Goal: Task Accomplishment & Management: Complete application form

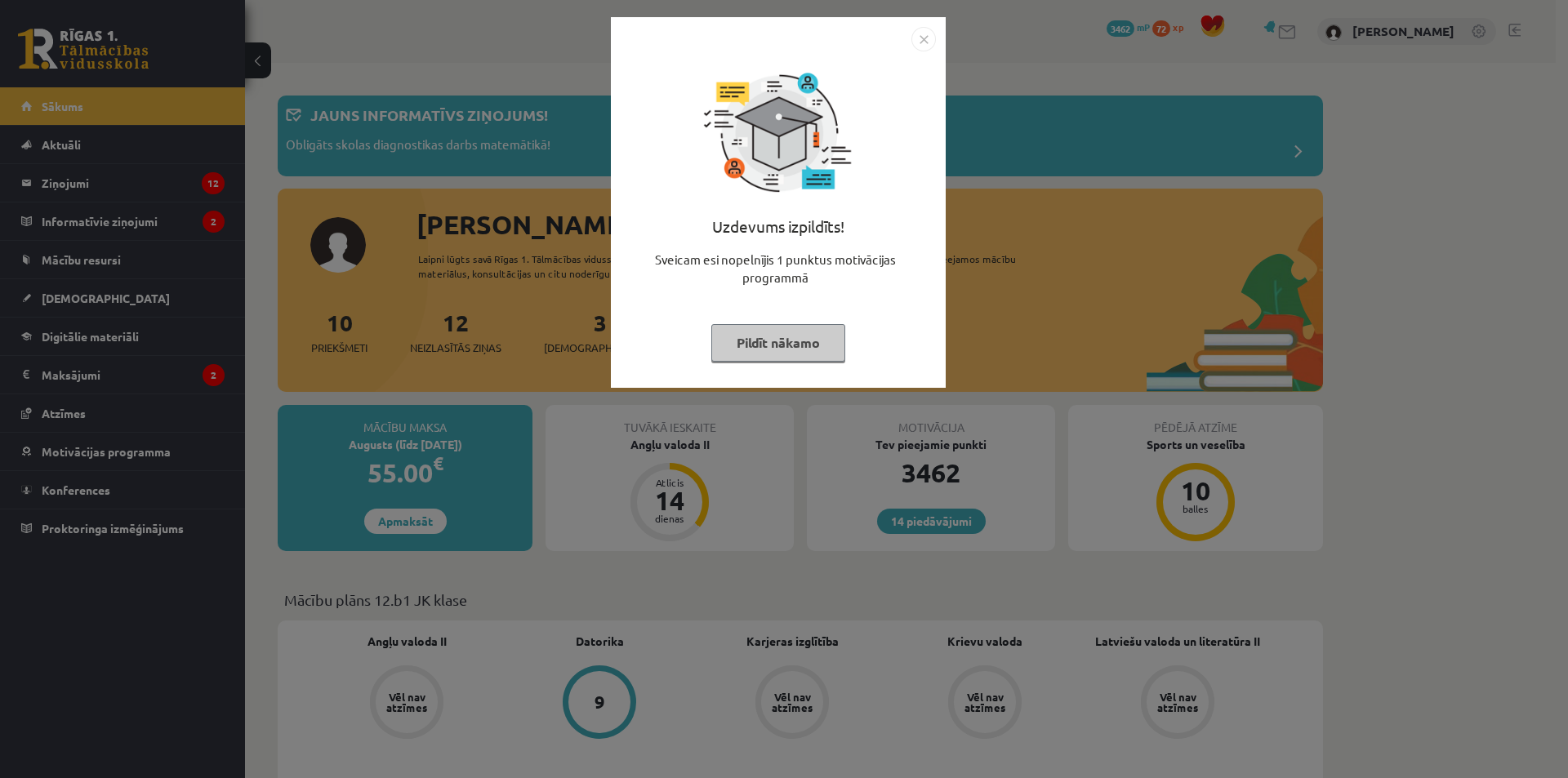
click at [105, 332] on div "Uzdevums izpildīts! Sveicam esi nopelnījis 1 punktus motivācijas programmā Pild…" at bounding box center [784, 389] width 1568 height 778
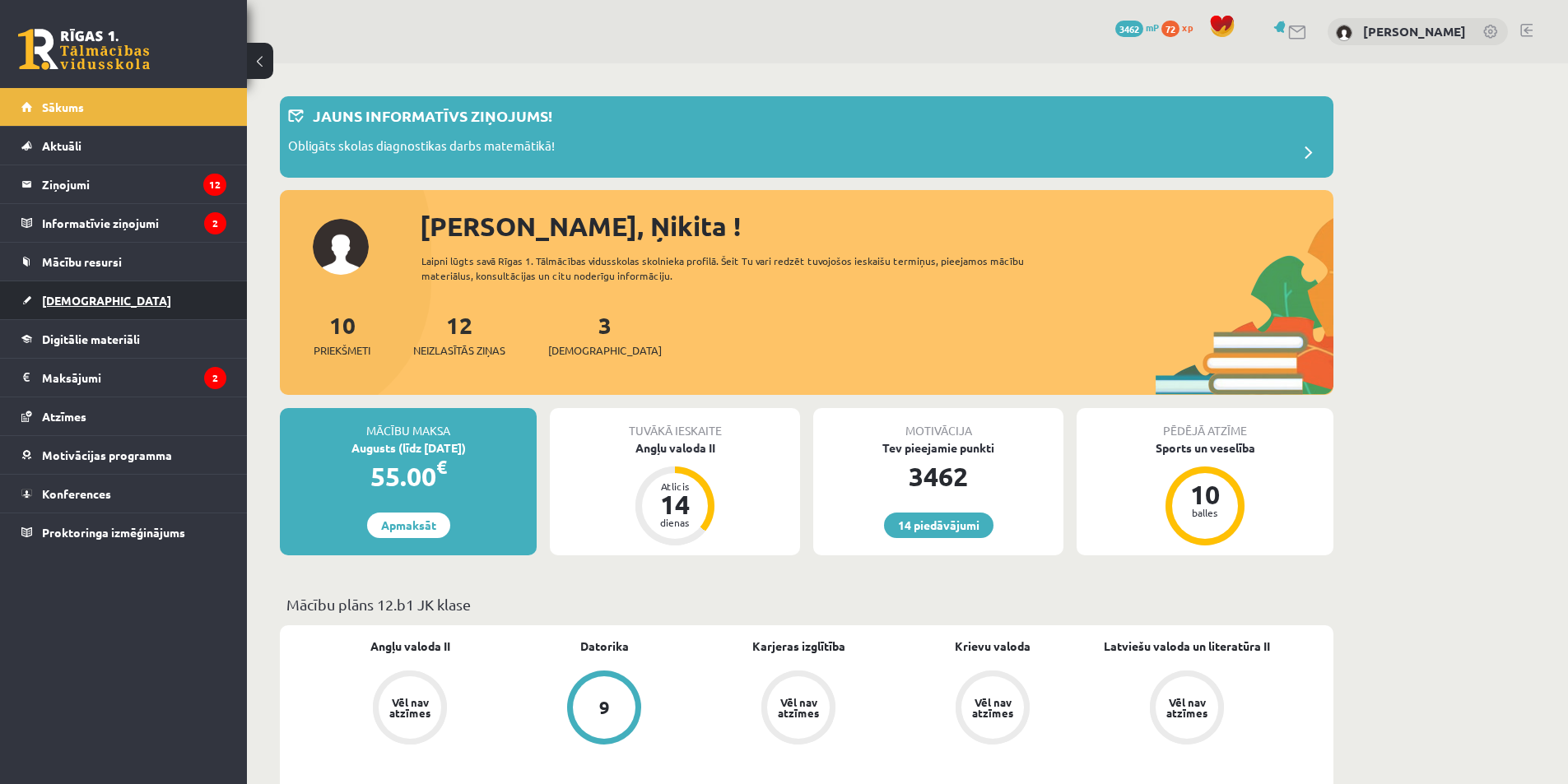
click at [72, 296] on span "[DEMOGRAPHIC_DATA]" at bounding box center [106, 300] width 129 height 15
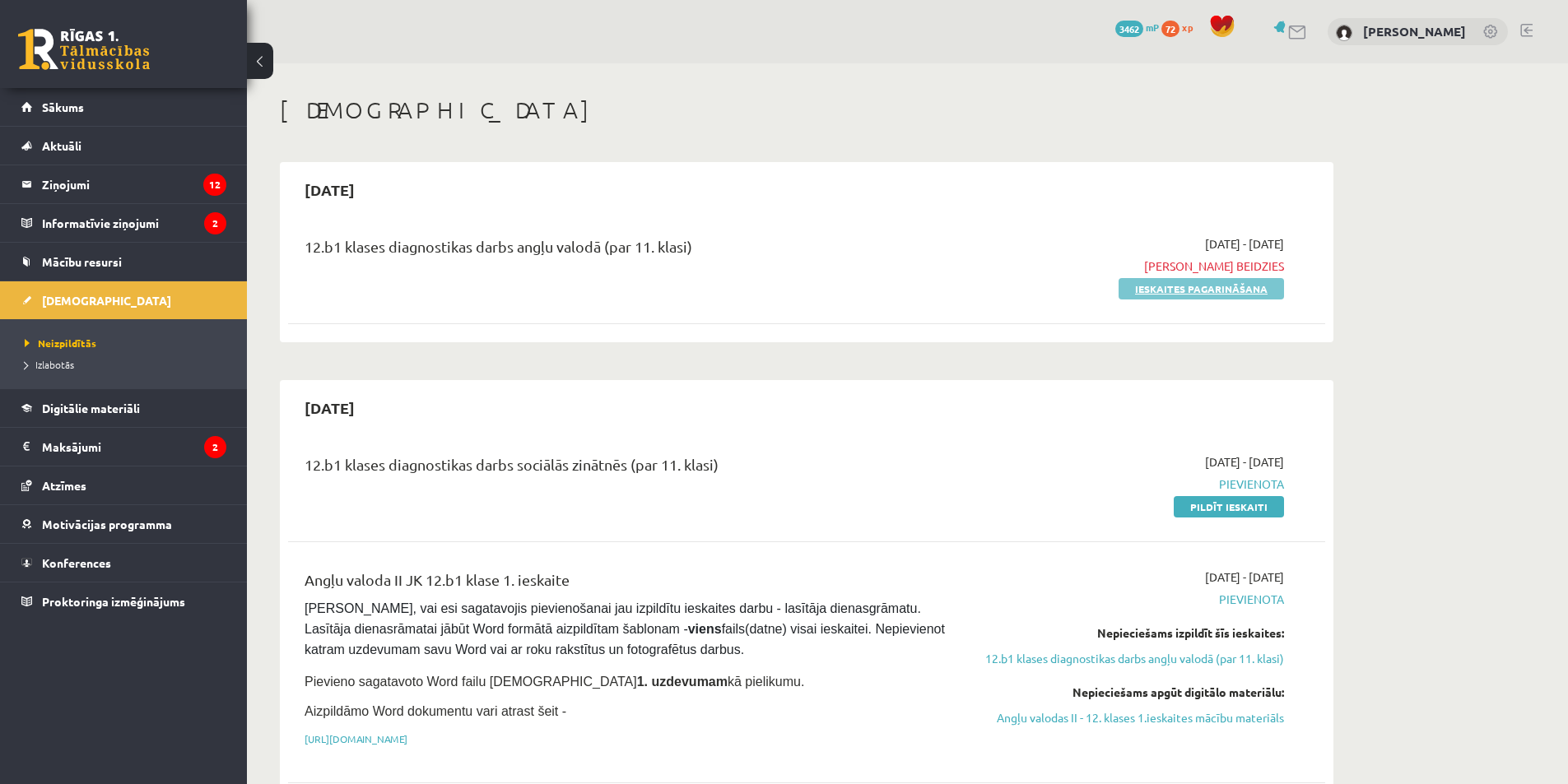
click at [1199, 293] on link "Ieskaites pagarināšana" at bounding box center [1201, 289] width 165 height 21
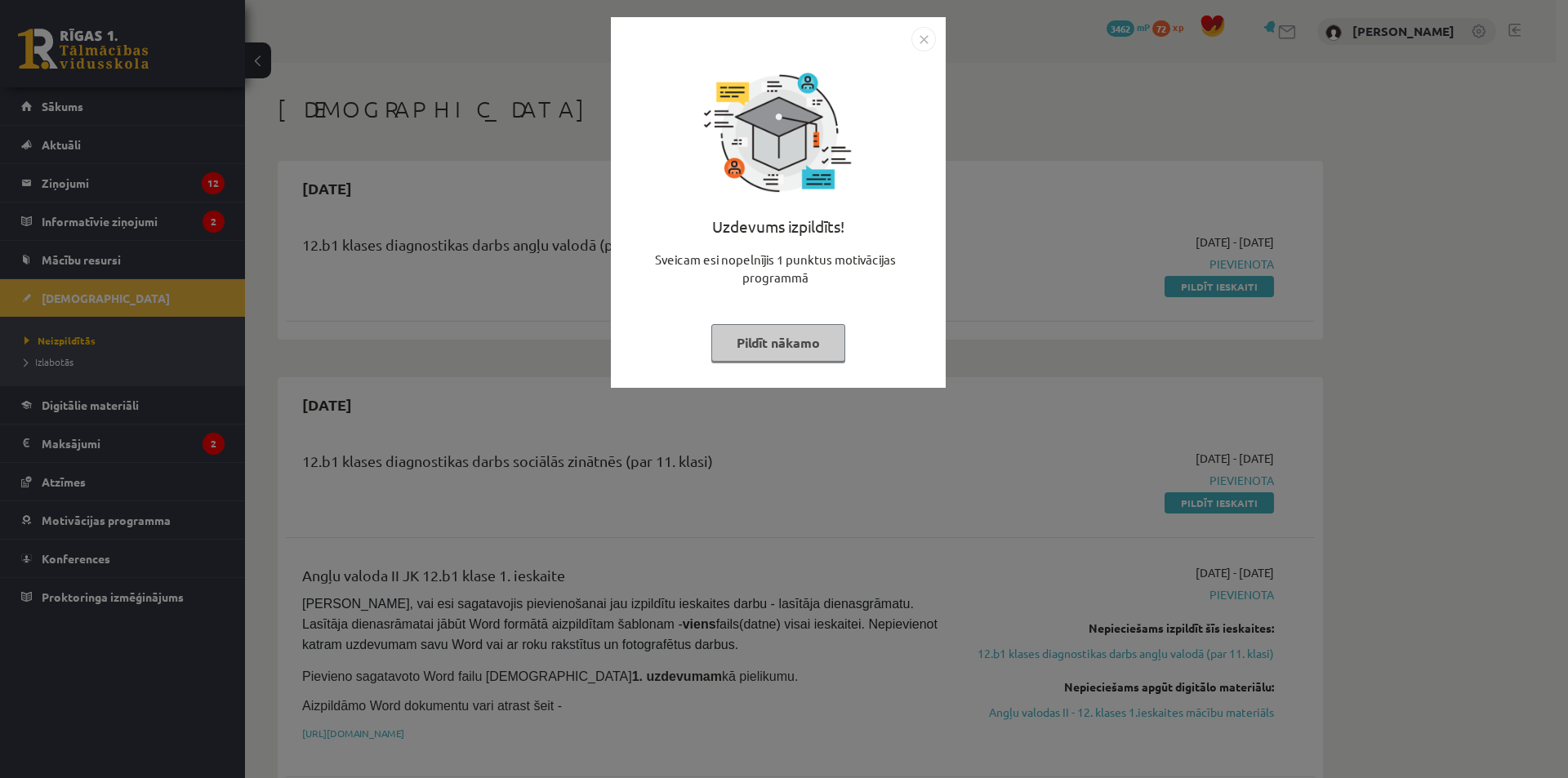
click at [924, 35] on img "Close" at bounding box center [924, 39] width 24 height 24
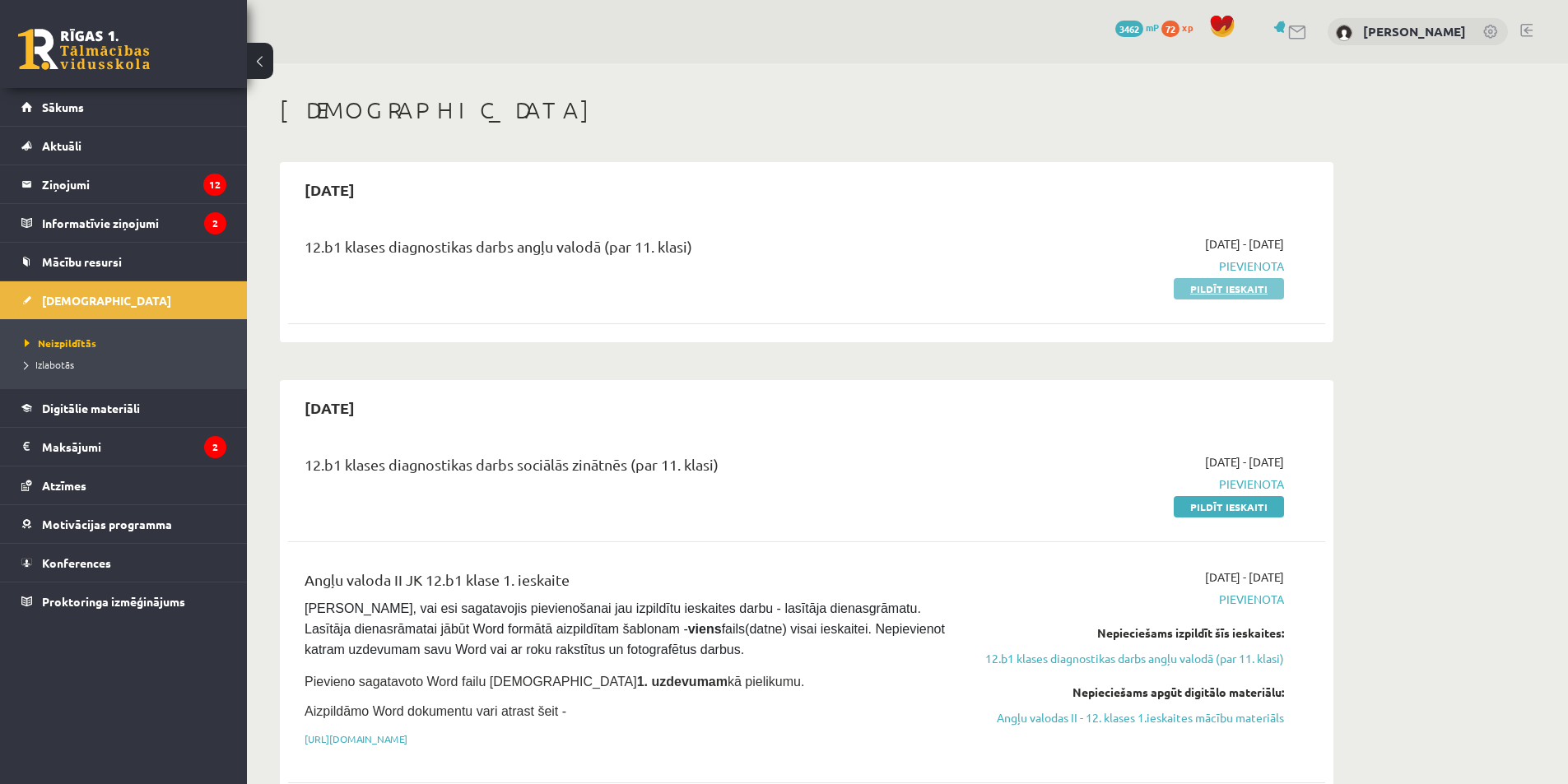
click at [1203, 289] on link "Pildīt ieskaiti" at bounding box center [1229, 289] width 110 height 21
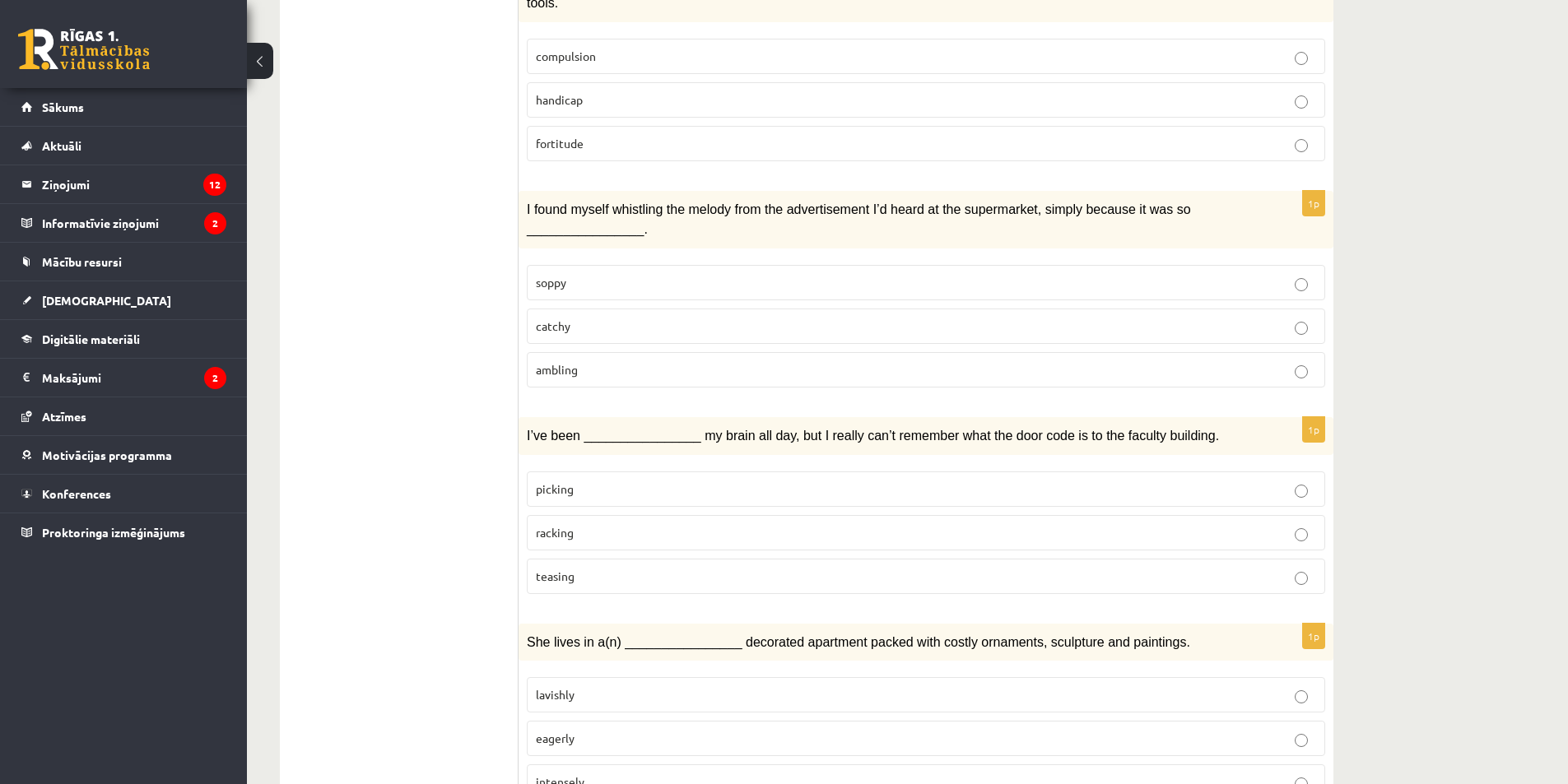
scroll to position [2223, 0]
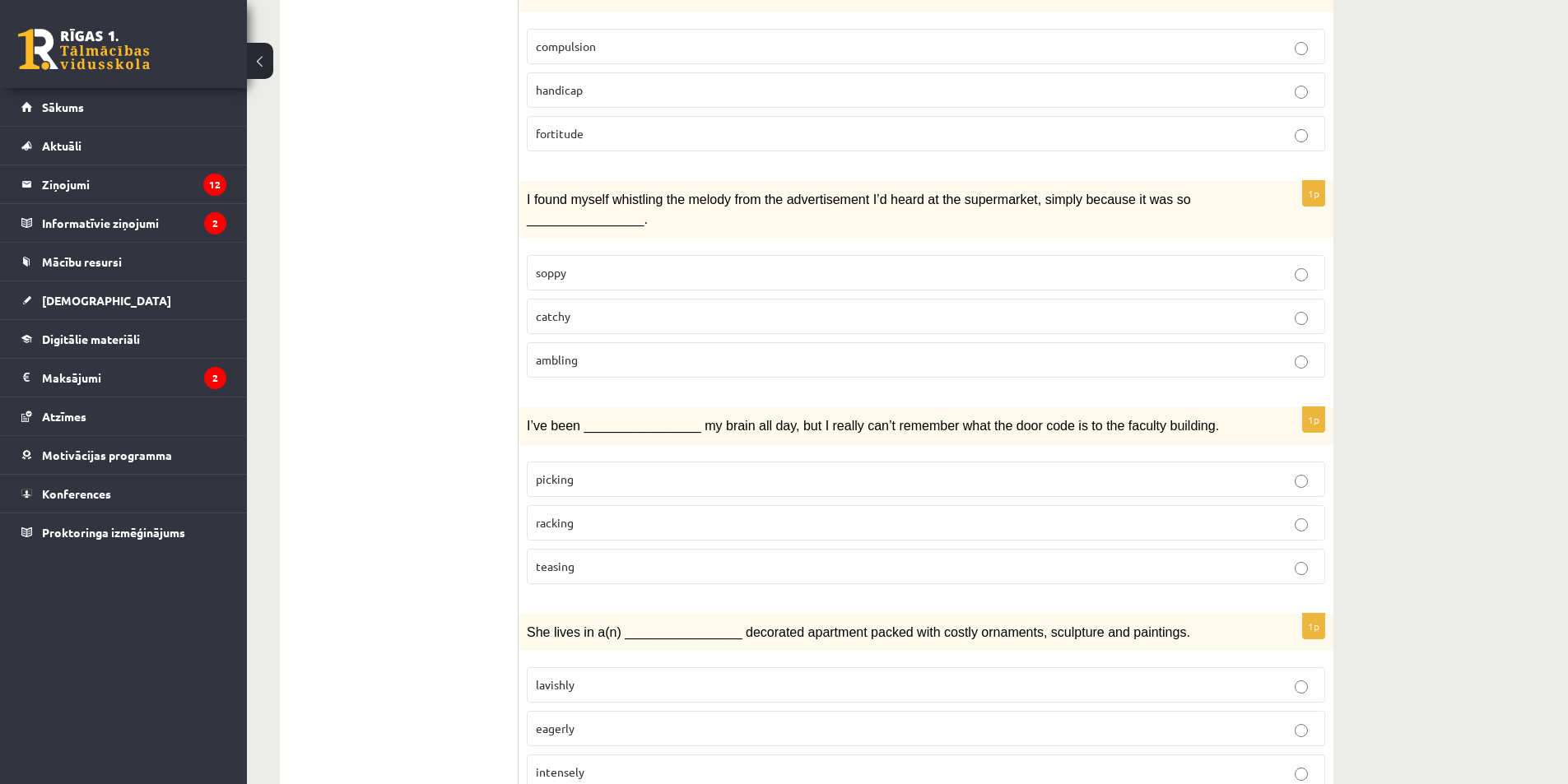
drag, startPoint x: 436, startPoint y: 355, endPoint x: 431, endPoint y: 144, distance: 211.1
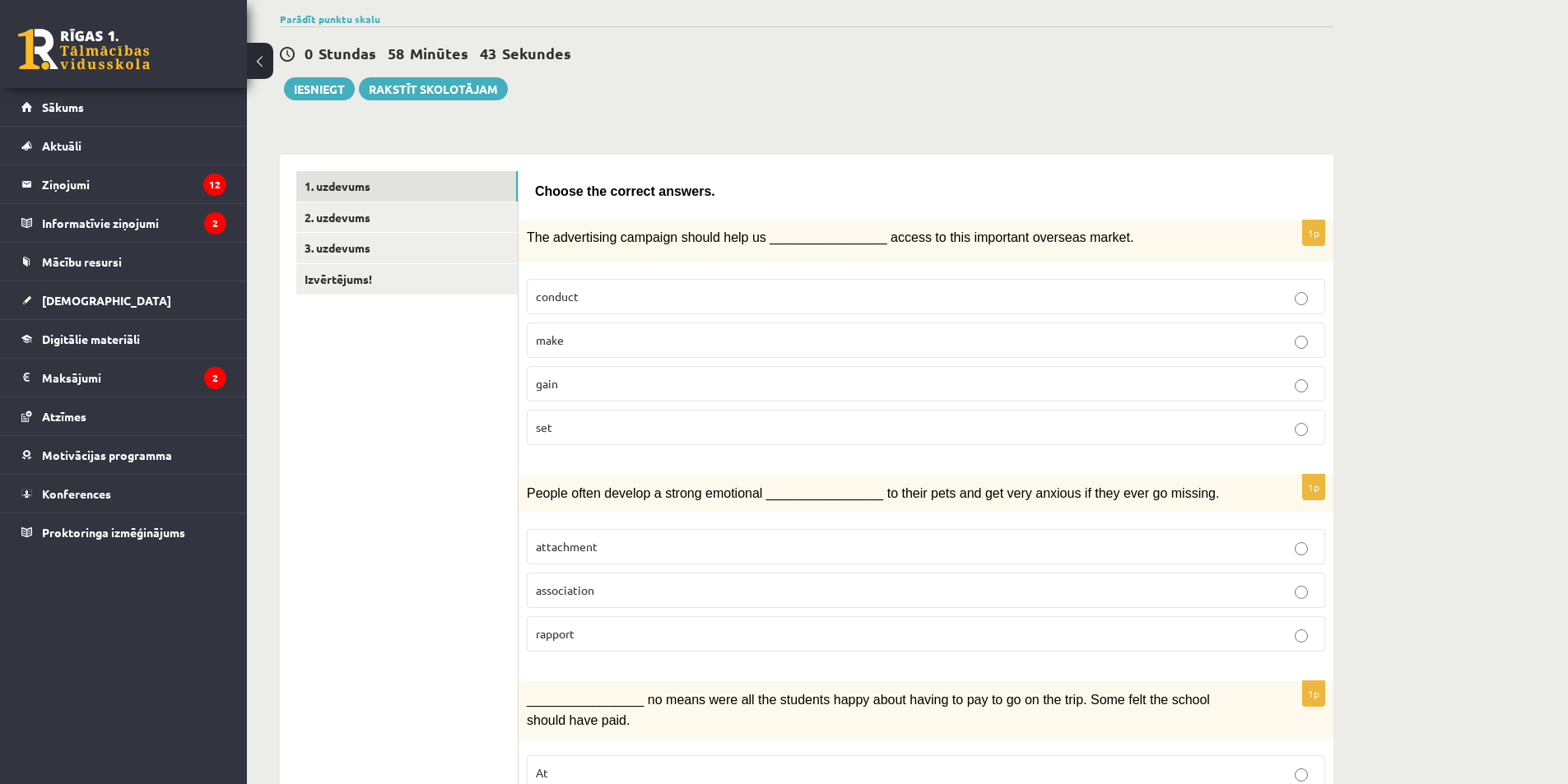
scroll to position [0, 0]
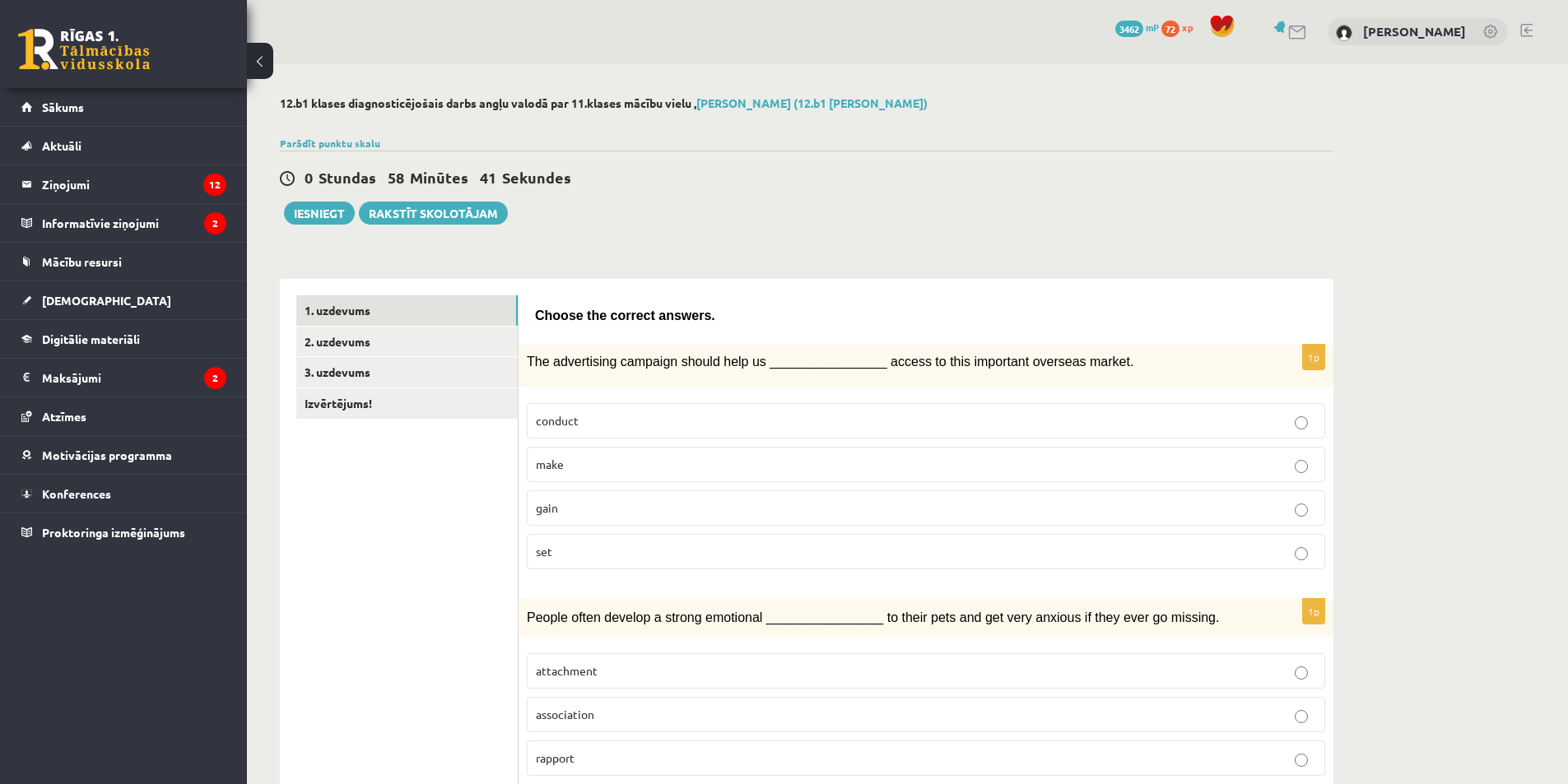
click at [570, 505] on p "gain" at bounding box center [926, 508] width 780 height 17
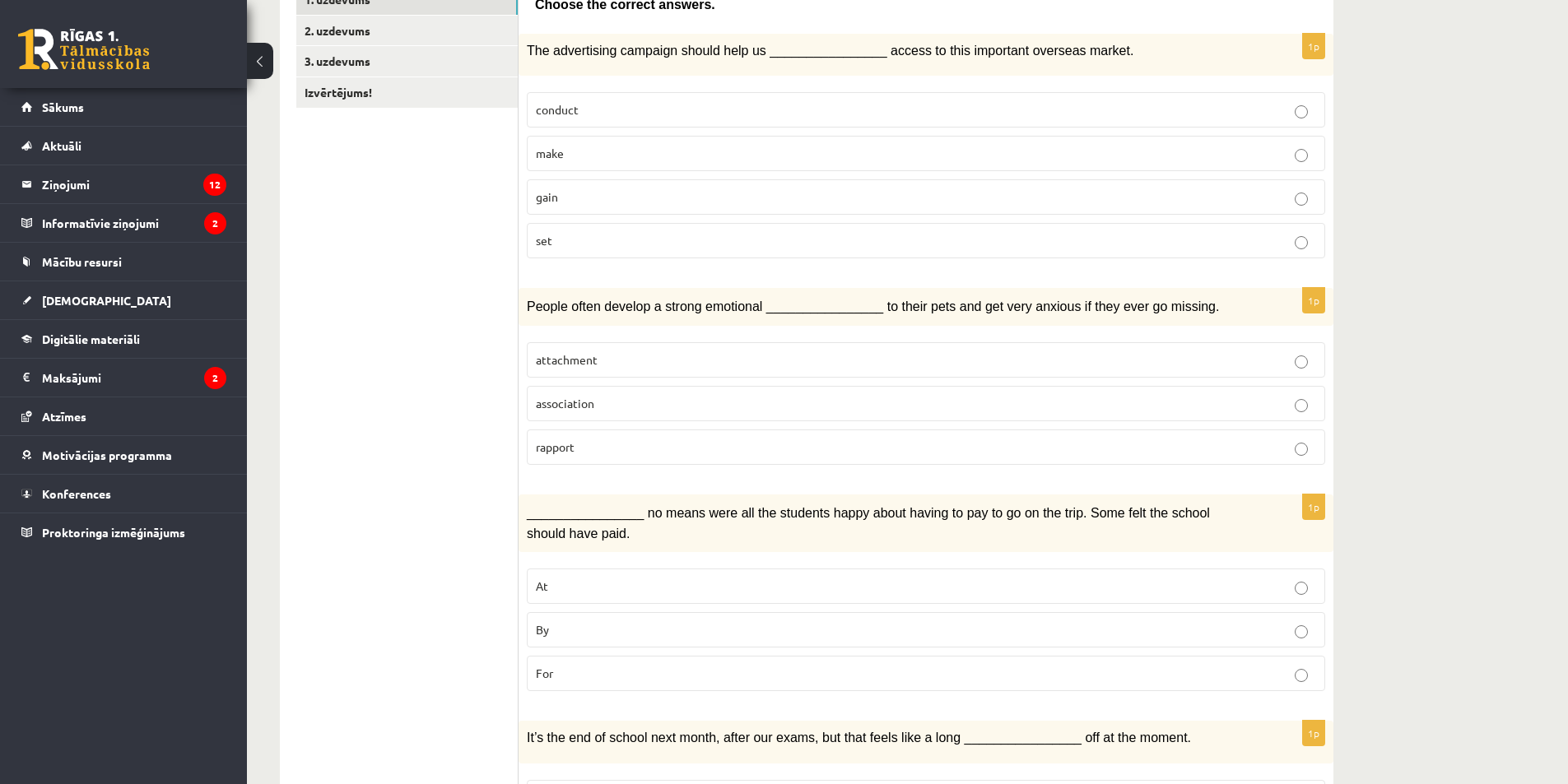
scroll to position [494, 0]
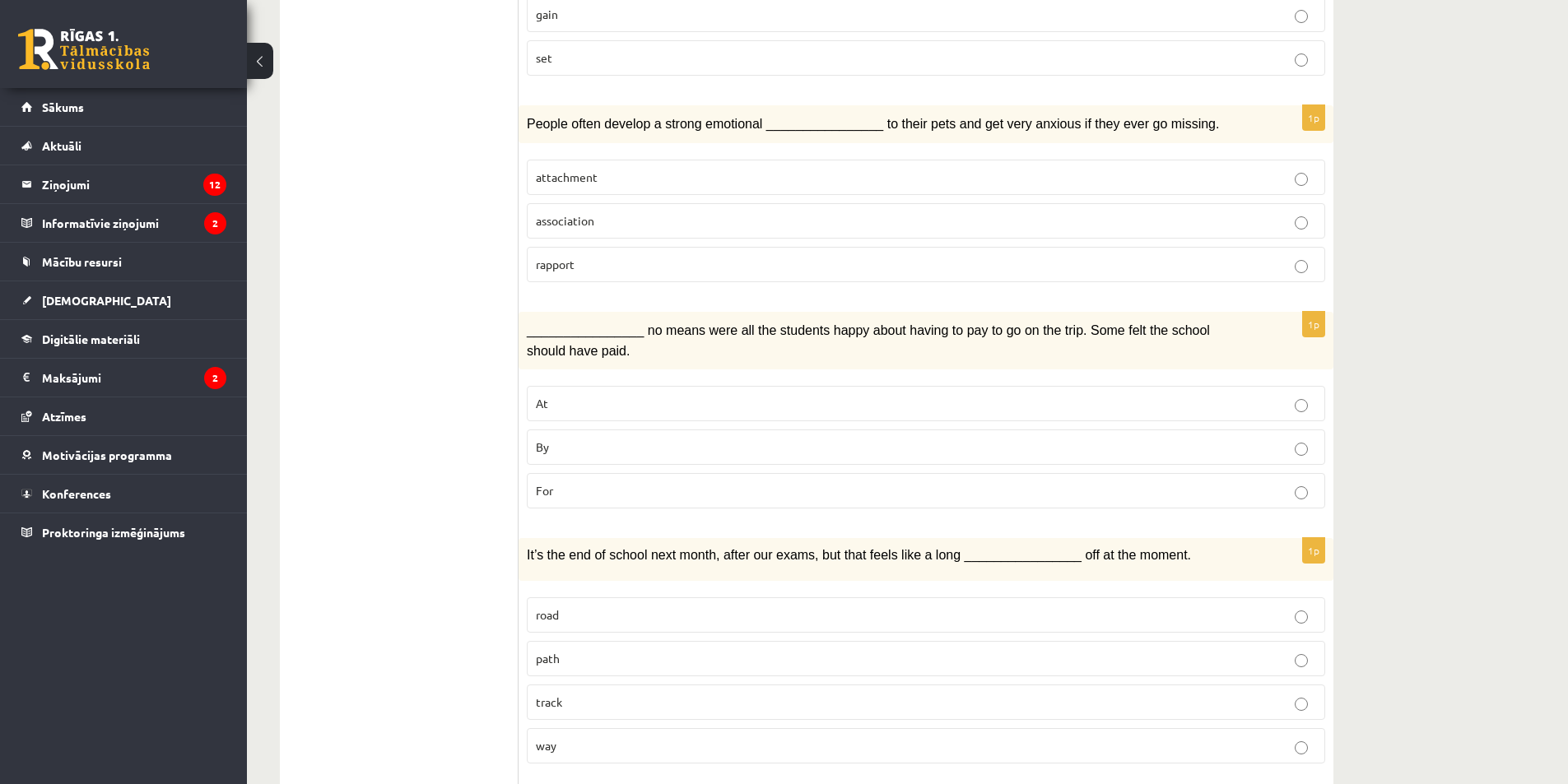
click at [575, 185] on p "attachment" at bounding box center [926, 177] width 780 height 17
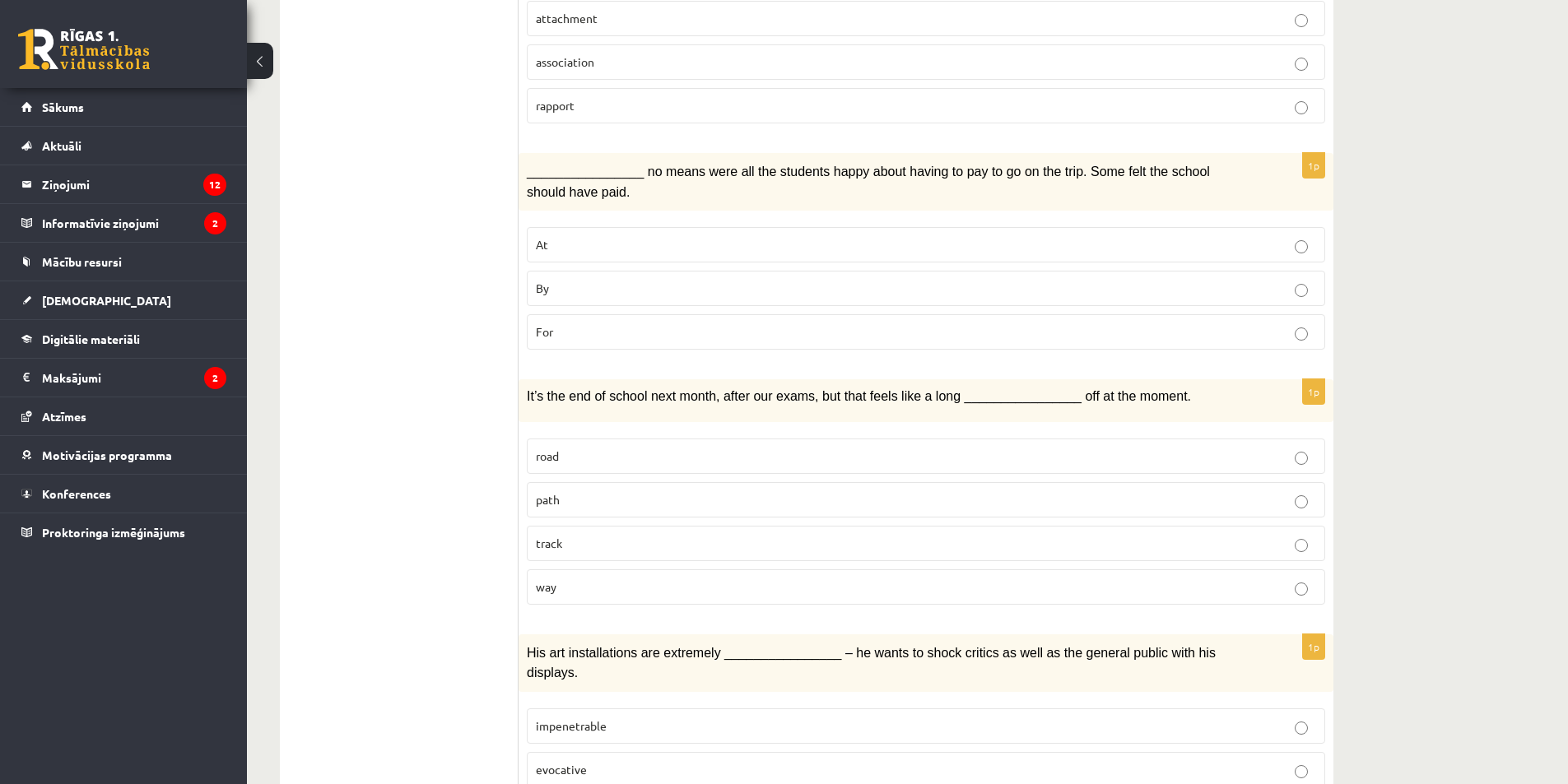
scroll to position [658, 0]
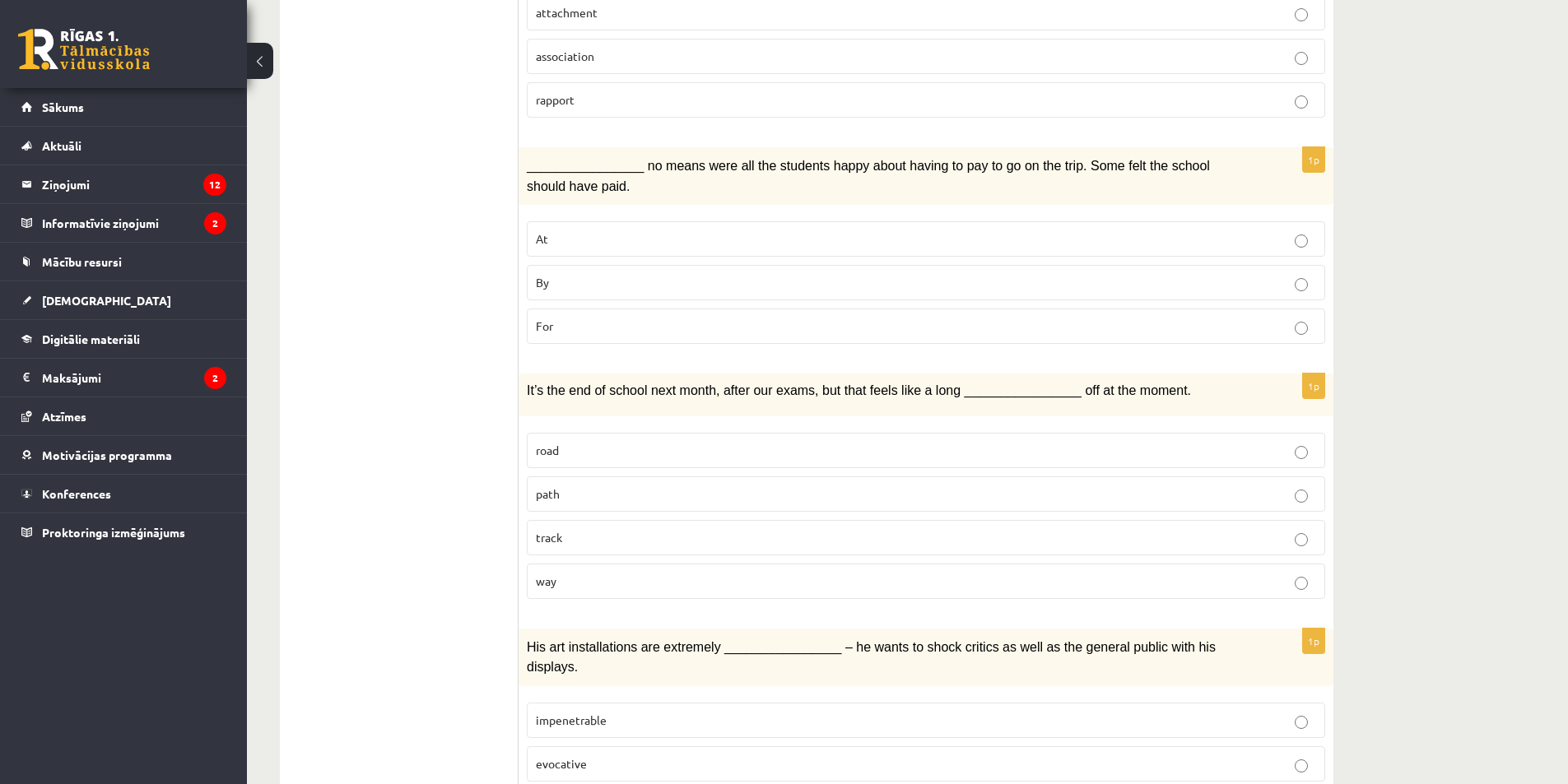
click at [571, 282] on p "By" at bounding box center [926, 282] width 780 height 17
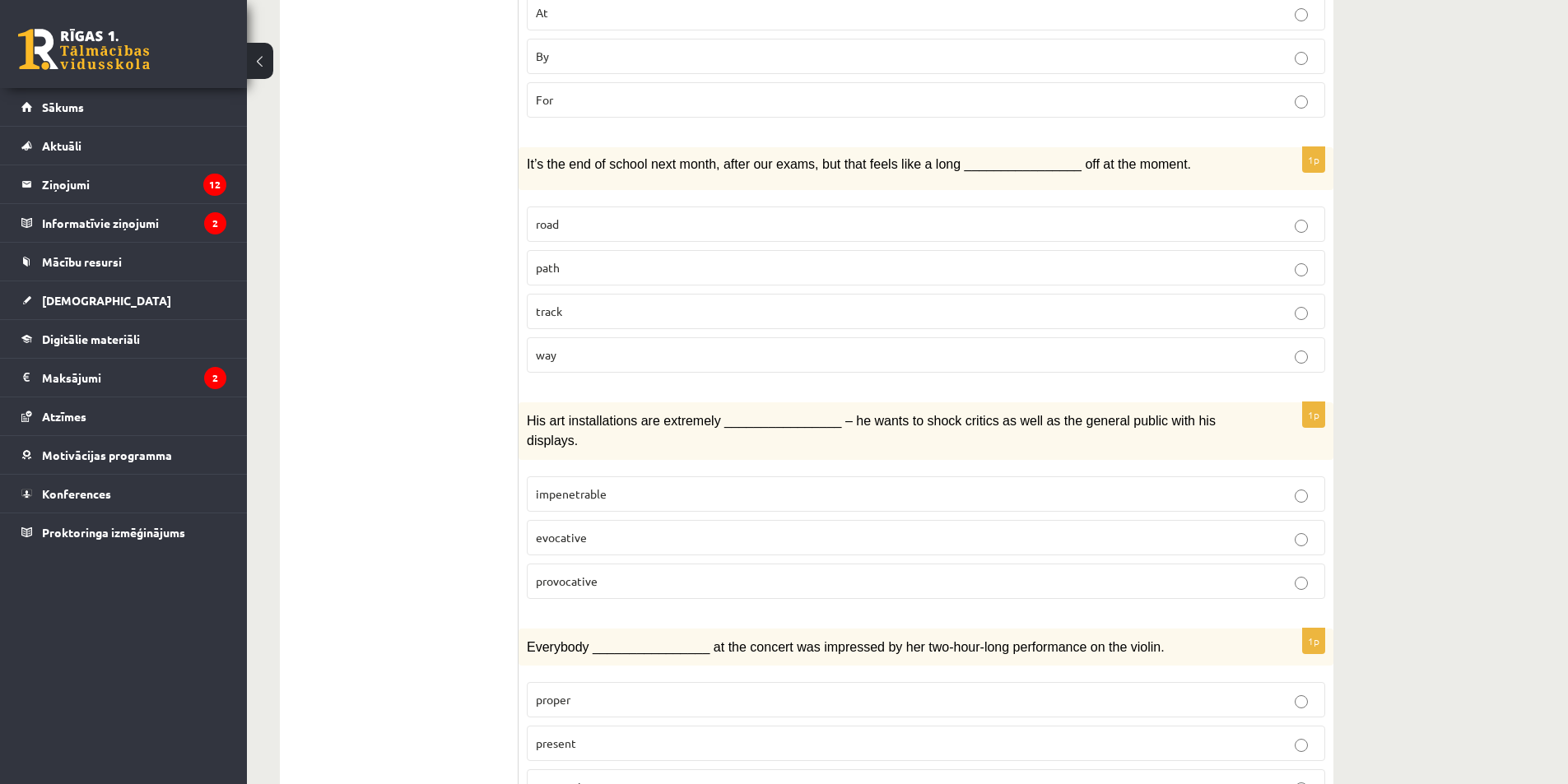
scroll to position [823, 0]
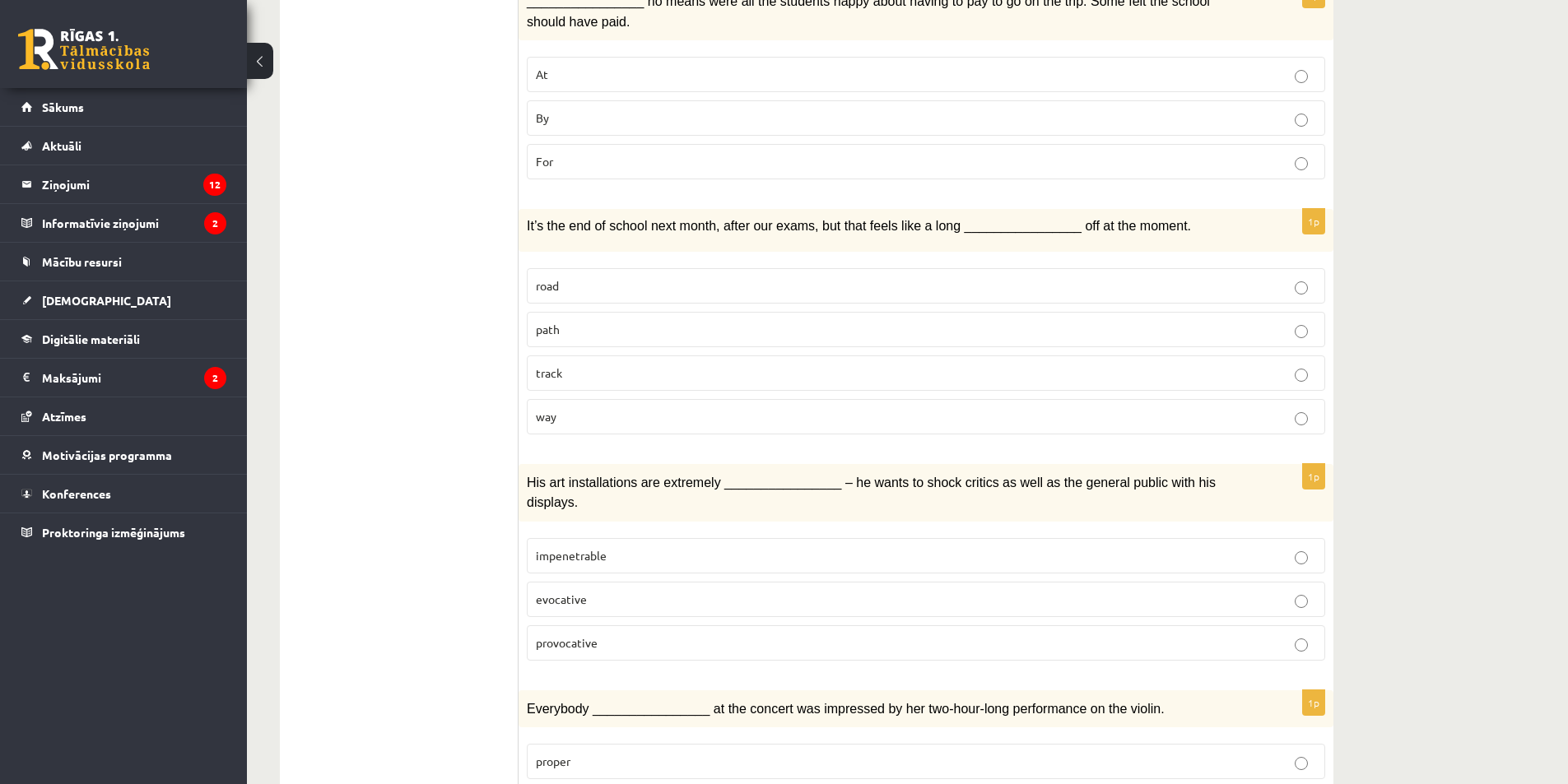
click at [564, 417] on p "way" at bounding box center [926, 416] width 780 height 17
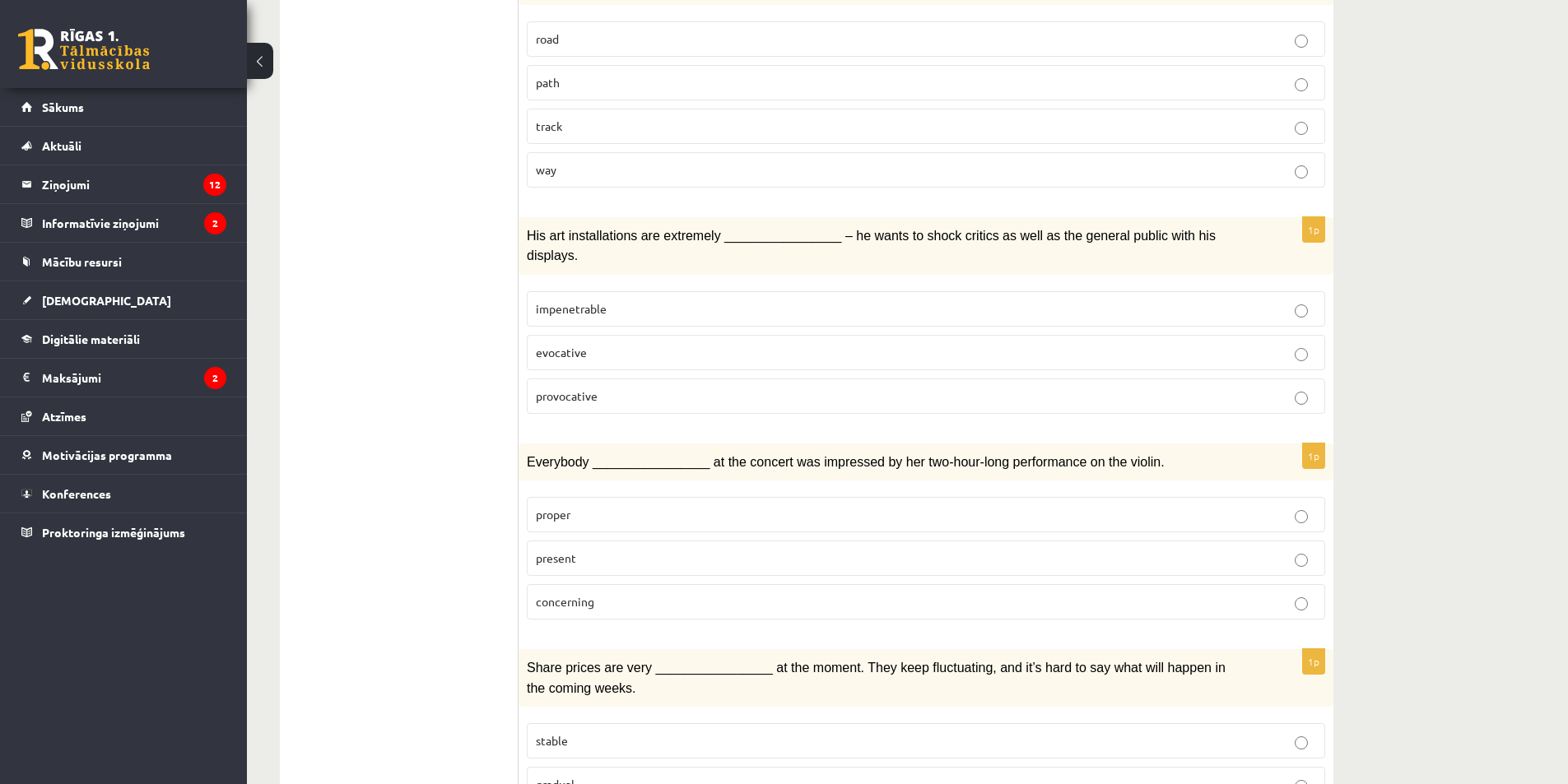
click at [598, 389] on label "provocative" at bounding box center [926, 396] width 798 height 35
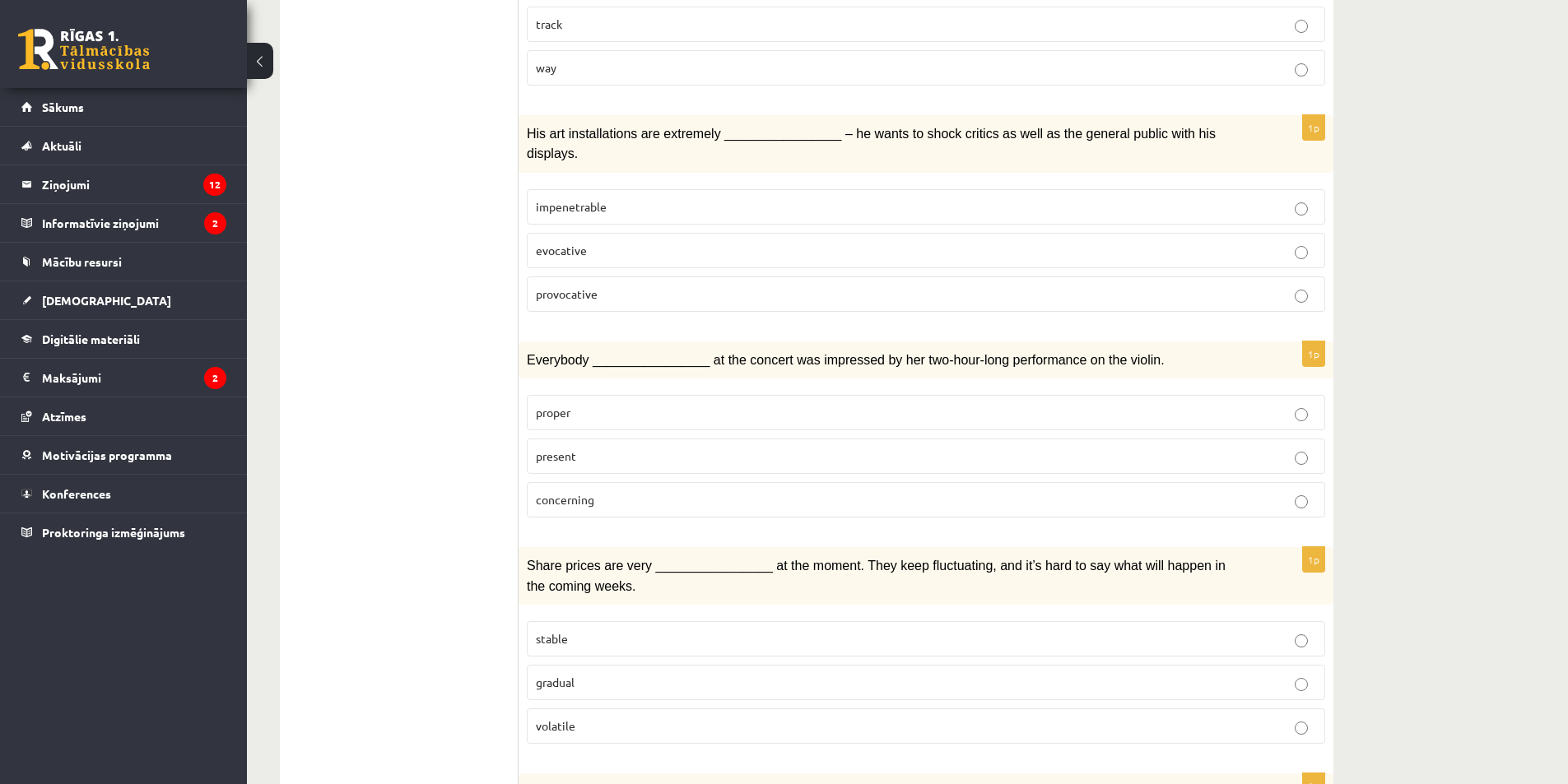
scroll to position [1234, 0]
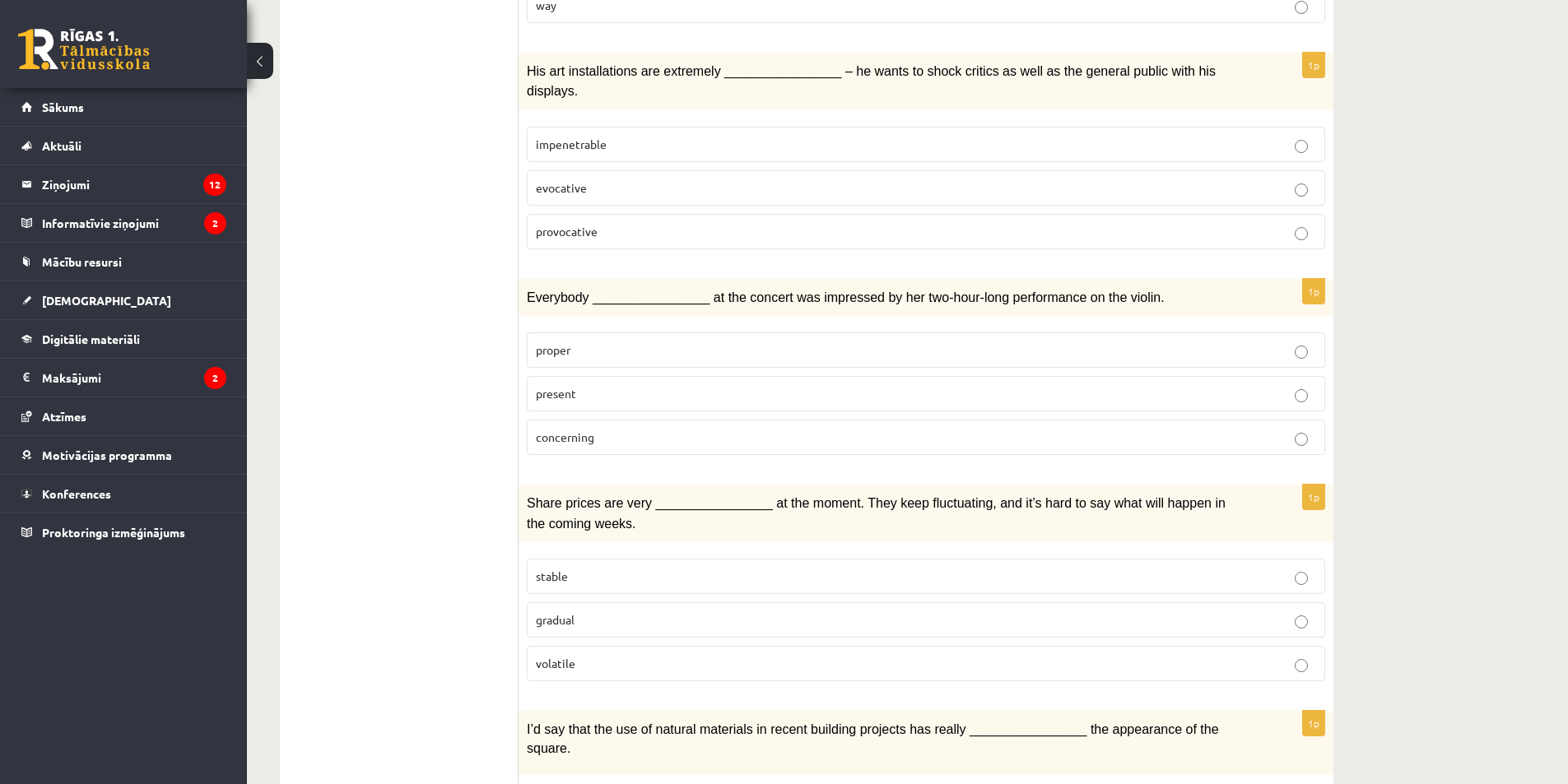
click at [563, 385] on p "present" at bounding box center [926, 393] width 780 height 17
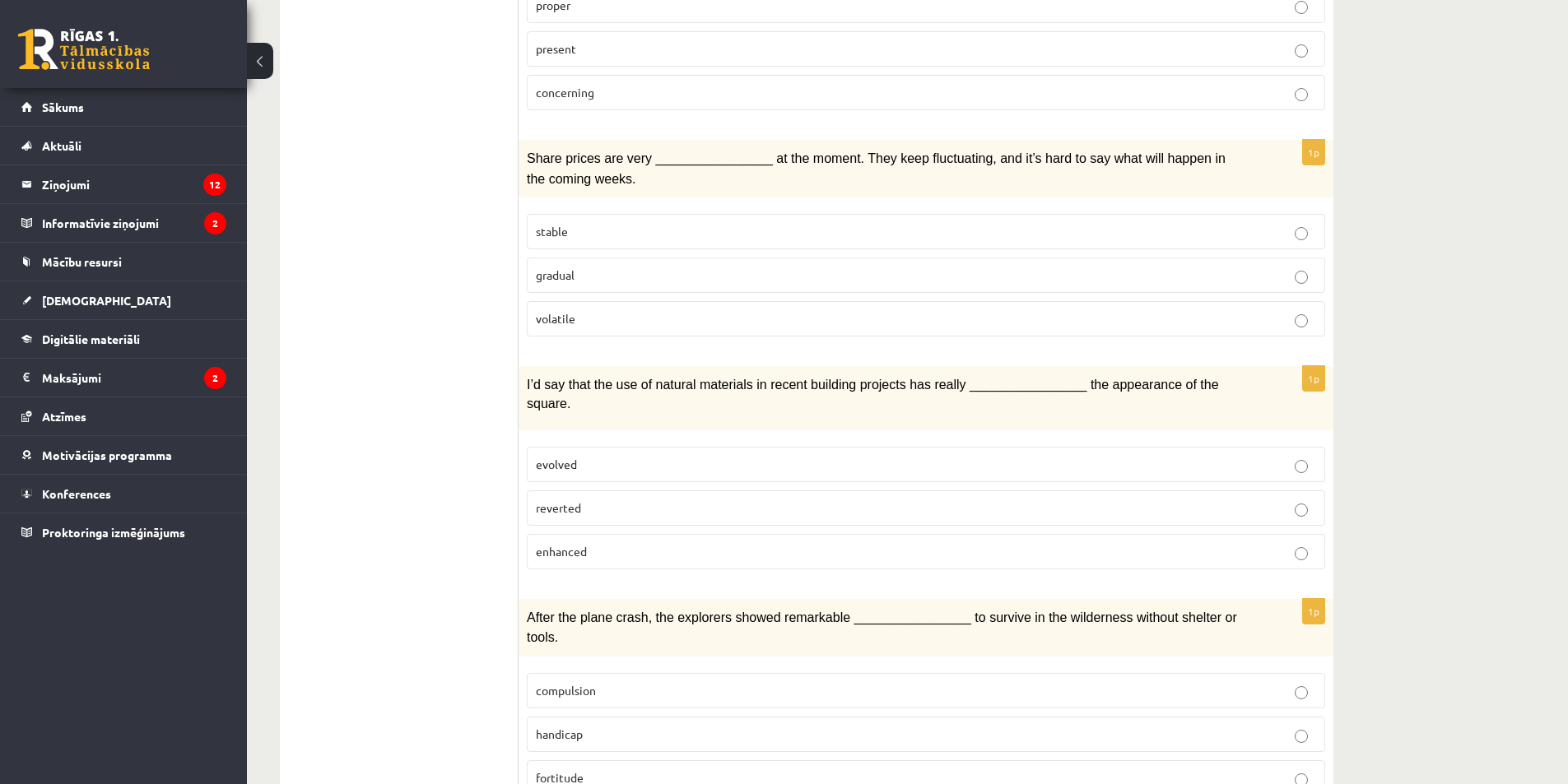
scroll to position [1565, 0]
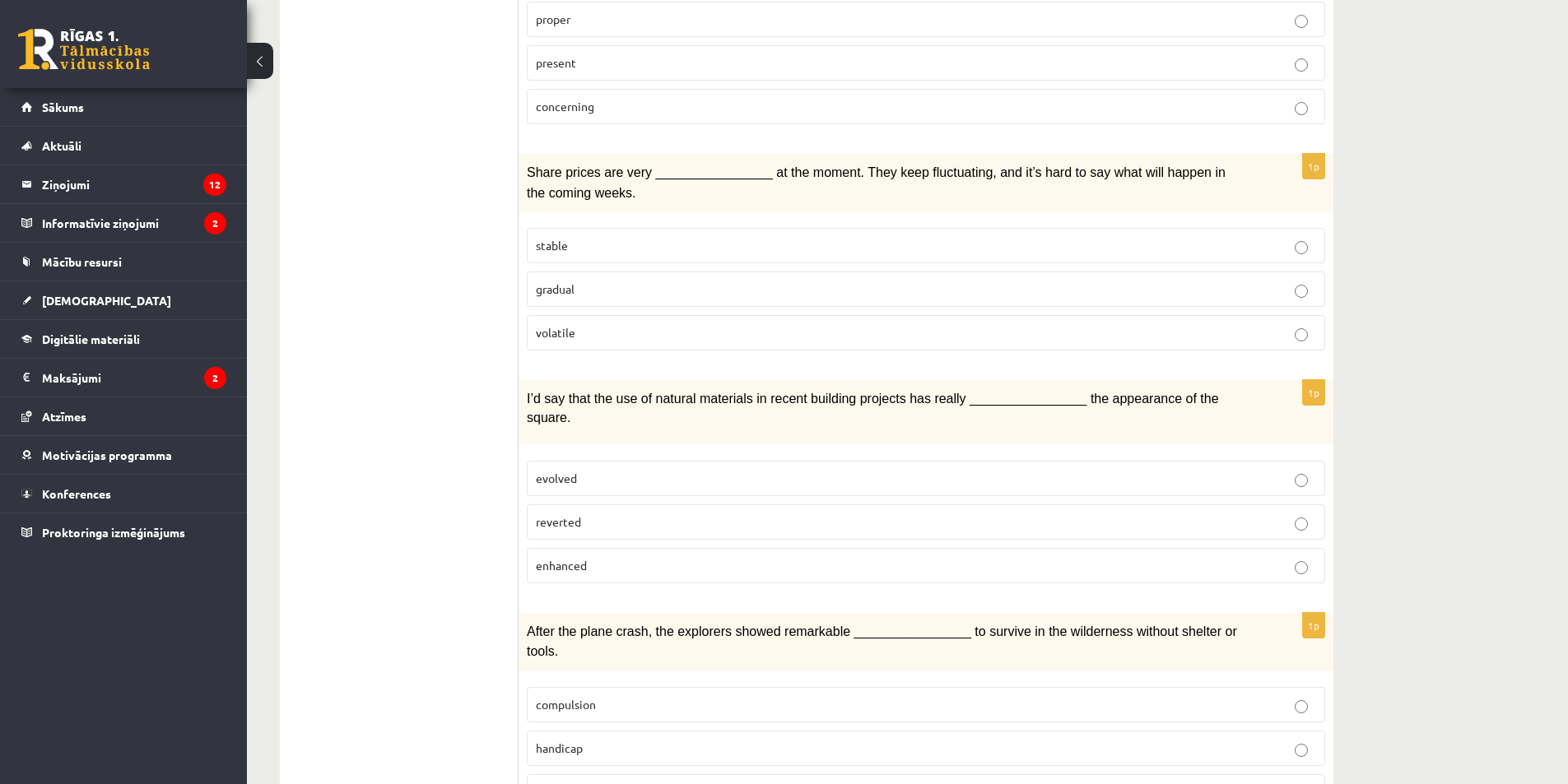
click at [566, 325] on span "volatile" at bounding box center [556, 332] width 40 height 15
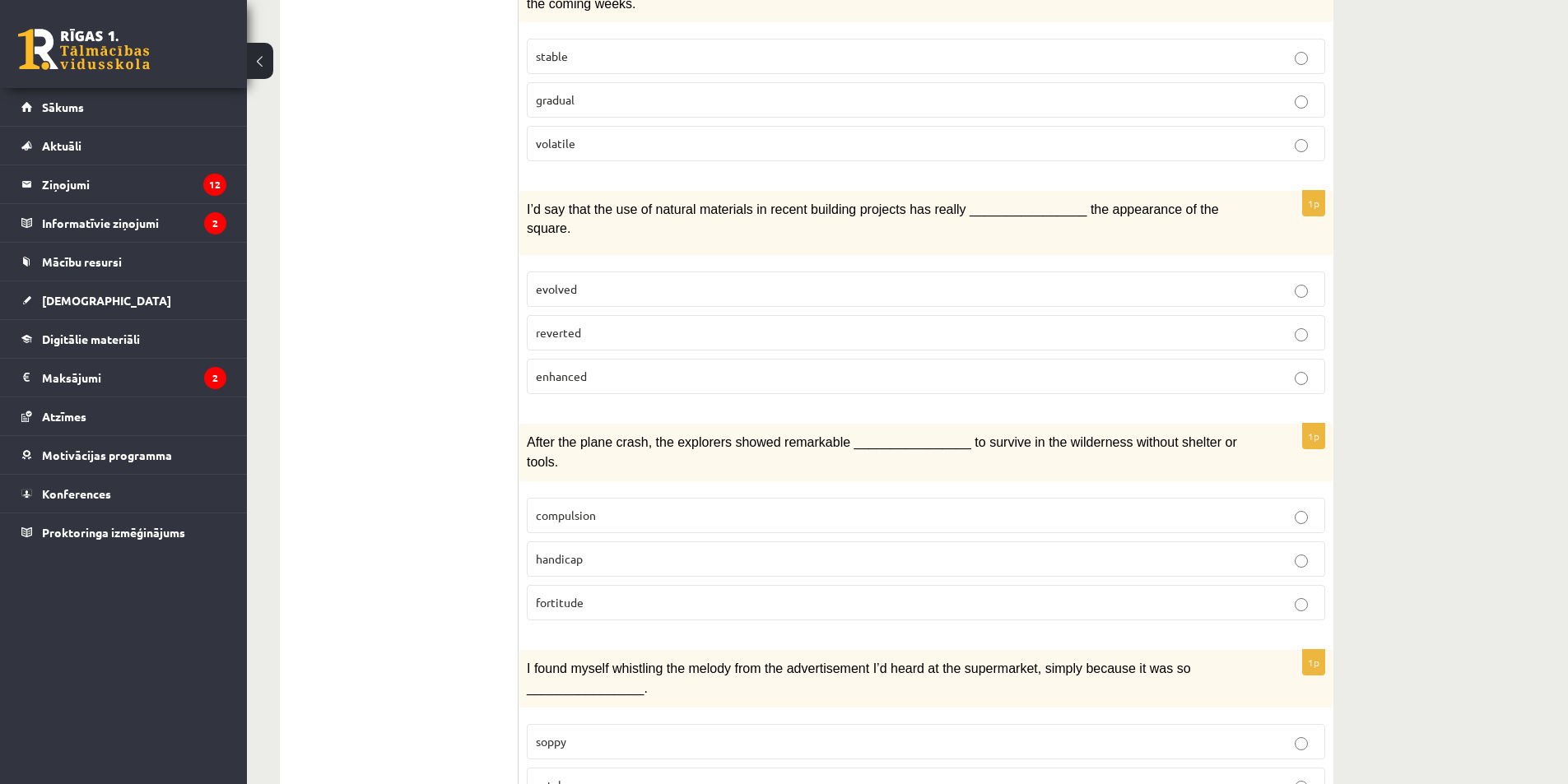
scroll to position [1894, 0]
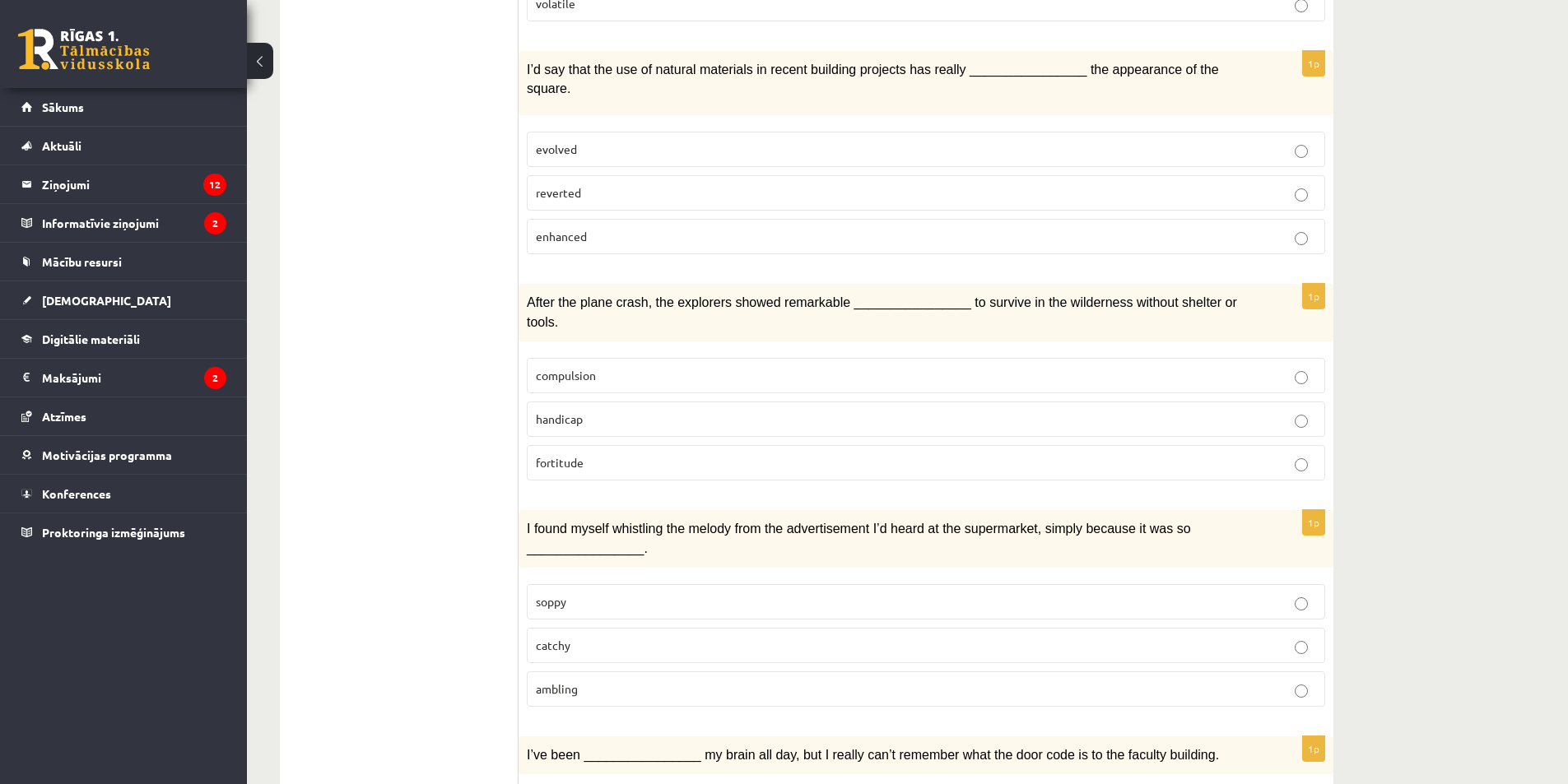
click at [576, 229] on span "enhanced" at bounding box center [561, 236] width 51 height 15
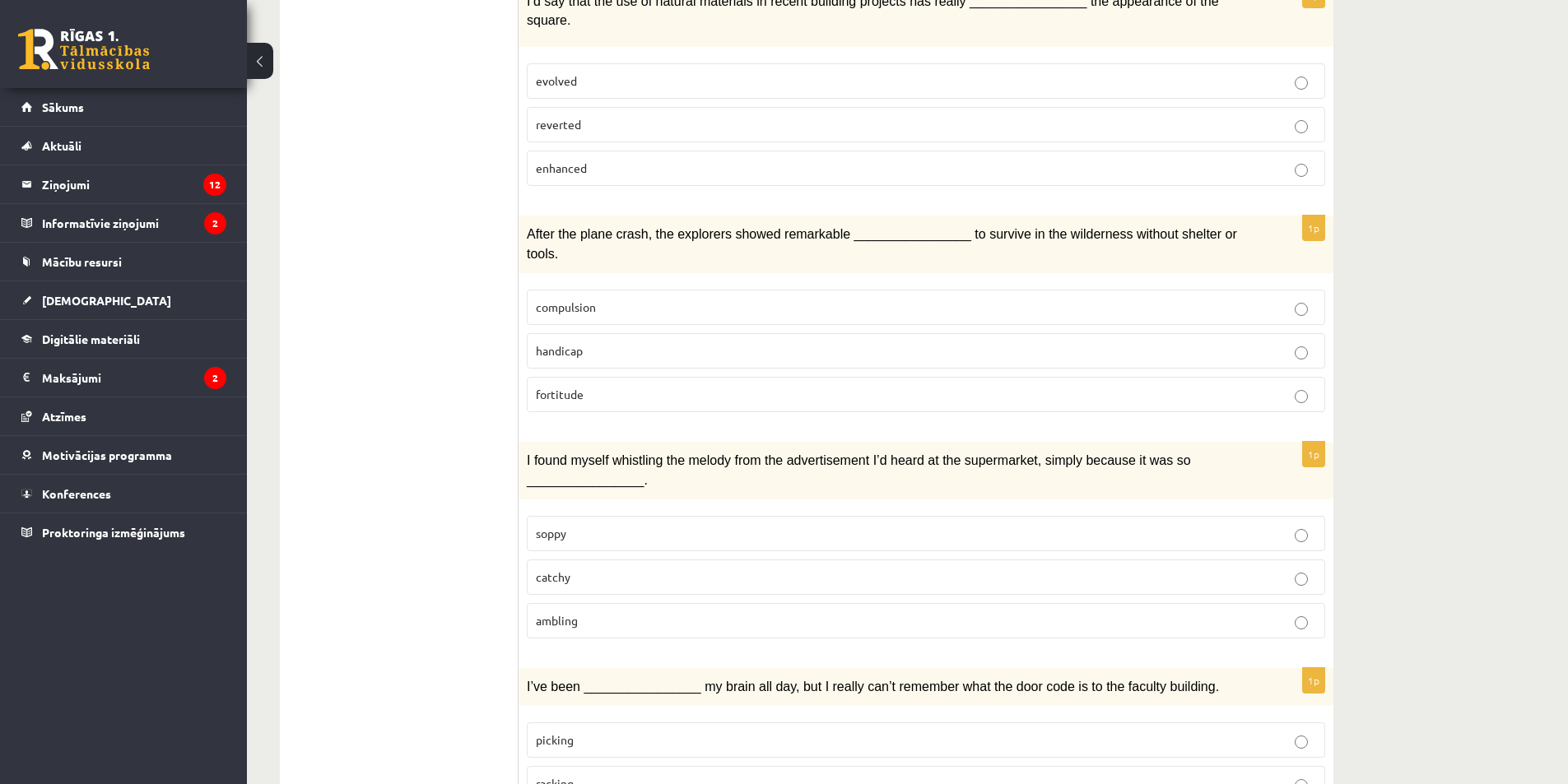
scroll to position [1976, 0]
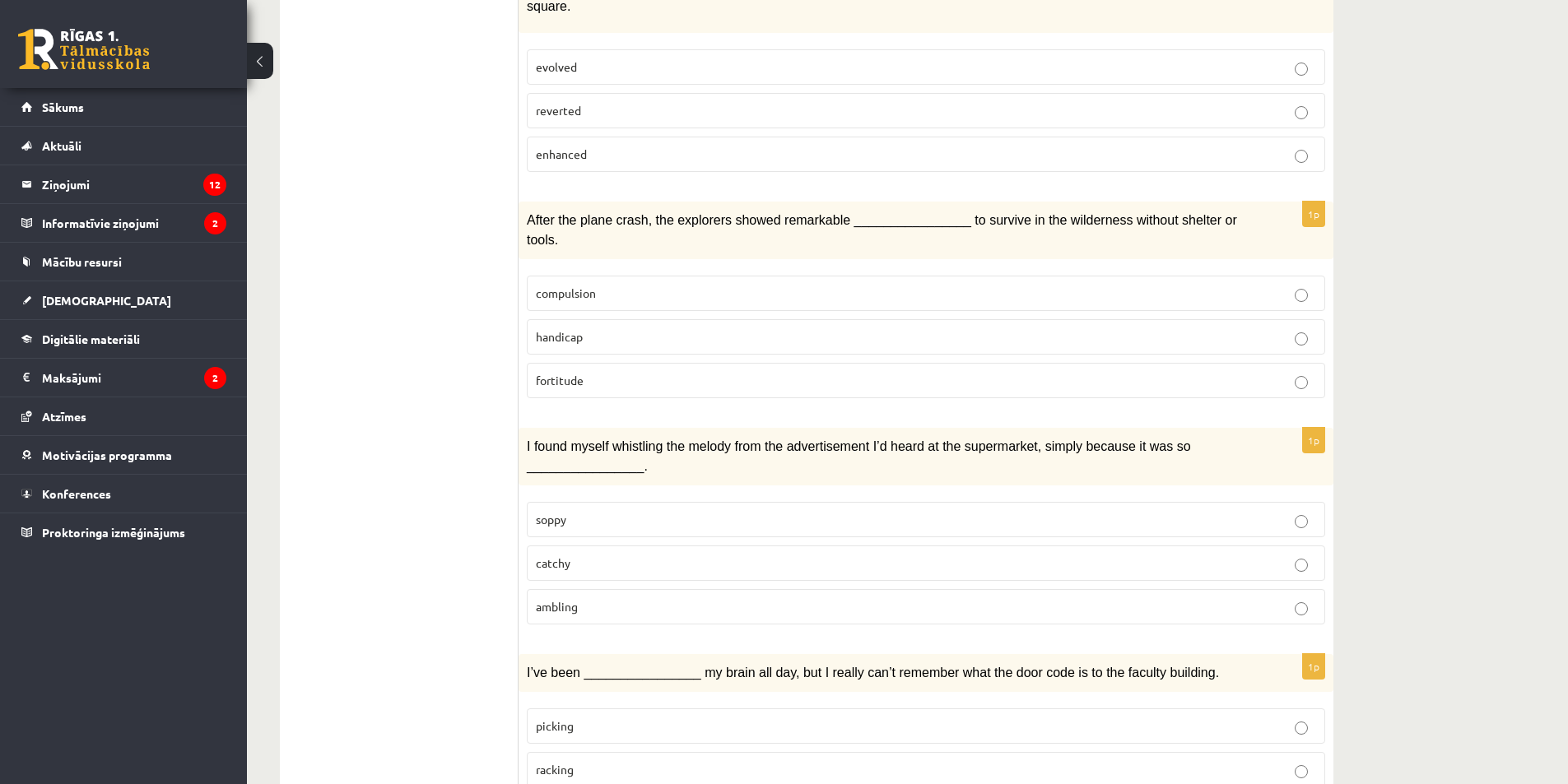
click at [561, 373] on span "fortitude" at bounding box center [560, 380] width 48 height 15
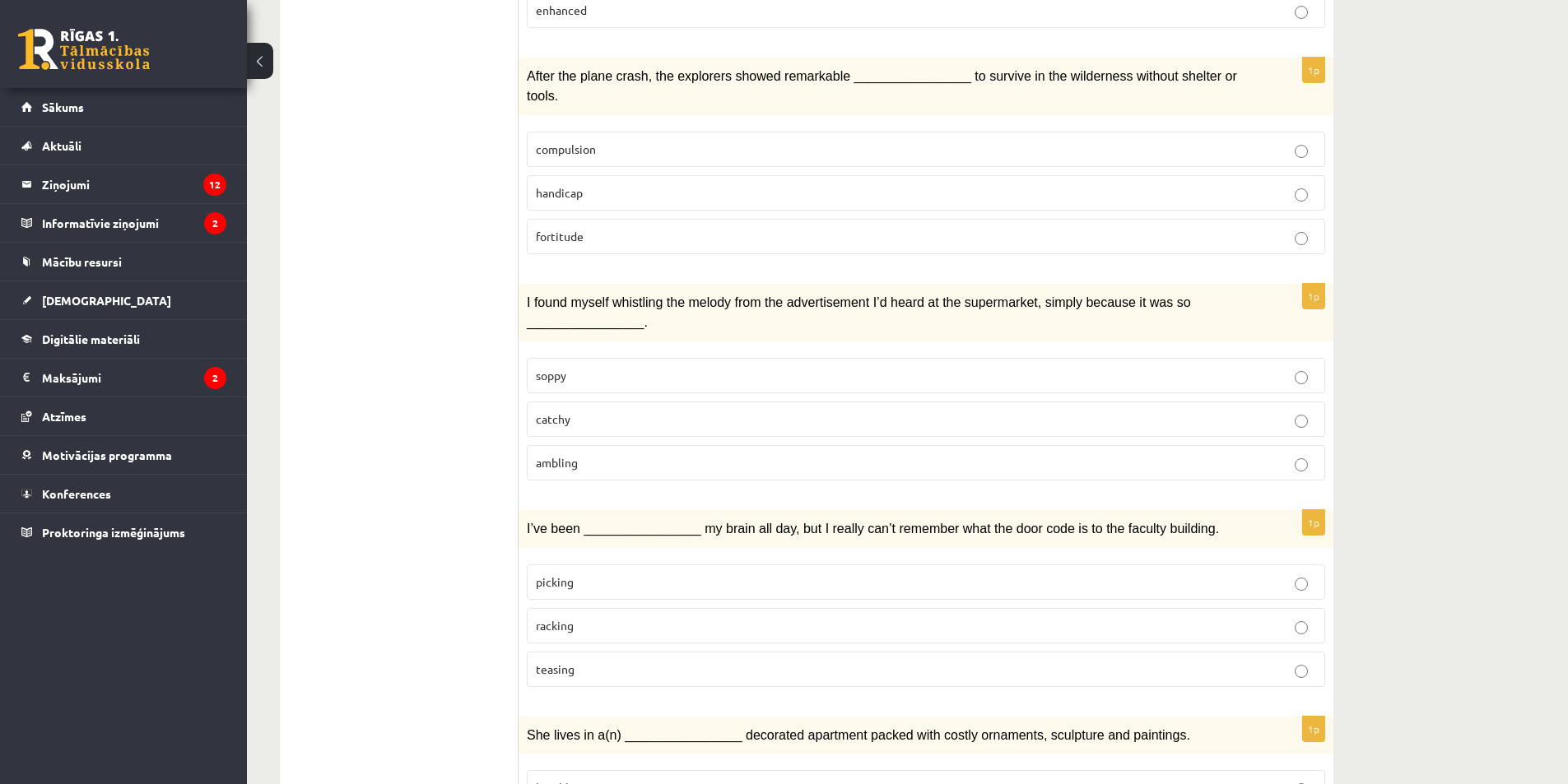
scroll to position [2223, 0]
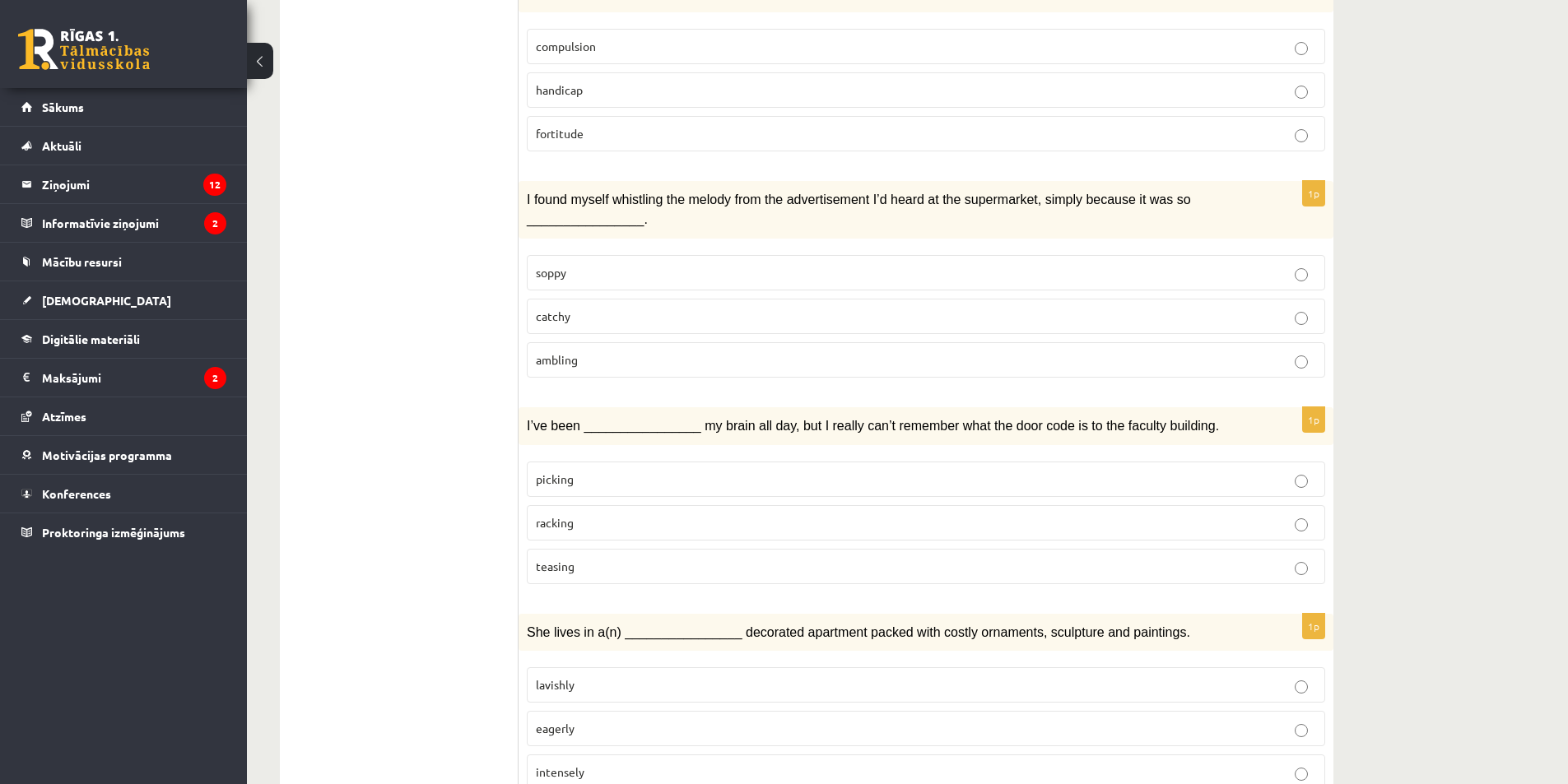
click at [571, 515] on span "racking" at bounding box center [555, 522] width 38 height 15
click at [584, 720] on p "eagerly" at bounding box center [926, 728] width 780 height 17
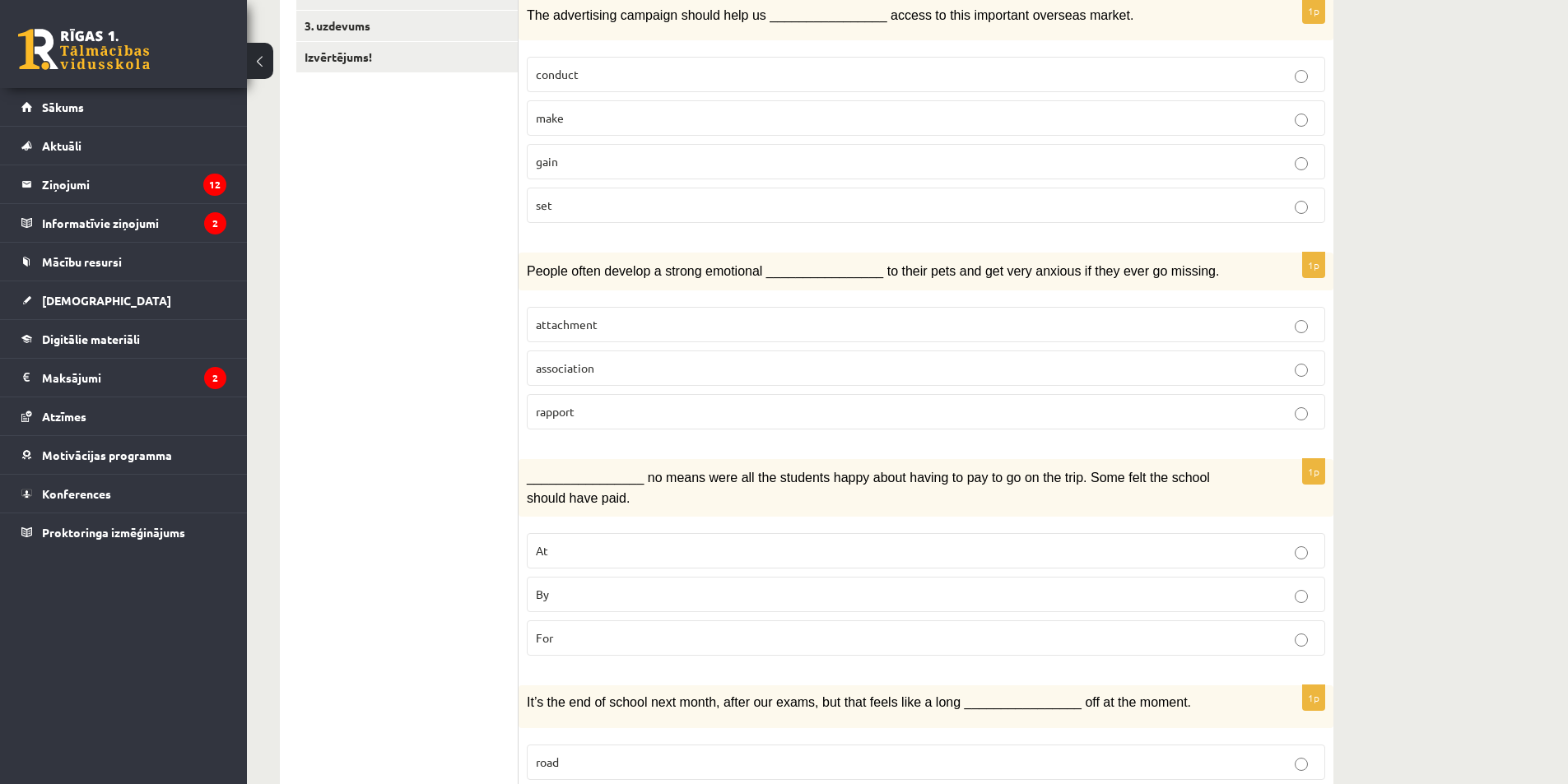
scroll to position [0, 0]
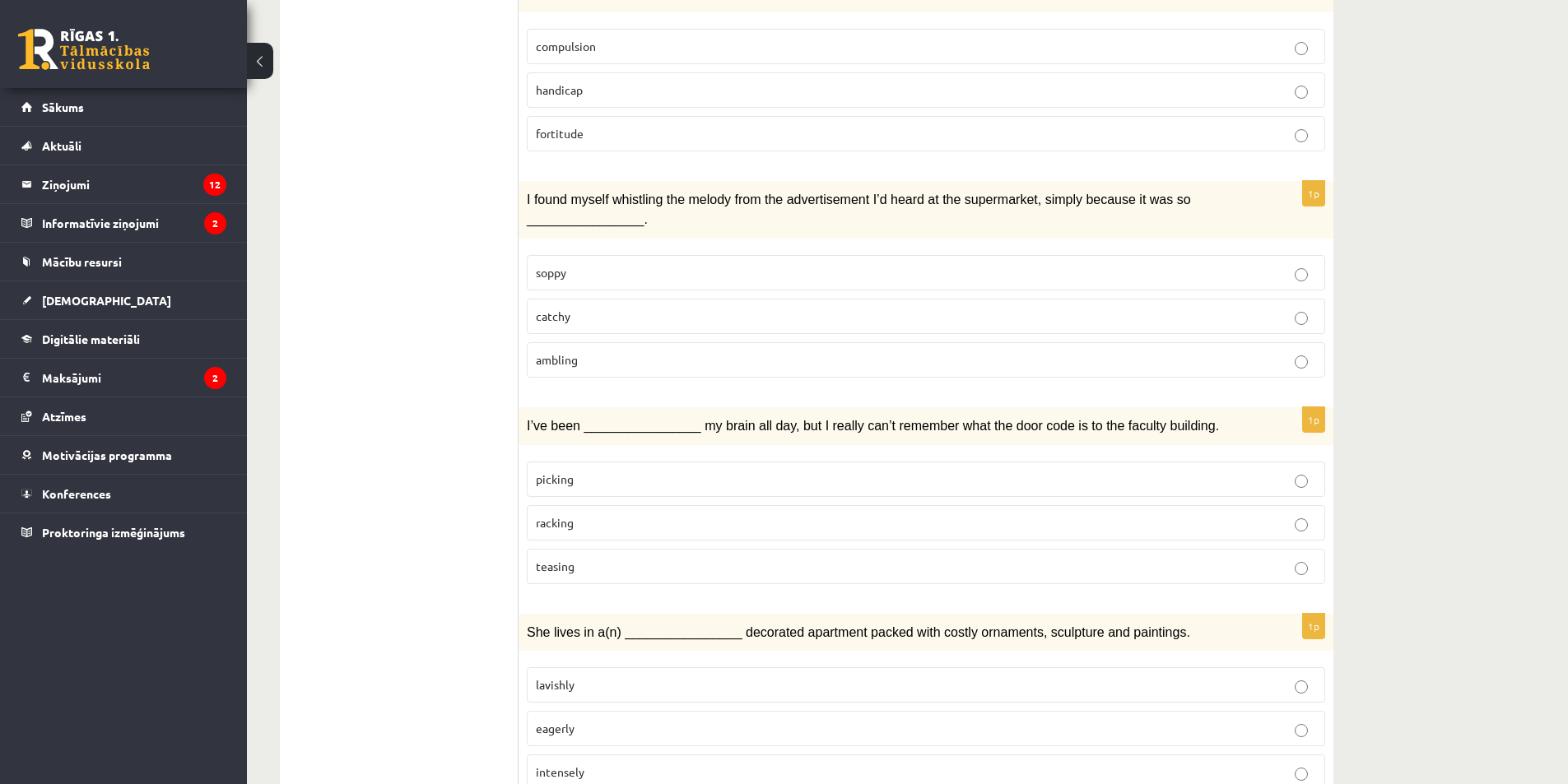
drag, startPoint x: 1408, startPoint y: 473, endPoint x: 1411, endPoint y: 452, distance: 21.2
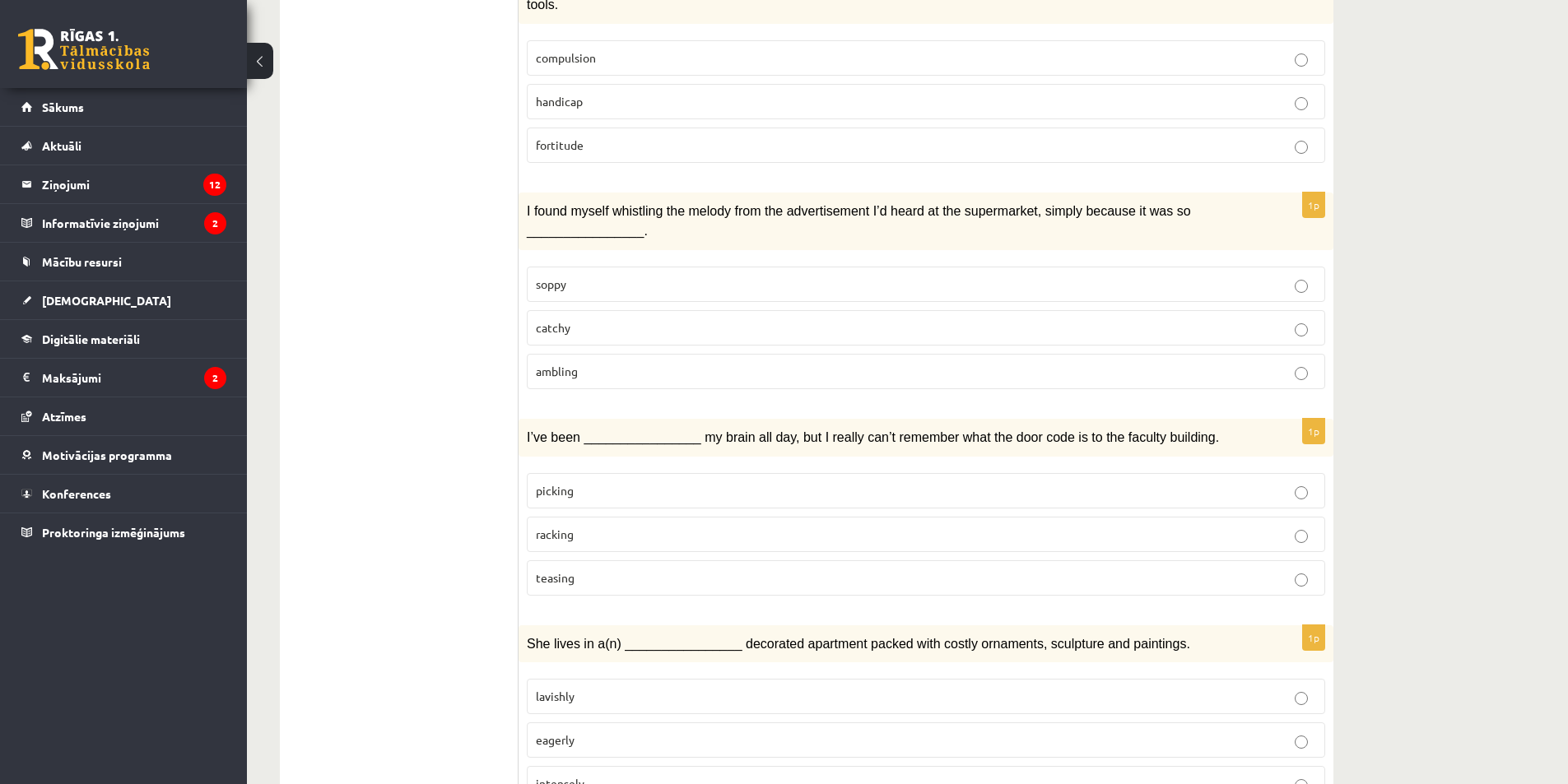
scroll to position [2208, 0]
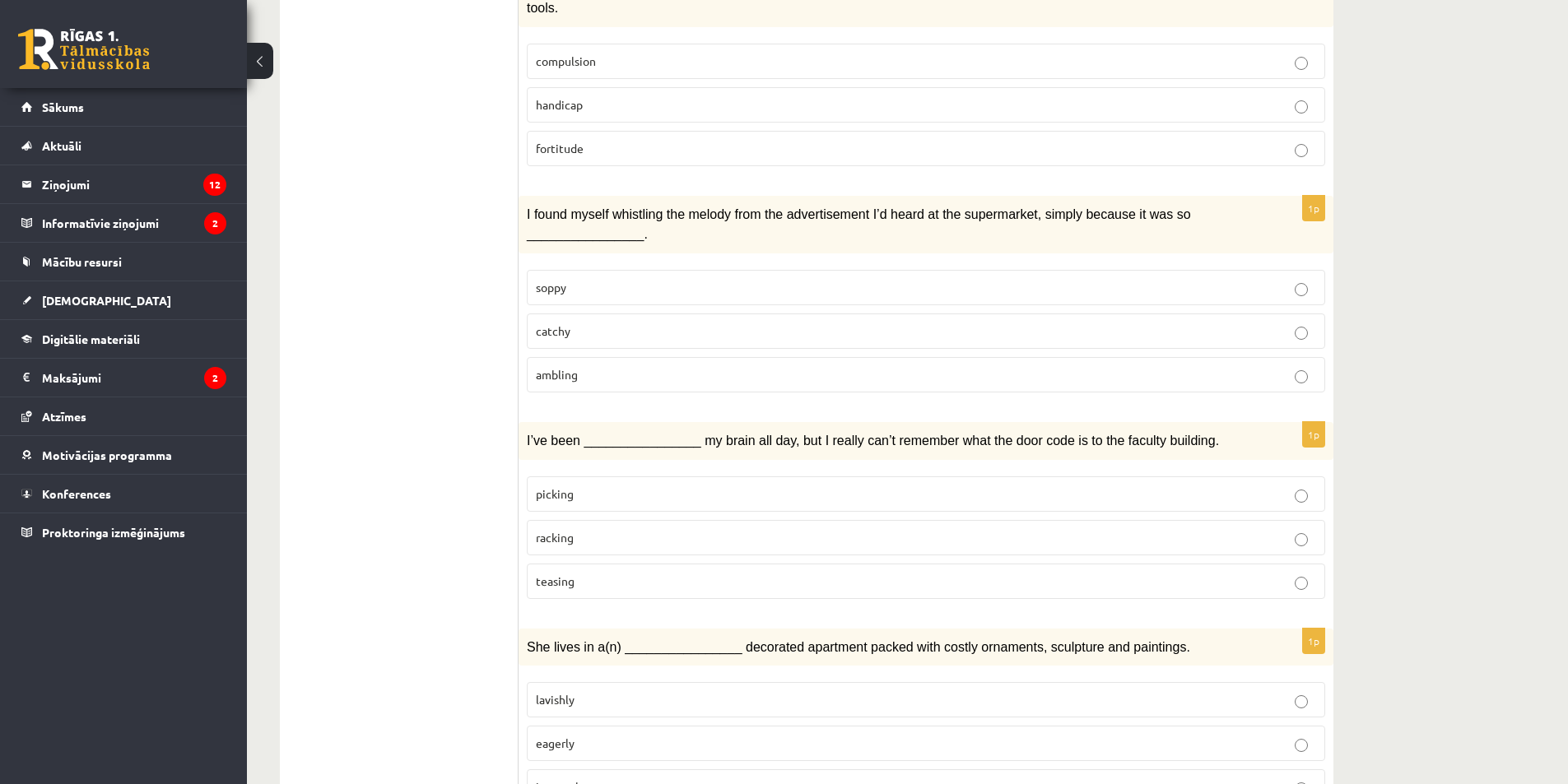
click at [565, 323] on span "catchy" at bounding box center [553, 331] width 35 height 15
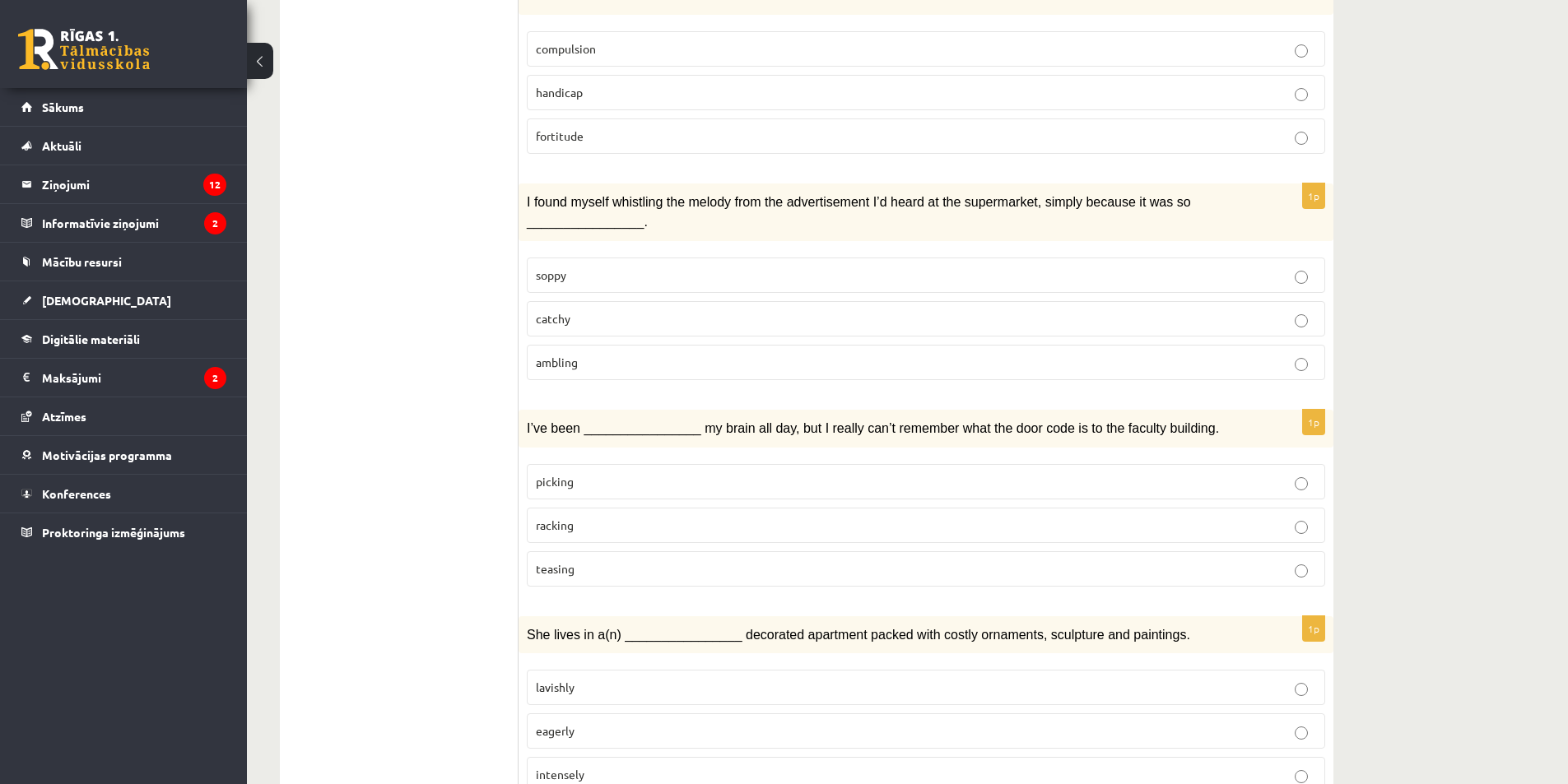
scroll to position [2223, 0]
click at [594, 763] on p "intensely" at bounding box center [926, 772] width 780 height 17
drag, startPoint x: 400, startPoint y: 661, endPoint x: 405, endPoint y: 547, distance: 114.1
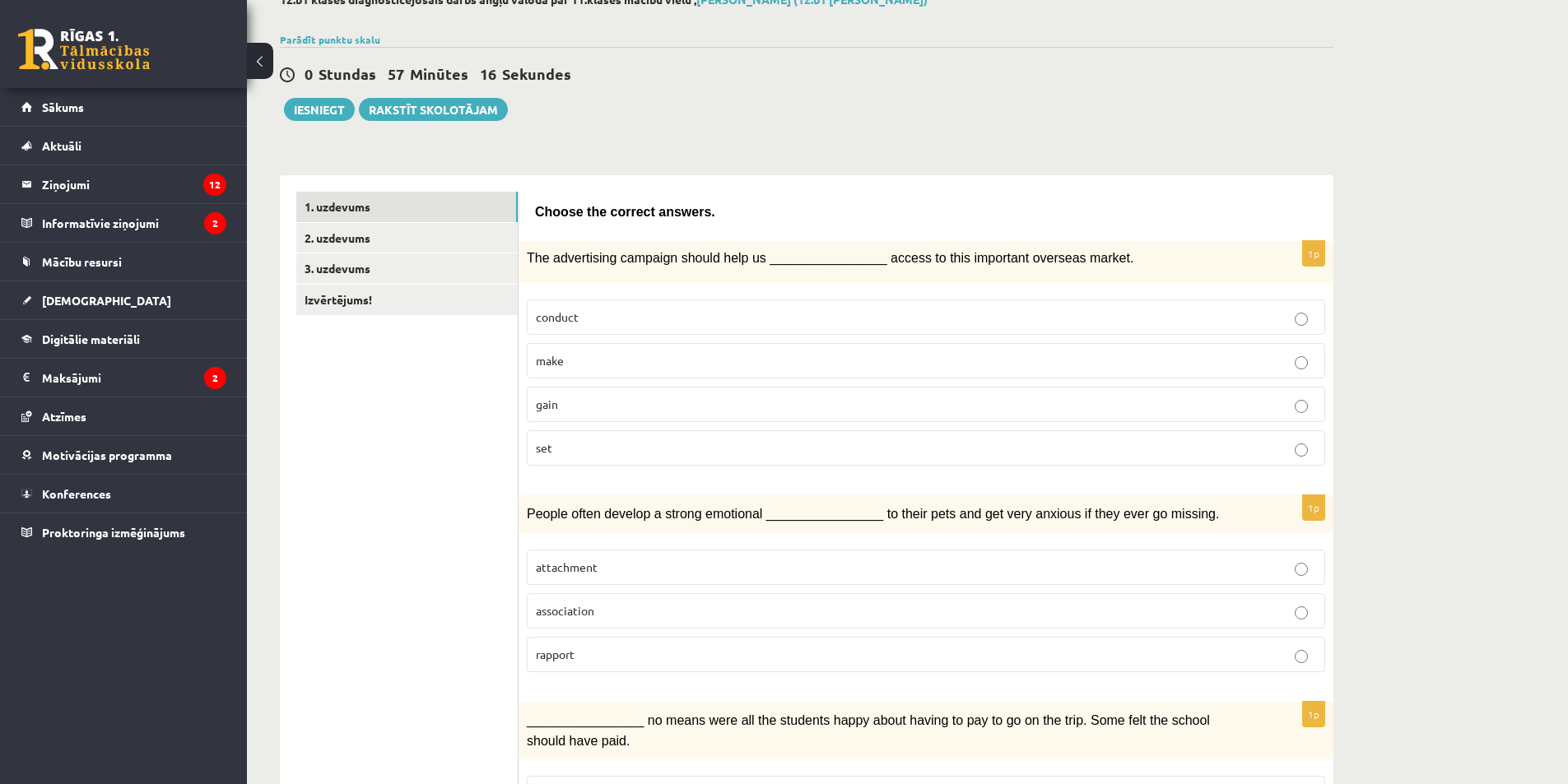
scroll to position [0, 0]
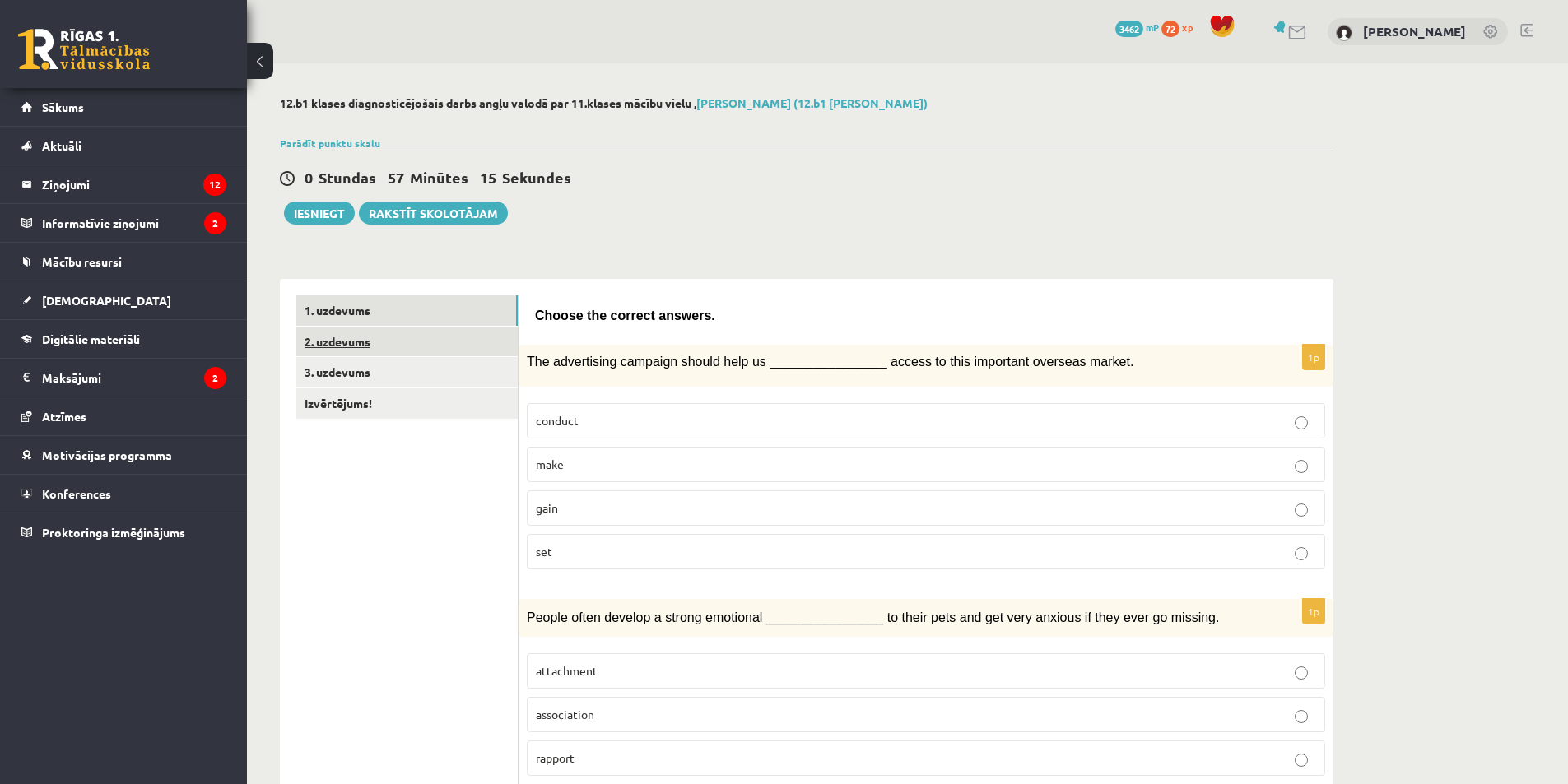
click at [346, 343] on link "2. uzdevums" at bounding box center [407, 341] width 221 height 30
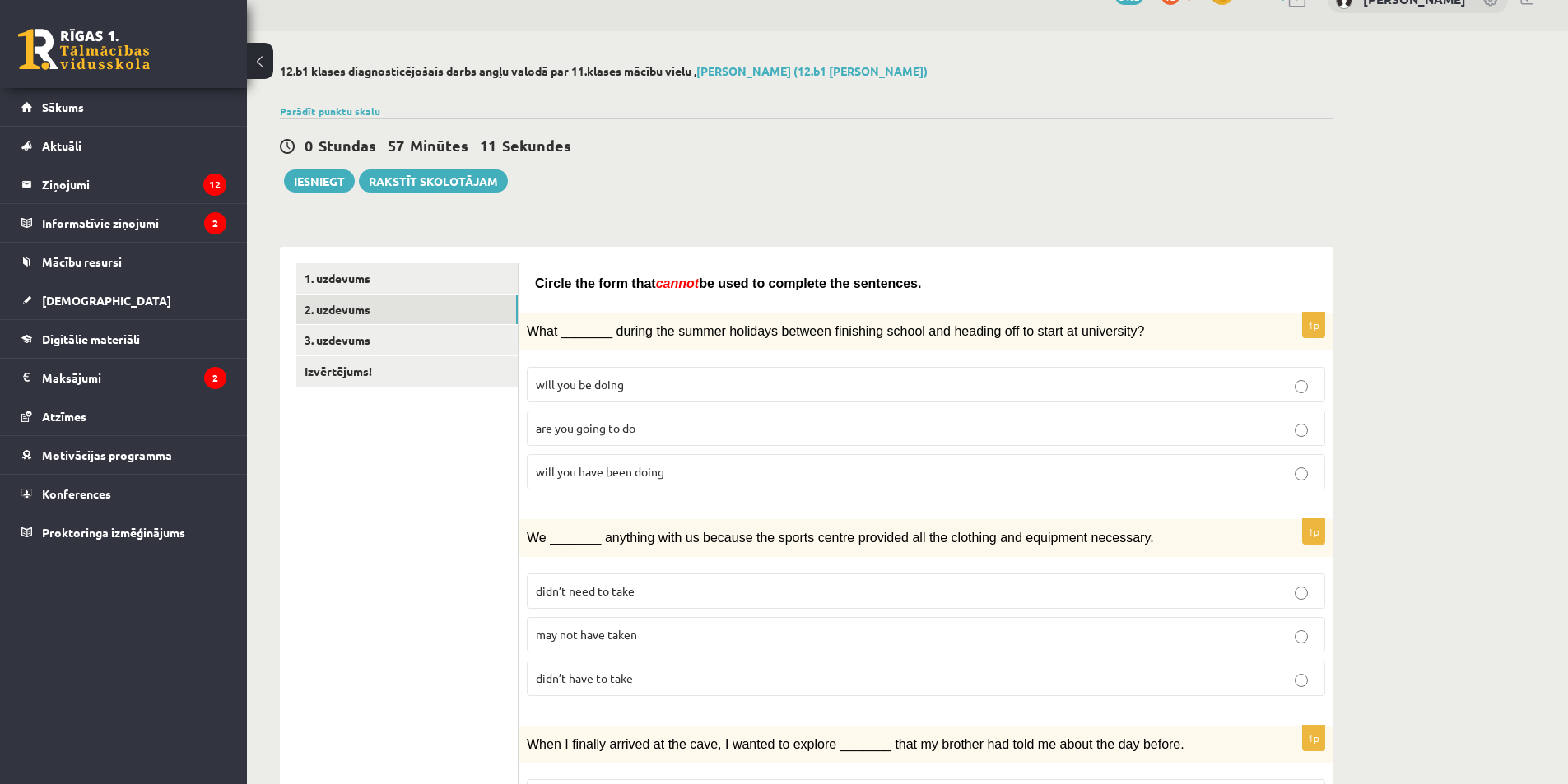
scroll to position [2, 0]
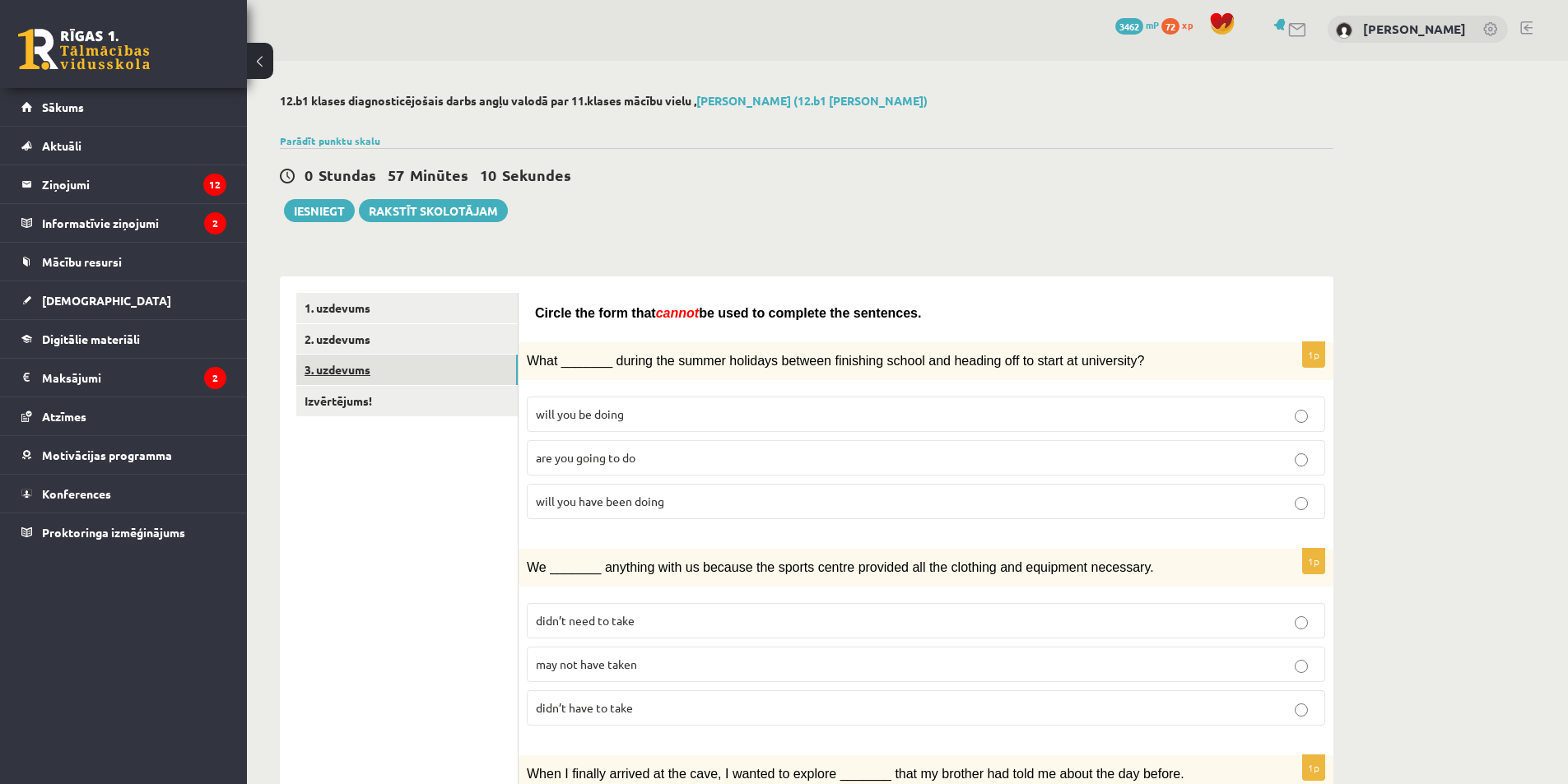
click at [384, 374] on link "3. uzdevums" at bounding box center [407, 369] width 221 height 30
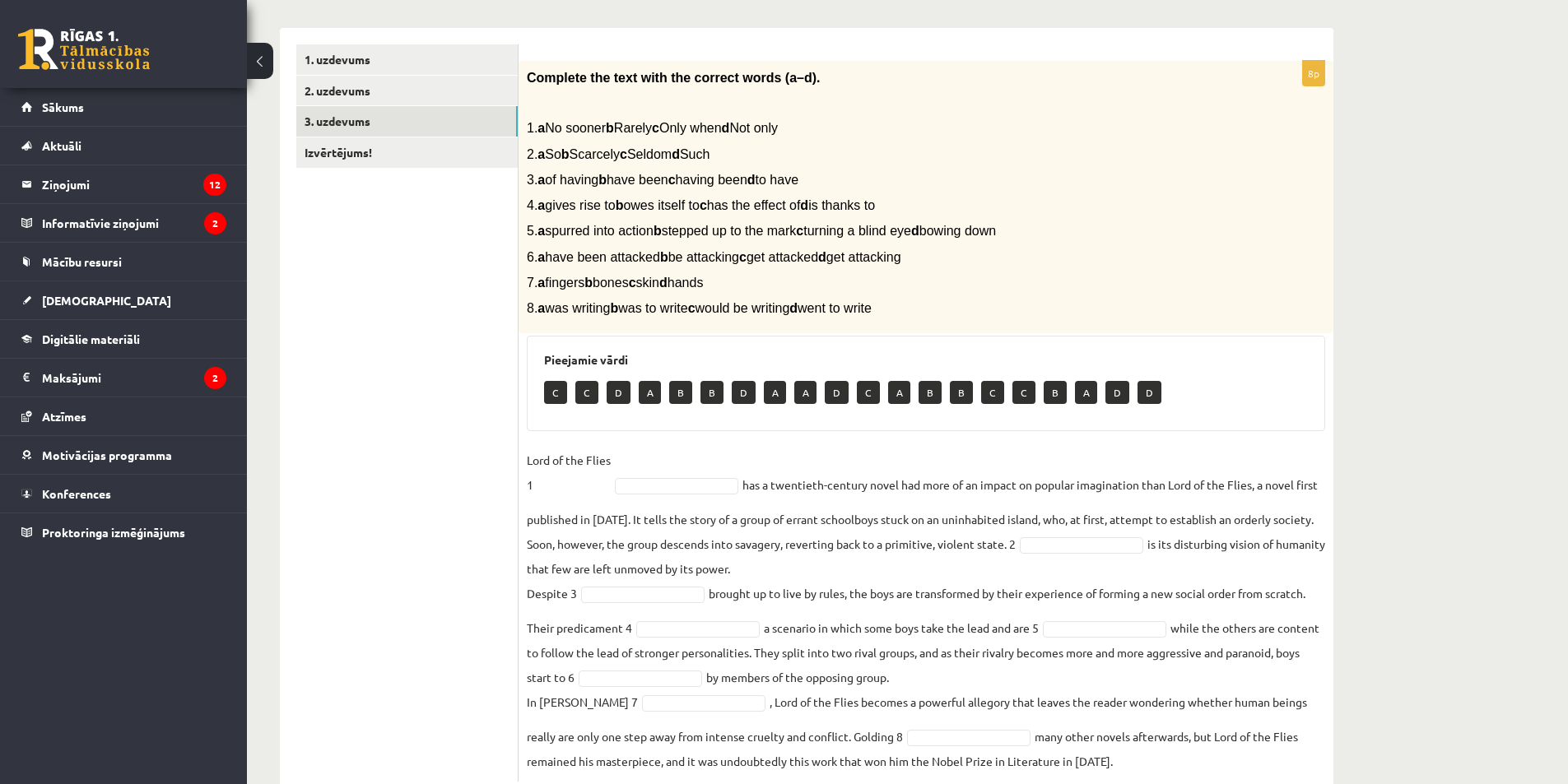
scroll to position [299, 0]
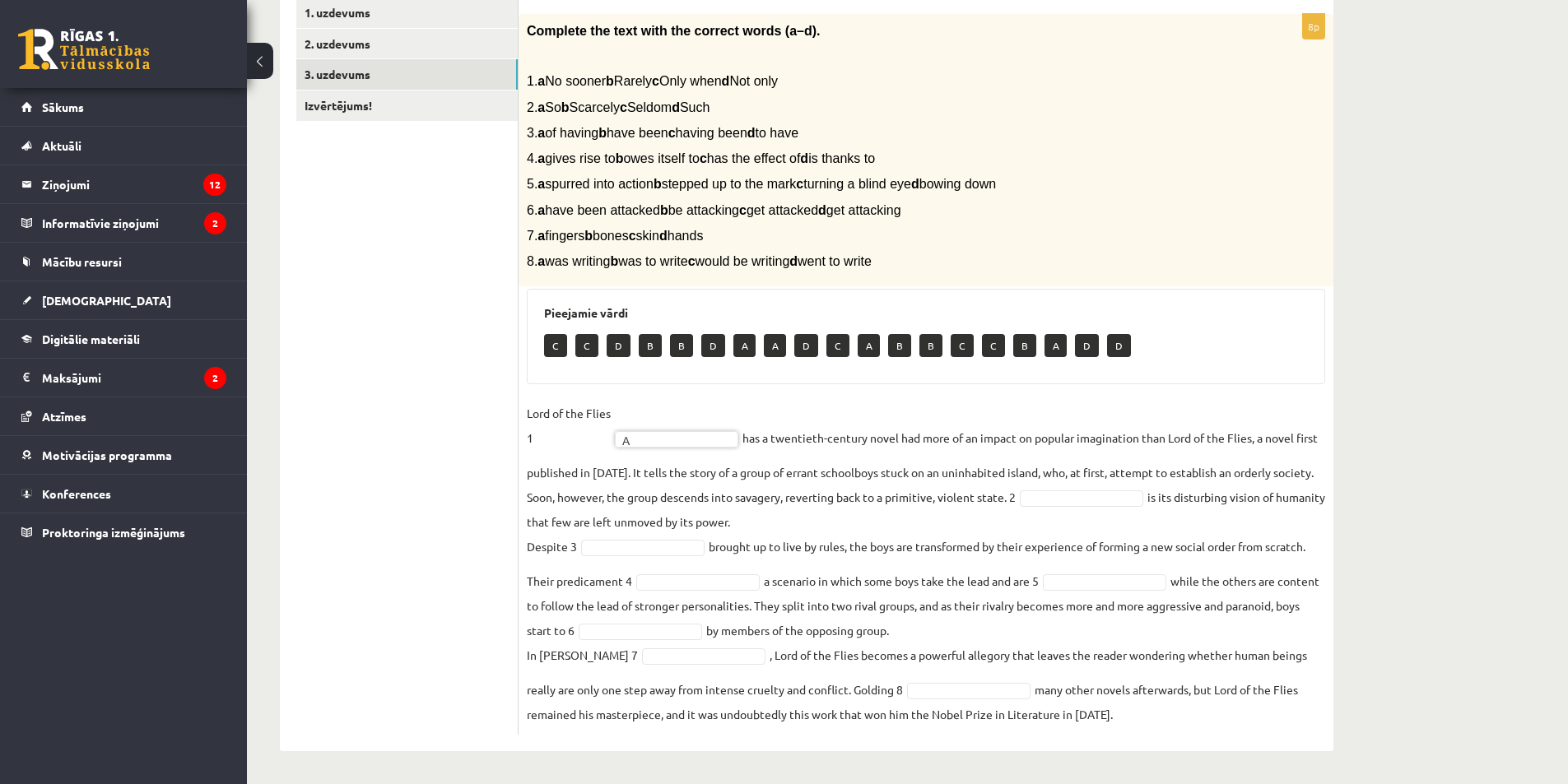
click at [1110, 509] on fieldset "Lord of the Flies 1 A * has a twentieth-century novel had more of an impact on …" at bounding box center [926, 564] width 798 height 326
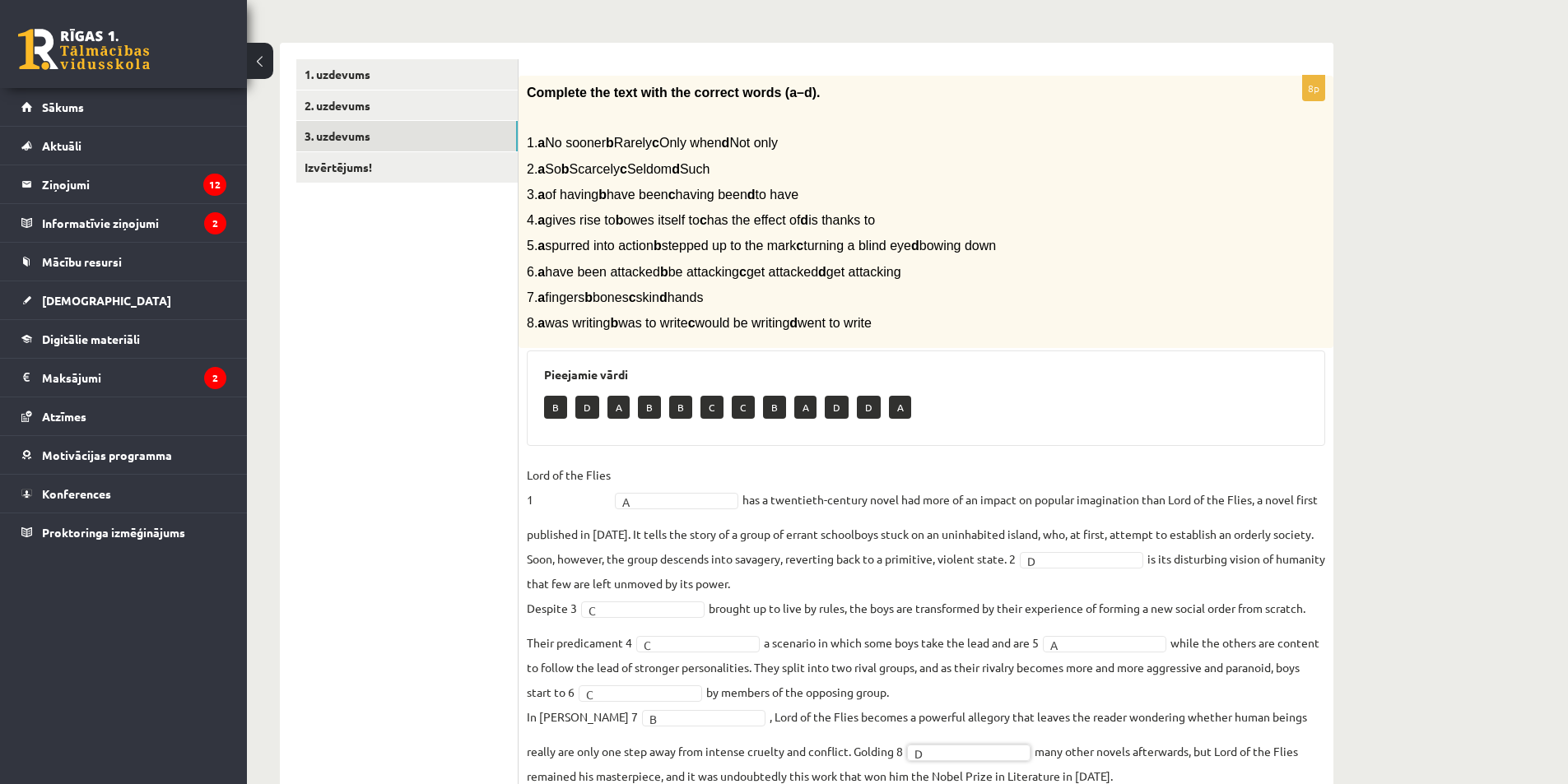
scroll to position [0, 0]
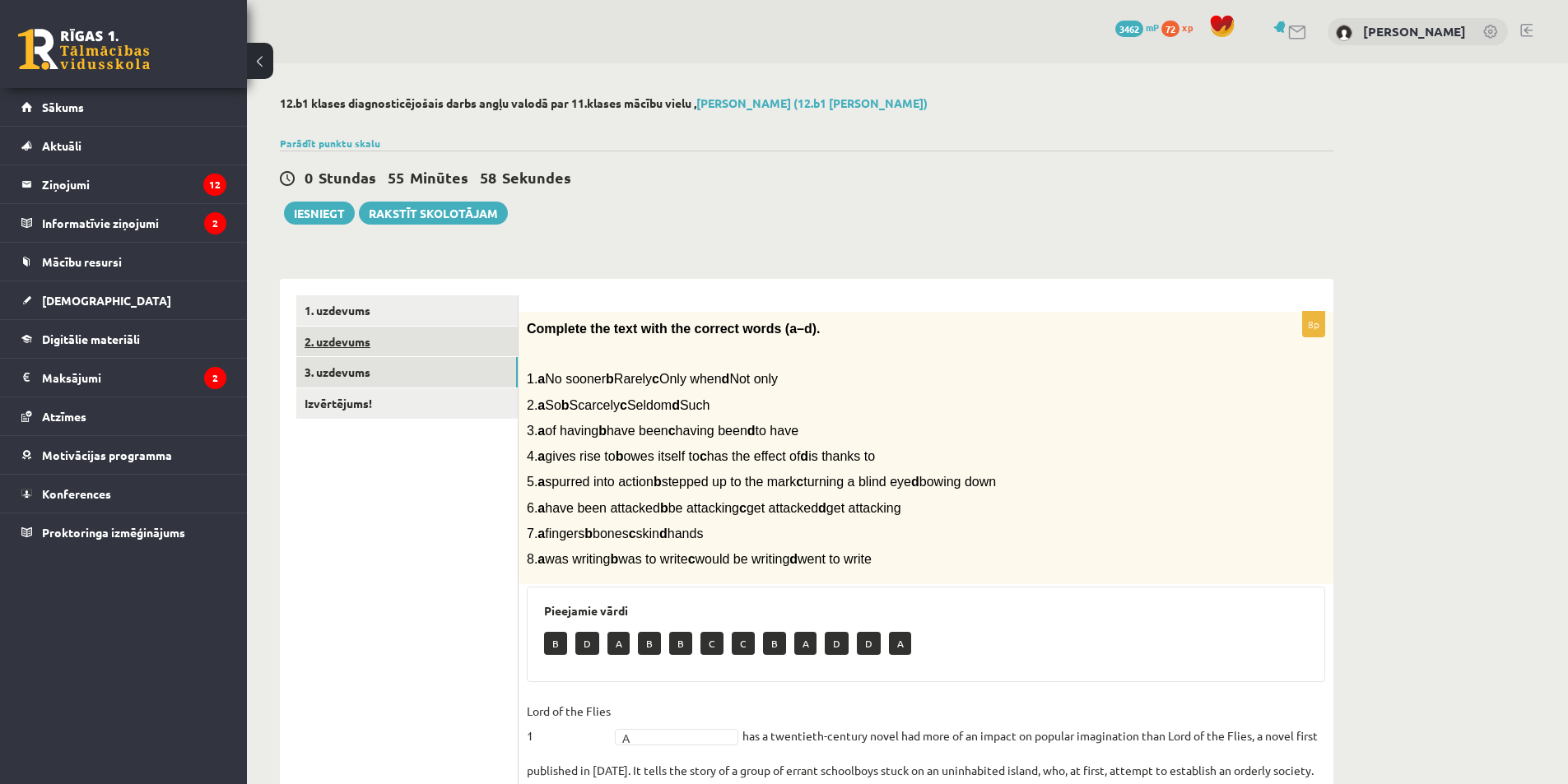
click at [362, 348] on link "2. uzdevums" at bounding box center [407, 341] width 221 height 30
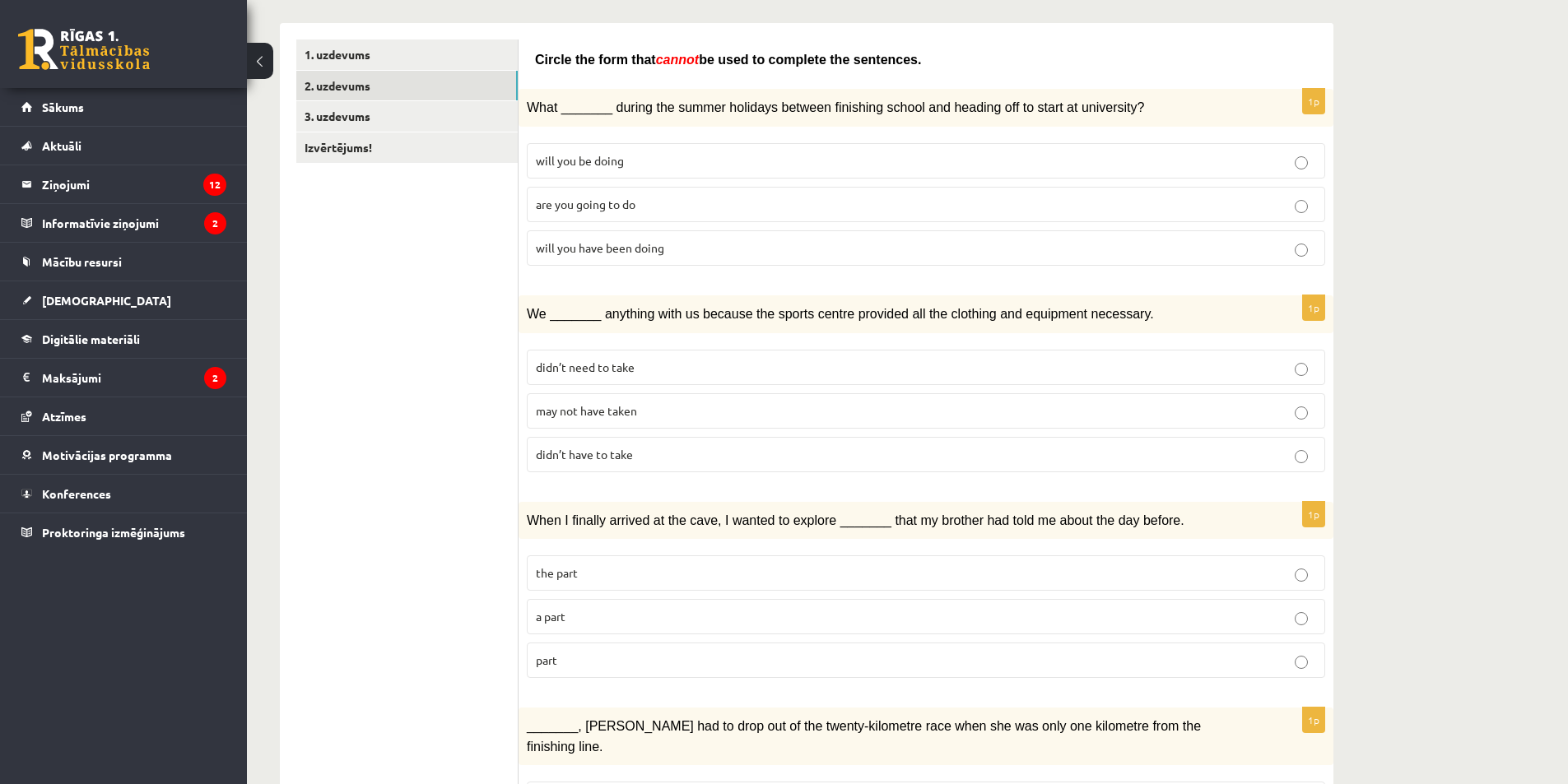
scroll to position [82, 0]
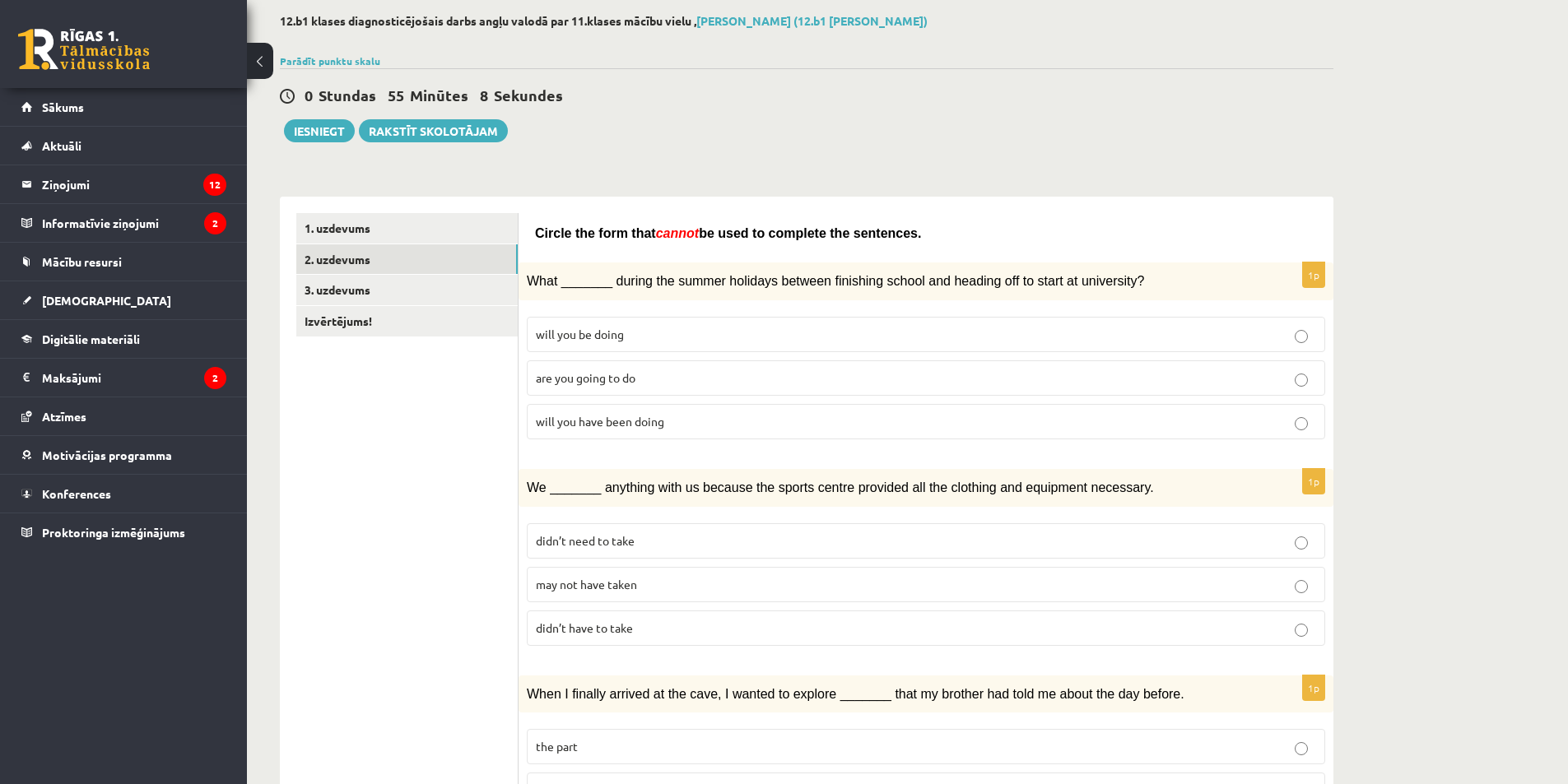
click at [689, 419] on p "will you have been doing" at bounding box center [926, 421] width 780 height 17
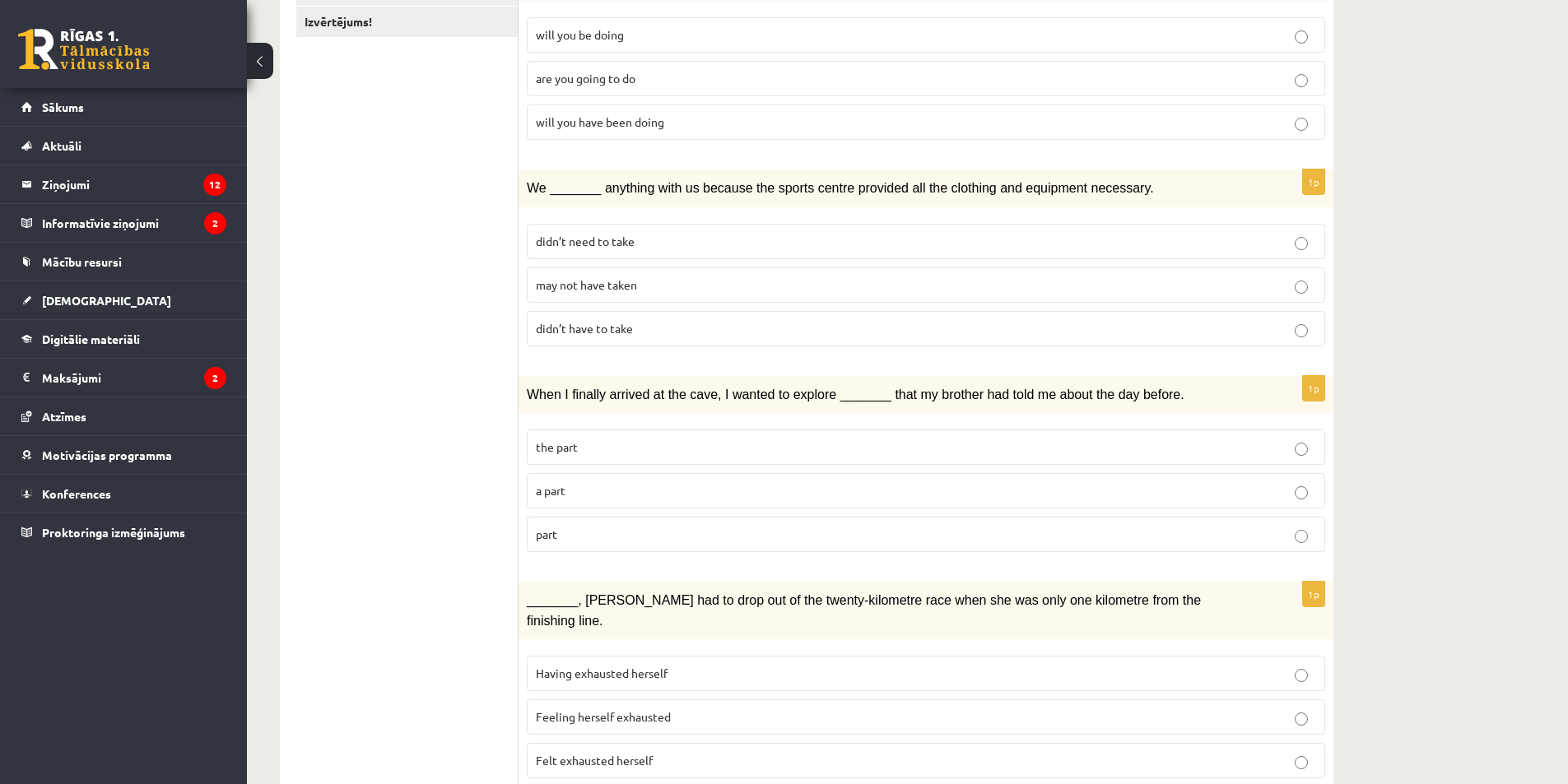
scroll to position [411, 0]
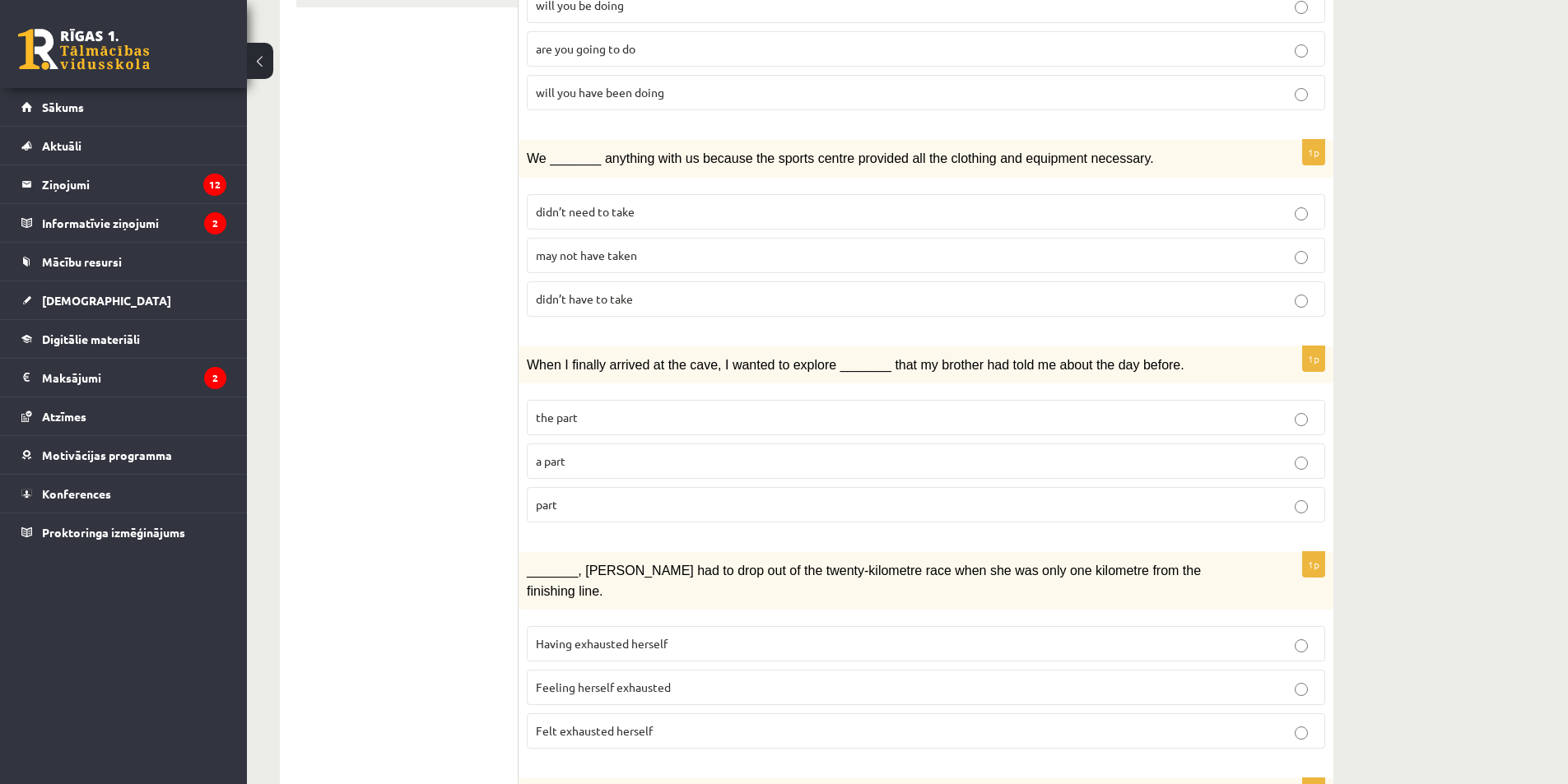
click at [593, 248] on span "may not have taken" at bounding box center [586, 255] width 101 height 15
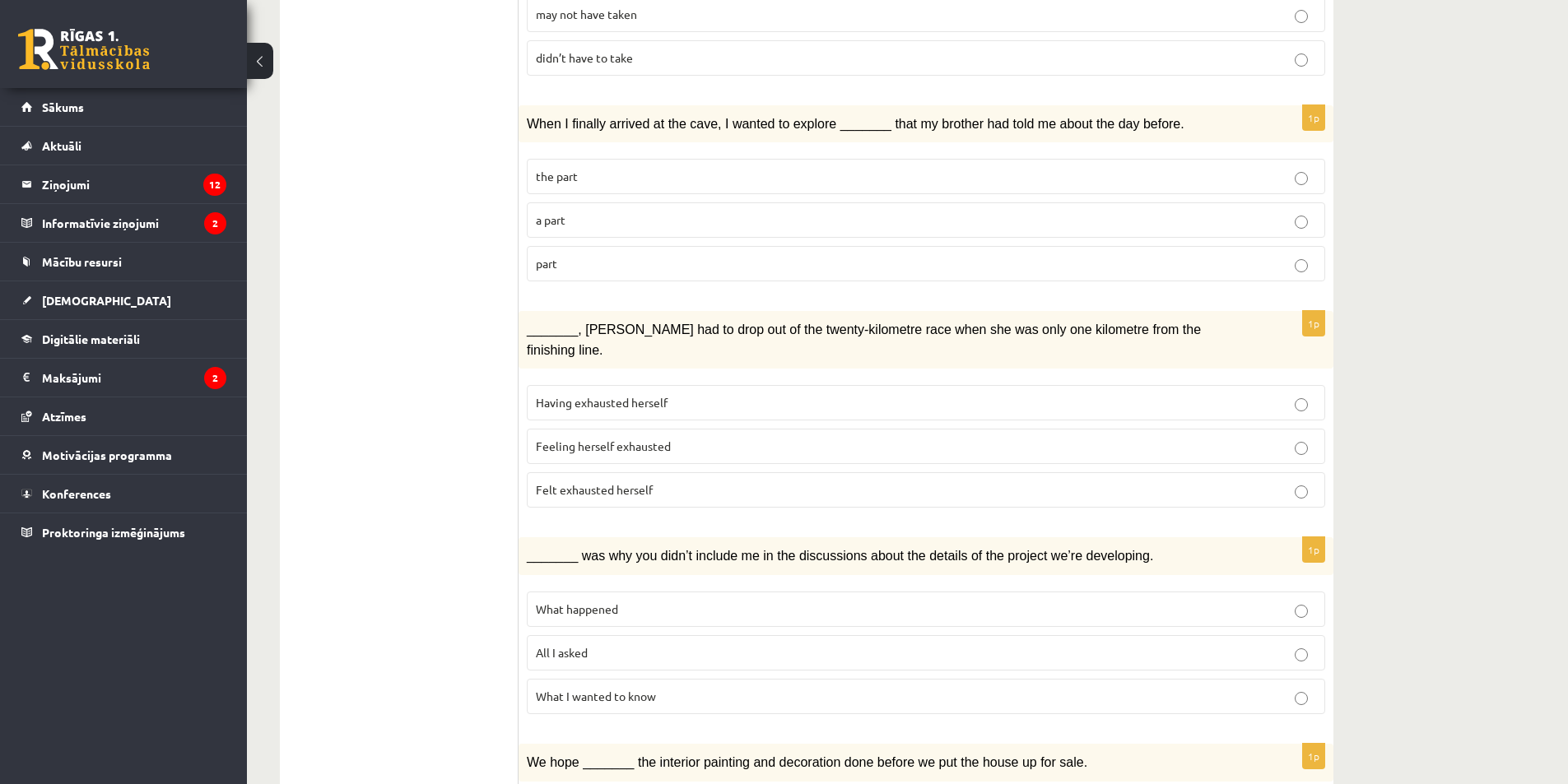
scroll to position [658, 0]
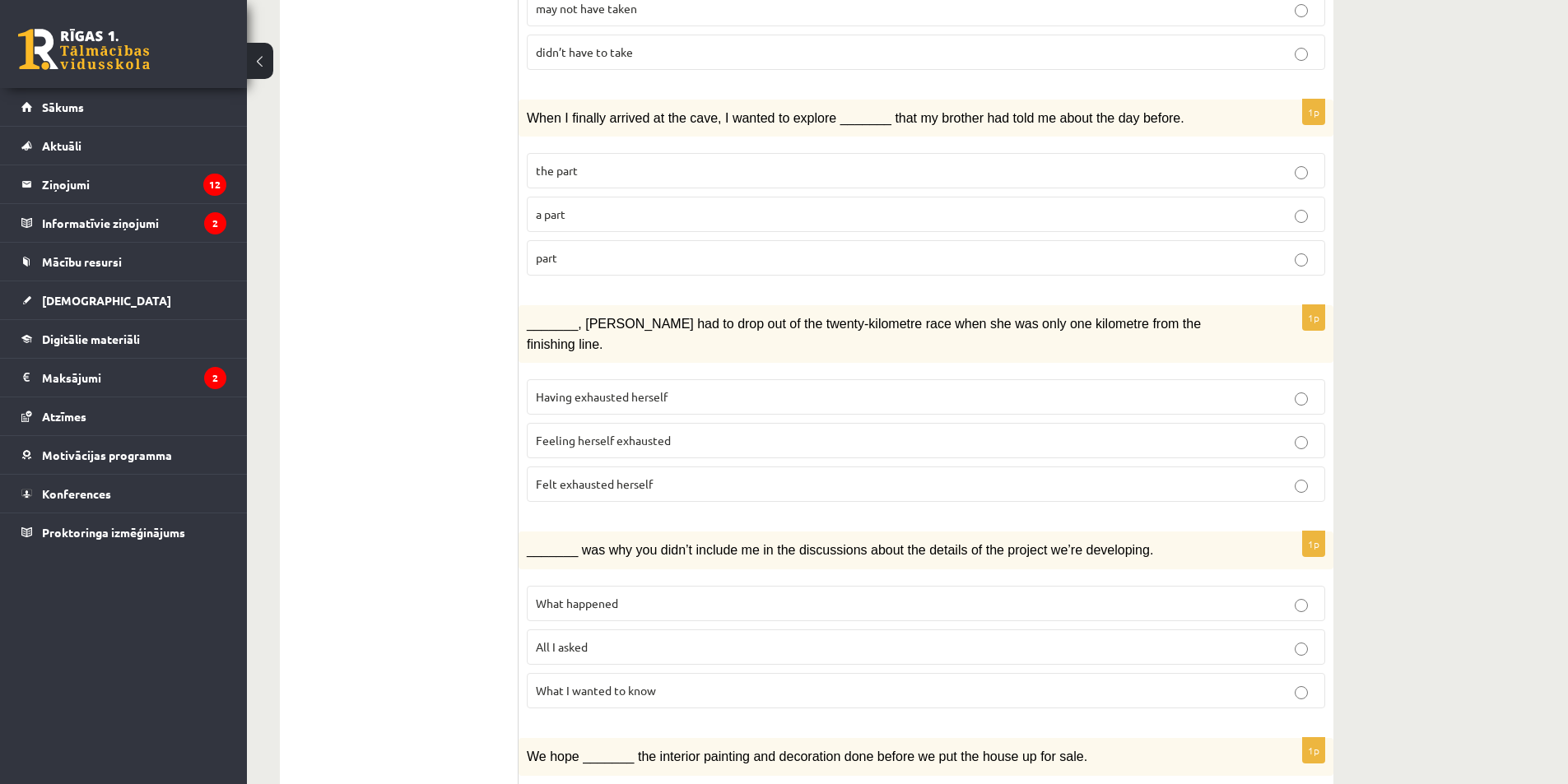
click at [570, 261] on p "part" at bounding box center [926, 257] width 780 height 17
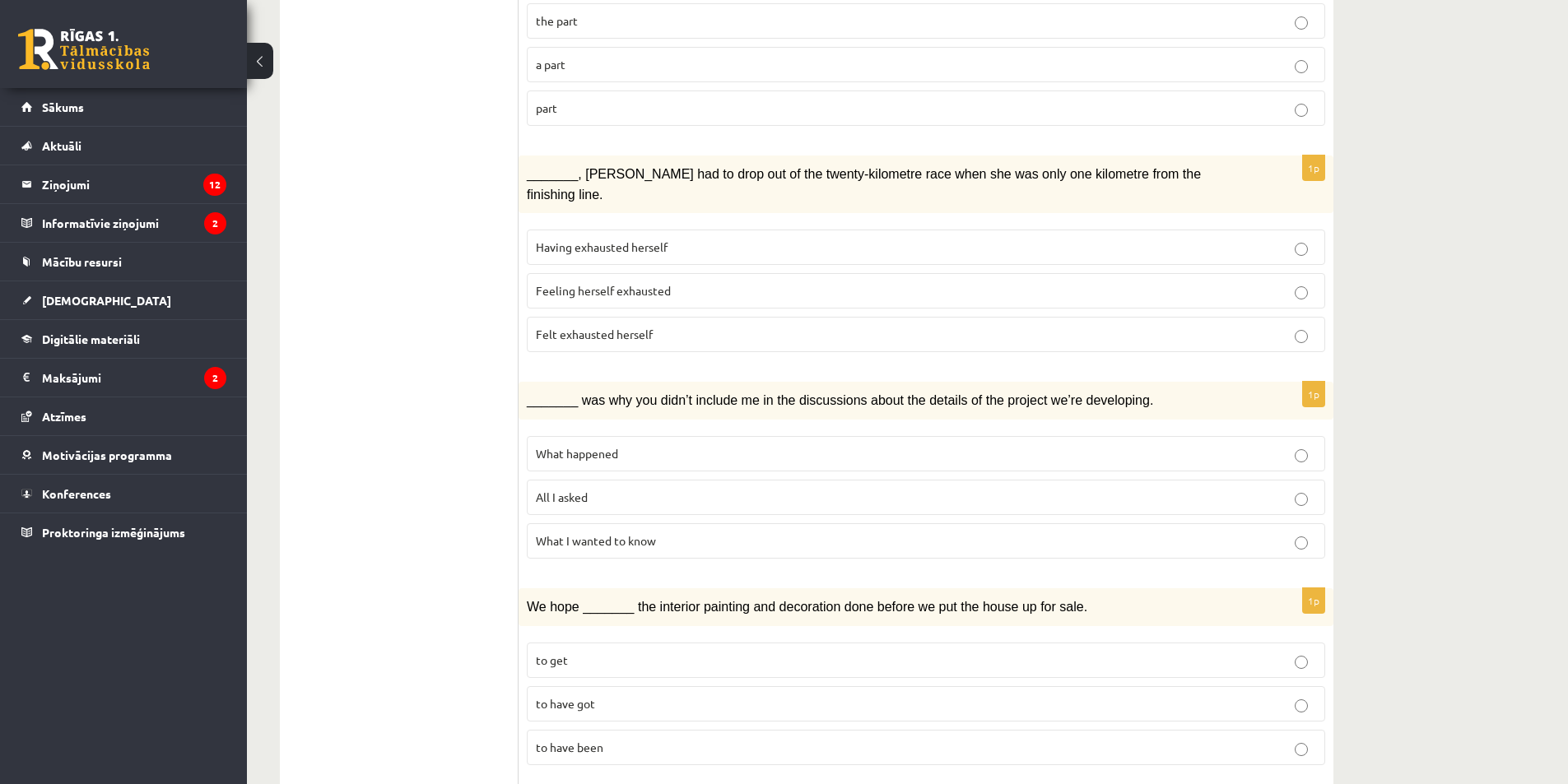
scroll to position [823, 0]
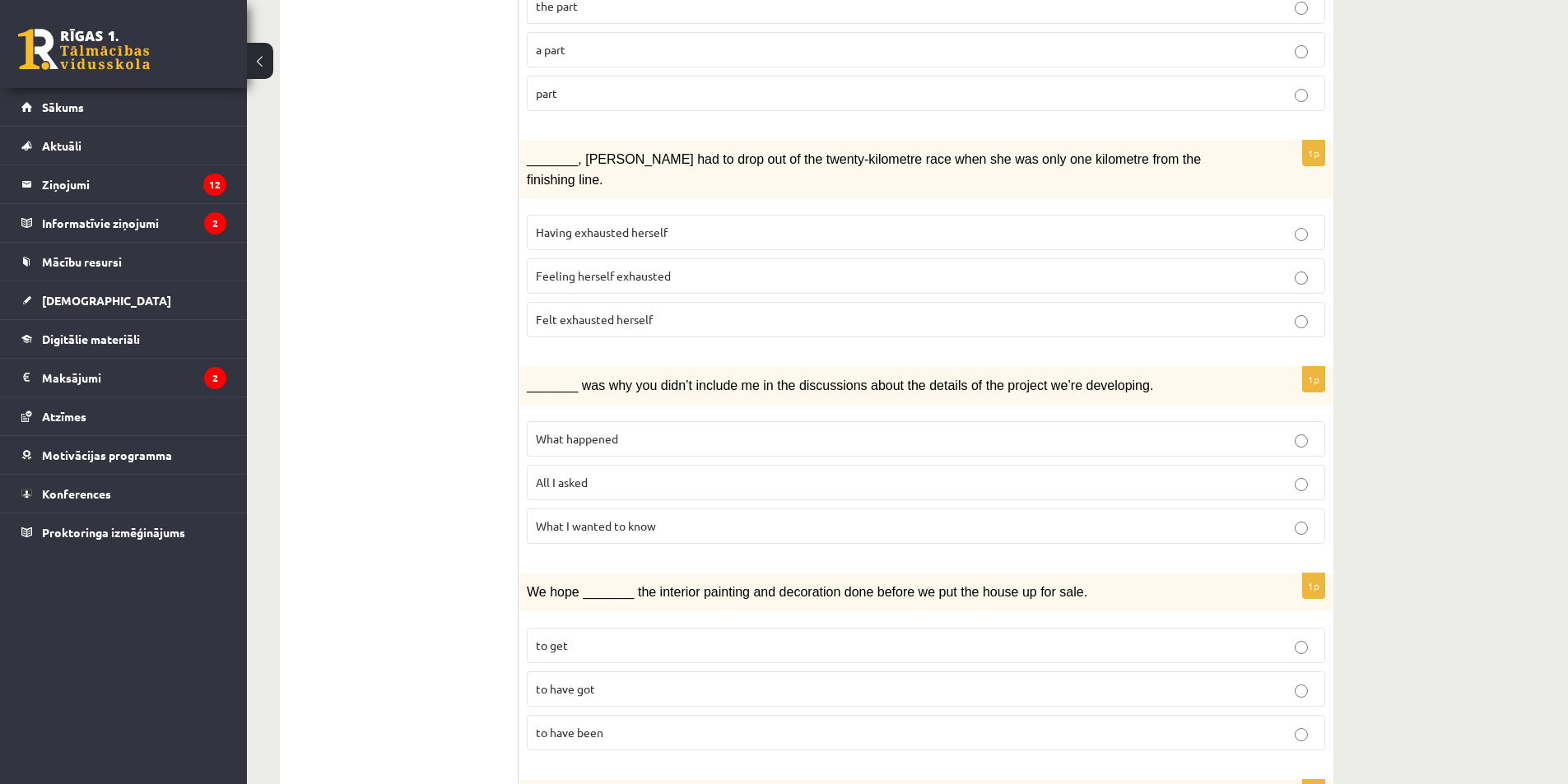
click at [589, 258] on label "Feeling herself exhausted" at bounding box center [926, 276] width 798 height 35
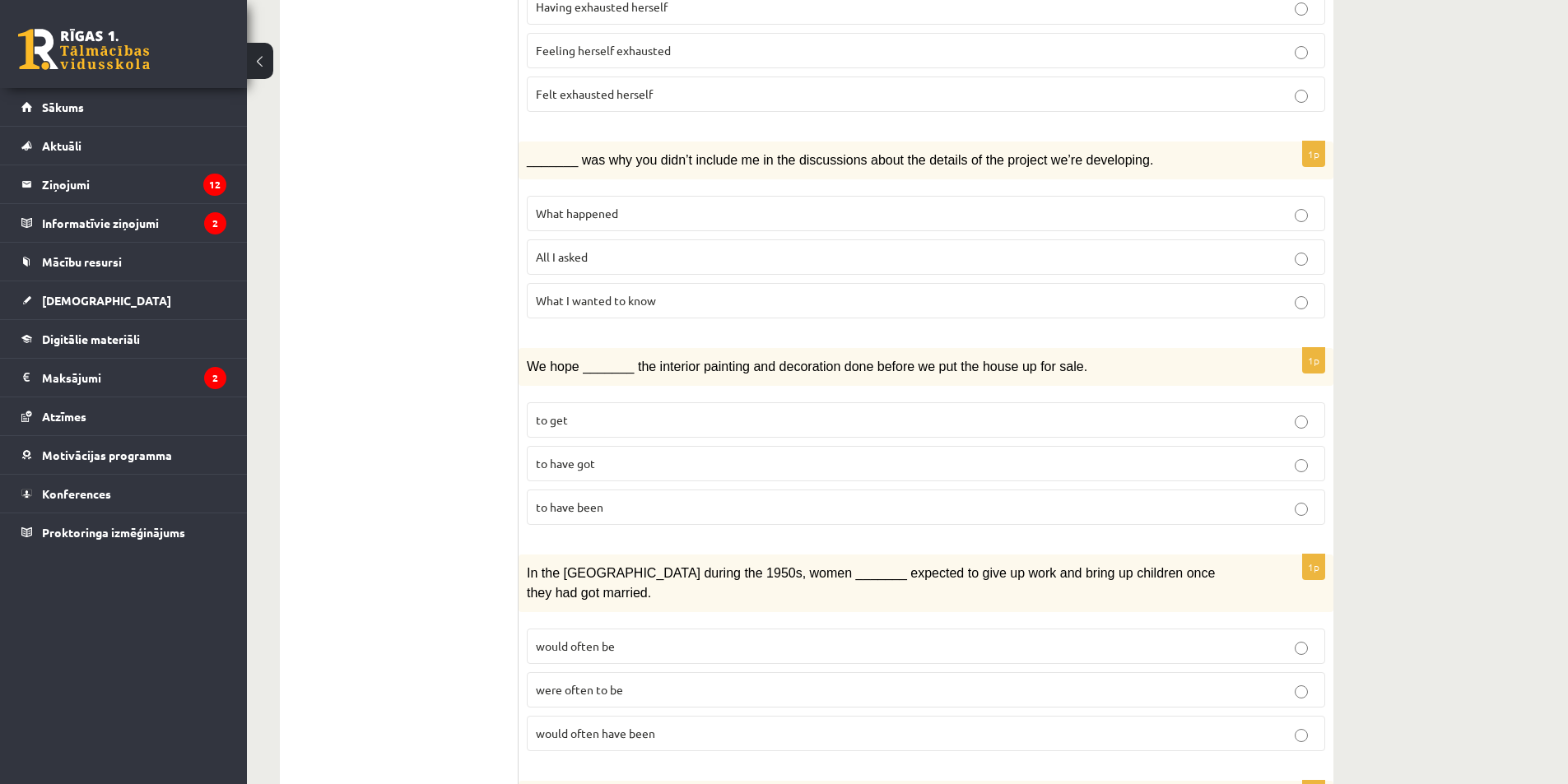
scroll to position [1069, 0]
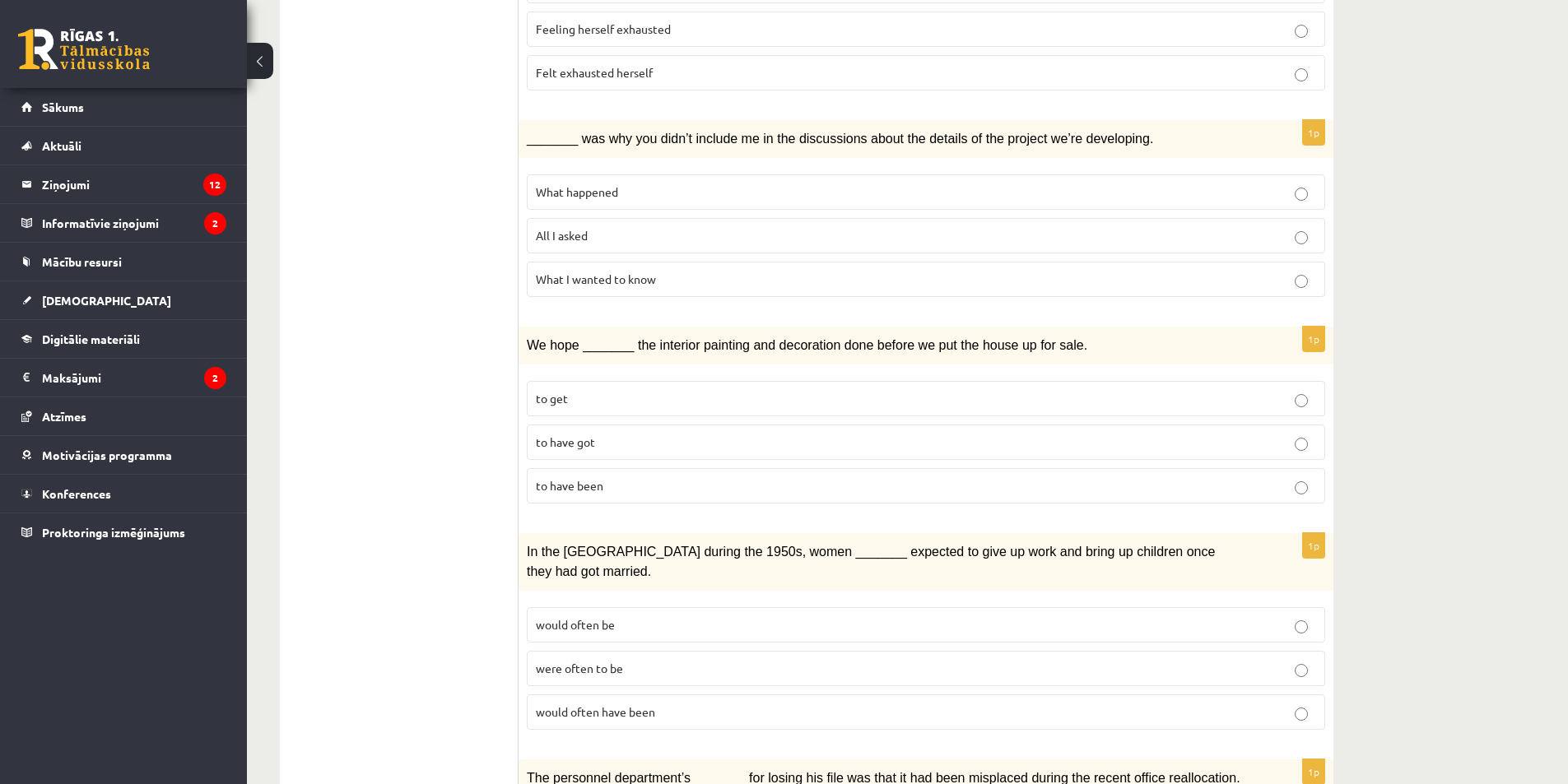
click at [619, 183] on p "What happened" at bounding box center [926, 192] width 780 height 17
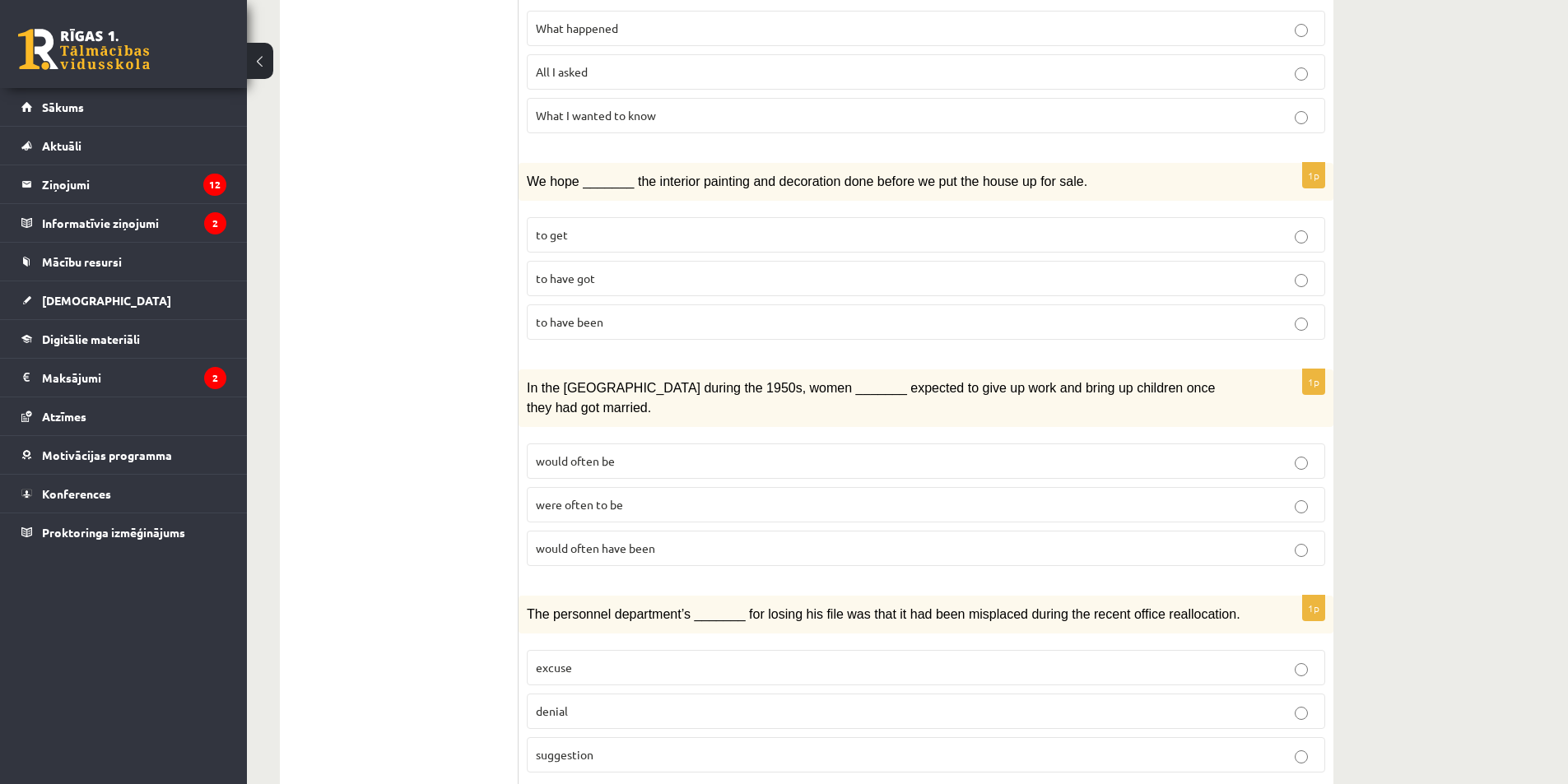
scroll to position [1234, 0]
click at [594, 313] on span "to have been" at bounding box center [570, 321] width 67 height 15
click at [581, 269] on p "to have got" at bounding box center [926, 277] width 780 height 17
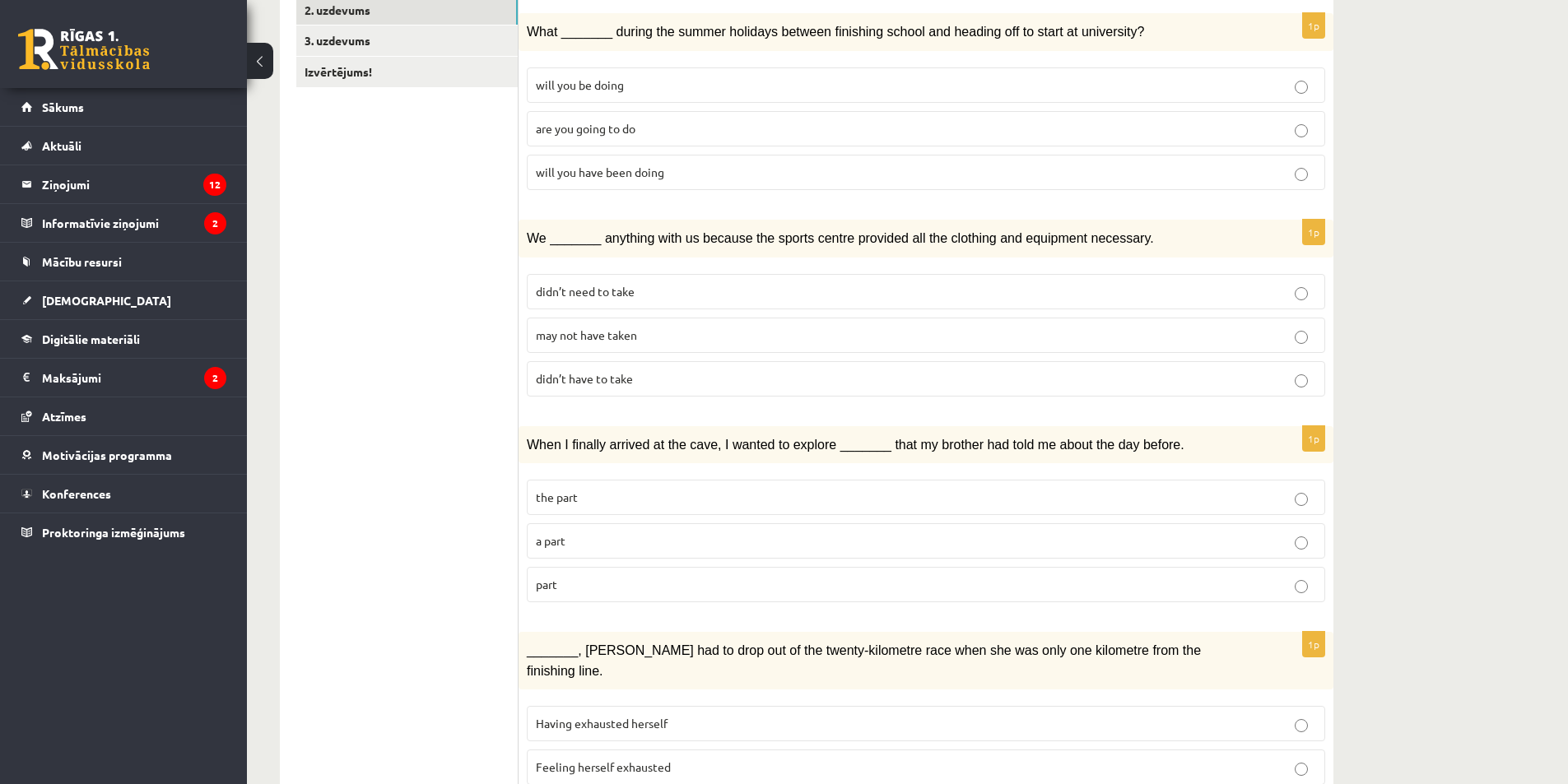
scroll to position [0, 0]
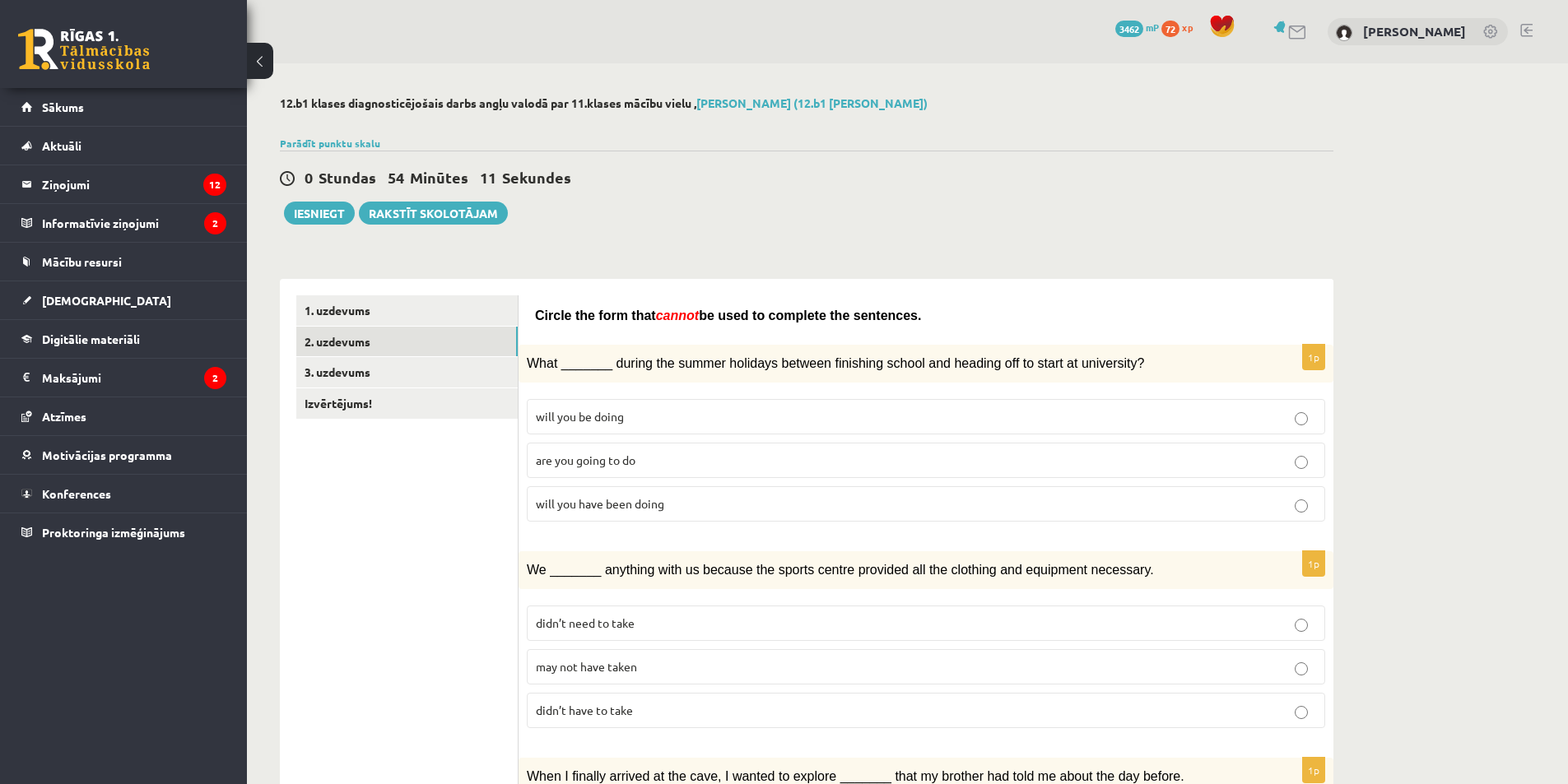
drag, startPoint x: 535, startPoint y: 318, endPoint x: 914, endPoint y: 318, distance: 379.0
click at [914, 318] on p "Circle the form that cannot be used to complete the sentences." at bounding box center [926, 315] width 782 height 20
copy span "Circle the form that cannot be used to complete the sentences."
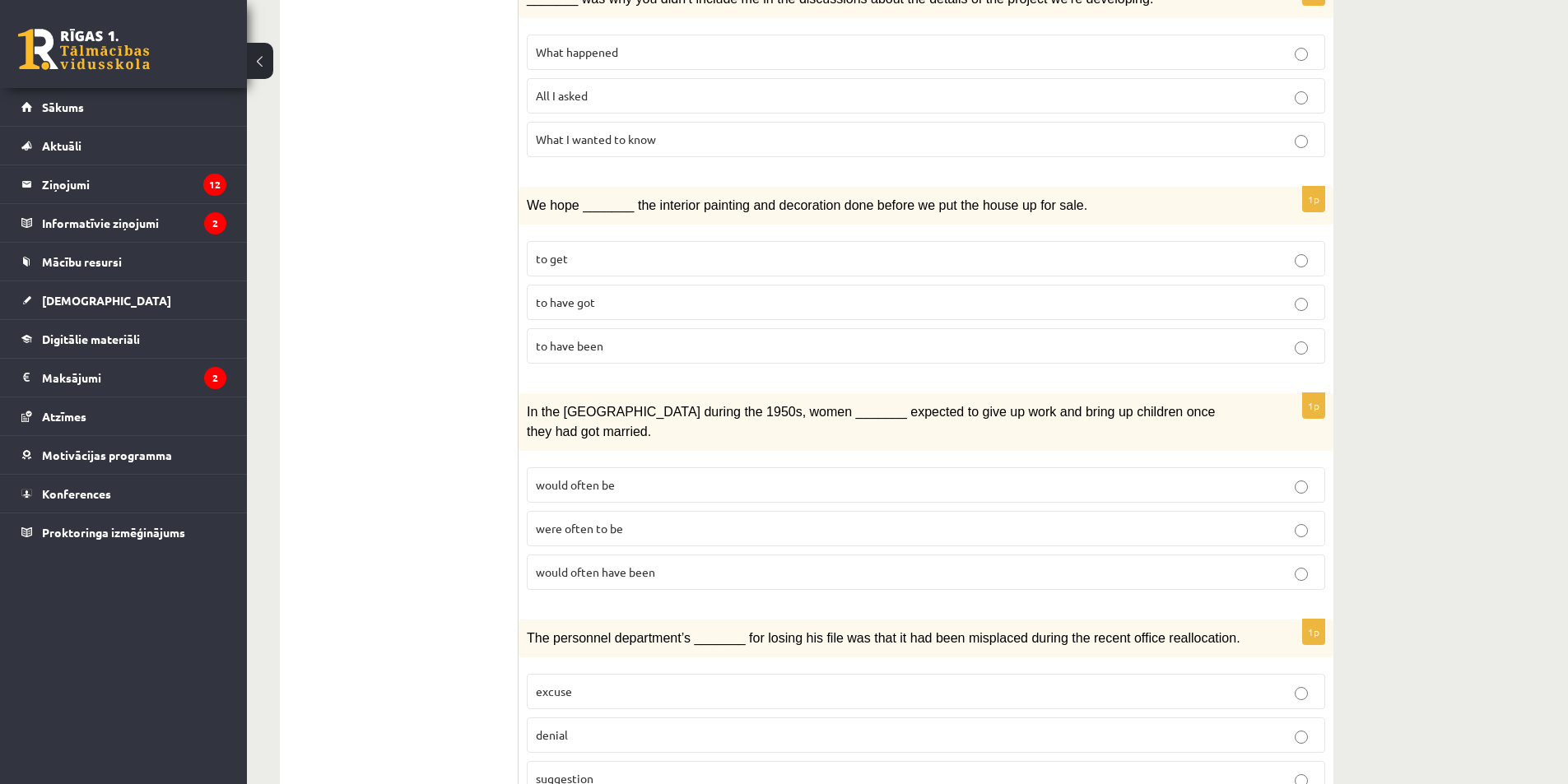
scroll to position [1319, 0]
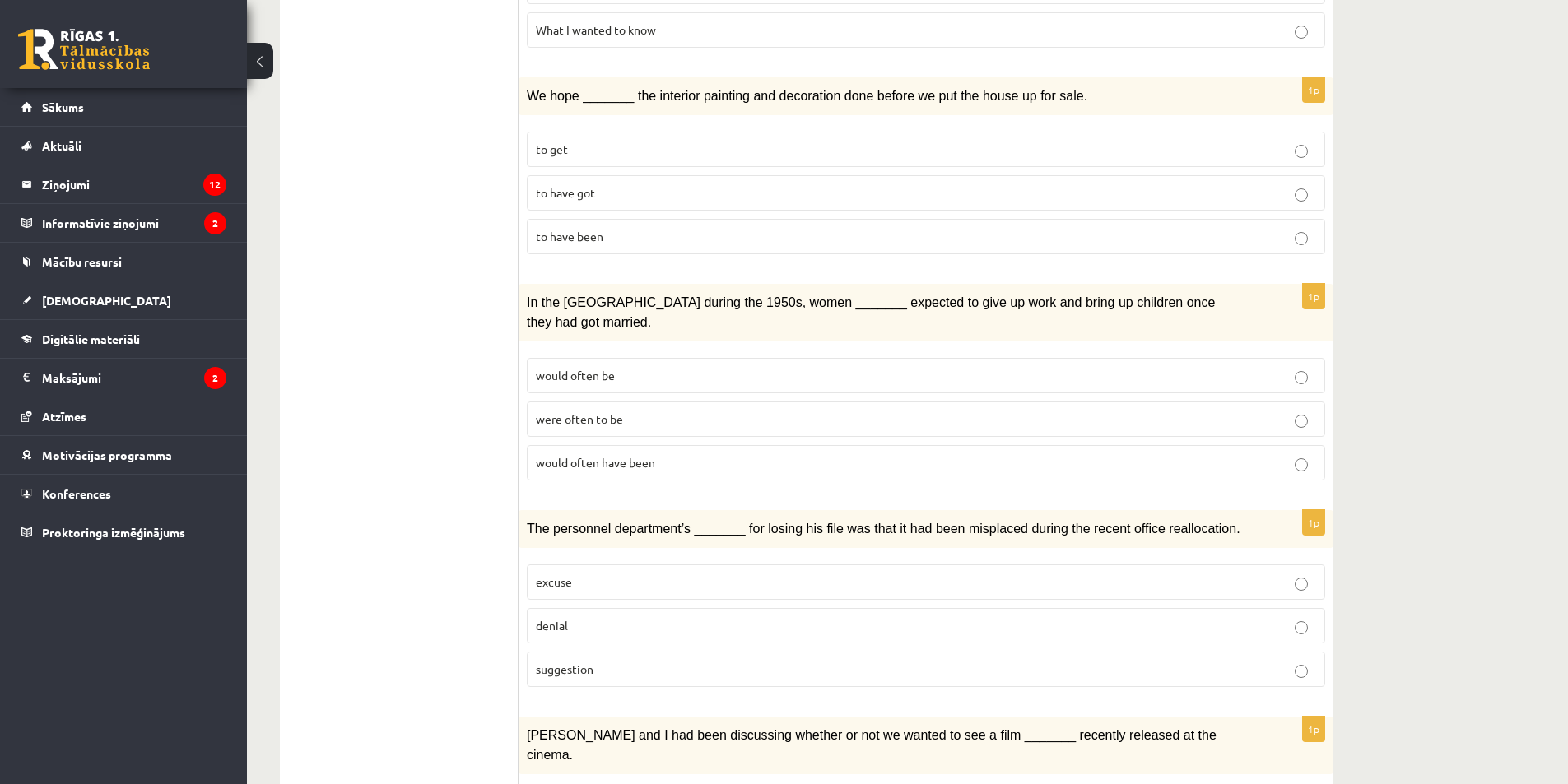
click at [613, 411] on span "were often to be" at bounding box center [579, 419] width 87 height 15
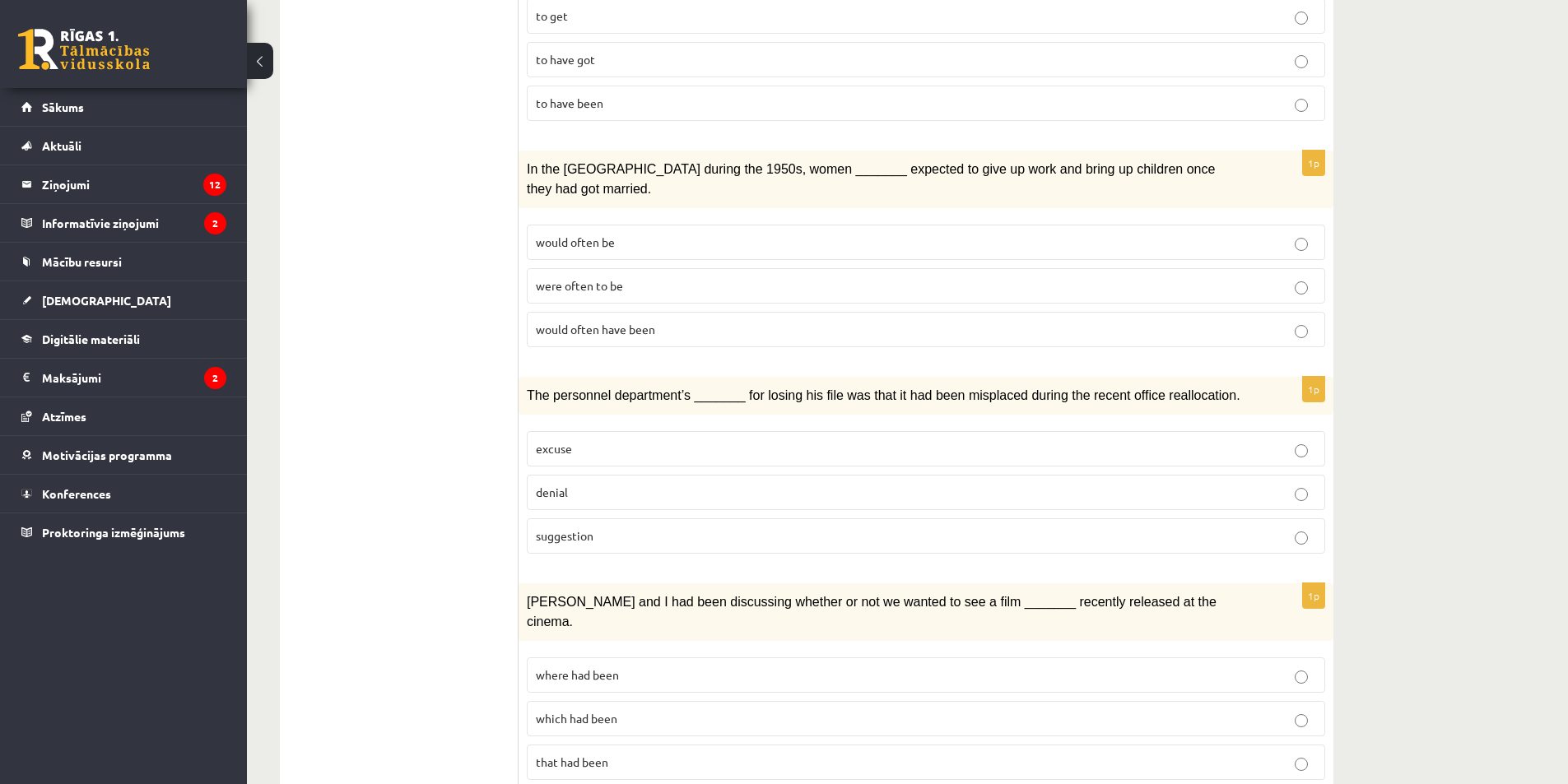
scroll to position [1483, 0]
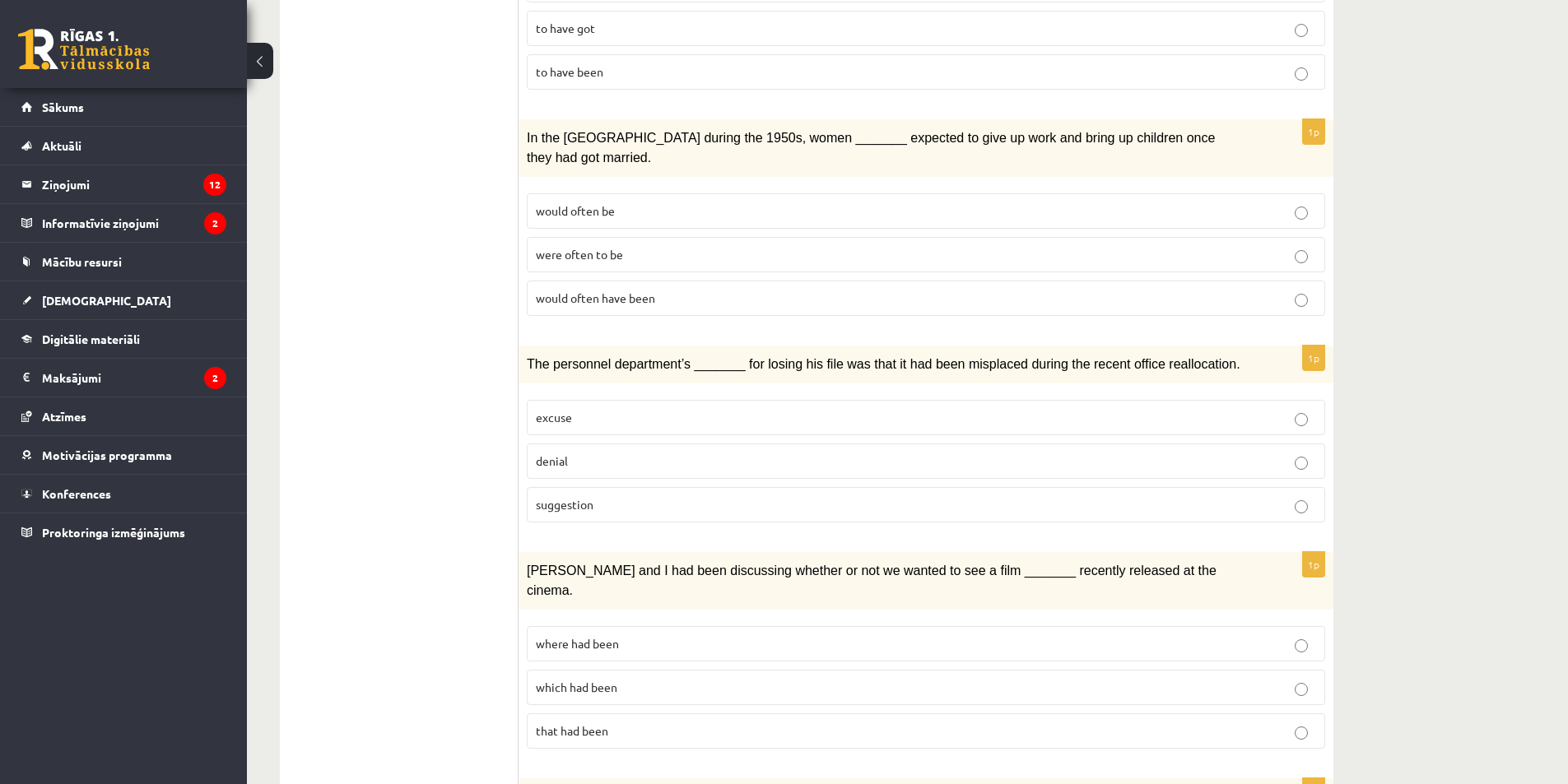
click at [612, 203] on span "would often be" at bounding box center [575, 211] width 79 height 15
click at [572, 452] on p "denial" at bounding box center [926, 461] width 780 height 17
click at [614, 496] on p "suggestion" at bounding box center [926, 504] width 780 height 17
click at [598, 443] on label "denial" at bounding box center [926, 461] width 798 height 35
click at [607, 409] on p "excuse" at bounding box center [926, 417] width 780 height 17
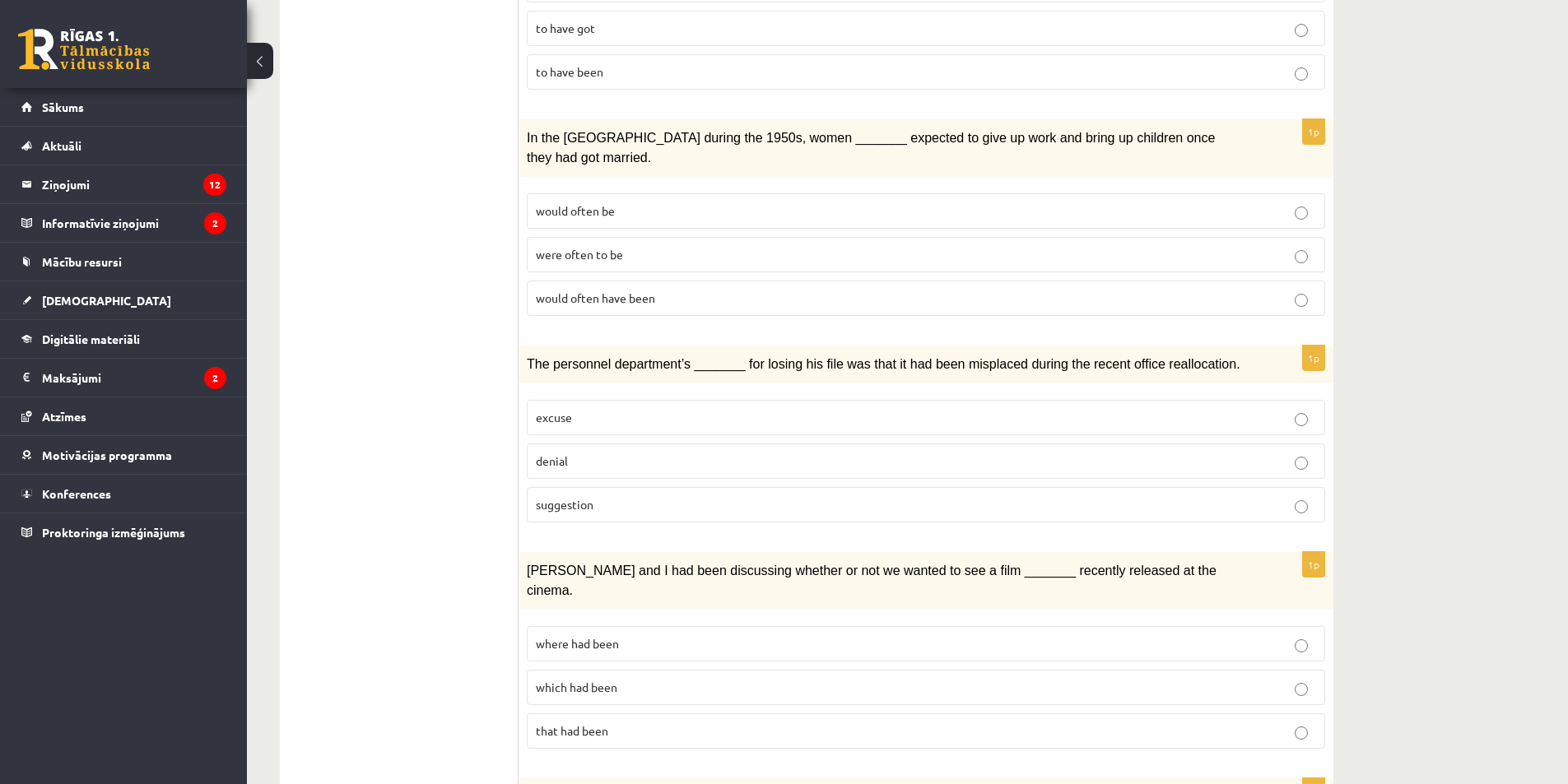
click at [598, 443] on label "denial" at bounding box center [926, 461] width 798 height 35
click at [558, 410] on span "excuse" at bounding box center [554, 417] width 36 height 15
click at [591, 452] on p "denial" at bounding box center [926, 461] width 780 height 17
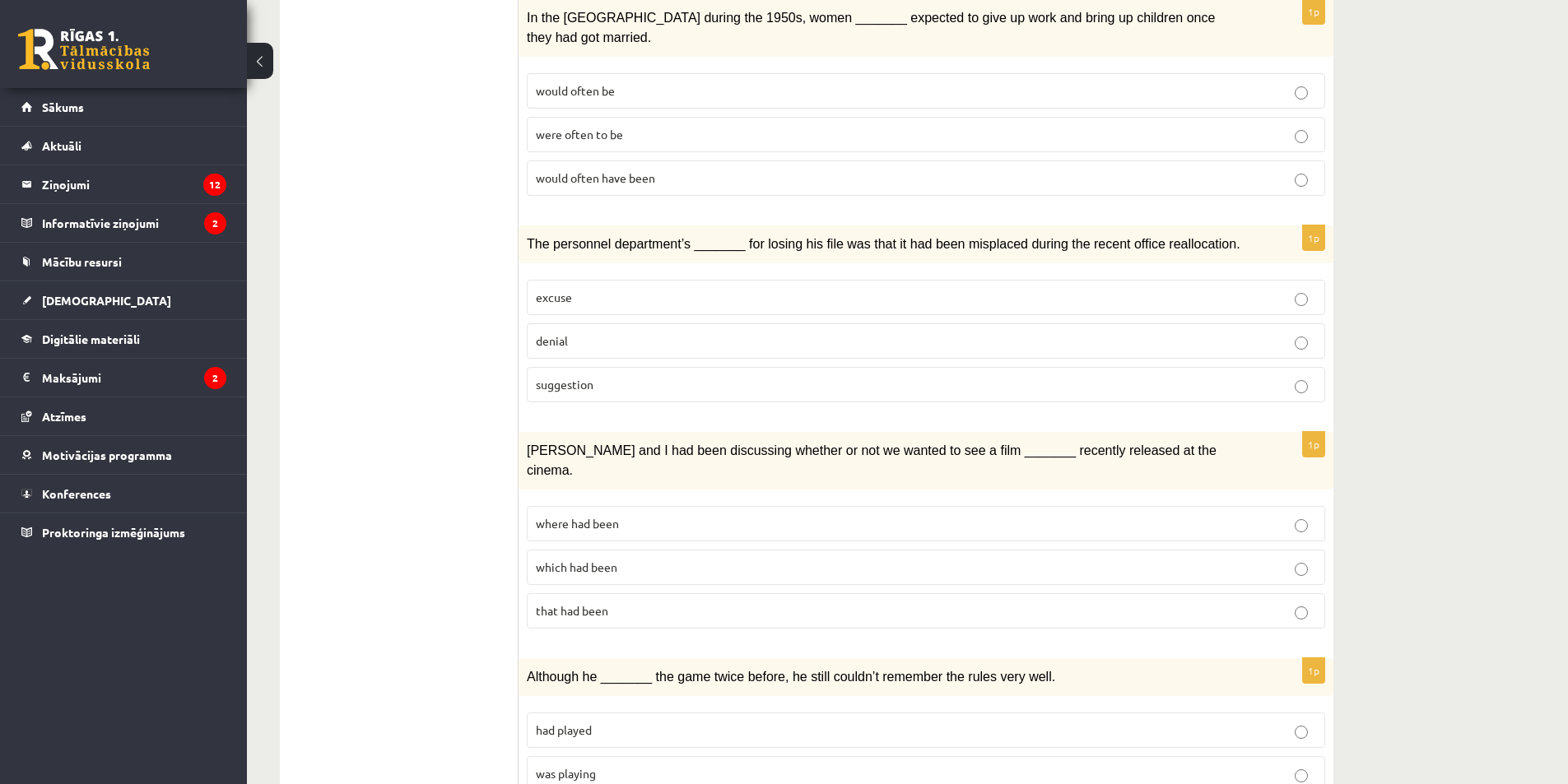
scroll to position [1648, 0]
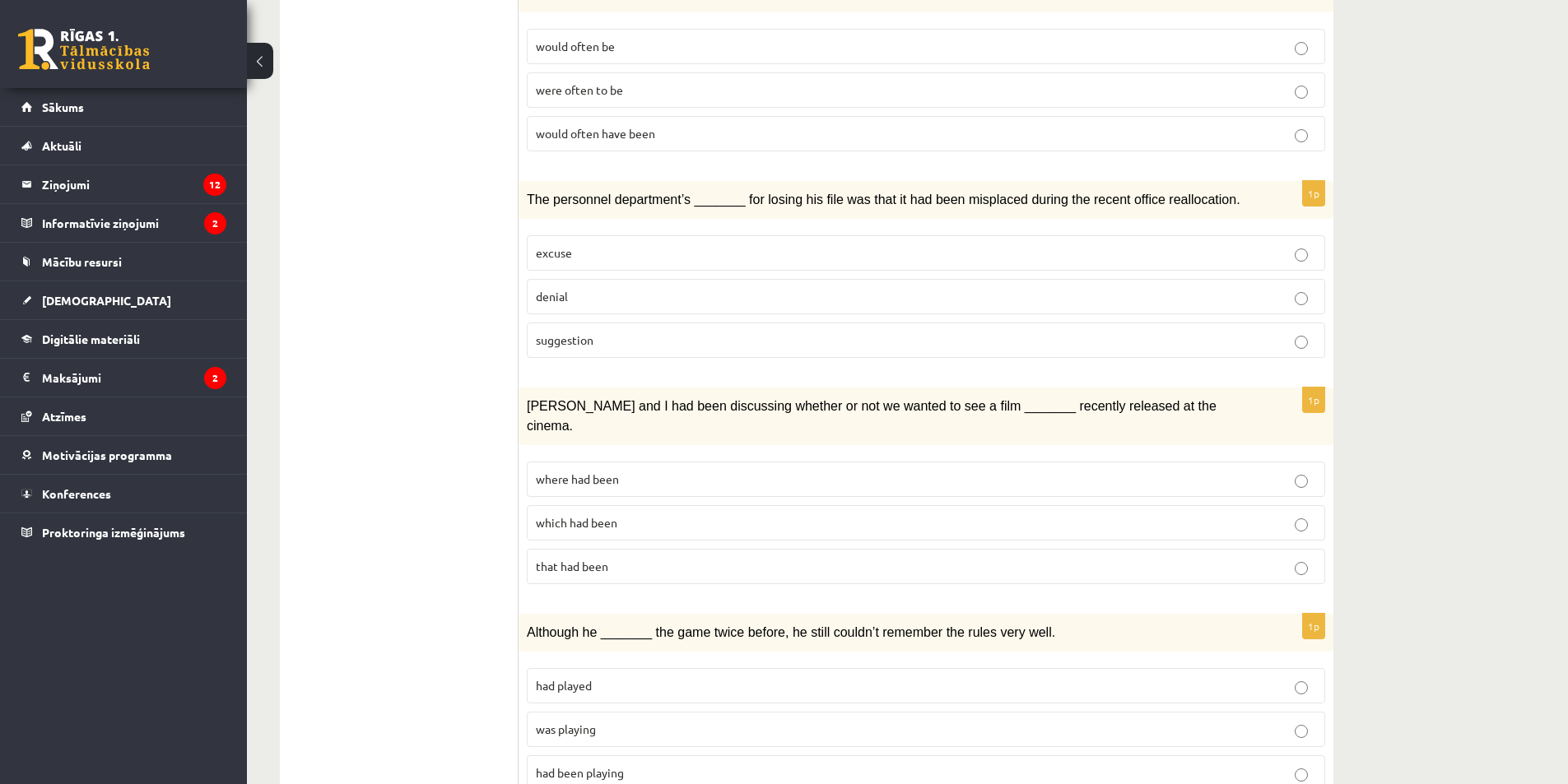
click at [622, 514] on p "which had been" at bounding box center [926, 522] width 780 height 17
click at [649, 764] on p "had been playing" at bounding box center [926, 772] width 780 height 17
click at [651, 764] on p "had been playing" at bounding box center [926, 772] width 780 height 17
click at [625, 677] on p "had played" at bounding box center [926, 685] width 780 height 17
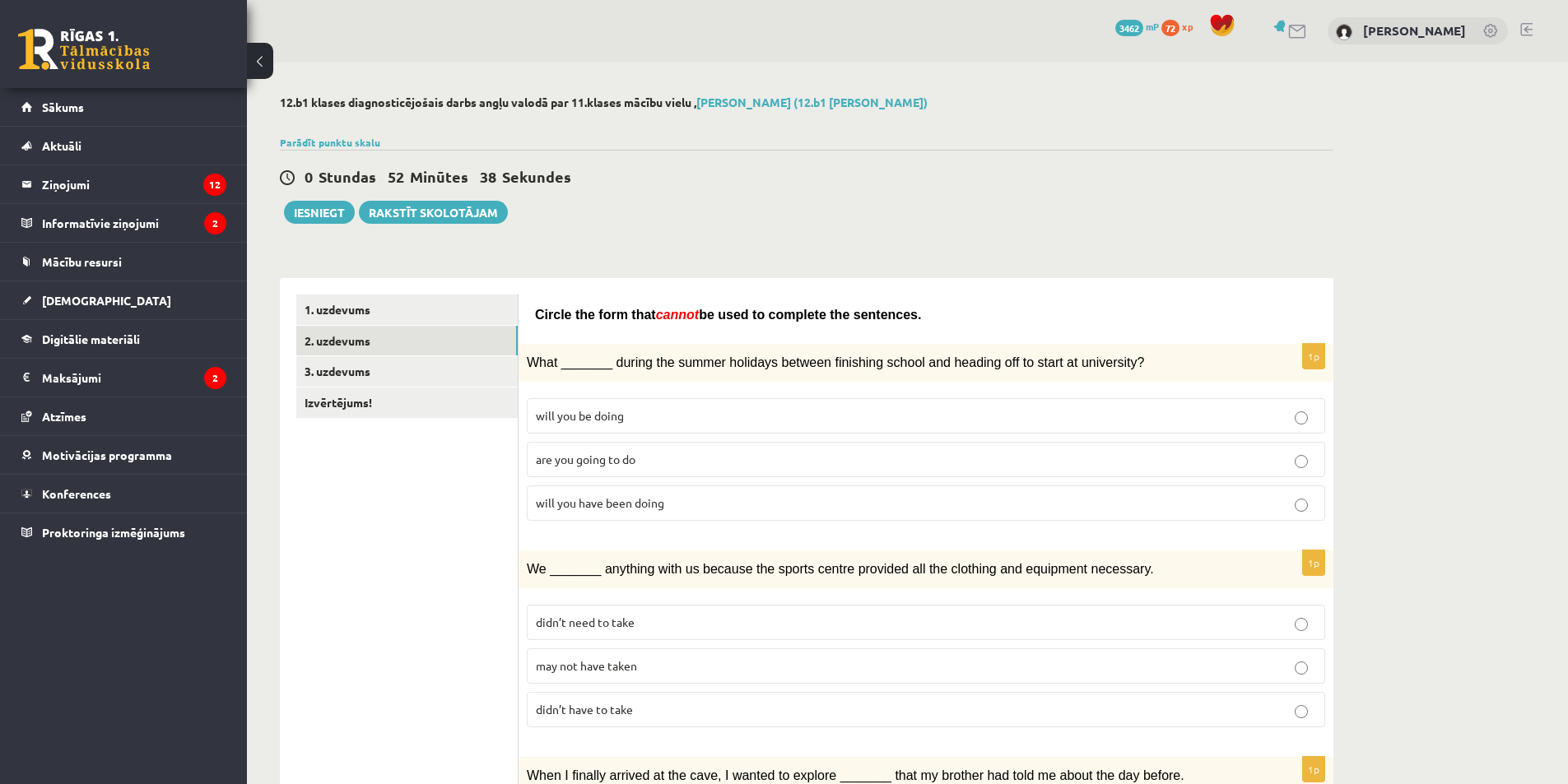
scroll to position [0, 0]
click at [340, 216] on button "Iesniegt" at bounding box center [319, 213] width 71 height 23
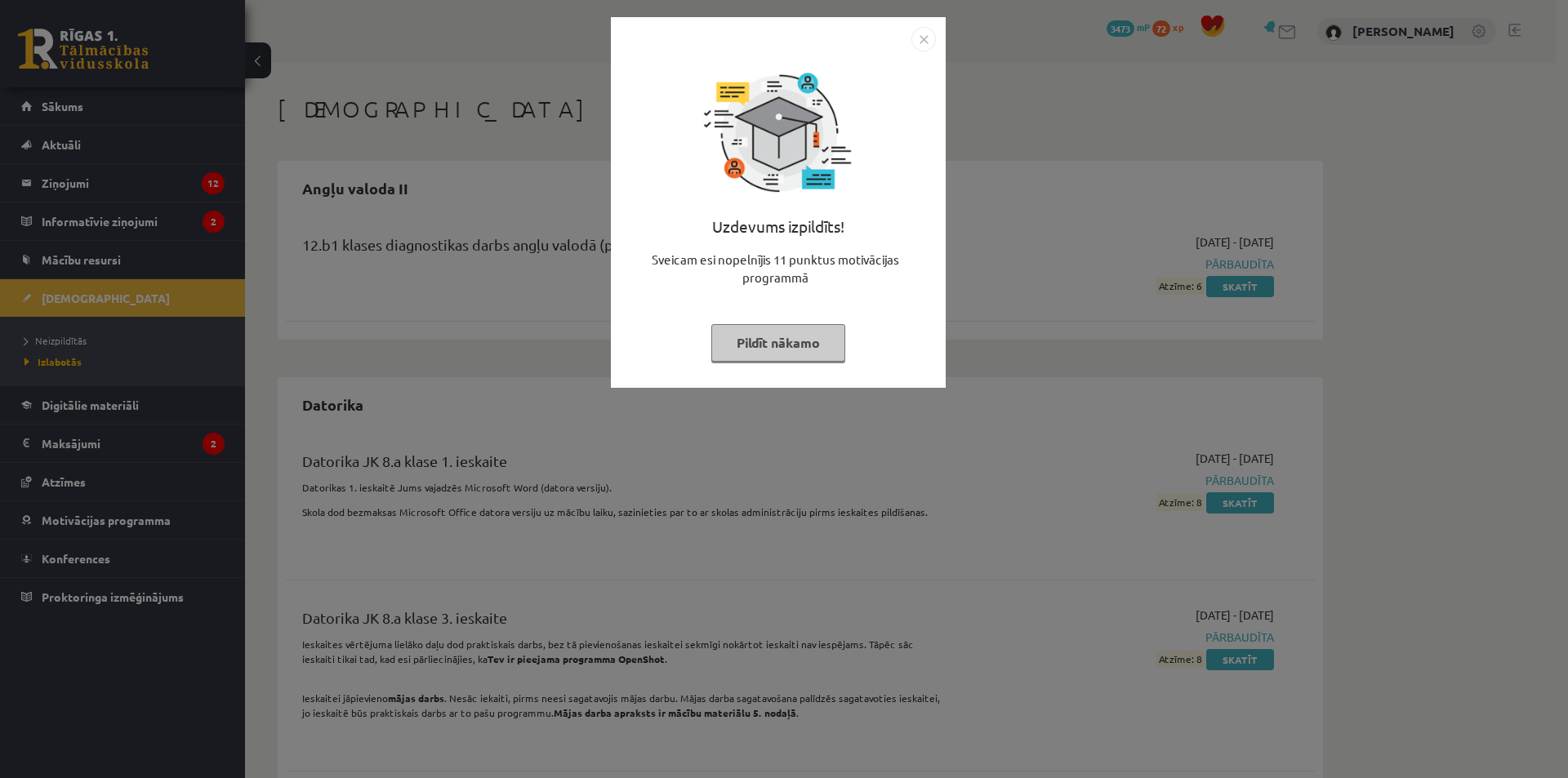
click at [921, 44] on img "Close" at bounding box center [924, 39] width 24 height 24
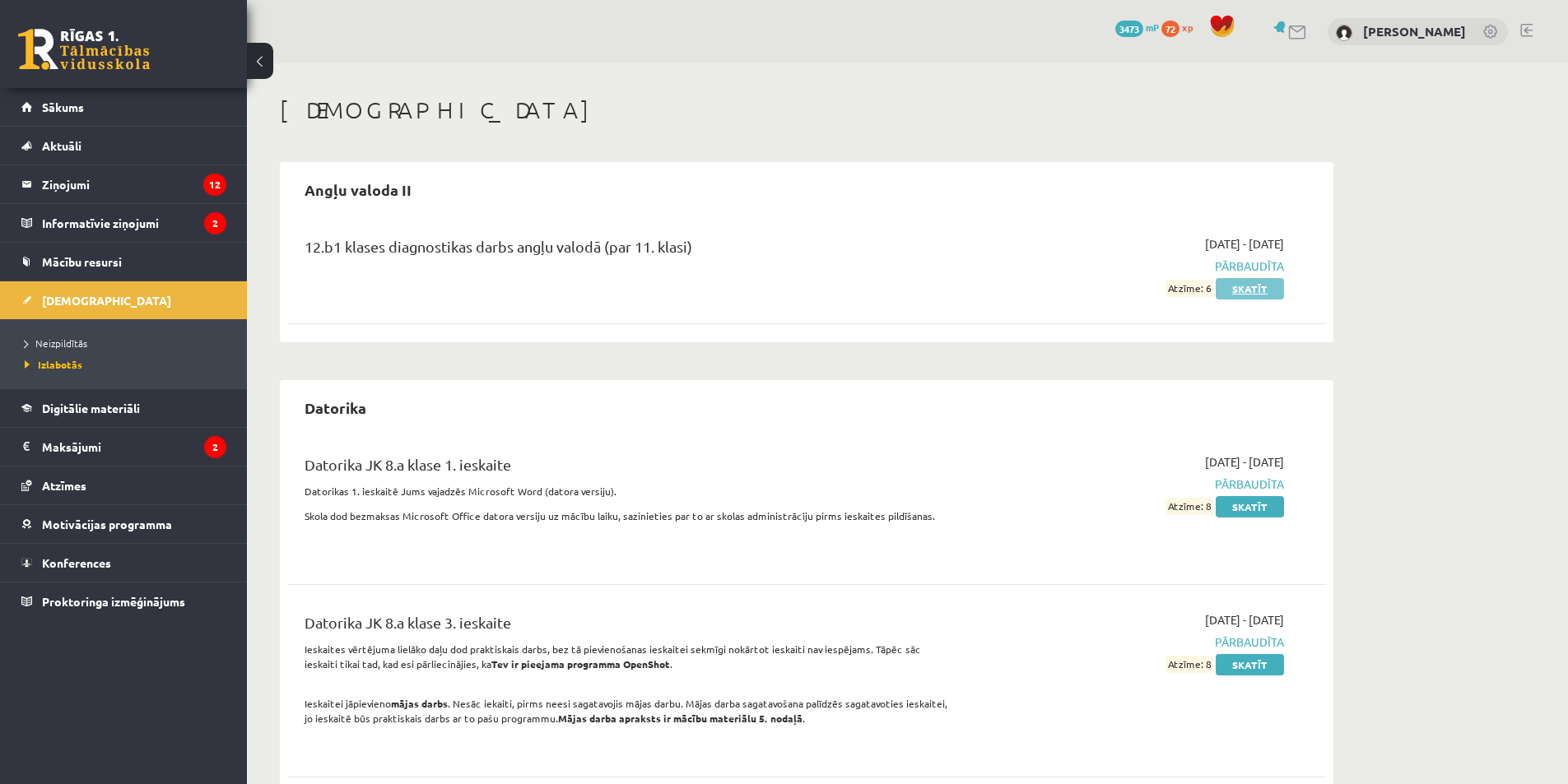
click at [1247, 285] on link "Skatīt" at bounding box center [1249, 289] width 68 height 21
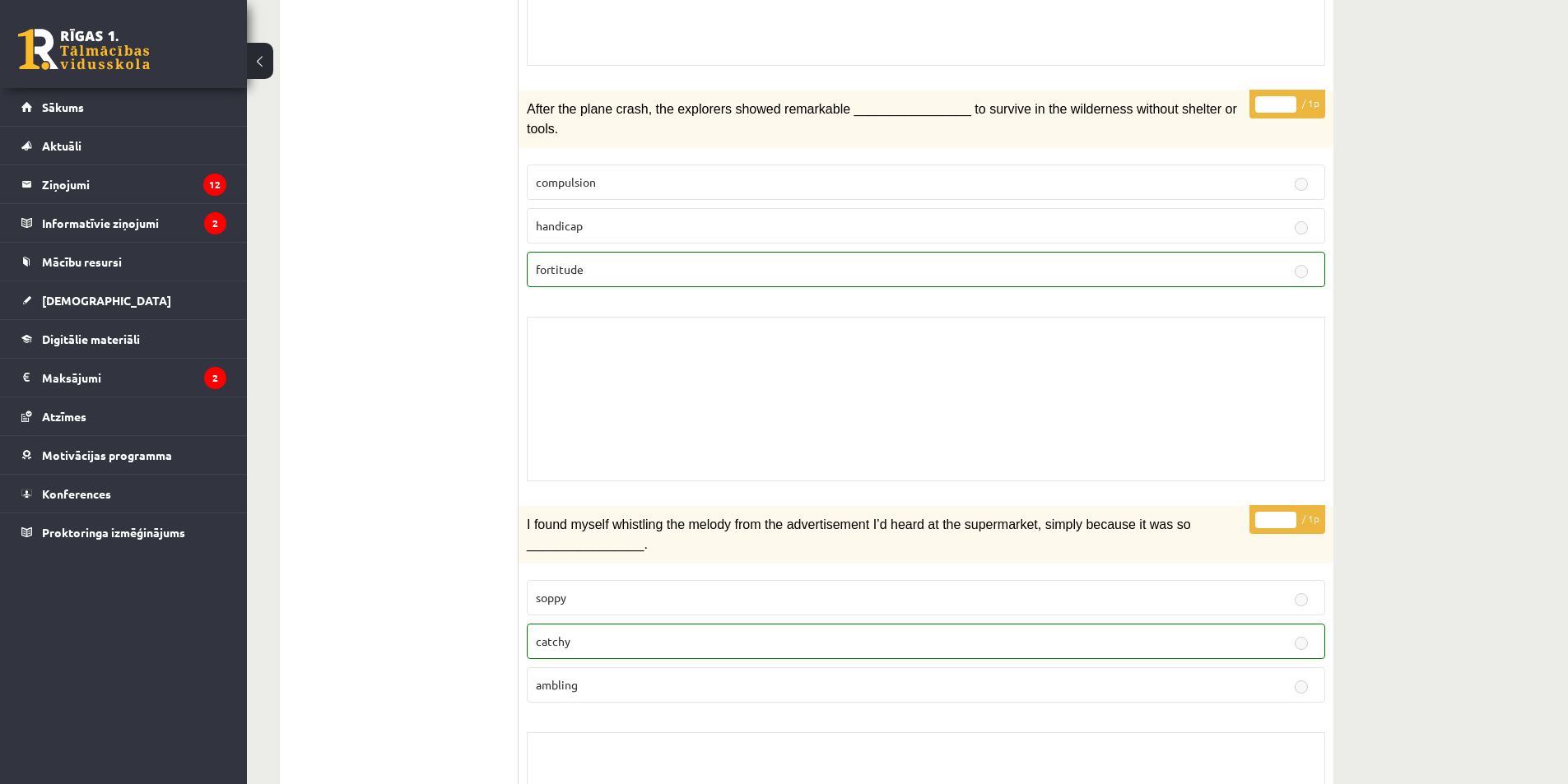
scroll to position [4460, 0]
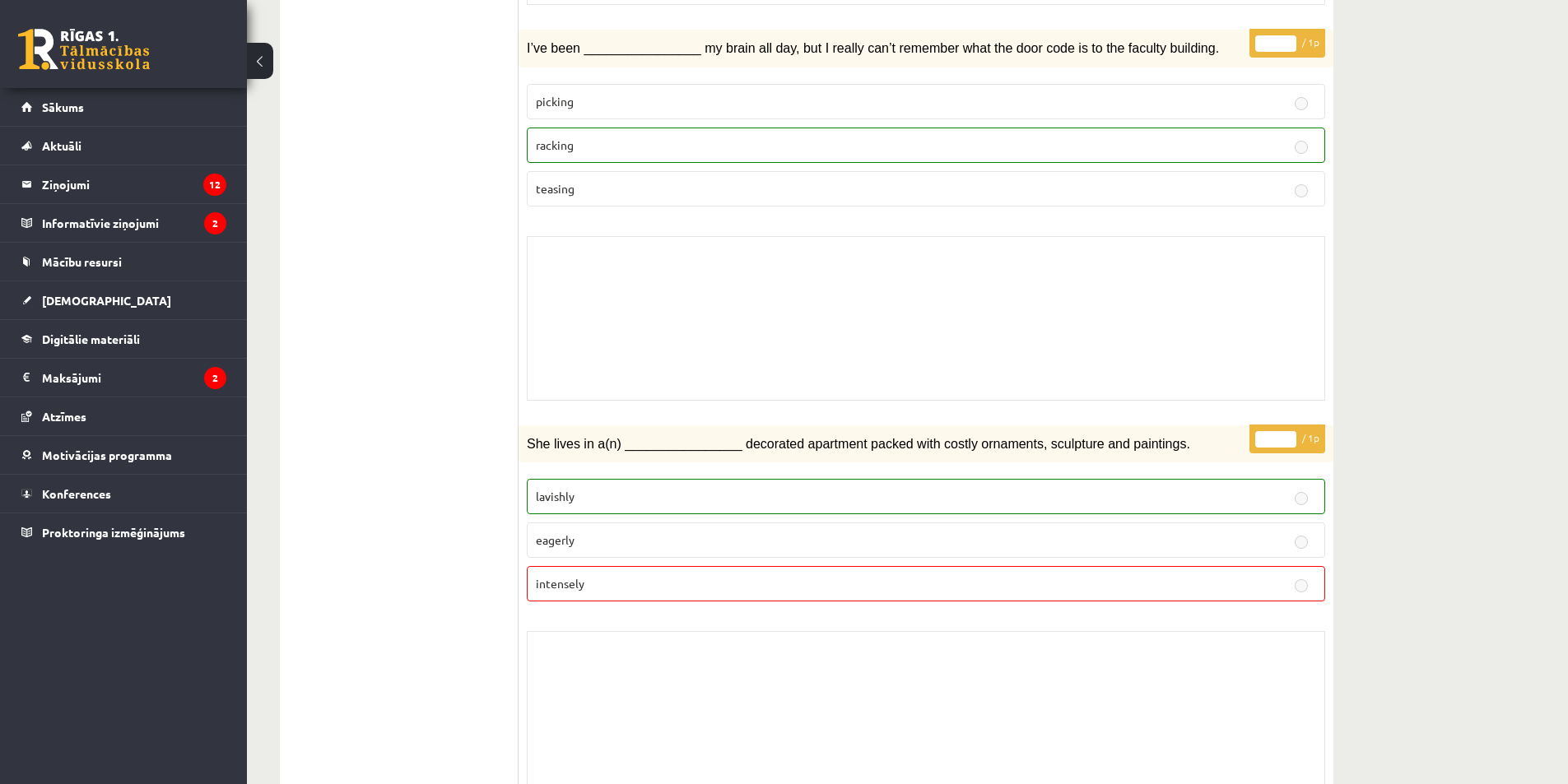
drag, startPoint x: 413, startPoint y: 513, endPoint x: 415, endPoint y: 480, distance: 33.1
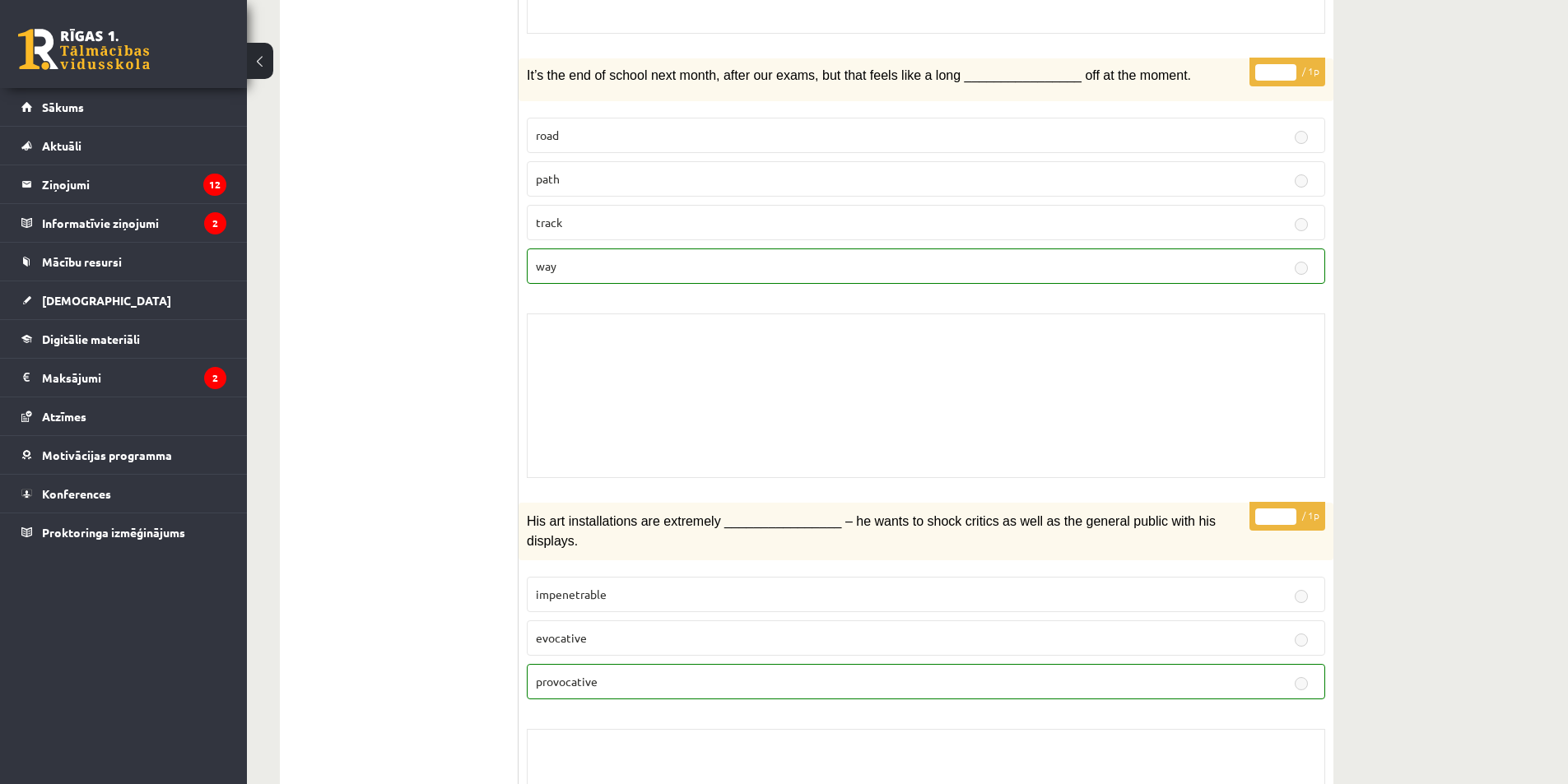
scroll to position [0, 0]
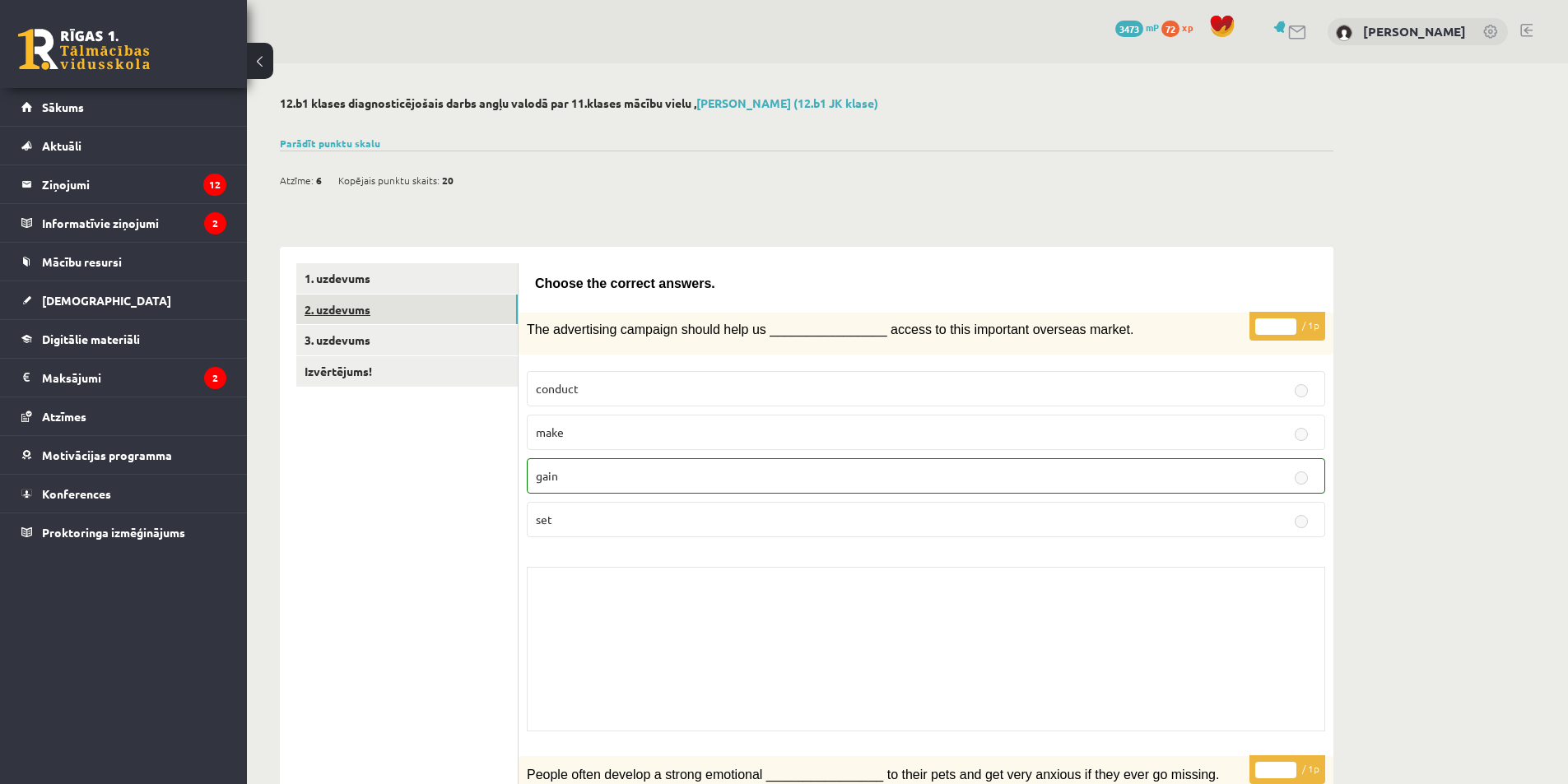
click at [352, 312] on link "2. uzdevums" at bounding box center [407, 309] width 221 height 30
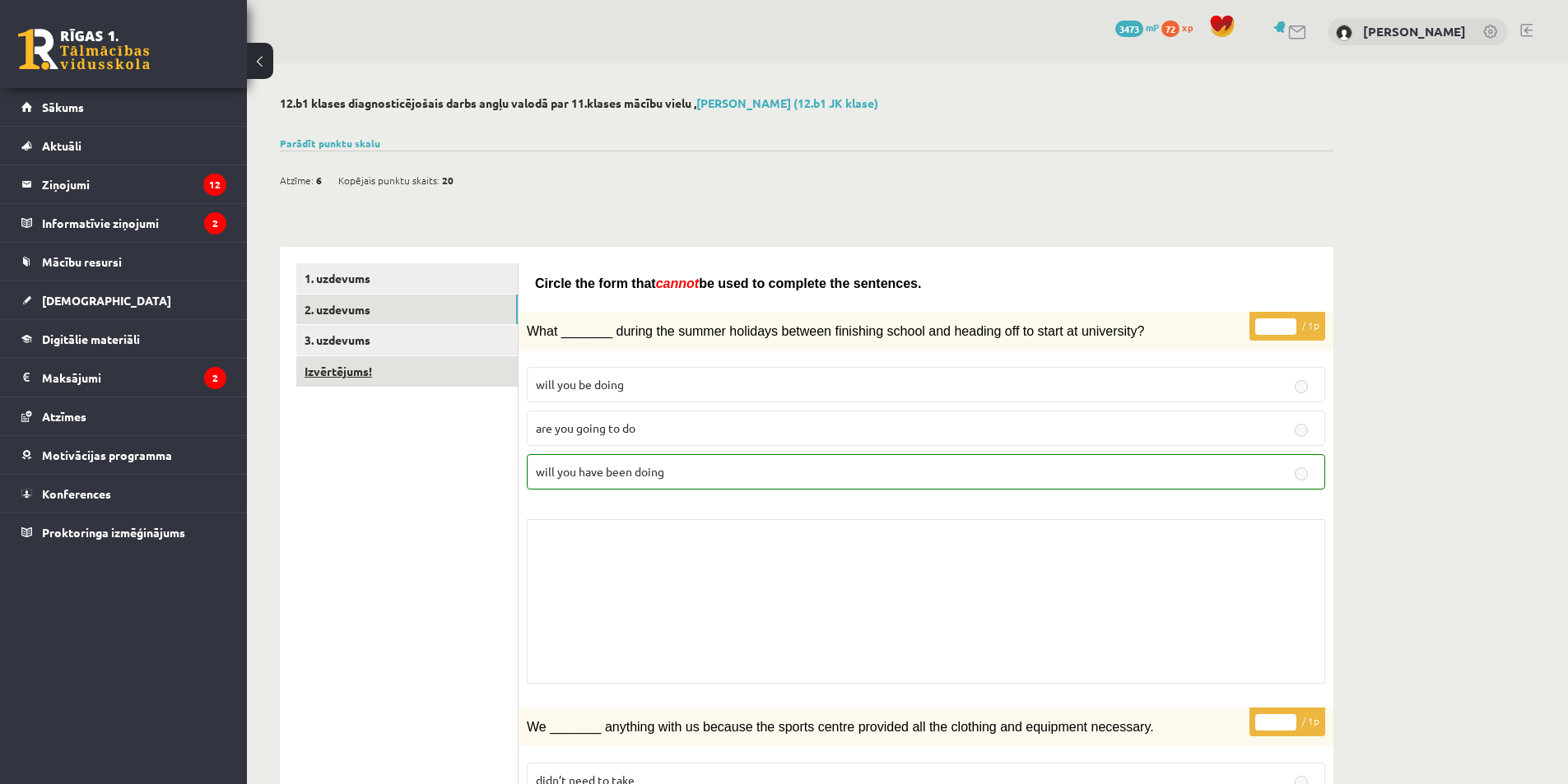
click at [365, 370] on link "Izvērtējums!" at bounding box center [407, 371] width 221 height 30
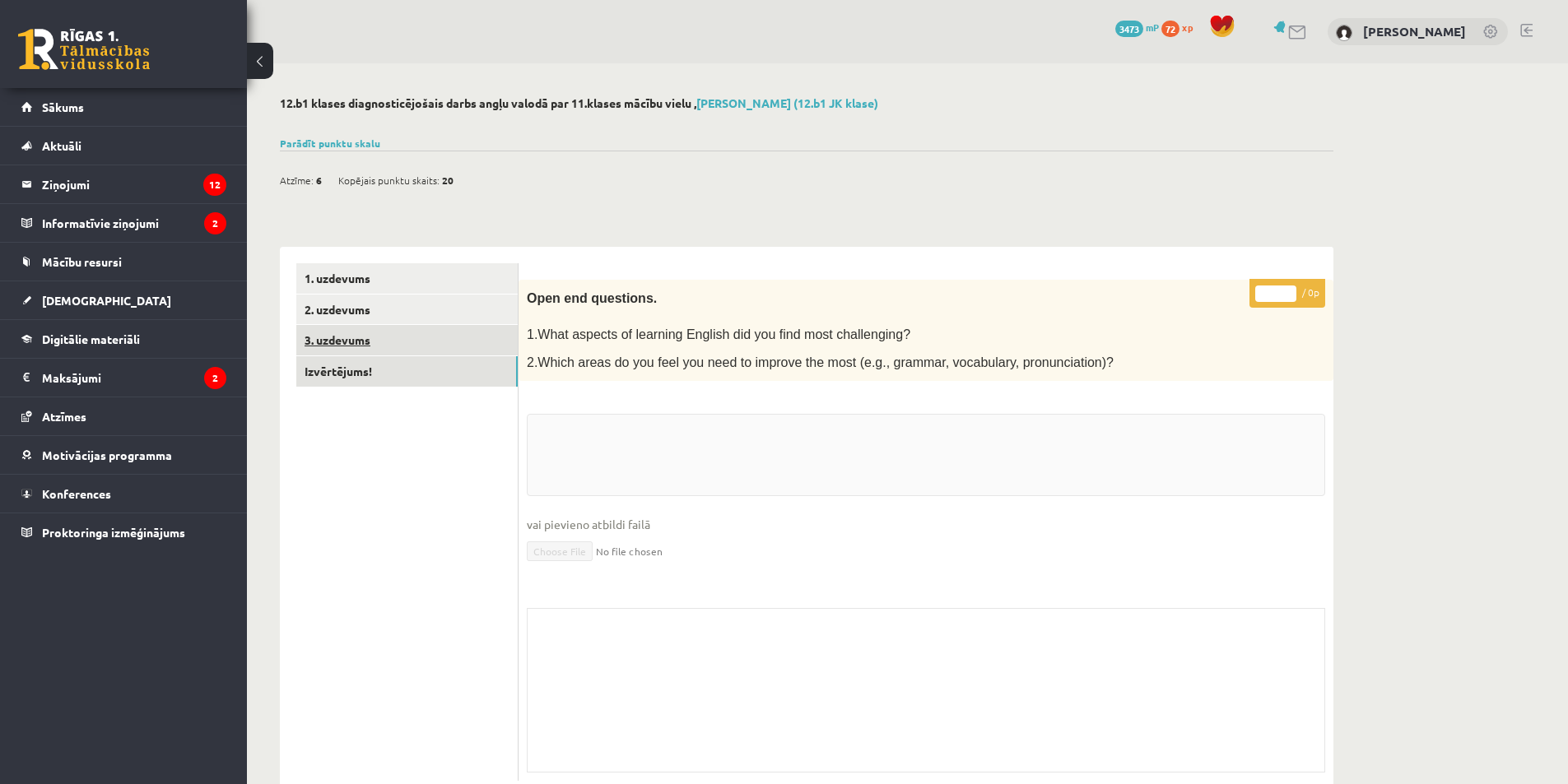
click at [378, 340] on link "3. uzdevums" at bounding box center [407, 340] width 221 height 30
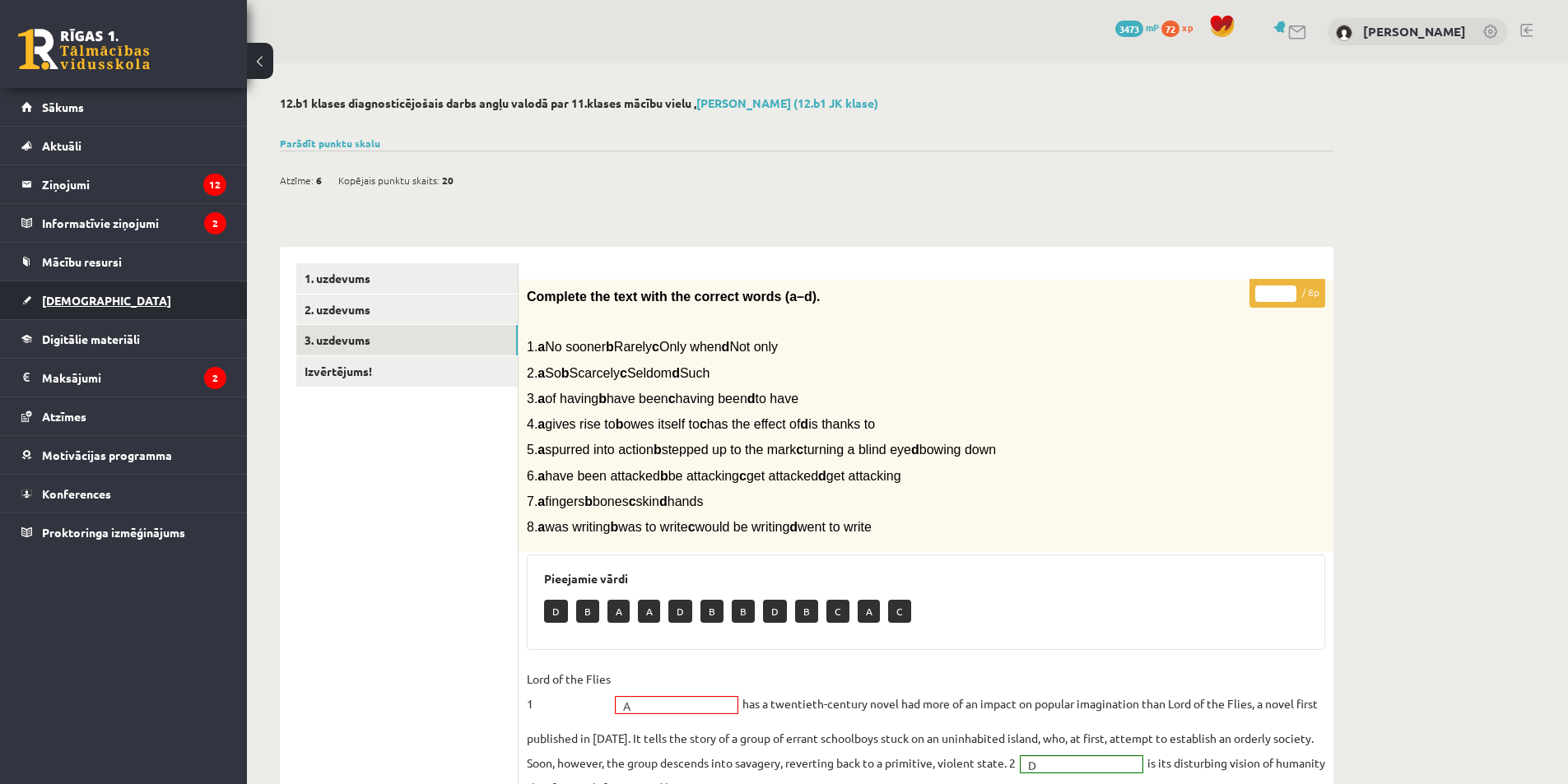
click at [91, 301] on span "[DEMOGRAPHIC_DATA]" at bounding box center [106, 300] width 129 height 15
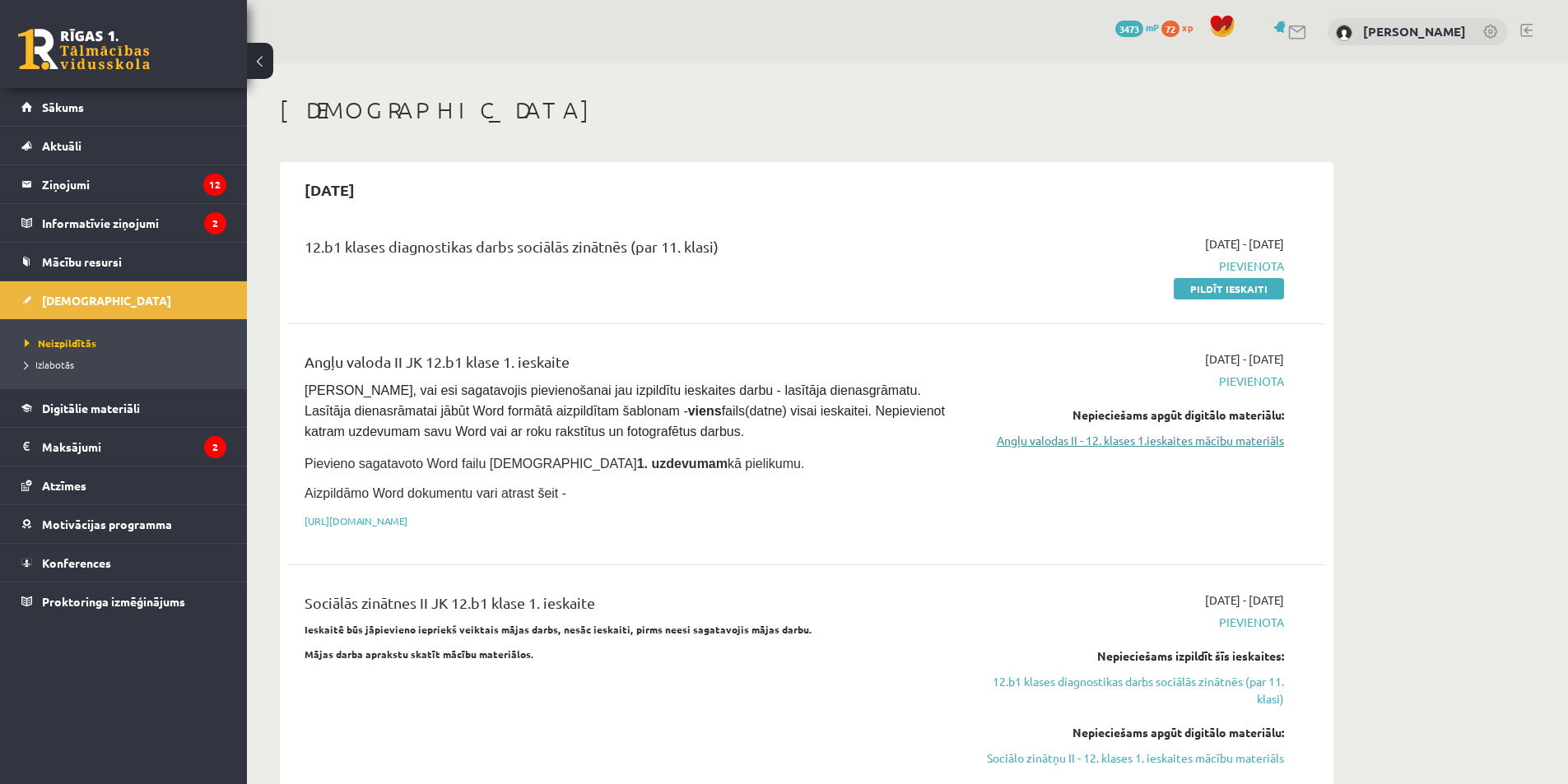
click at [1196, 443] on link "Angļu valodas II - 12. klases 1.ieskaites mācību materiāls" at bounding box center [1128, 440] width 310 height 17
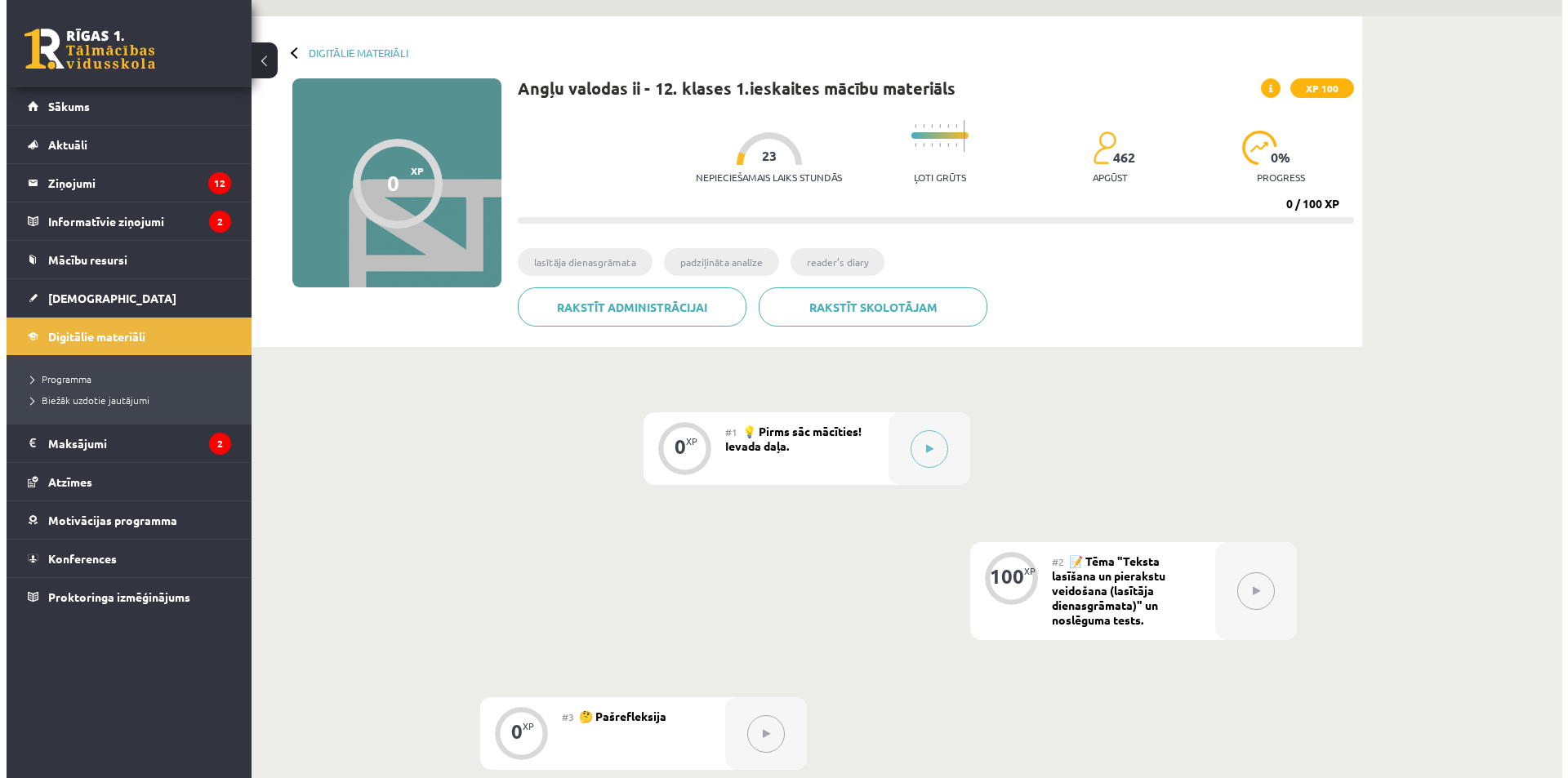
scroll to position [245, 0]
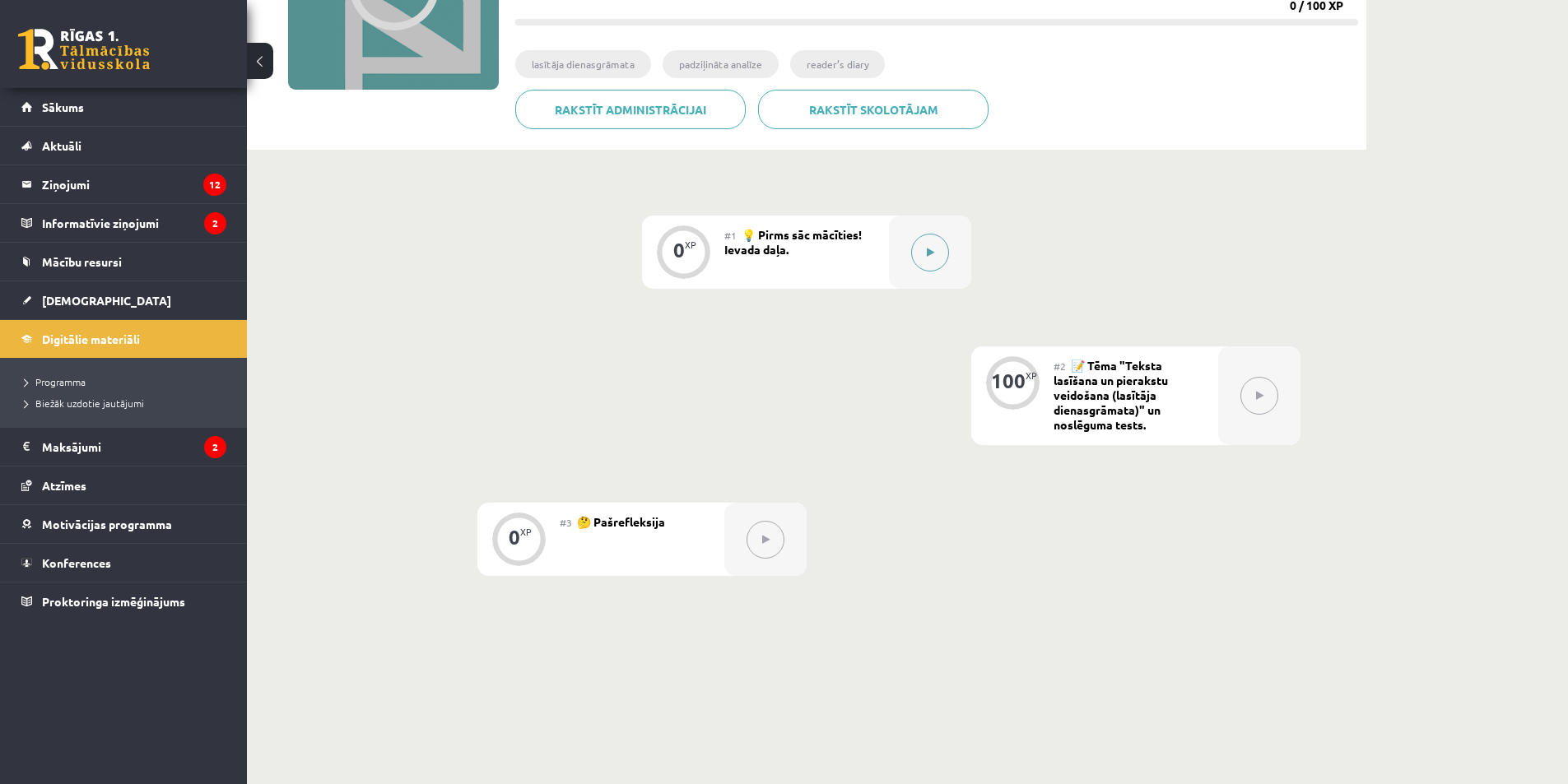
click at [913, 239] on div at bounding box center [930, 252] width 82 height 73
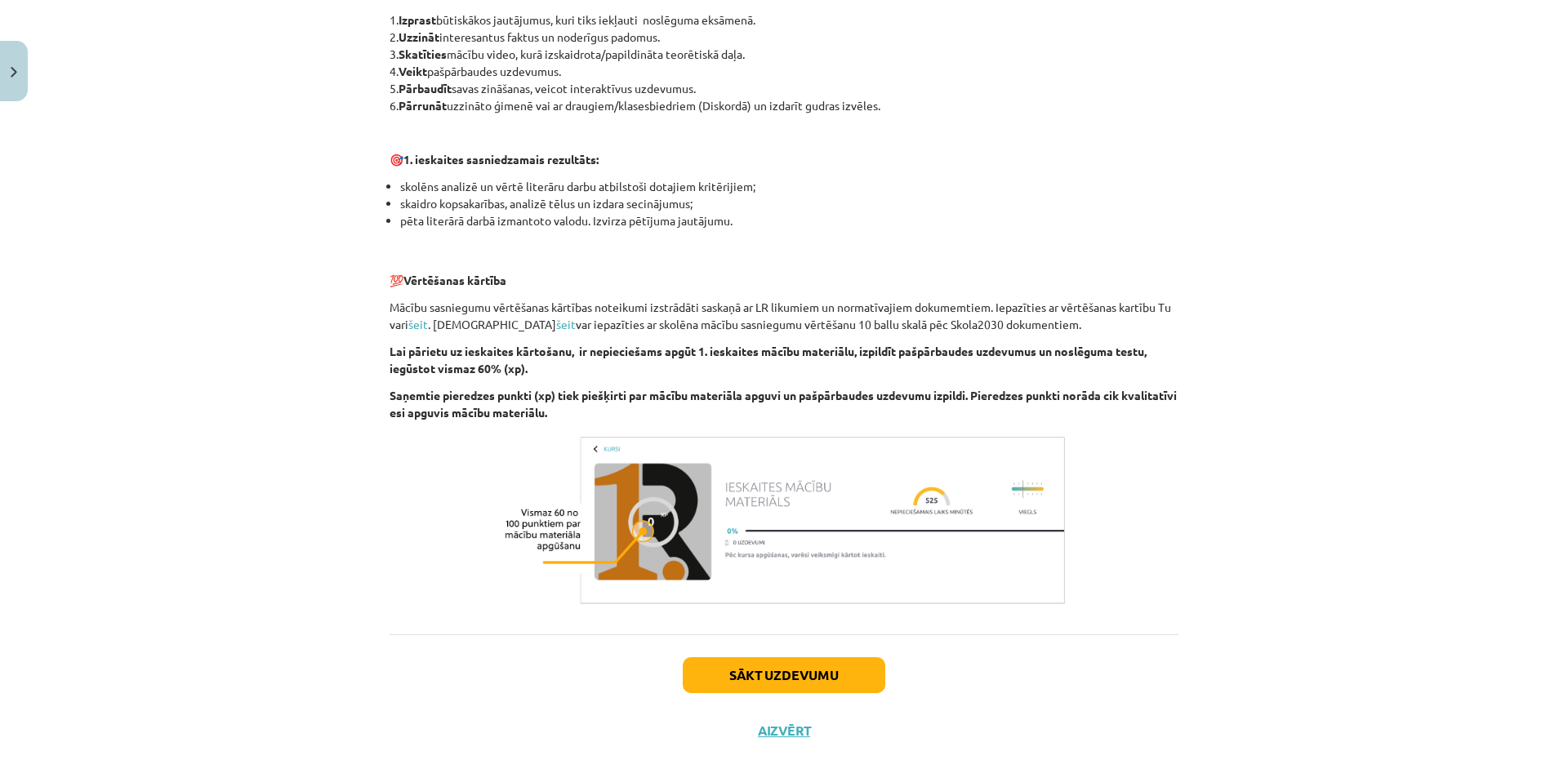
scroll to position [941, 0]
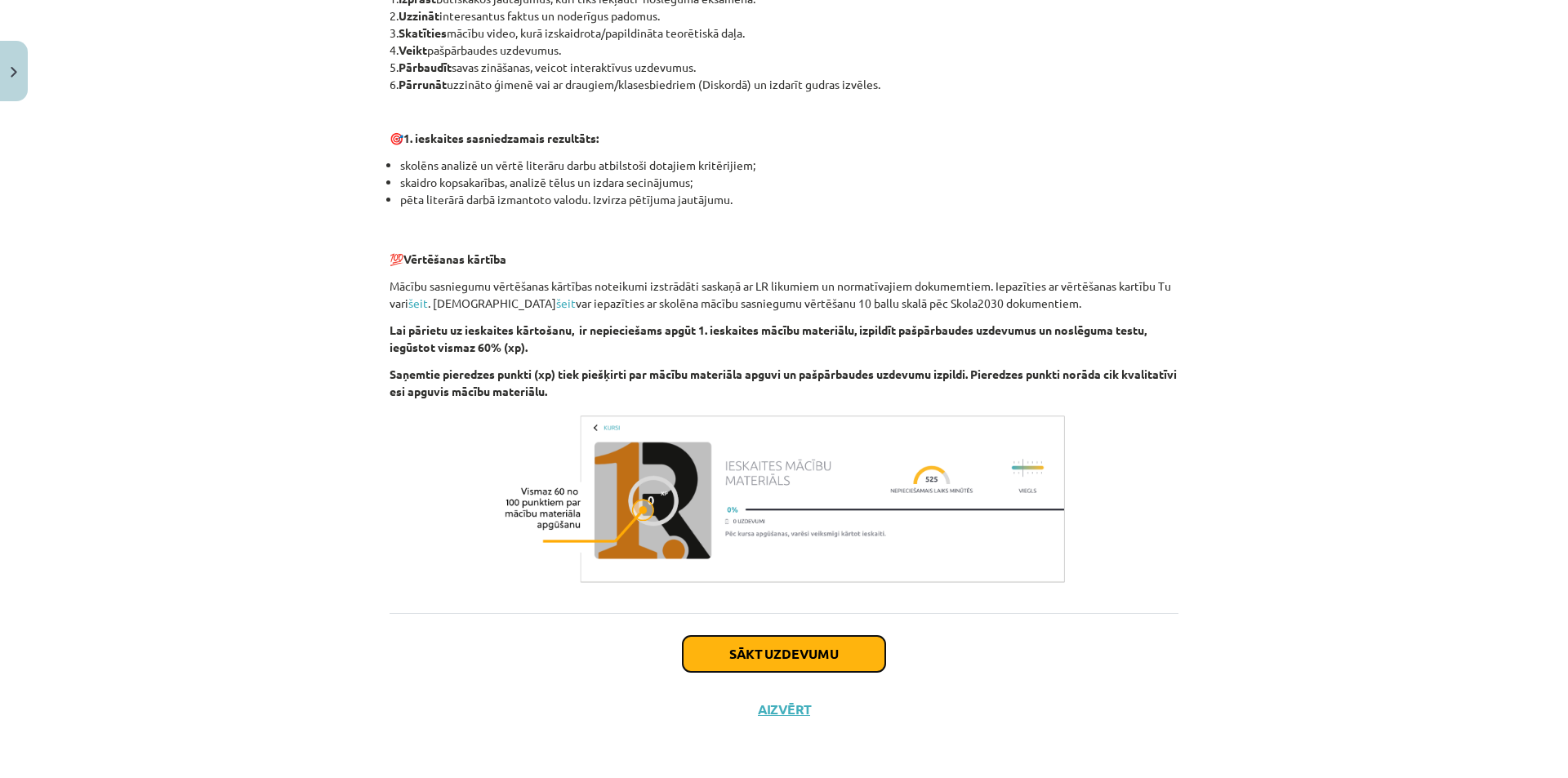
click at [804, 638] on button "Sākt uzdevumu" at bounding box center [784, 654] width 203 height 36
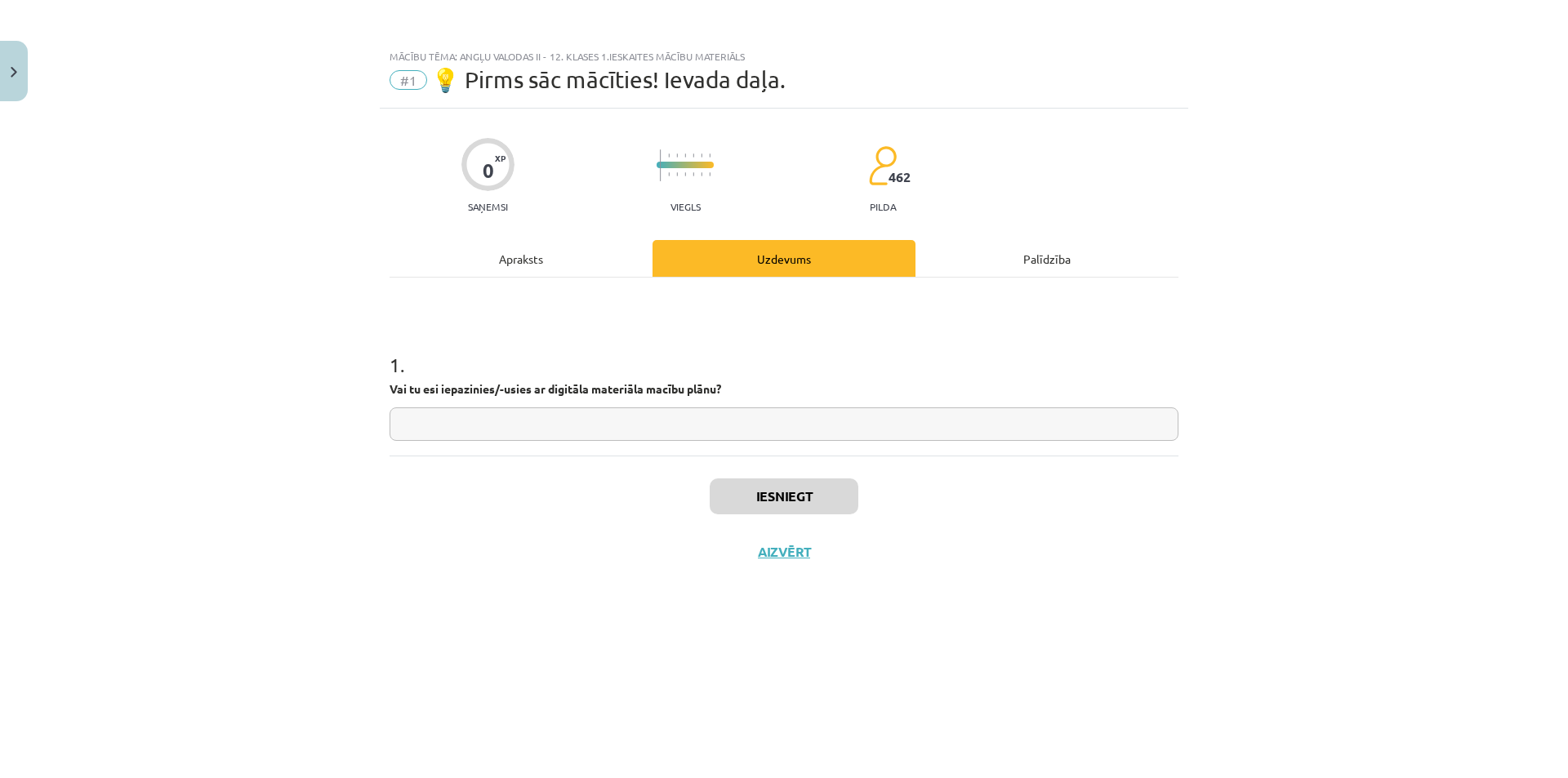
scroll to position [0, 0]
click at [657, 420] on input "text" at bounding box center [784, 424] width 789 height 33
click at [772, 490] on button "Iesniegt" at bounding box center [784, 496] width 149 height 36
click at [808, 577] on button "Nākamā nodarbība" at bounding box center [784, 562] width 160 height 38
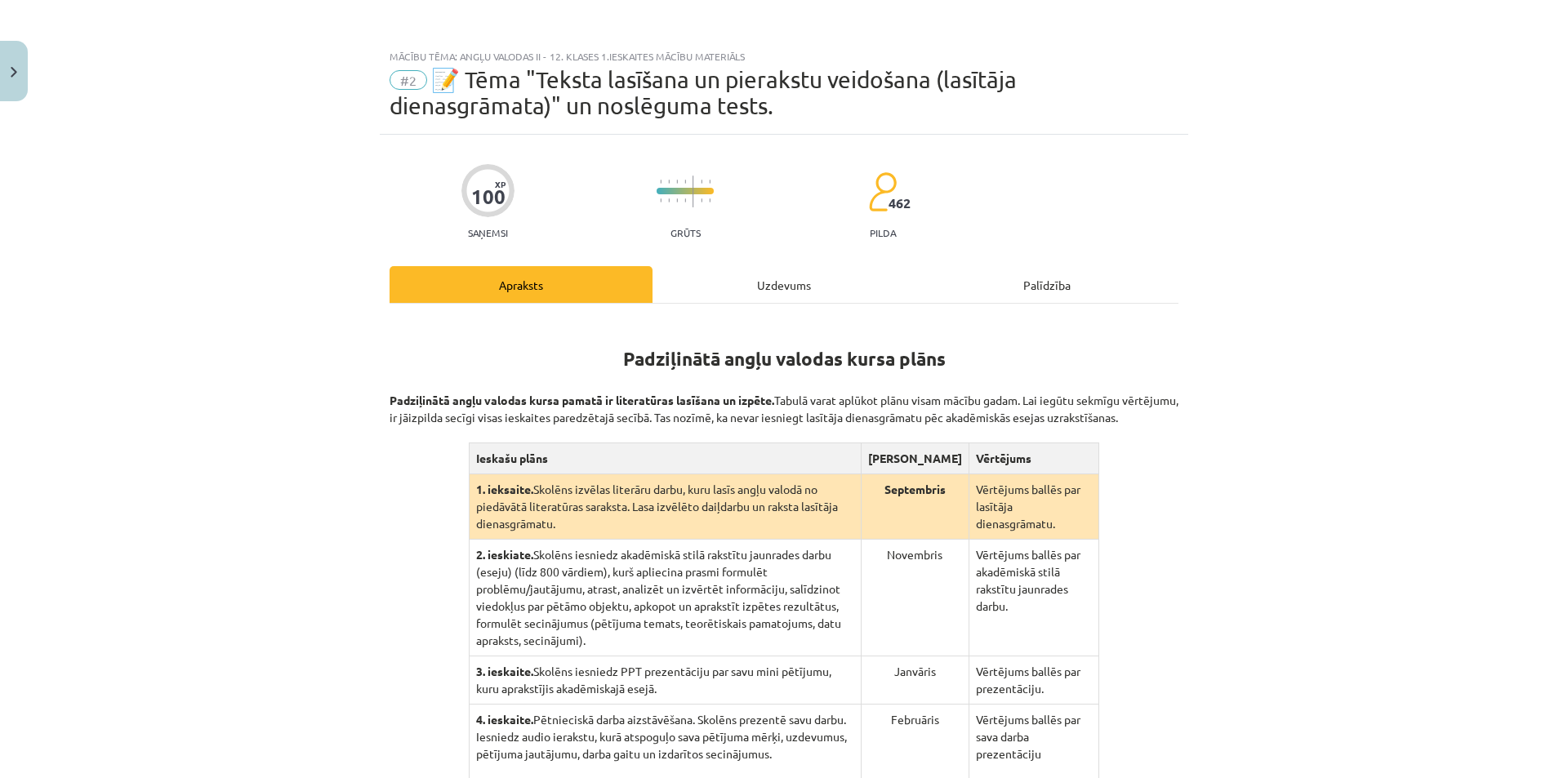
drag, startPoint x: 904, startPoint y: 353, endPoint x: 881, endPoint y: 500, distance: 148.8
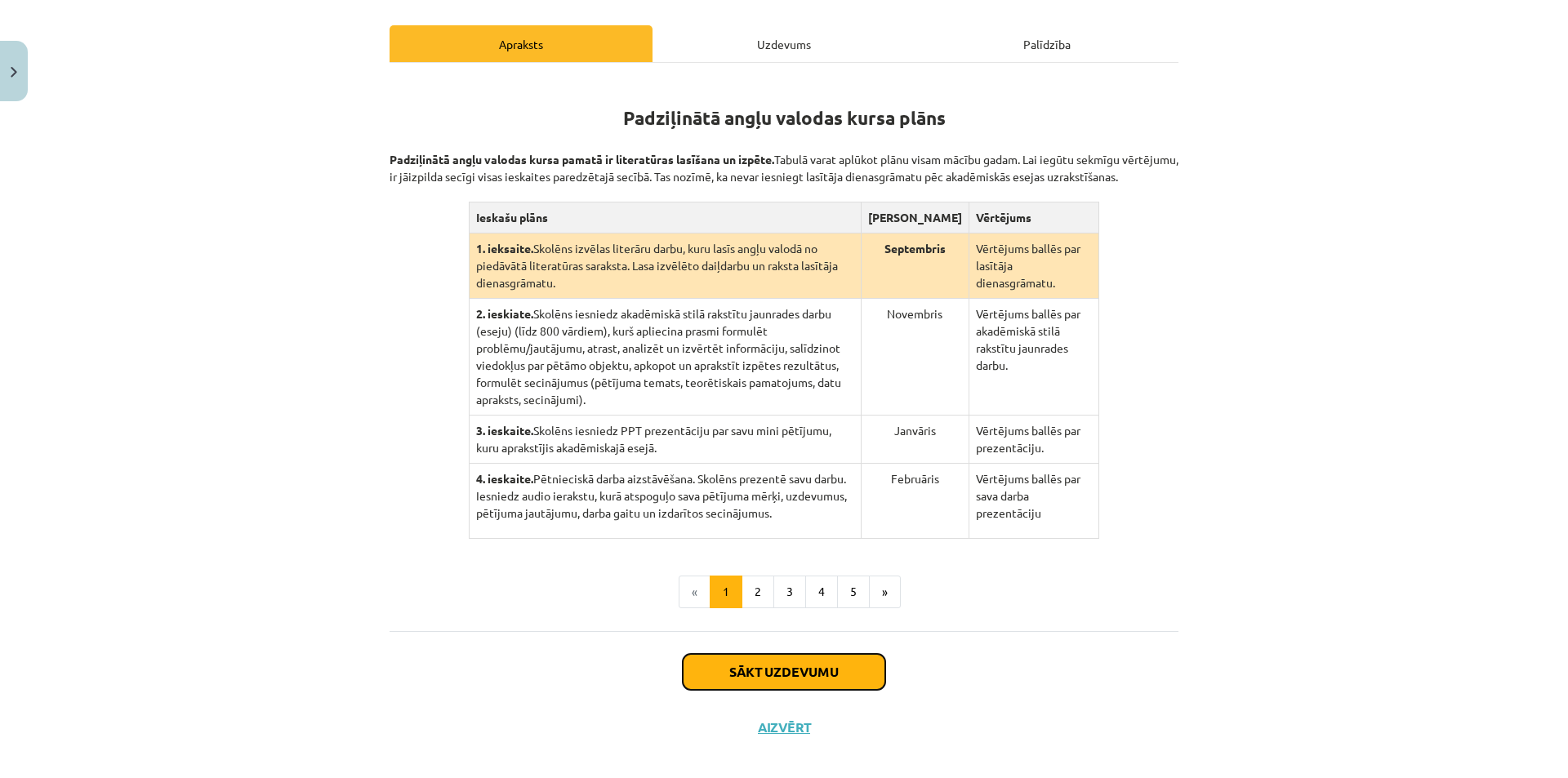
click at [791, 654] on button "Sākt uzdevumu" at bounding box center [784, 672] width 203 height 36
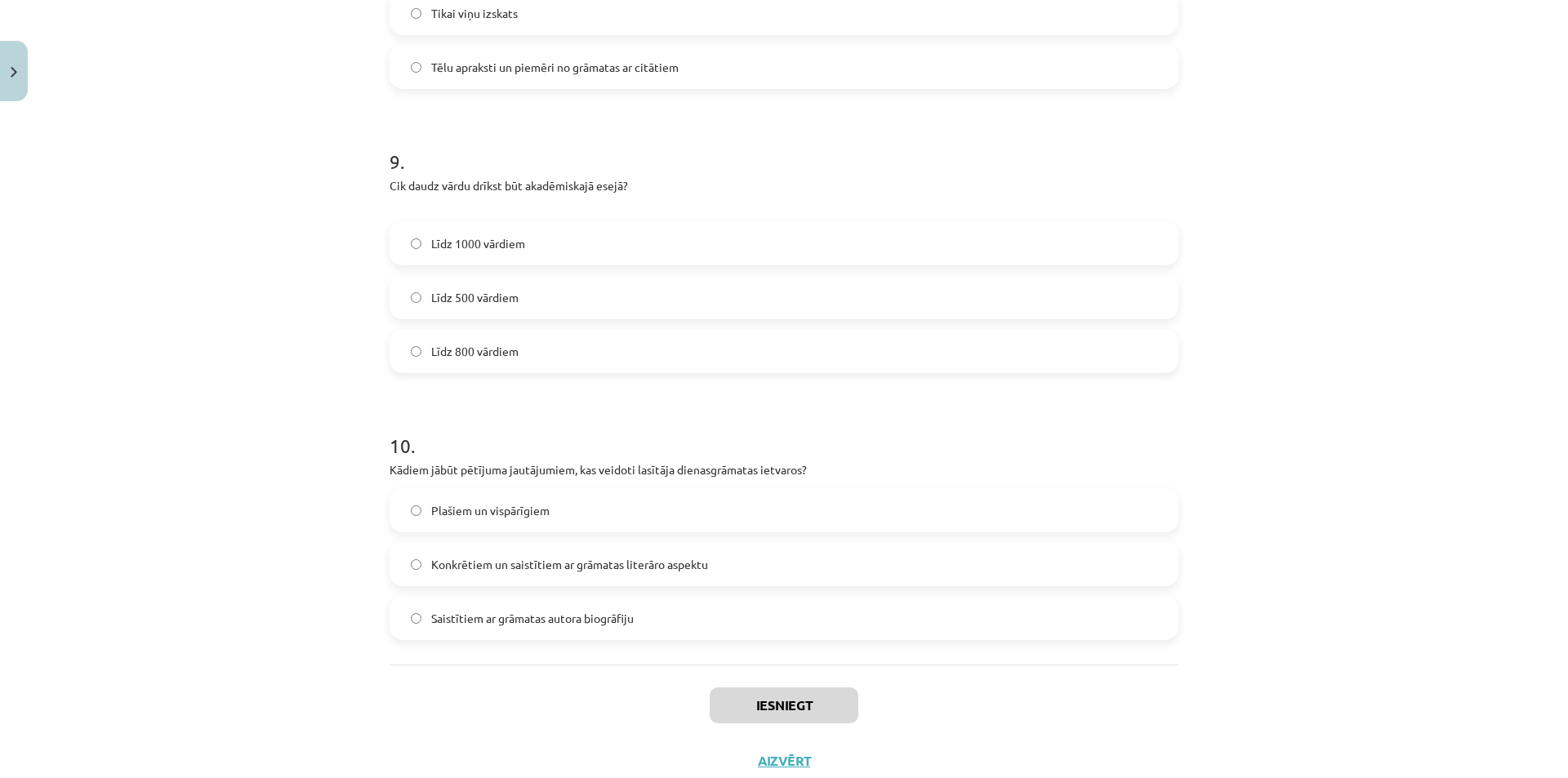
scroll to position [2416, 0]
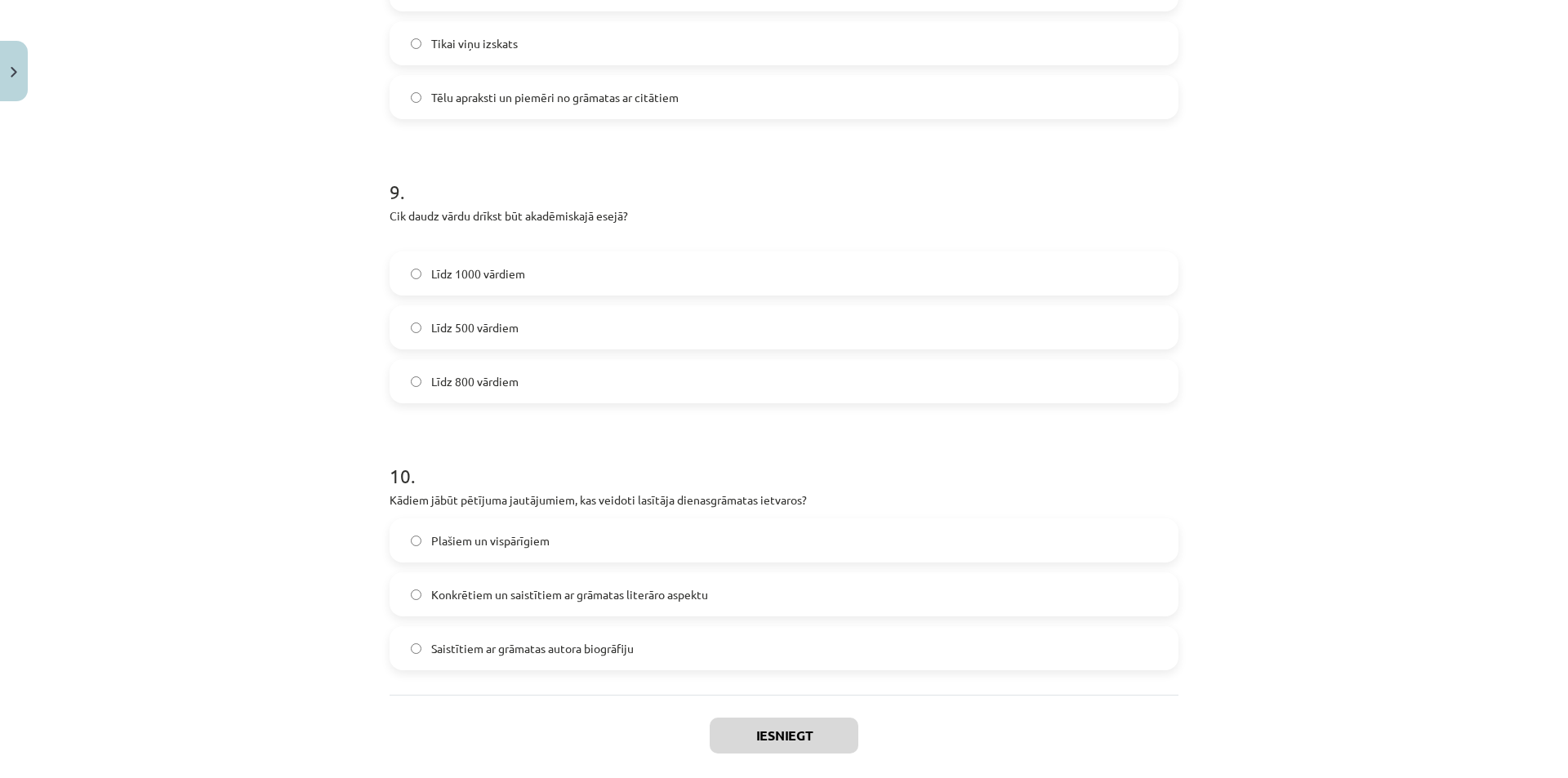
drag, startPoint x: 345, startPoint y: 376, endPoint x: 341, endPoint y: 313, distance: 63.1
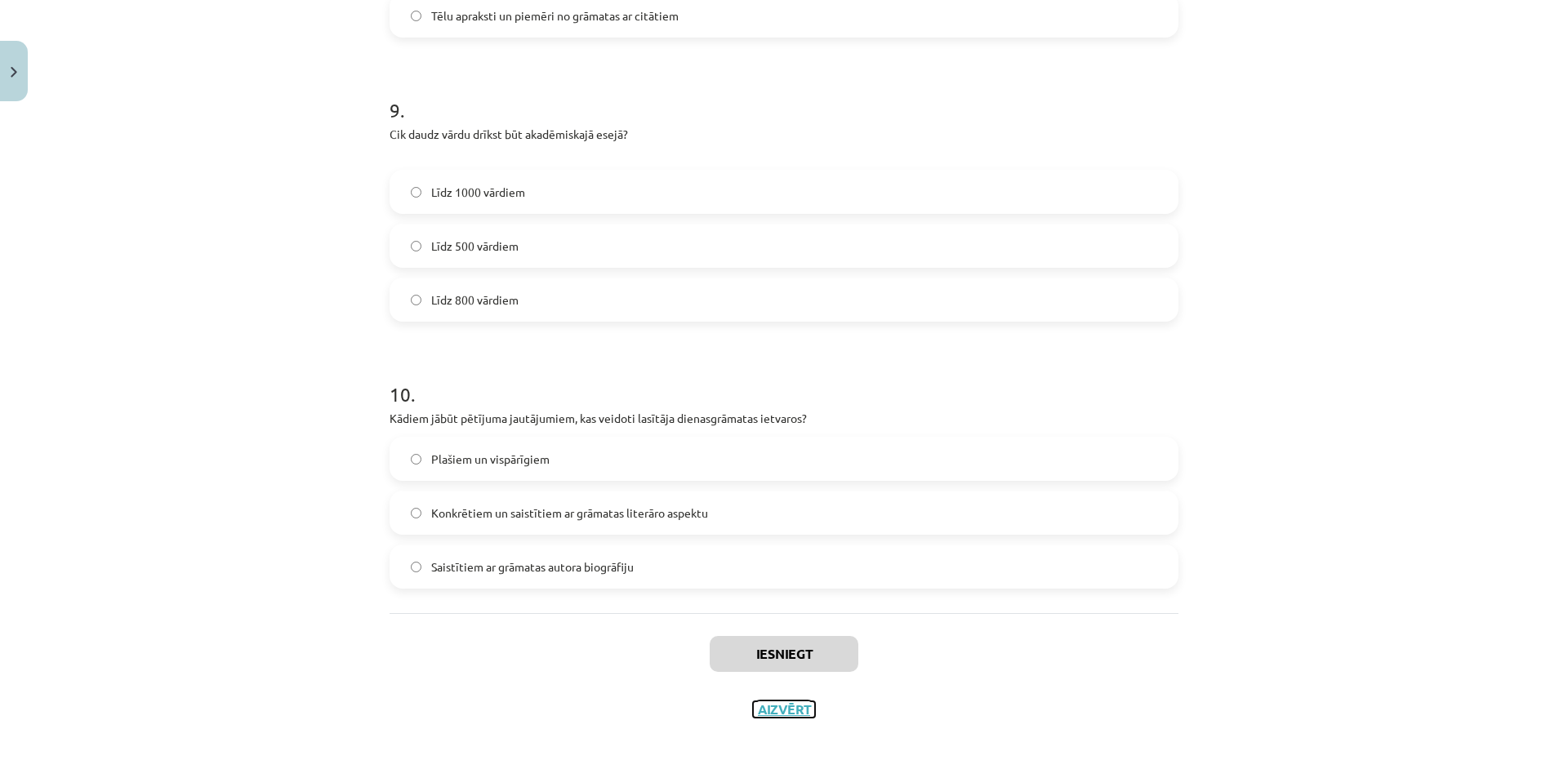
click at [785, 714] on button "Aizvērt" at bounding box center [784, 709] width 62 height 16
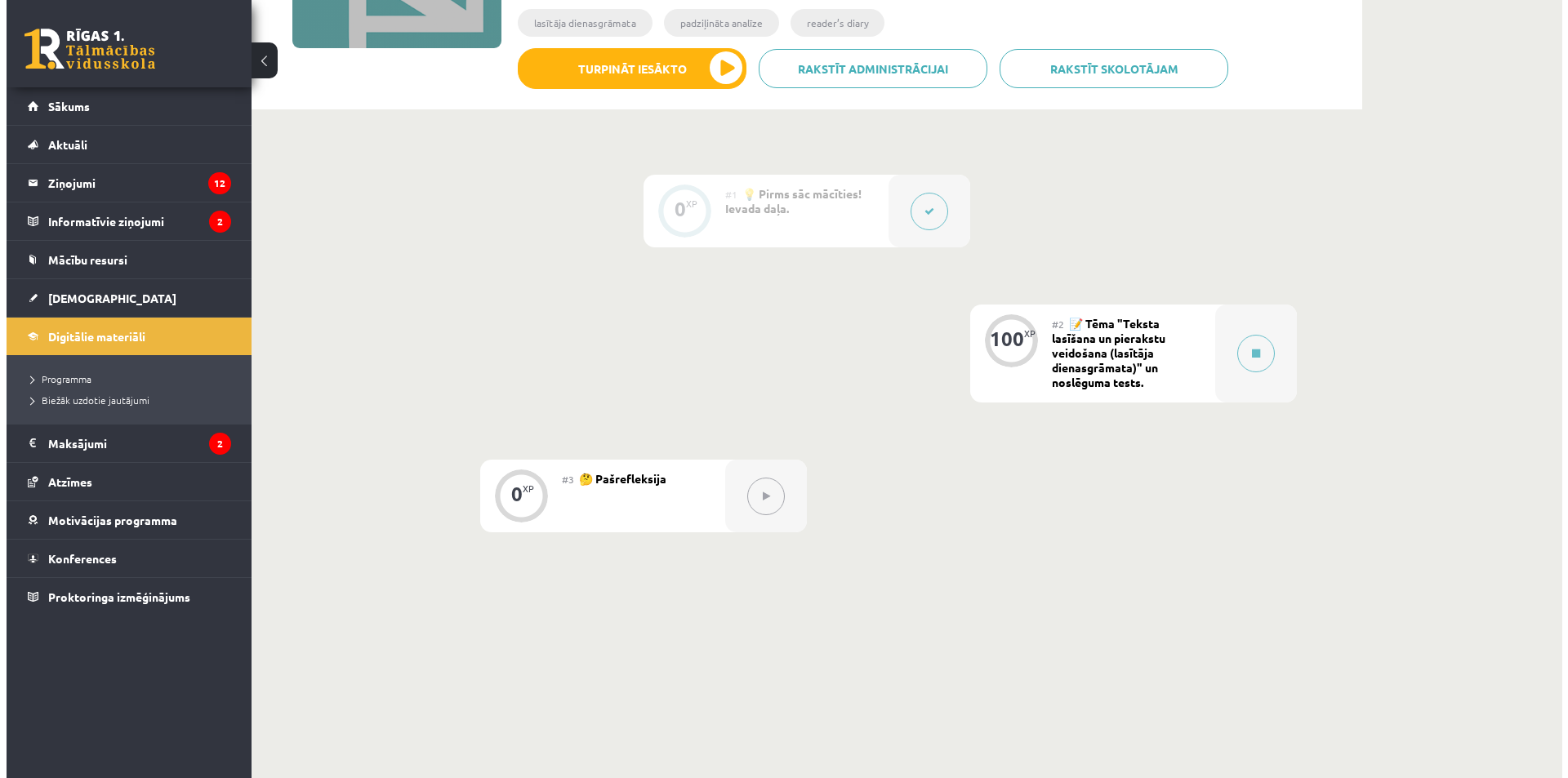
scroll to position [326, 0]
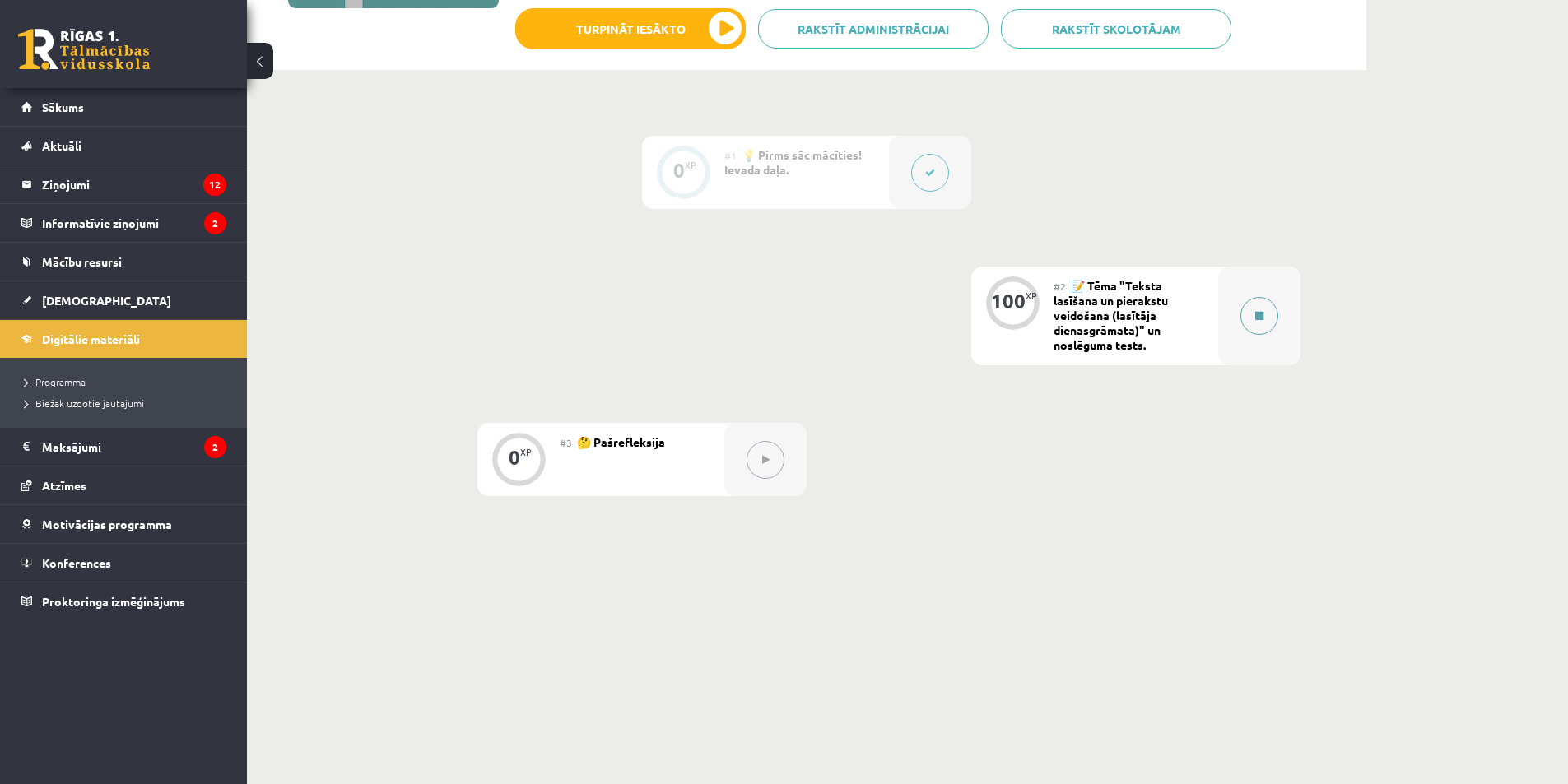
click at [1226, 309] on div at bounding box center [1259, 316] width 82 height 99
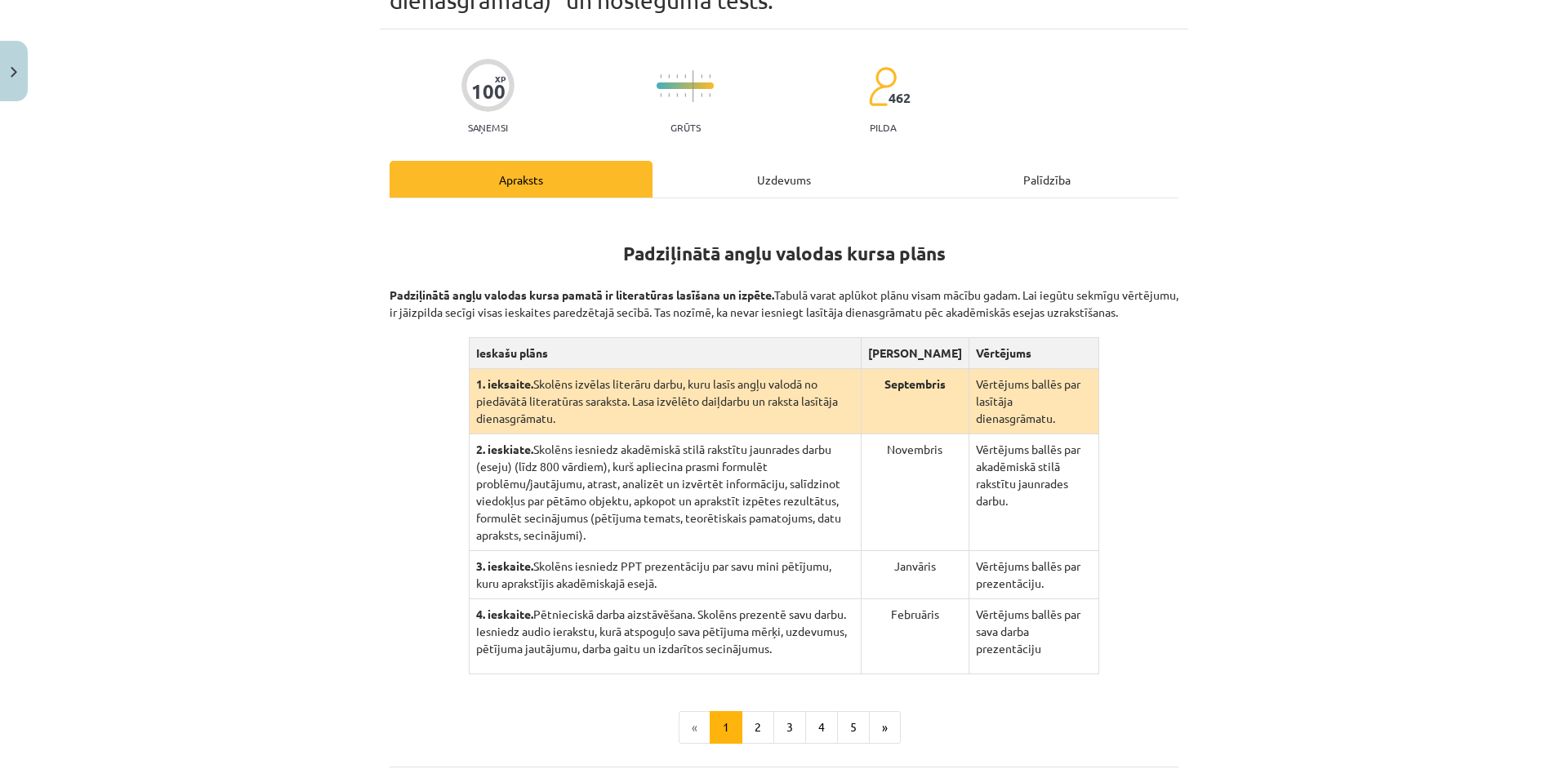
scroll to position [163, 0]
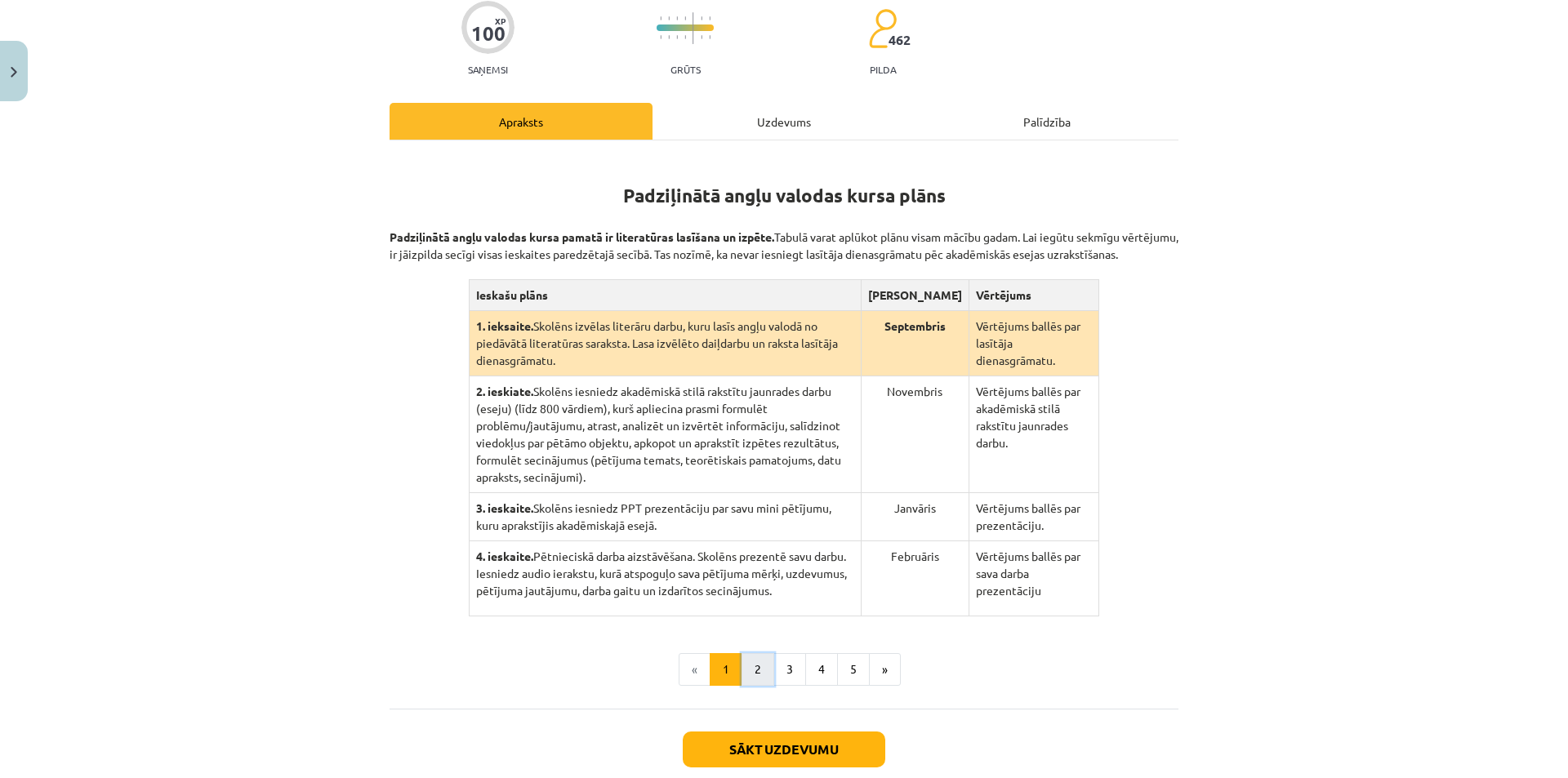
click at [749, 653] on button "2" at bounding box center [758, 669] width 33 height 33
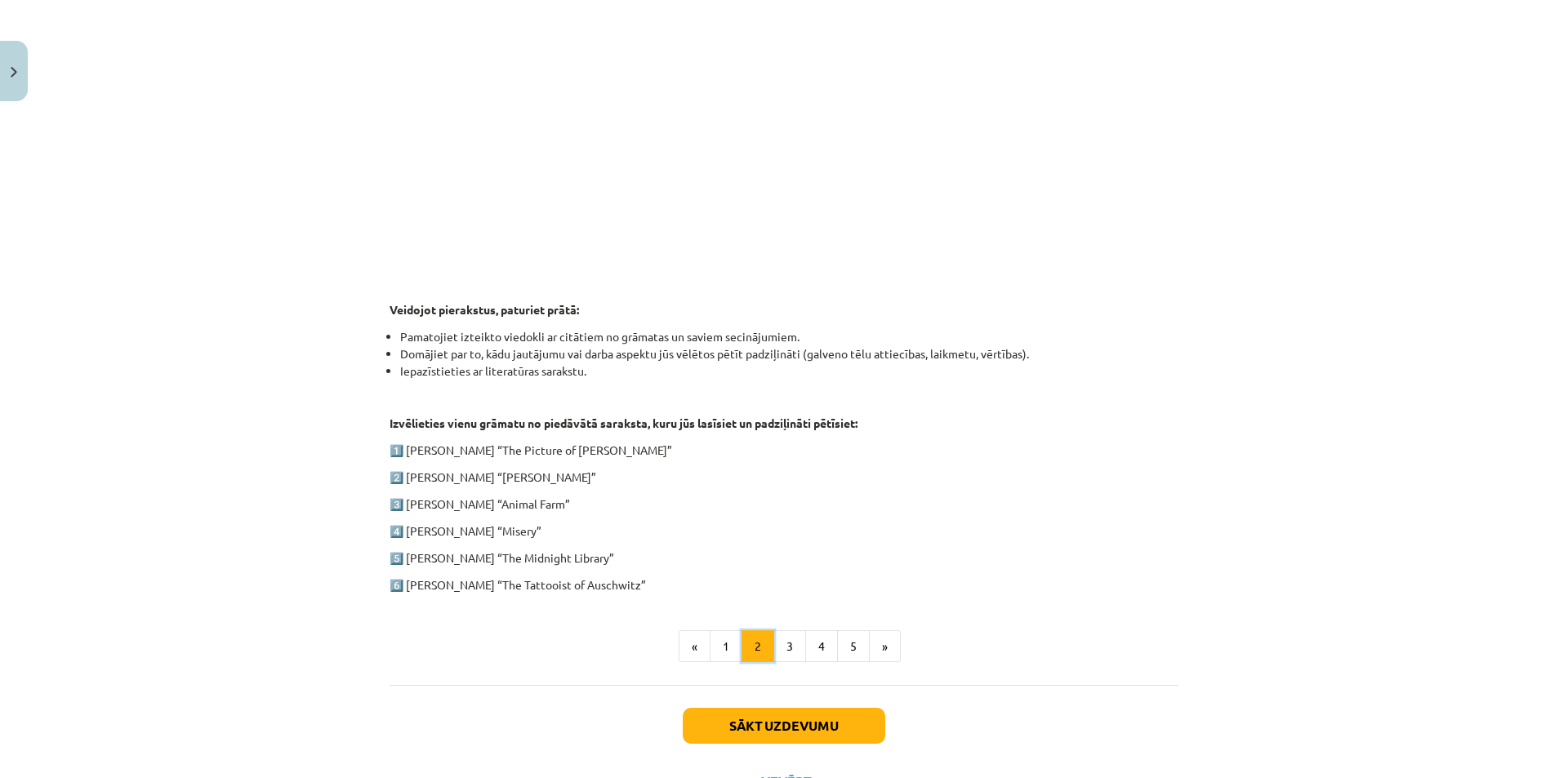
scroll to position [567, 0]
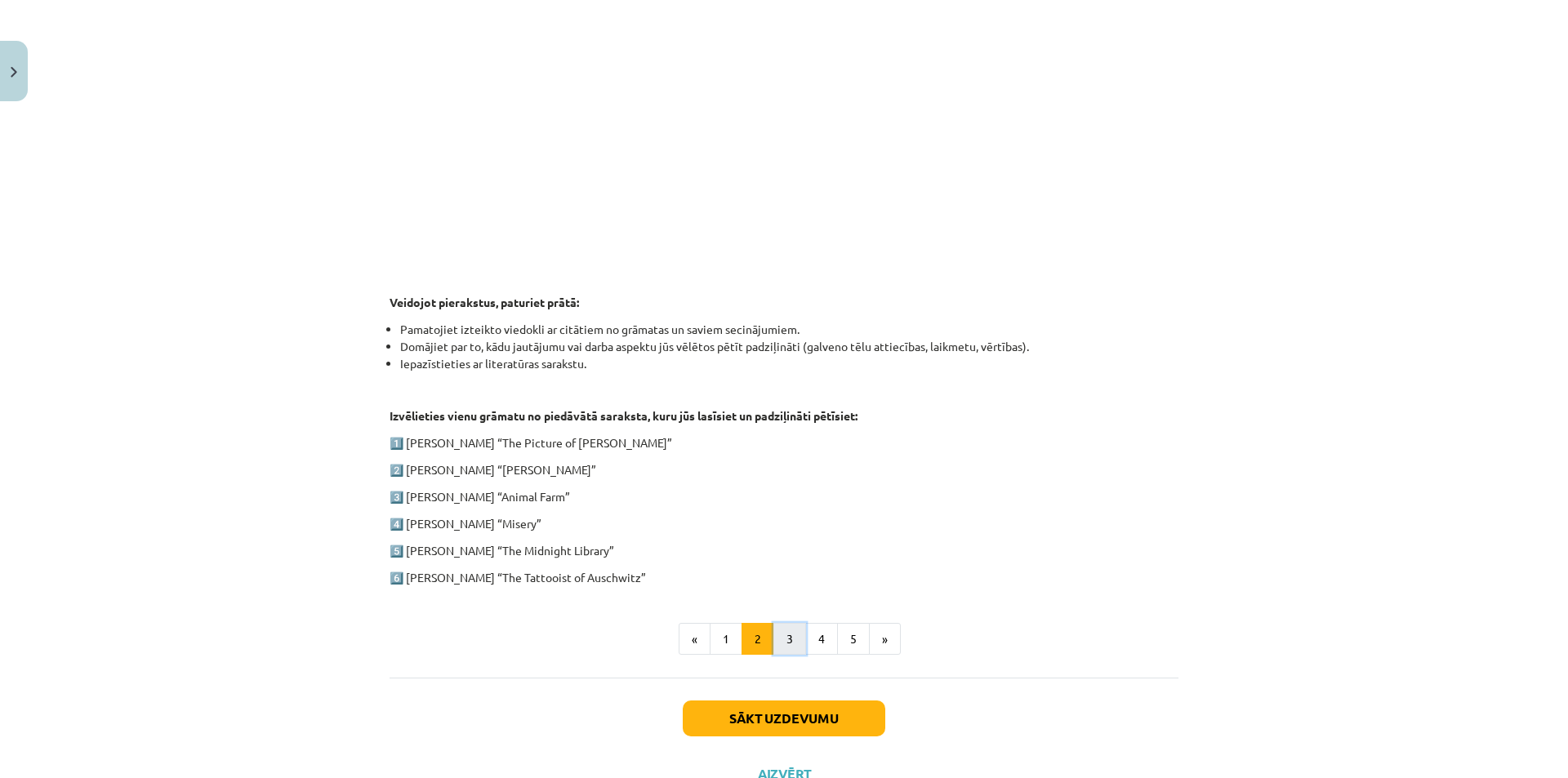
click at [783, 636] on button "3" at bounding box center [790, 639] width 33 height 33
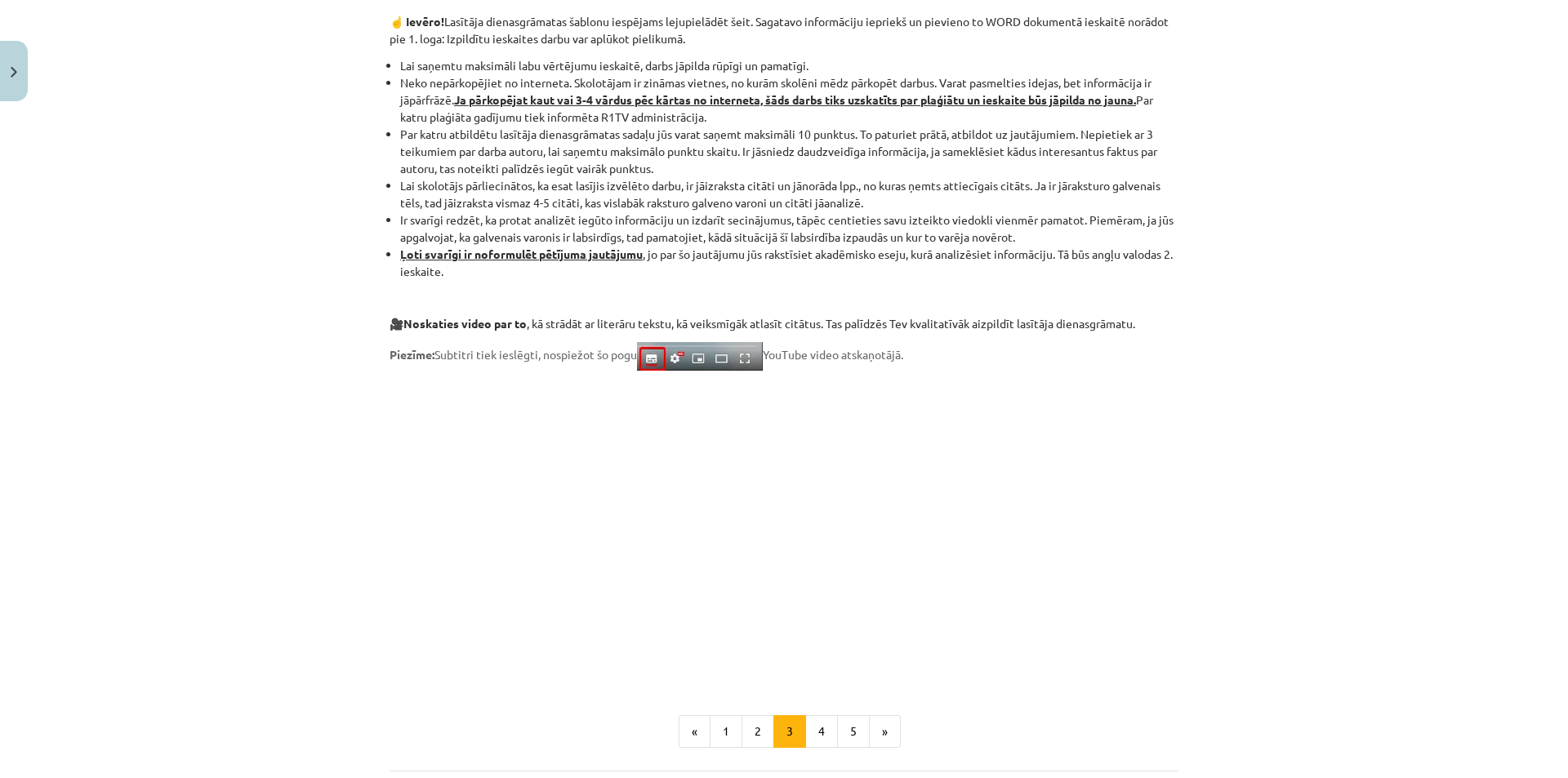
scroll to position [1186, 0]
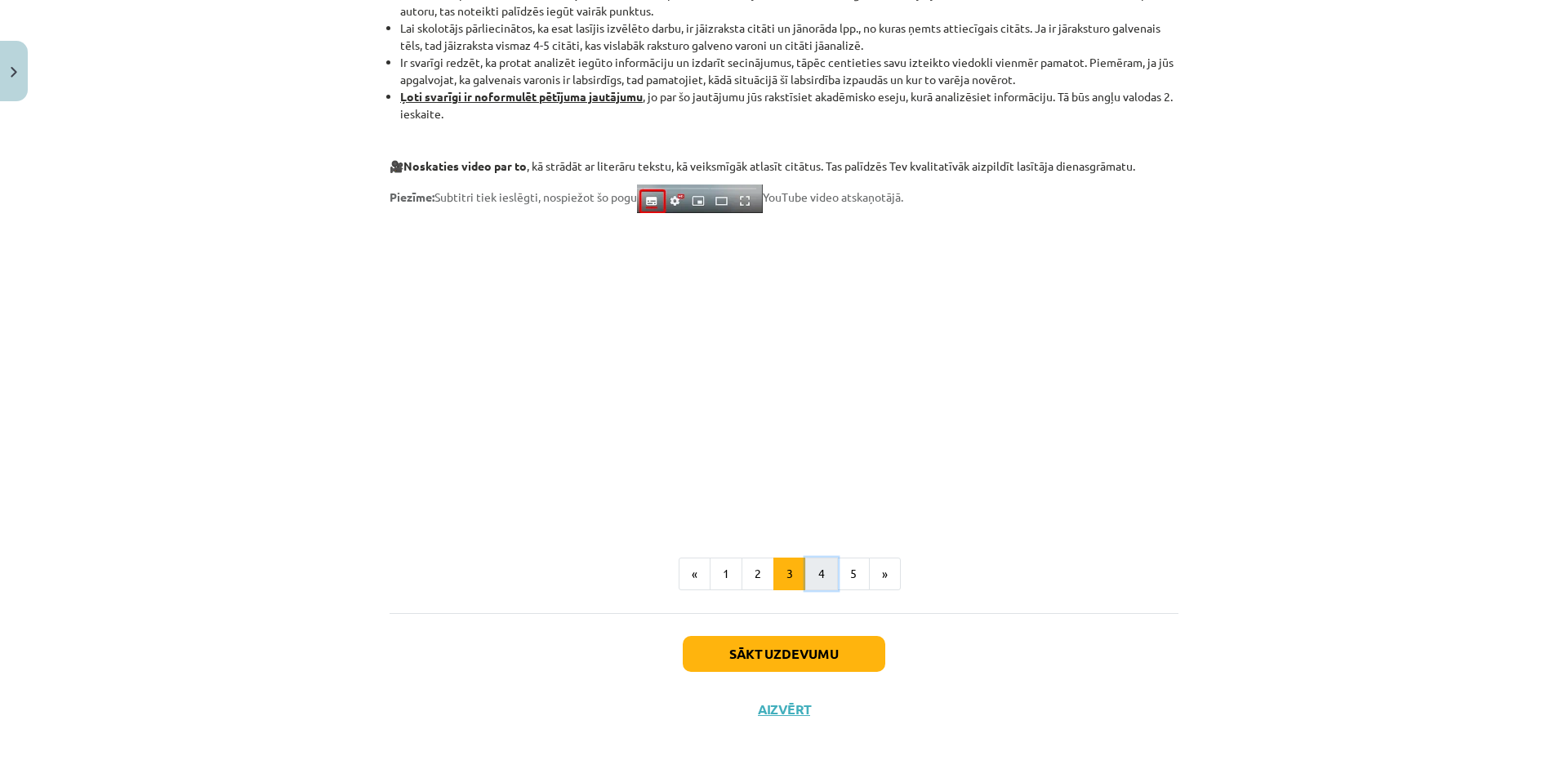
click at [817, 575] on button "4" at bounding box center [822, 574] width 33 height 33
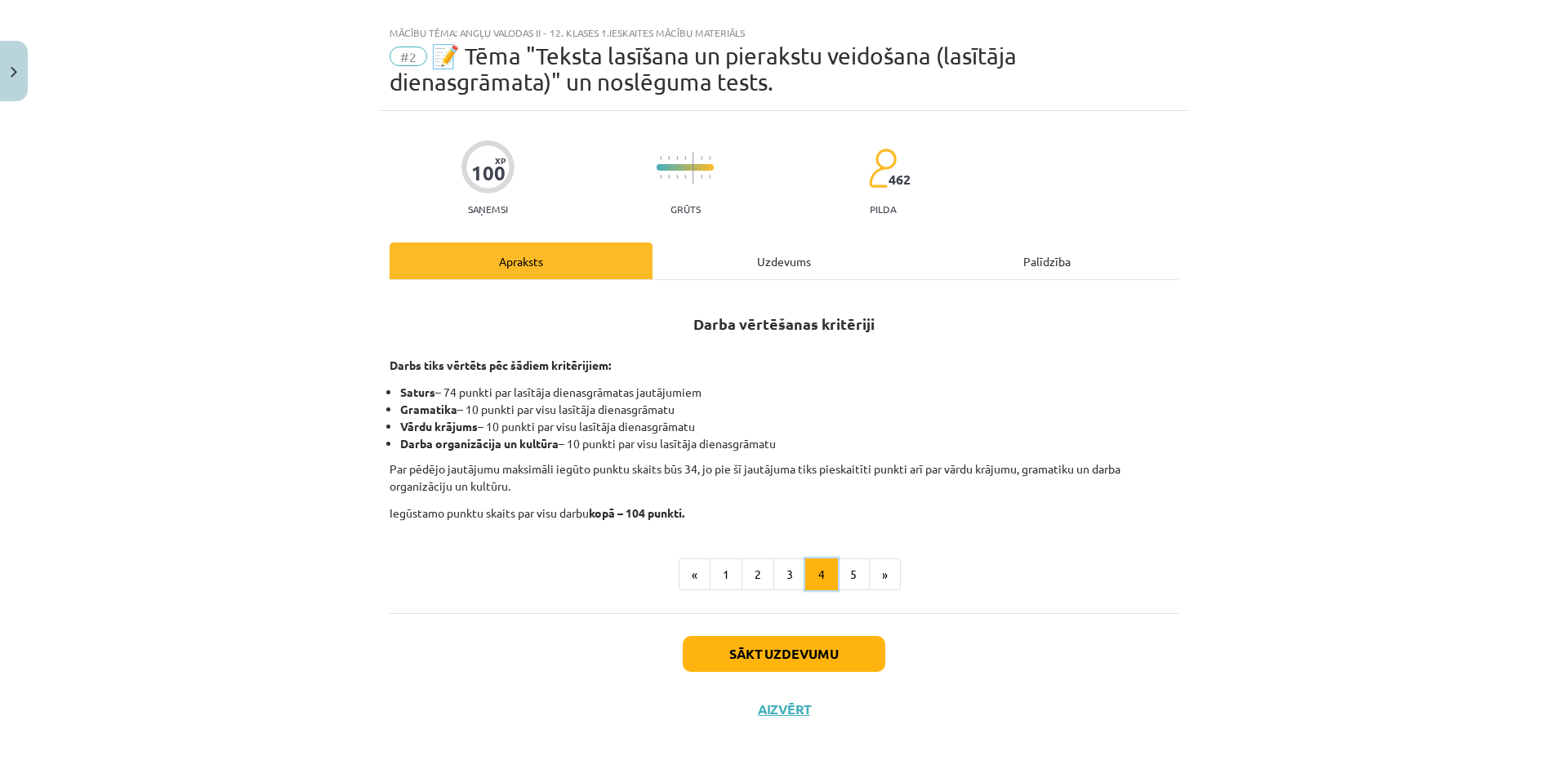
scroll to position [24, 0]
click at [850, 568] on button "5" at bounding box center [853, 575] width 33 height 33
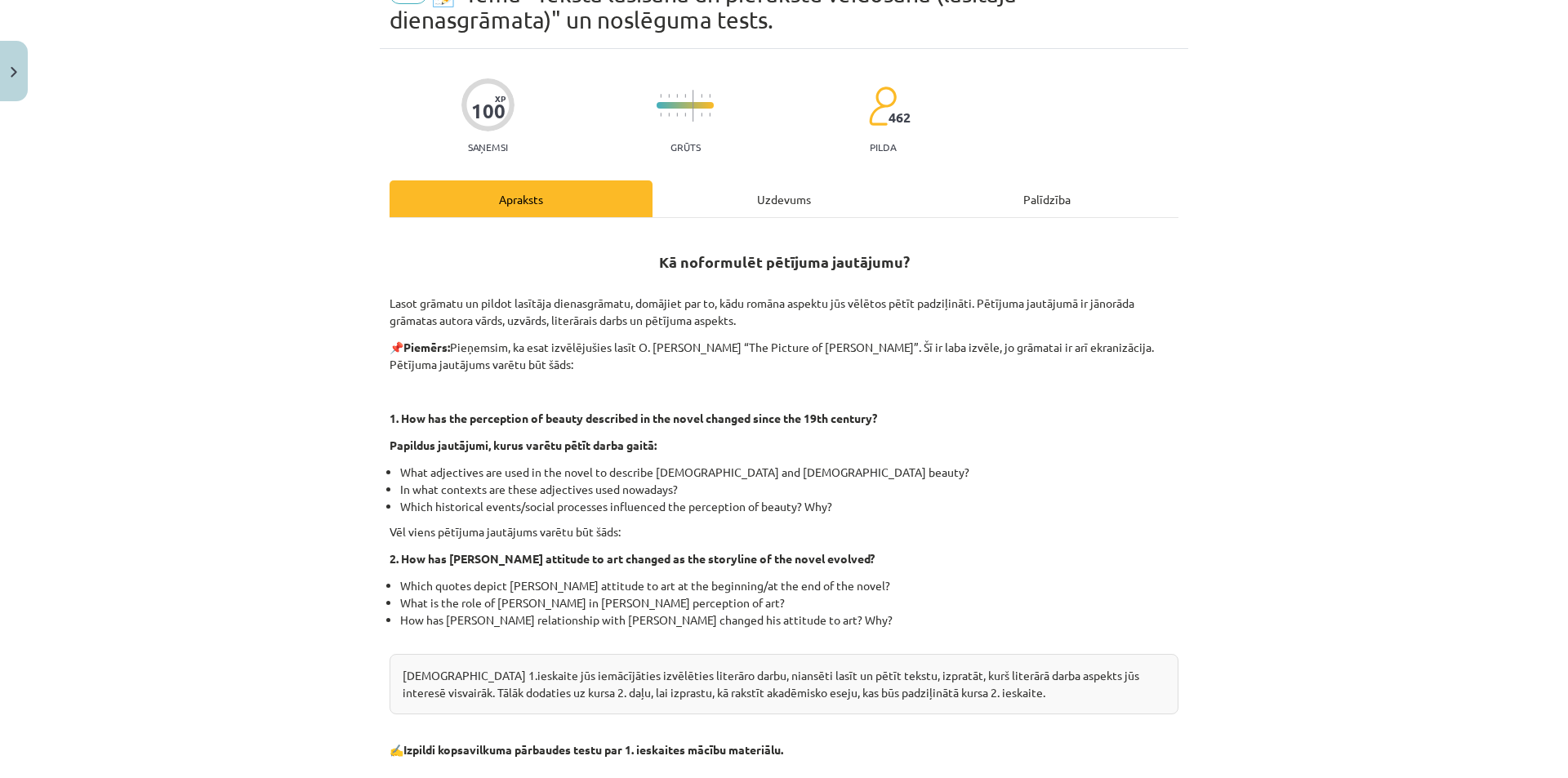
scroll to position [322, 0]
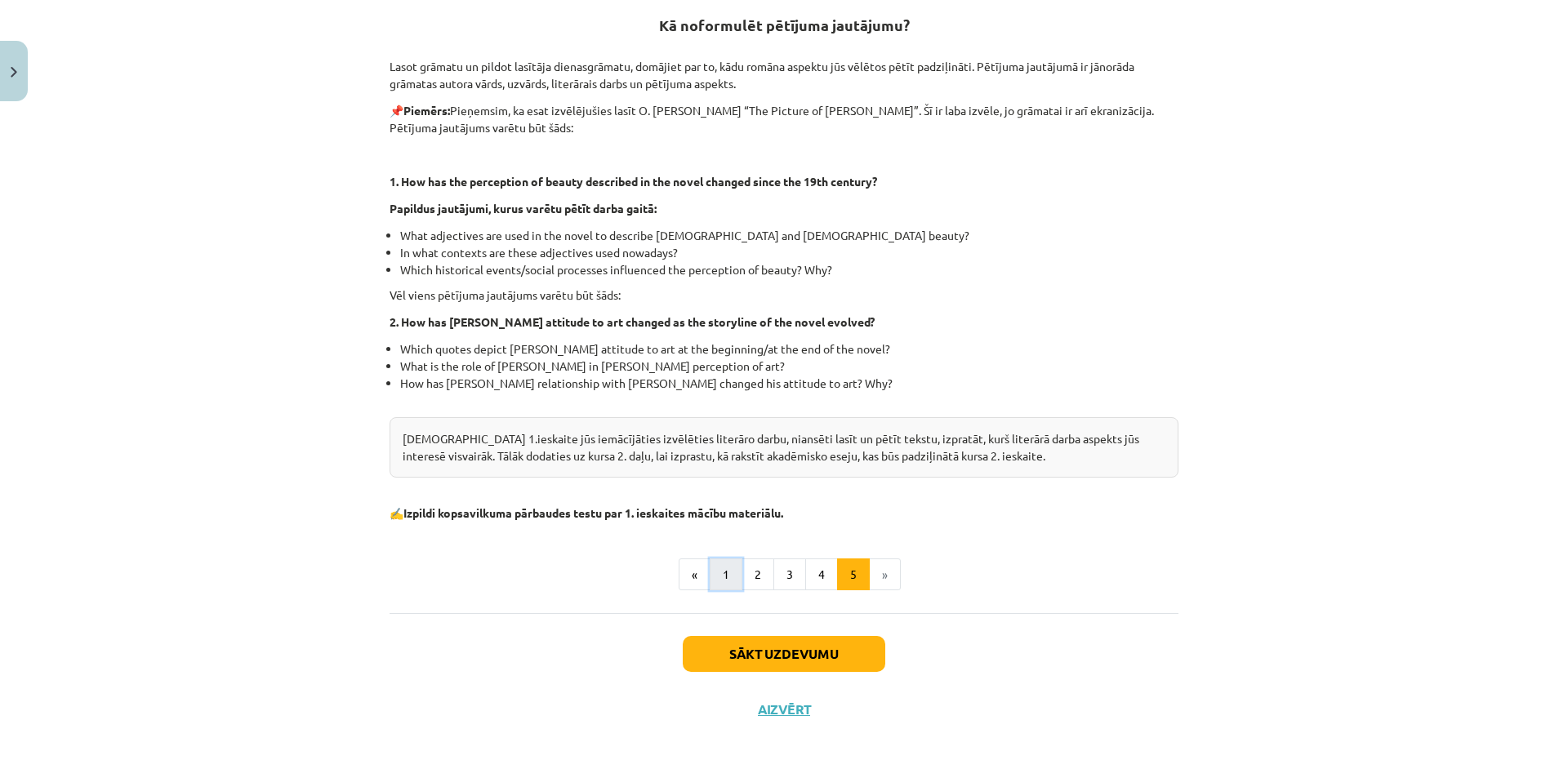
click at [723, 568] on button "1" at bounding box center [726, 575] width 33 height 33
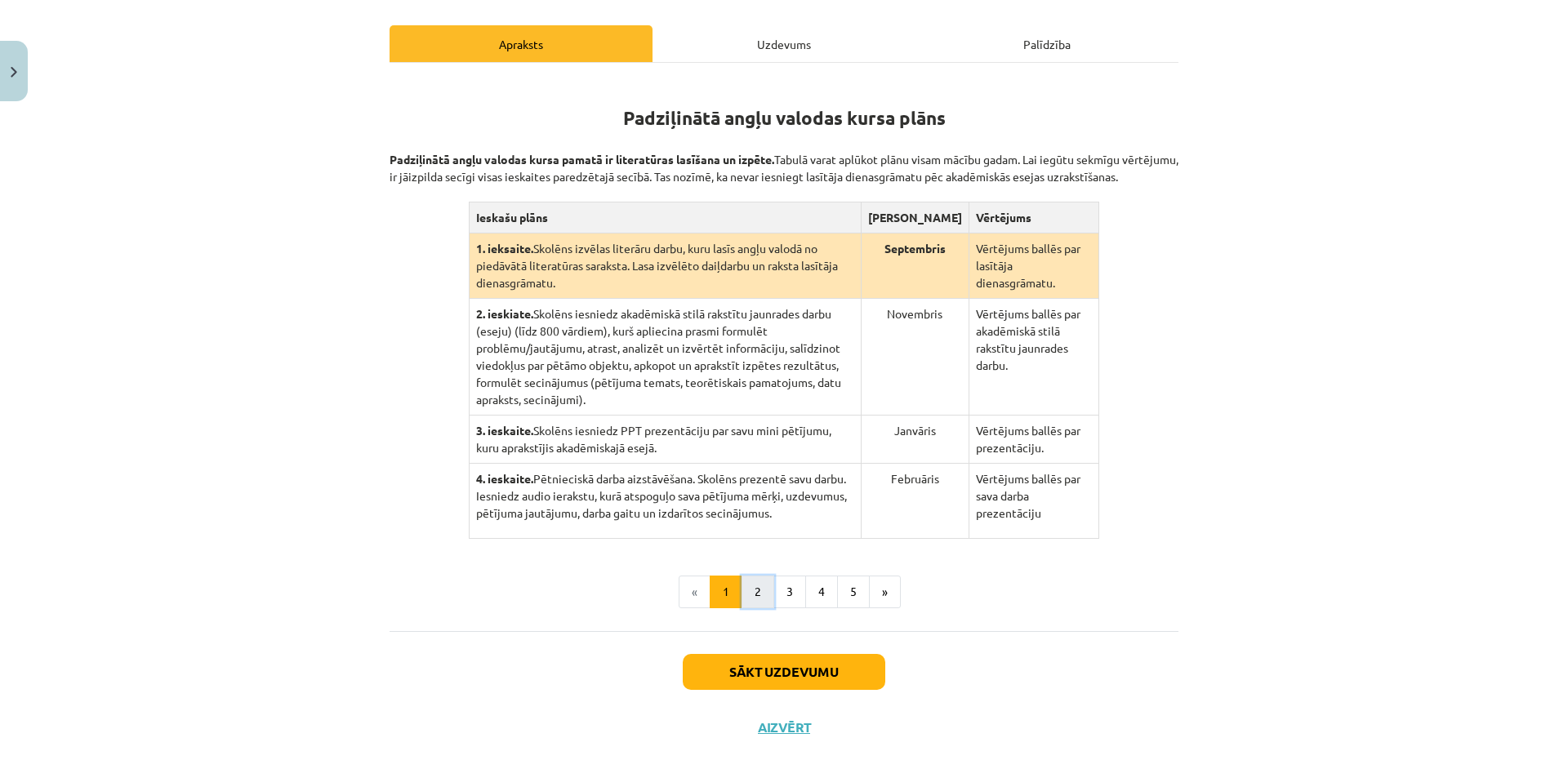
click at [753, 576] on button "2" at bounding box center [758, 592] width 33 height 33
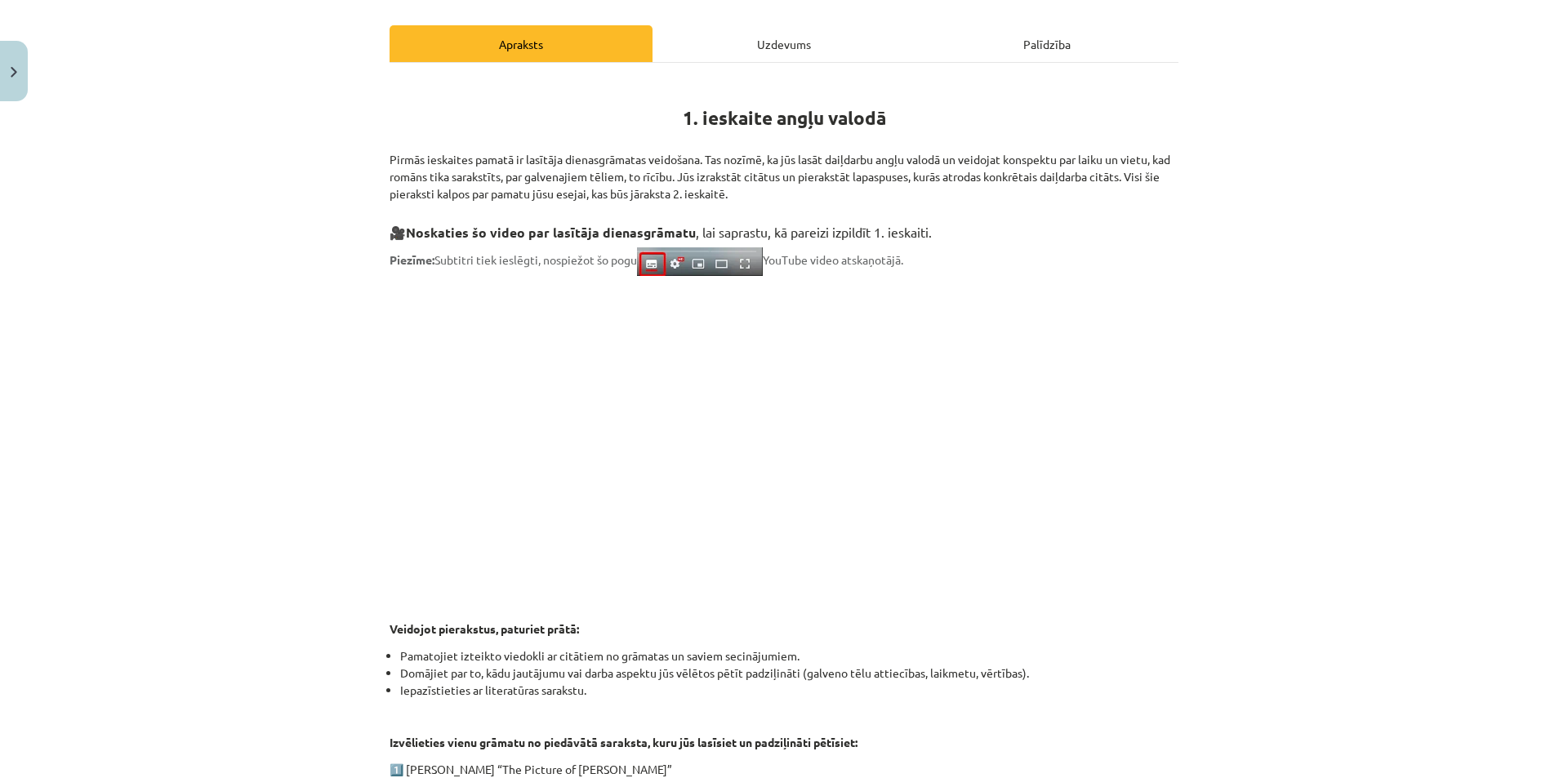
scroll to position [0, 0]
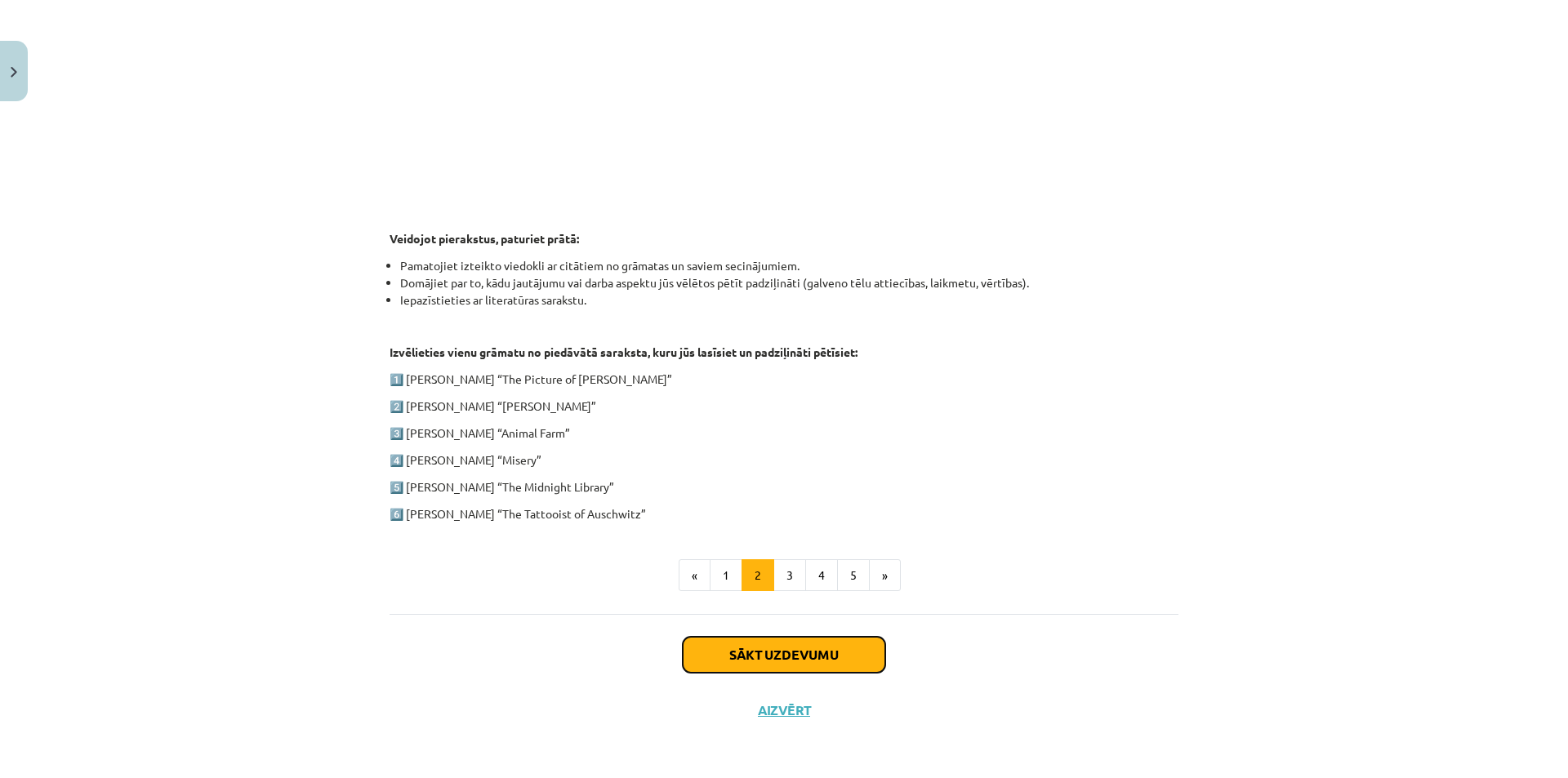
click at [769, 646] on button "Sākt uzdevumu" at bounding box center [784, 655] width 203 height 36
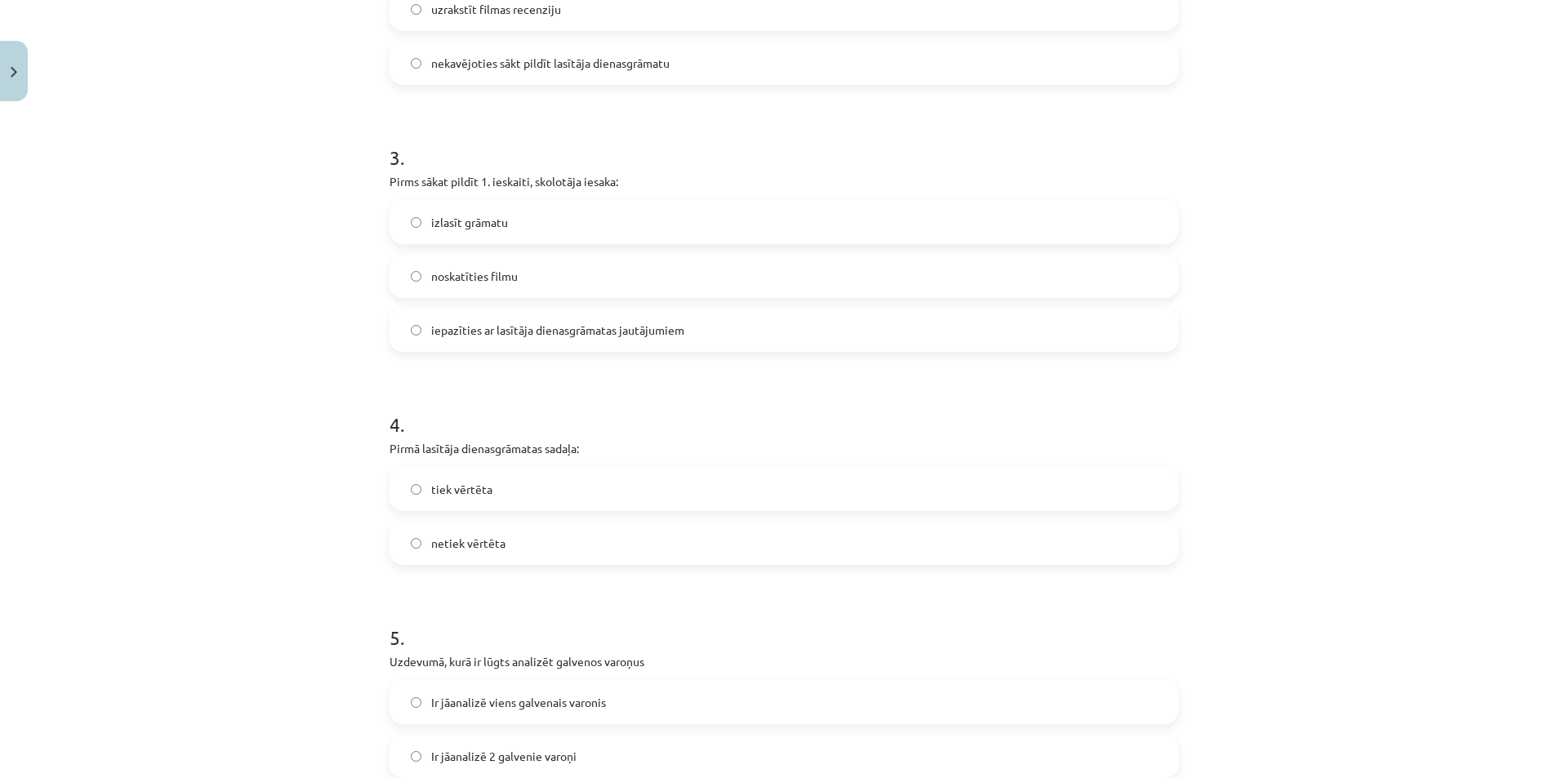
scroll to position [857, 0]
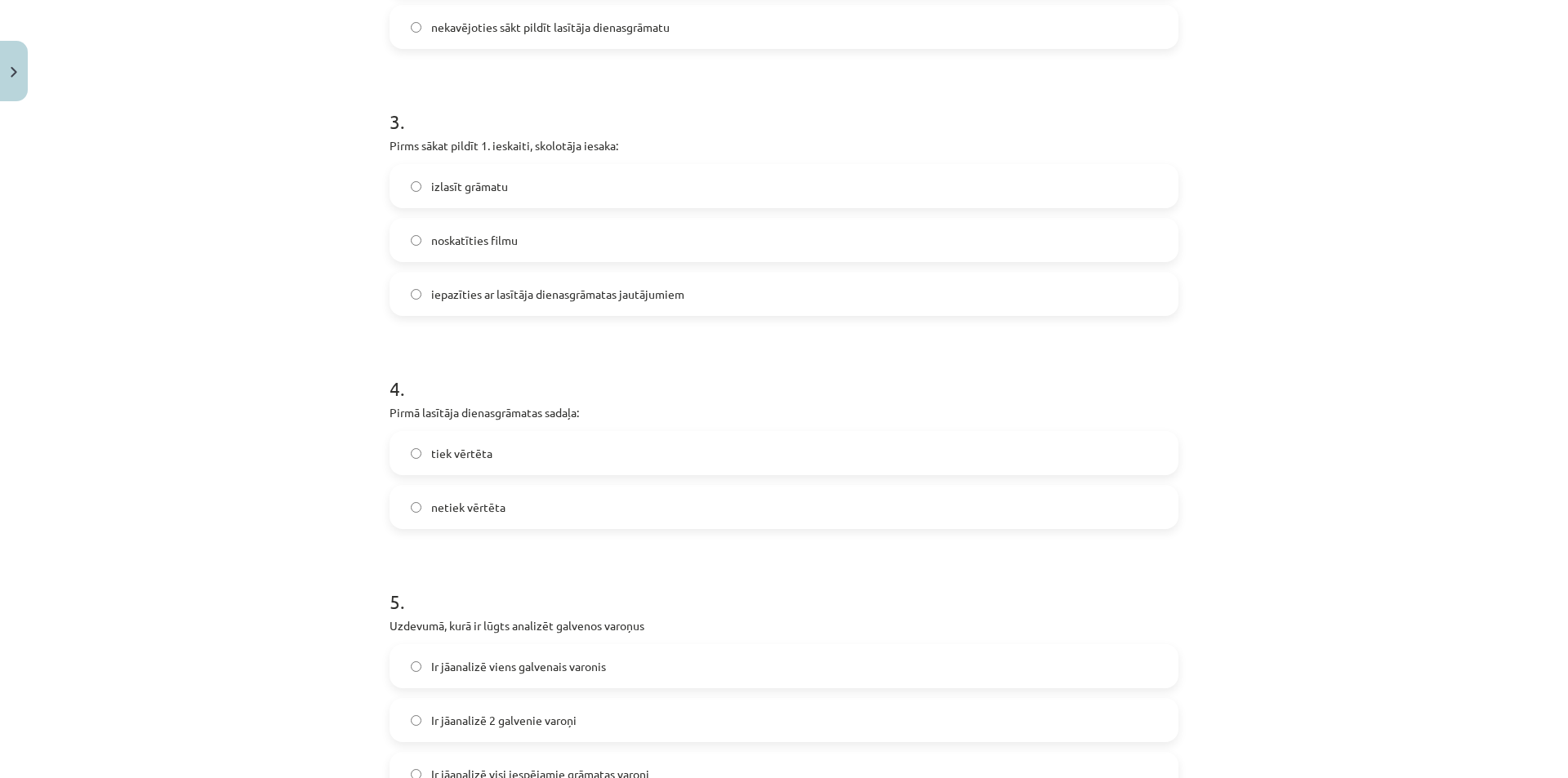
click at [470, 246] on span "noskatīties filmu" at bounding box center [474, 240] width 87 height 17
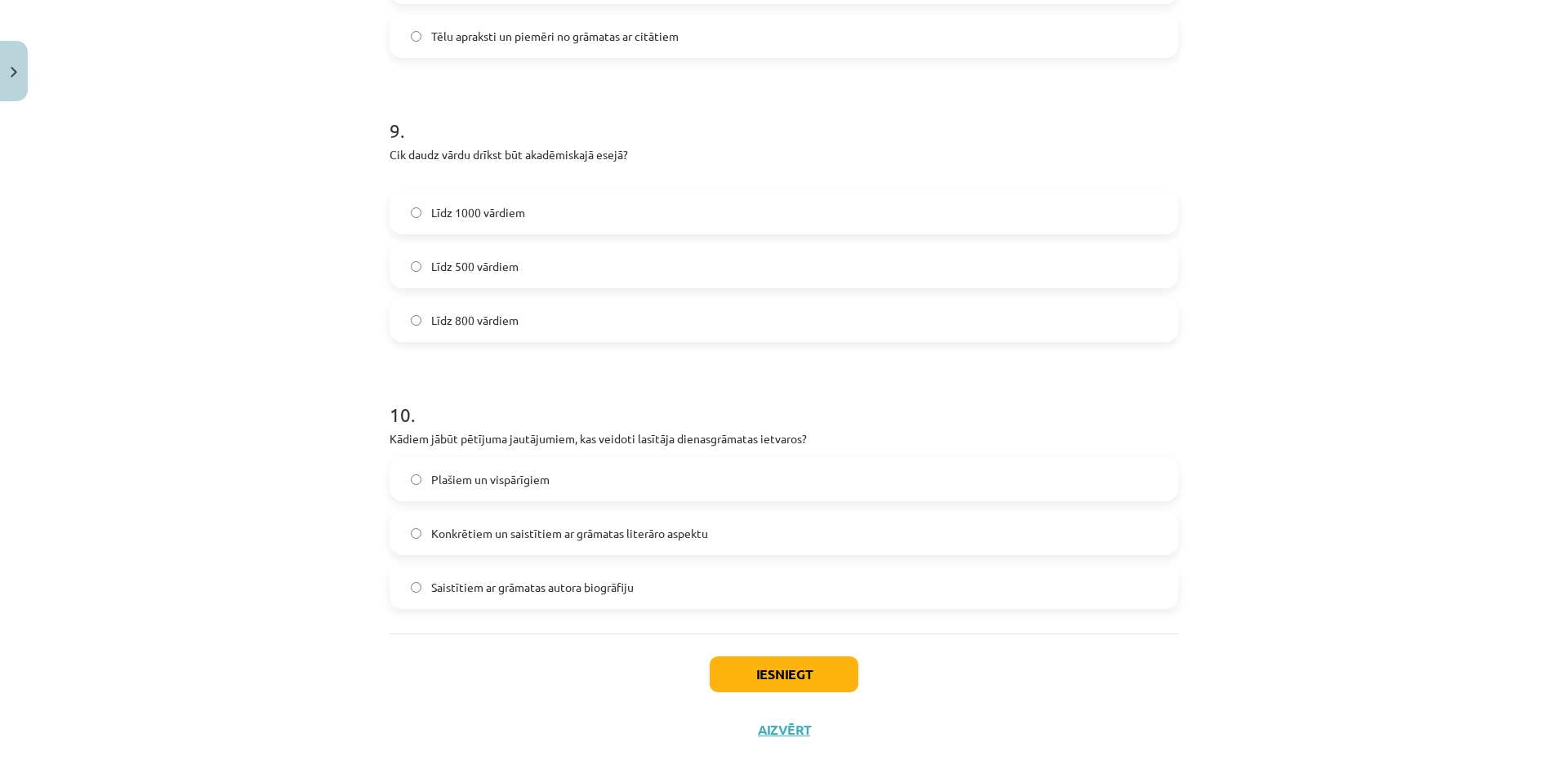
scroll to position [2416, 0]
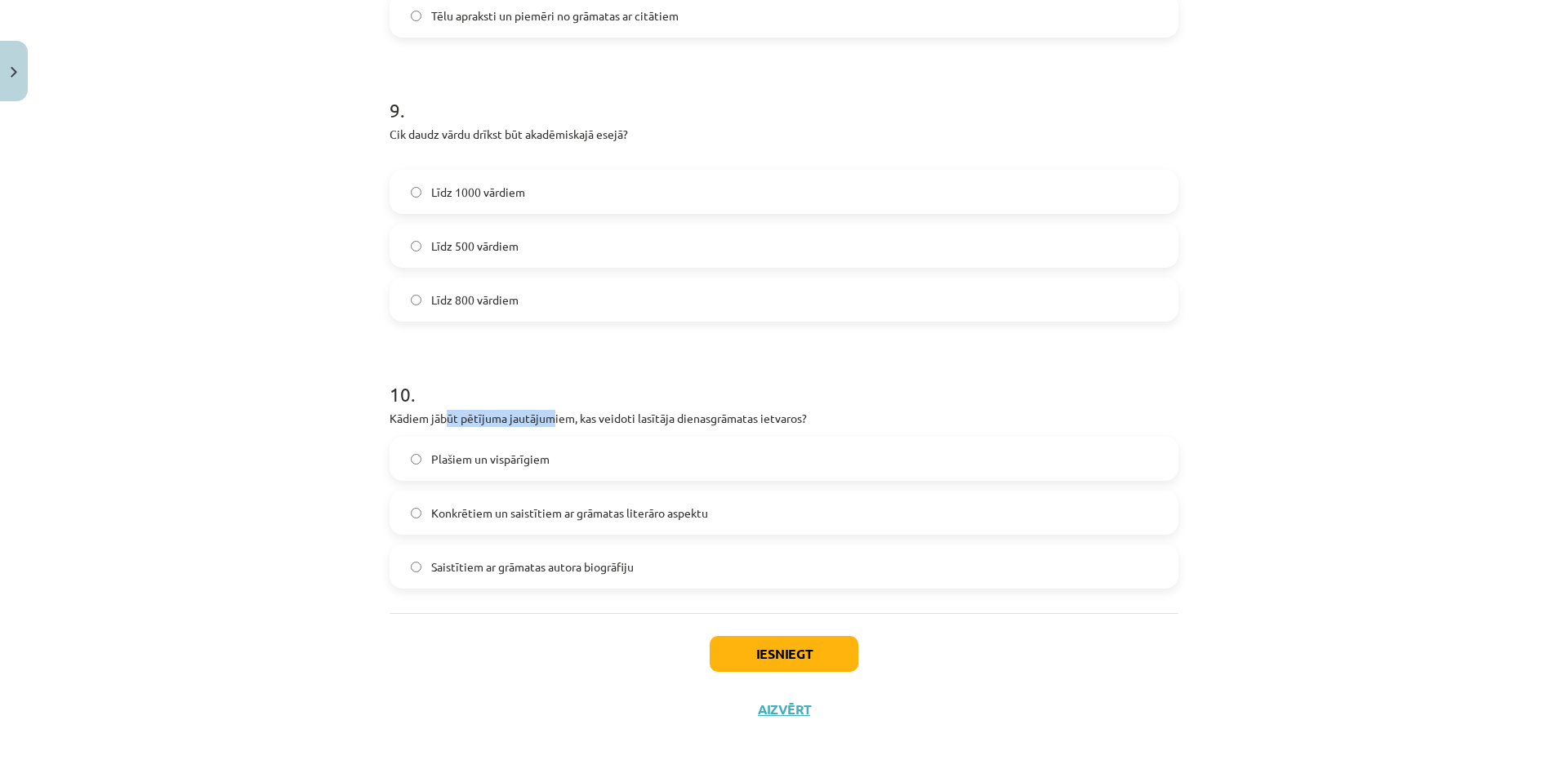
drag, startPoint x: 442, startPoint y: 418, endPoint x: 544, endPoint y: 416, distance: 102.0
click at [544, 416] on p "Kādiem jābūt pētījuma jautājumiem, kas veidoti lasītāja dienasgrāmatas ietvaros?" at bounding box center [784, 418] width 789 height 17
click at [475, 405] on div "10 . Kādiem jābūt pētījuma jautājumiem, kas veidoti lasītāja dienasgrāmatas iet…" at bounding box center [784, 471] width 789 height 234
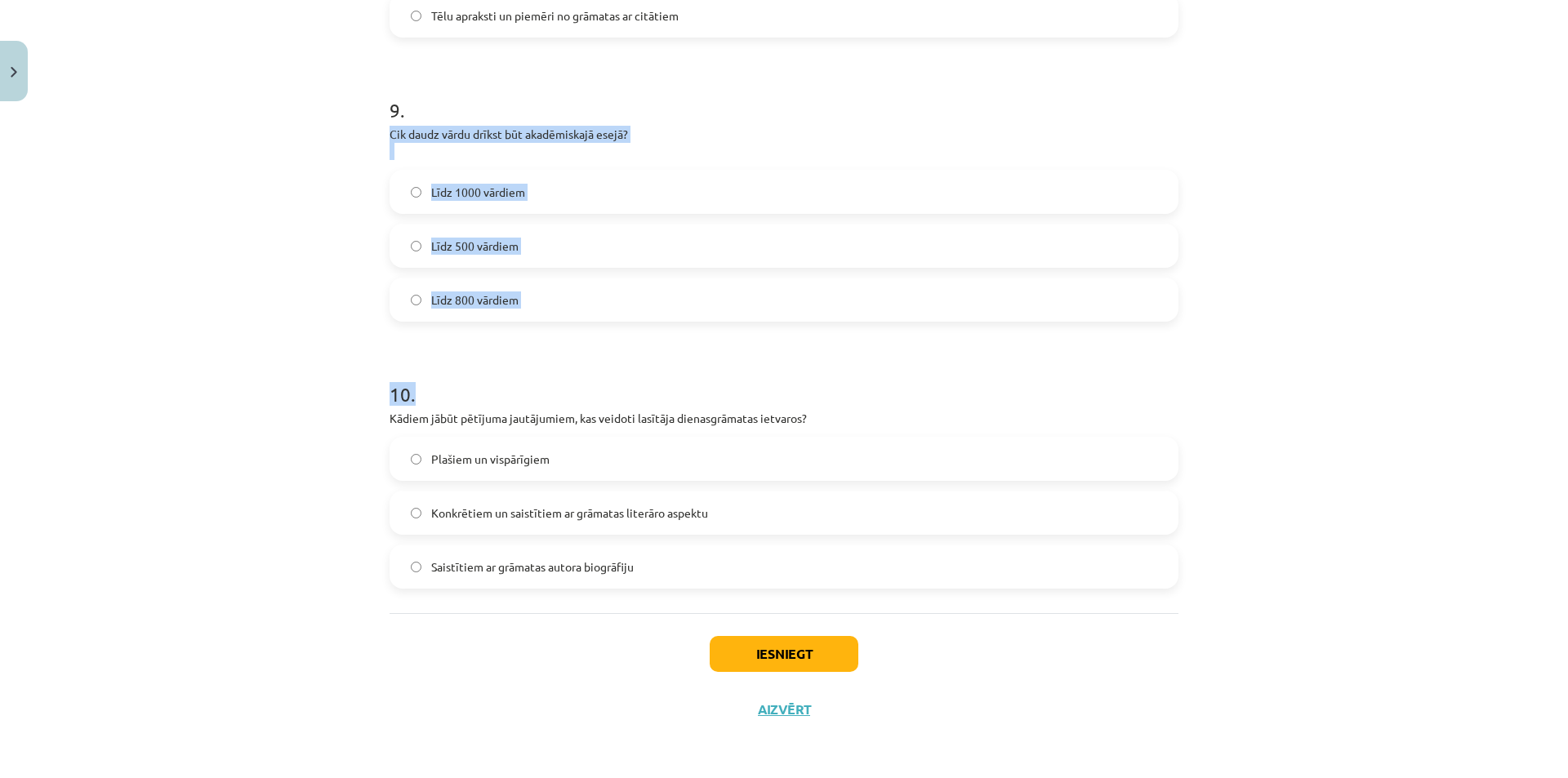
drag, startPoint x: 378, startPoint y: 129, endPoint x: 637, endPoint y: 321, distance: 322.4
click at [265, 231] on div "Mācību tēma: Angļu valodas ii - 12. klases 1.ieskaites mācību materiāls #2 📝 Tē…" at bounding box center [784, 389] width 1568 height 778
drag, startPoint x: 380, startPoint y: 127, endPoint x: 612, endPoint y: 288, distance: 282.4
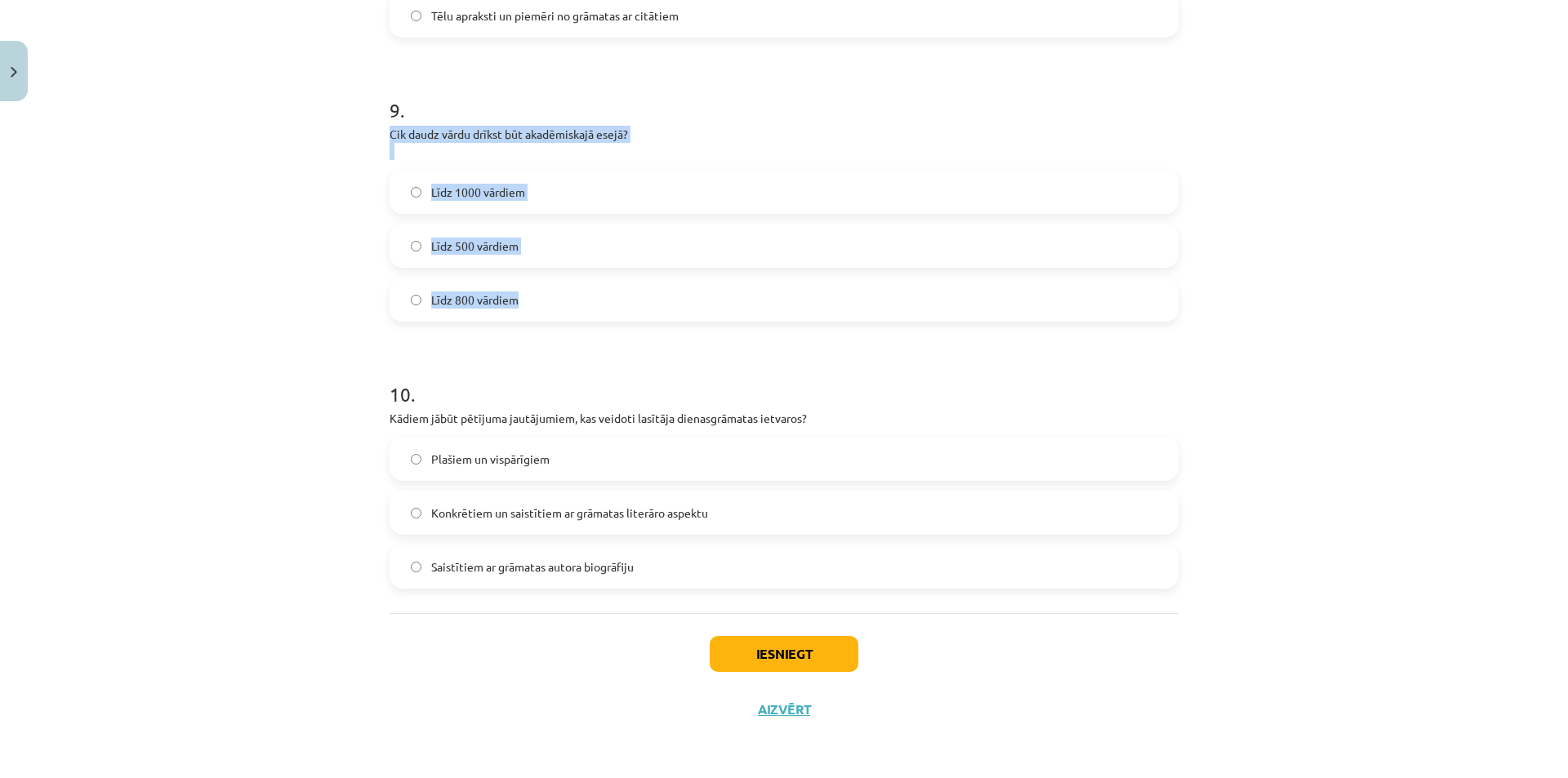
copy div "Cik daudz vārdu drīkst būt akadēmiskajā esejā? Līdz 1000 vārdiem Līdz 500 vārdi…"
click at [267, 352] on div "Mācību tēma: Angļu valodas ii - 12. klases 1.ieskaites mācību materiāls #2 📝 Tē…" at bounding box center [784, 389] width 1568 height 778
click at [469, 187] on span "Līdz 1000 vārdiem" at bounding box center [478, 192] width 94 height 17
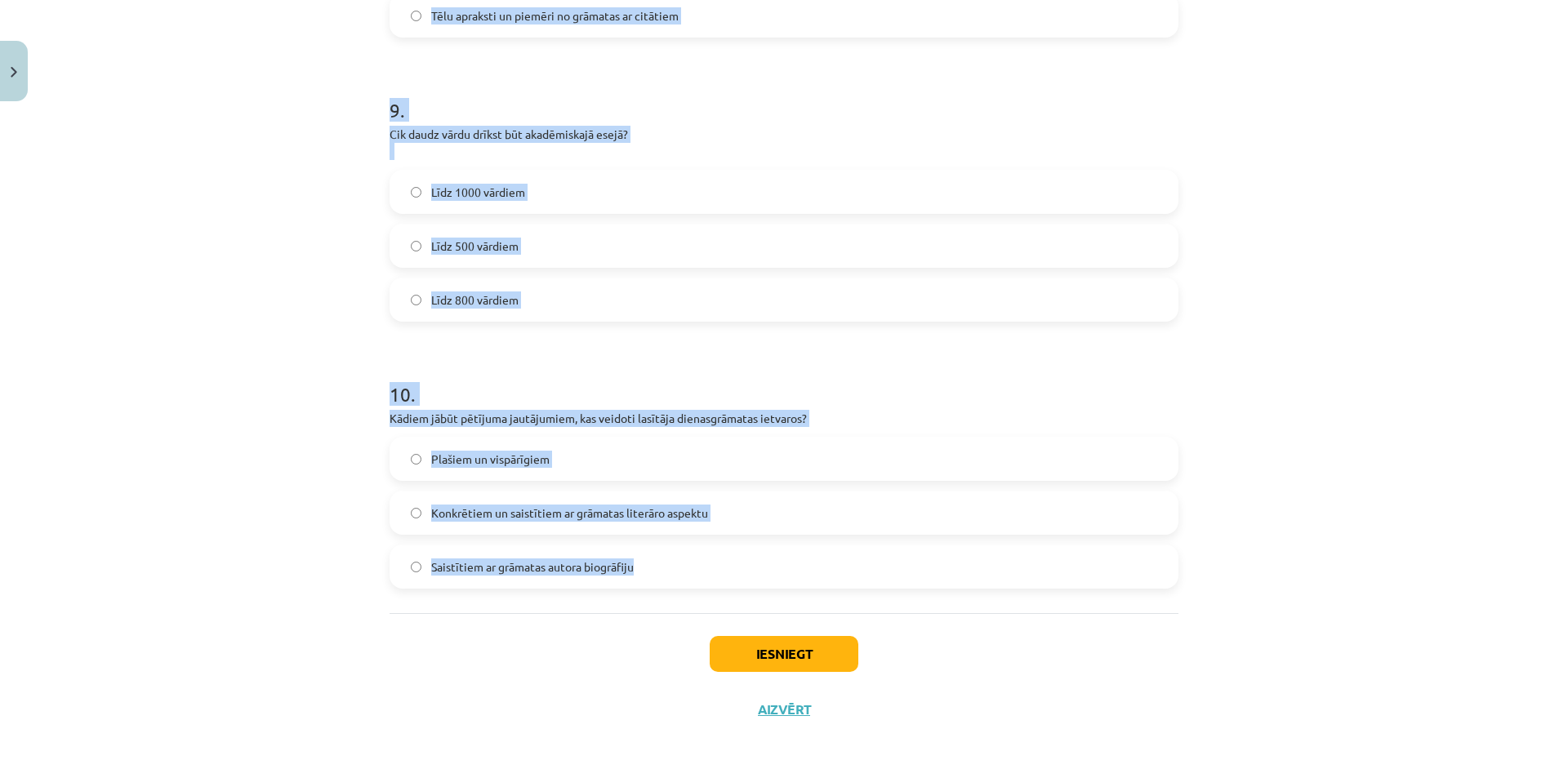
drag, startPoint x: 376, startPoint y: 360, endPoint x: 740, endPoint y: 341, distance: 364.5
copy form "Padziļinātajā kursā mēs: atkārtosim gramatiku un papildināsim vārdu krājumu las…"
click at [324, 144] on div "Mācību tēma: Angļu valodas ii - 12. klases 1.ieskaites mācību materiāls #2 📝 Tē…" at bounding box center [784, 389] width 1568 height 778
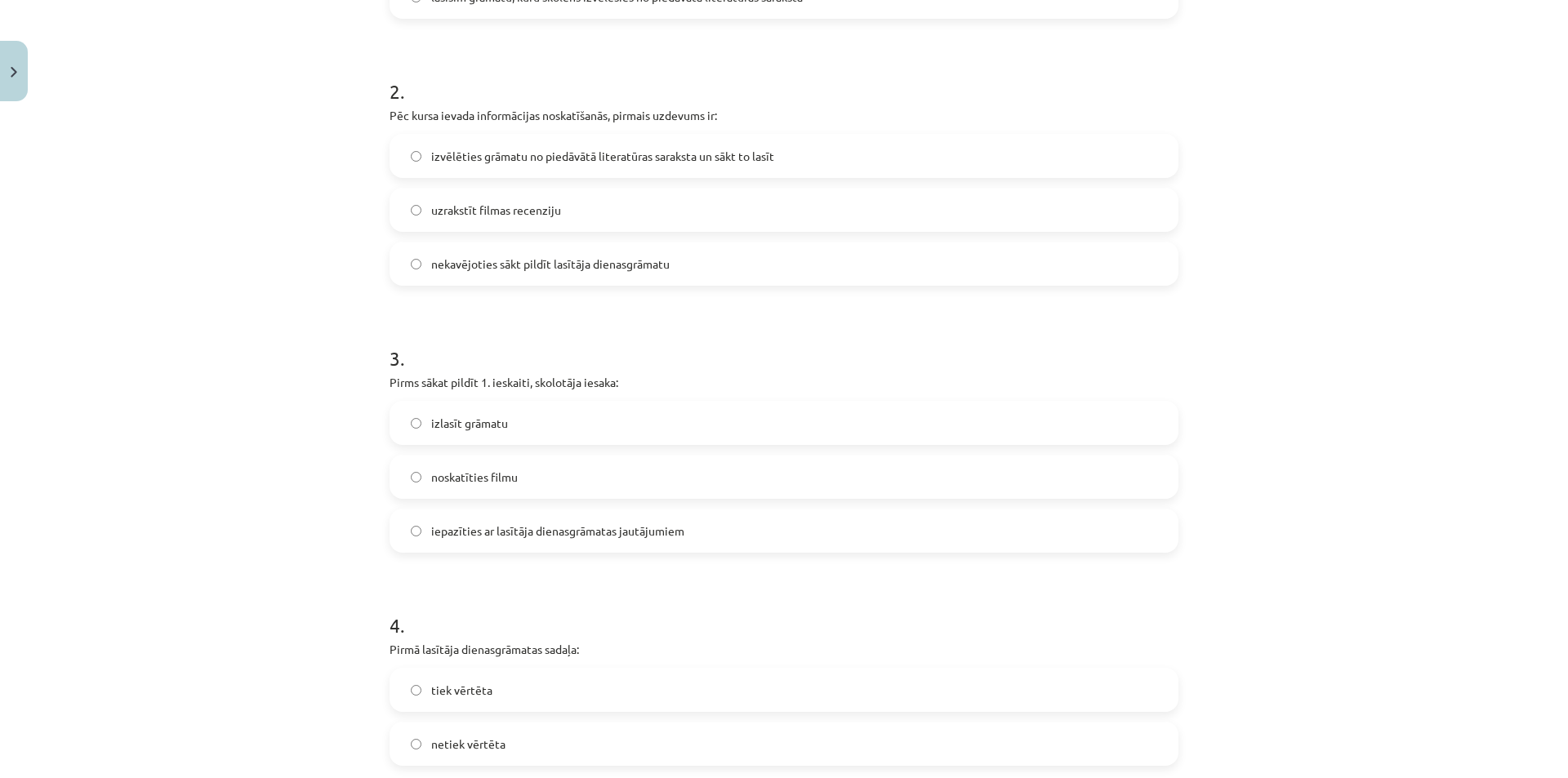
scroll to position [0, 0]
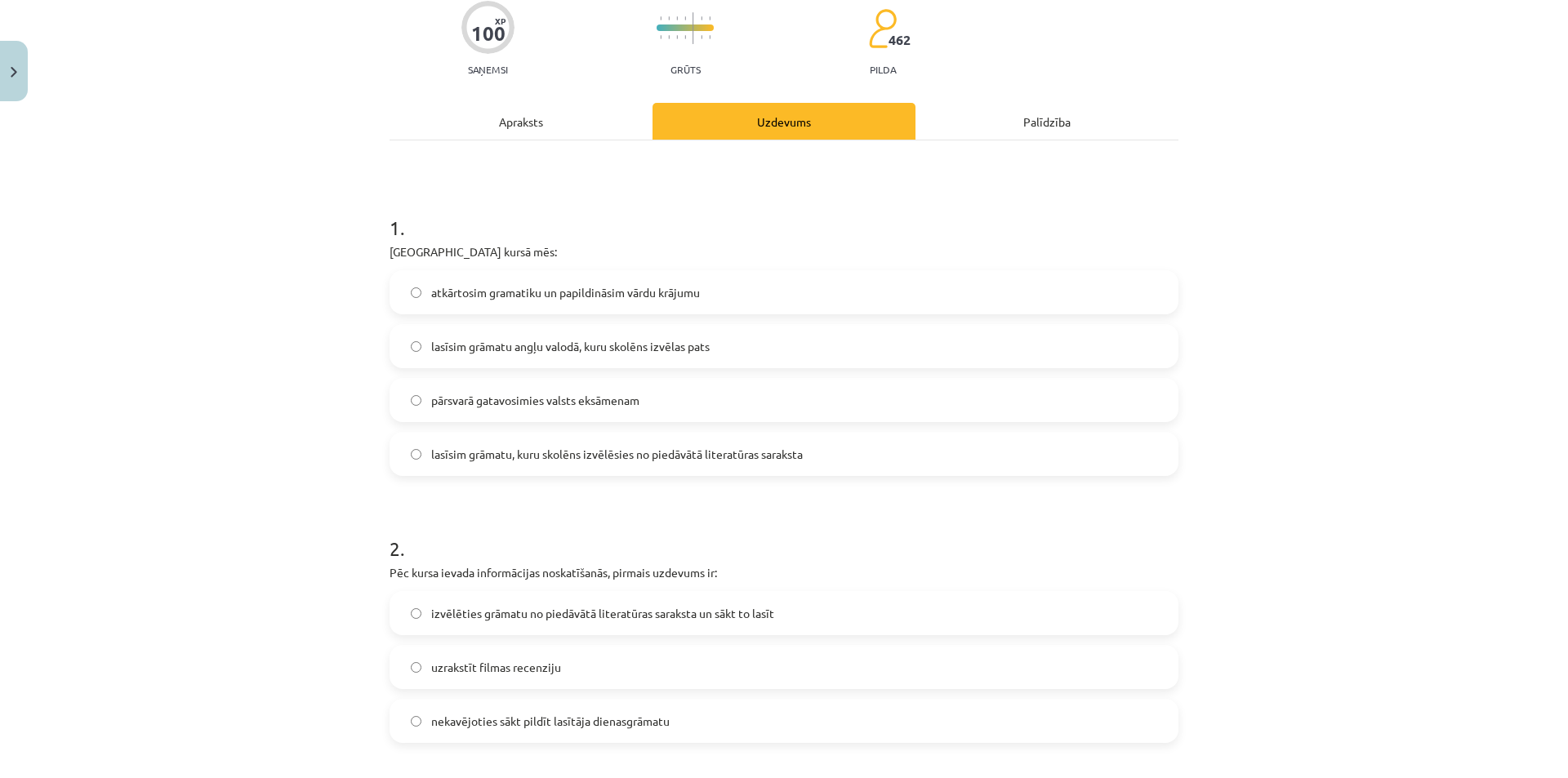
click at [522, 447] on span "lasīsim grāmatu, kuru skolēns izvēlēsies no piedāvātā literatūras saraksta" at bounding box center [617, 454] width 372 height 17
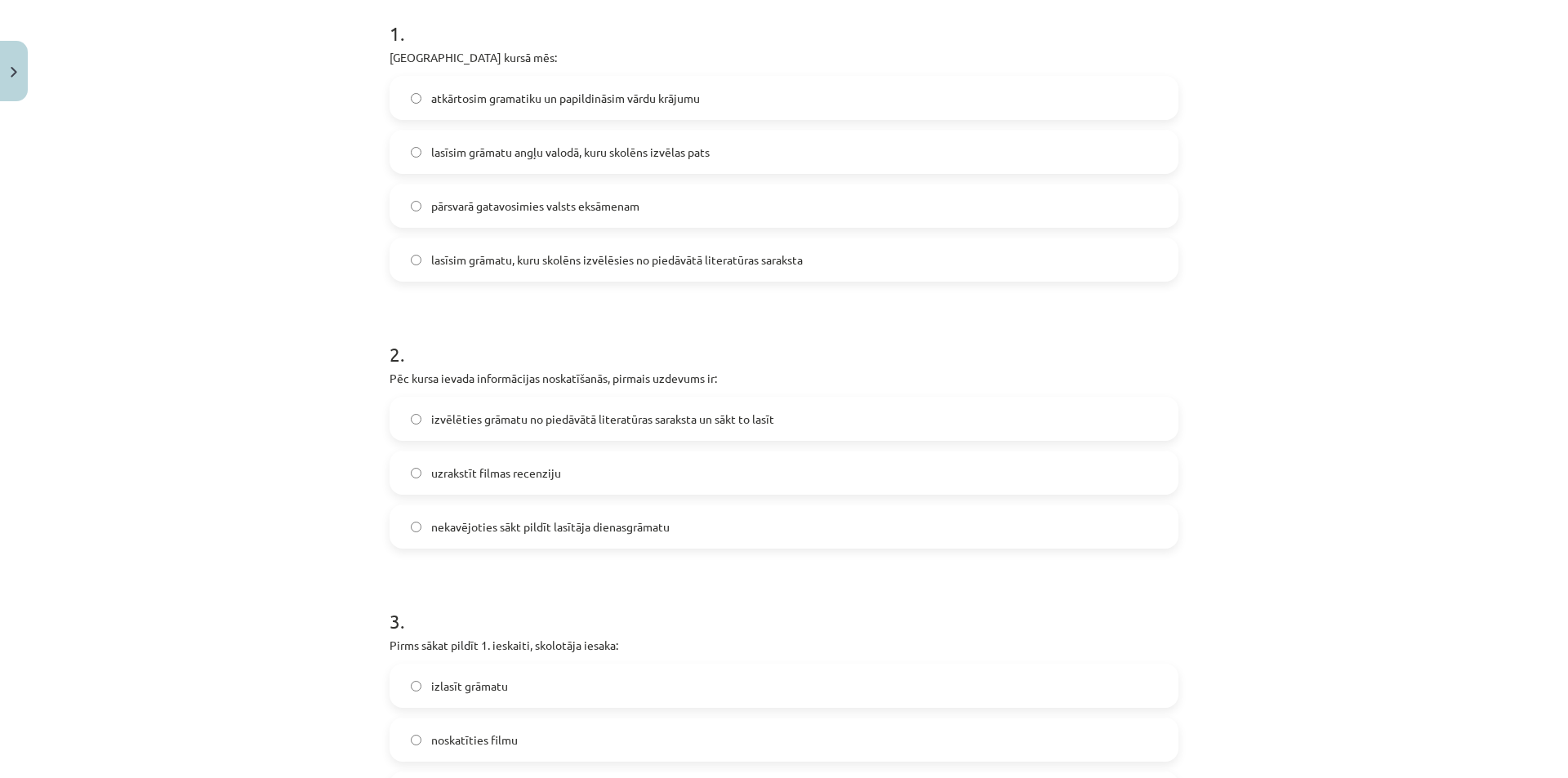
scroll to position [408, 0]
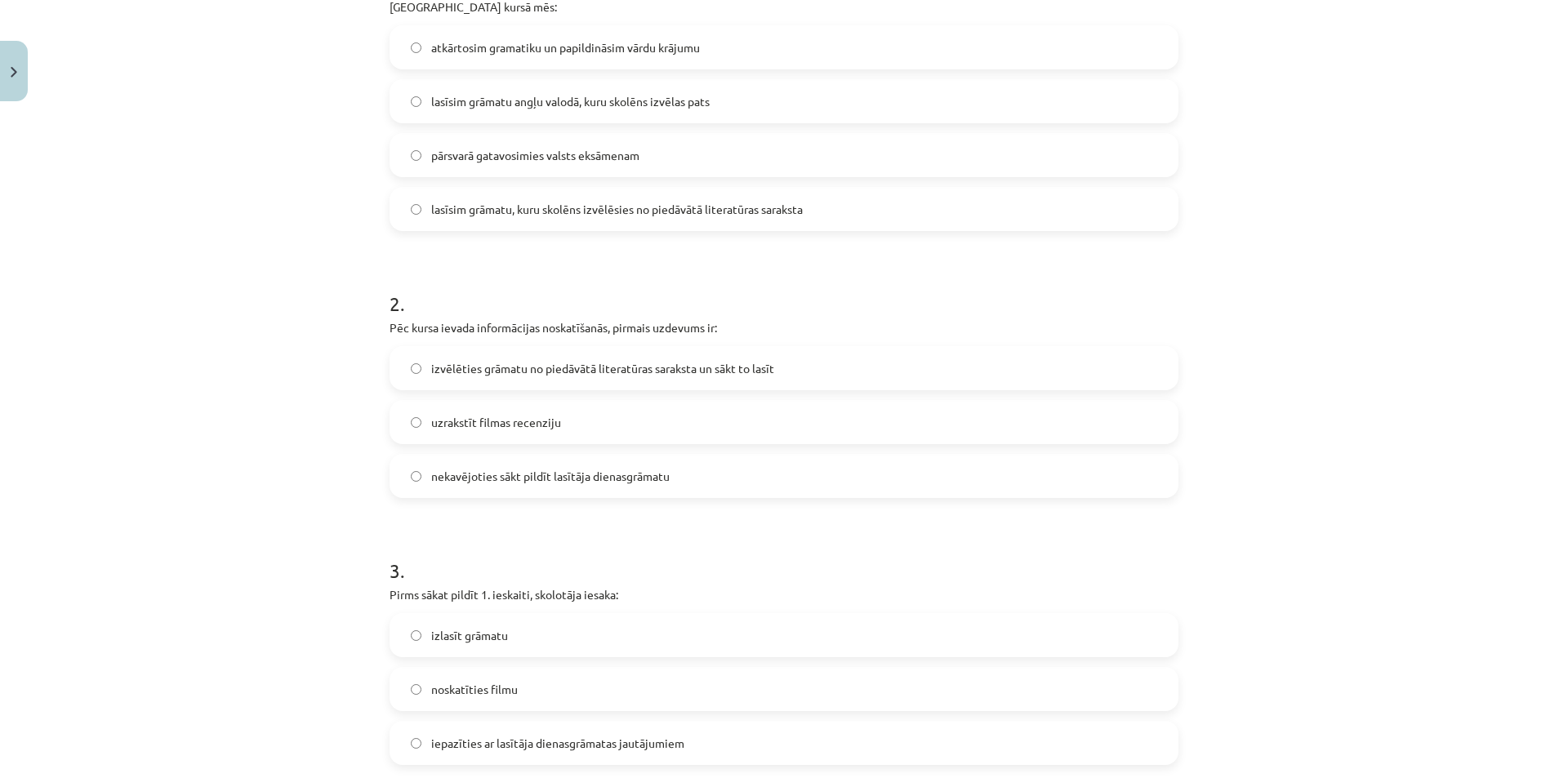
click at [555, 370] on span "izvēlēties grāmatu no piedāvātā literatūras saraksta un sākt to lasīt" at bounding box center [603, 368] width 343 height 17
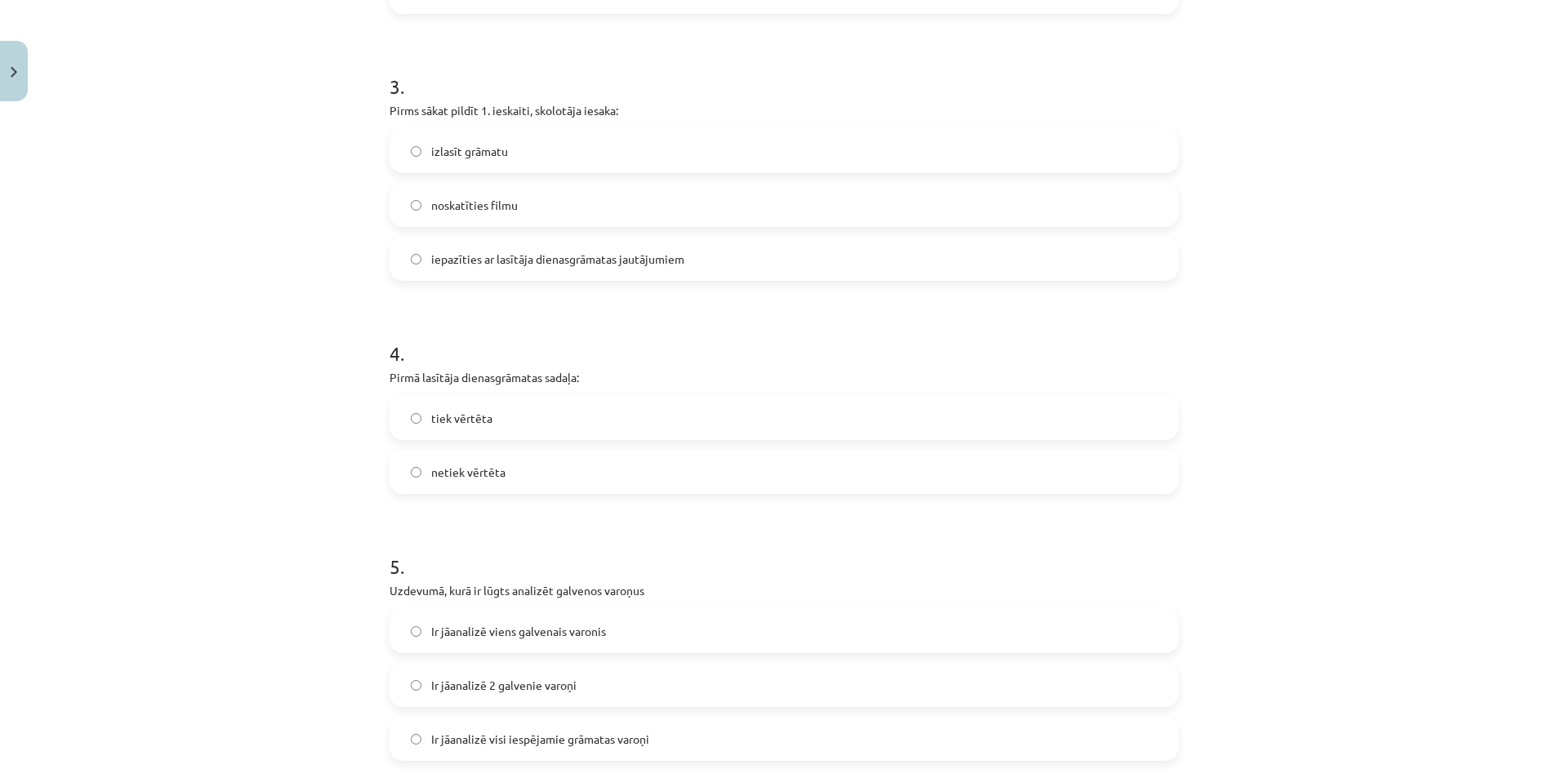
scroll to position [898, 0]
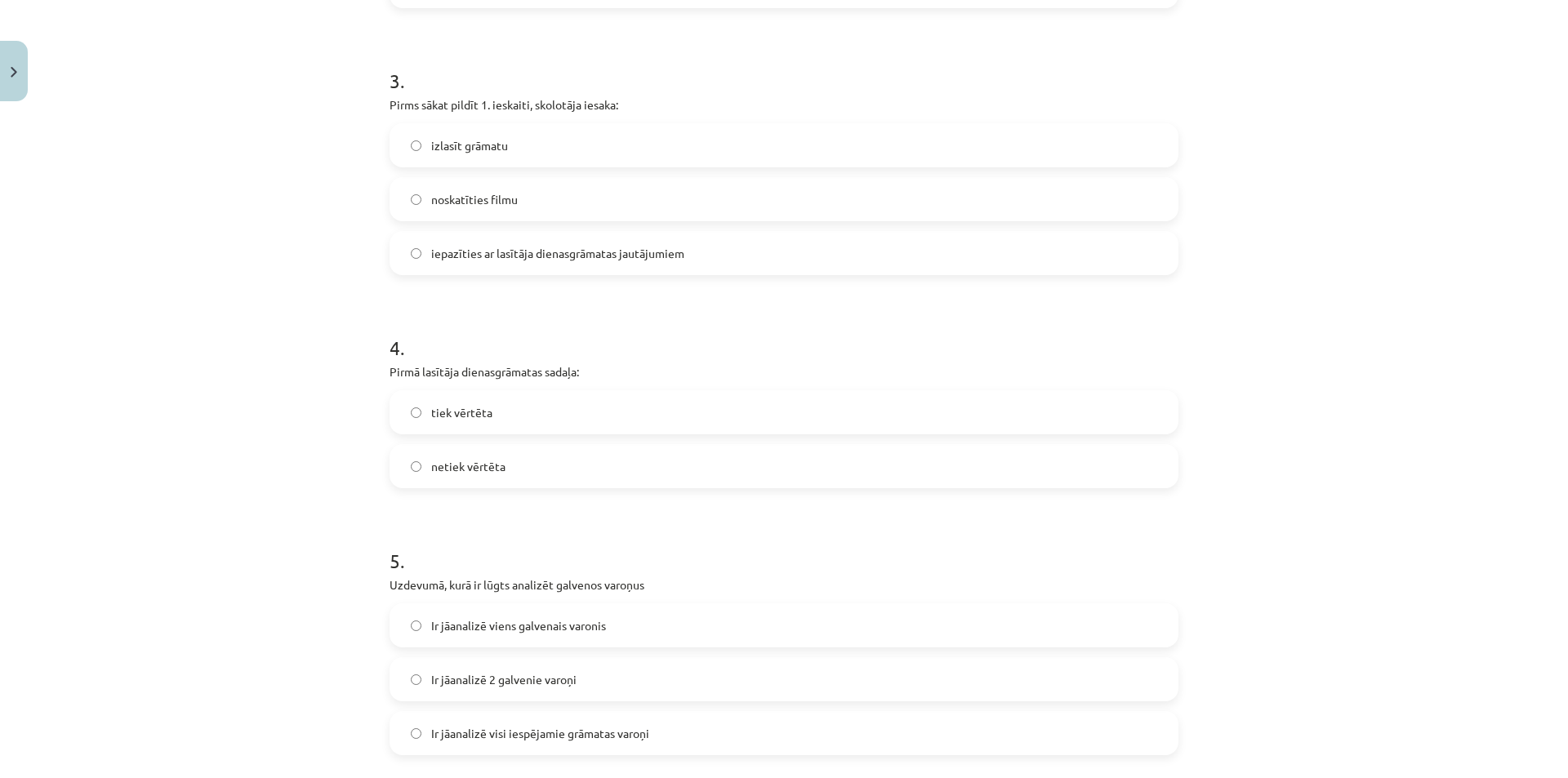
click at [561, 250] on span "iepazīties ar lasītāja dienasgrāmatas jautājumiem" at bounding box center [558, 253] width 253 height 17
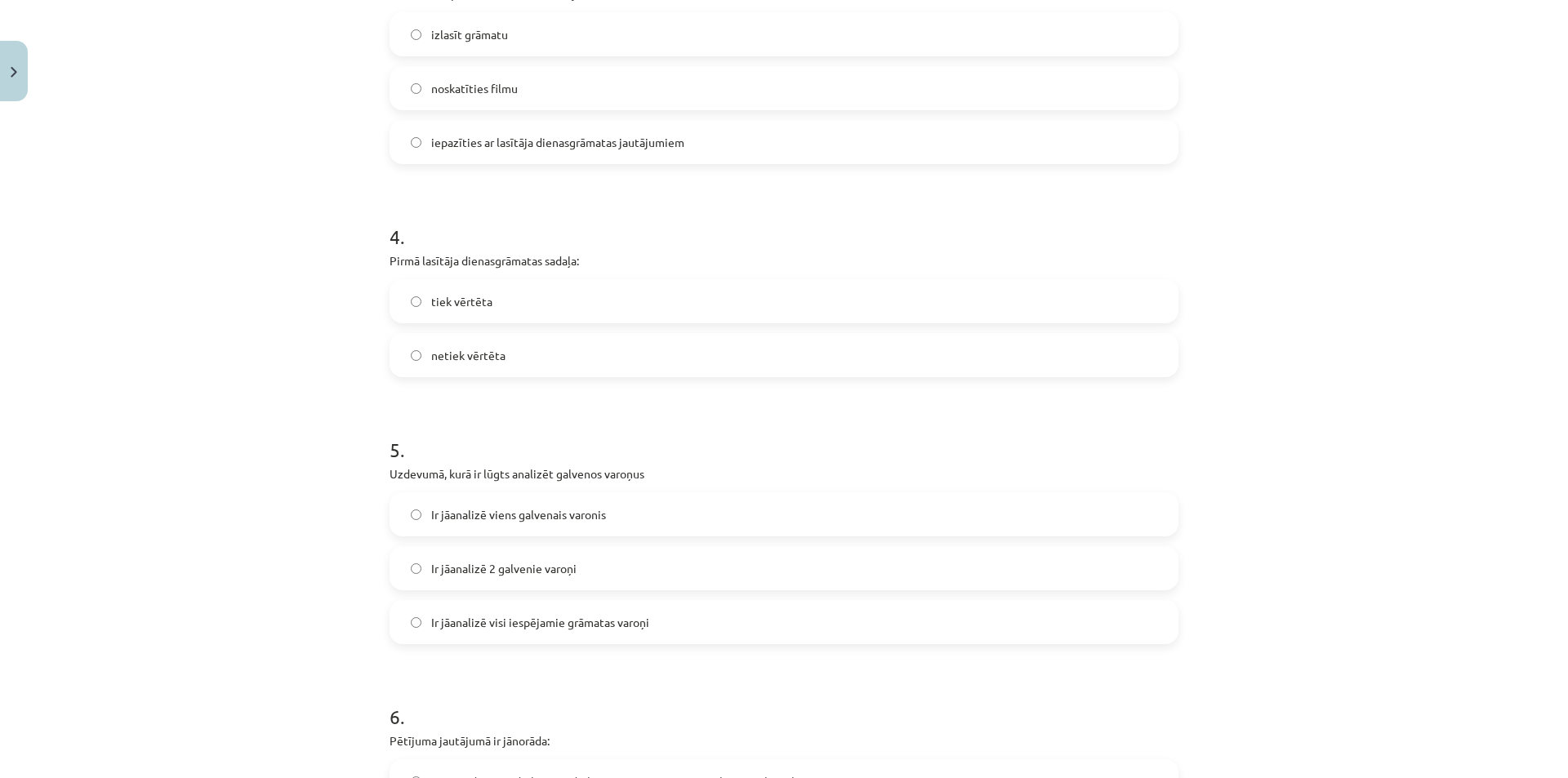
scroll to position [1061, 0]
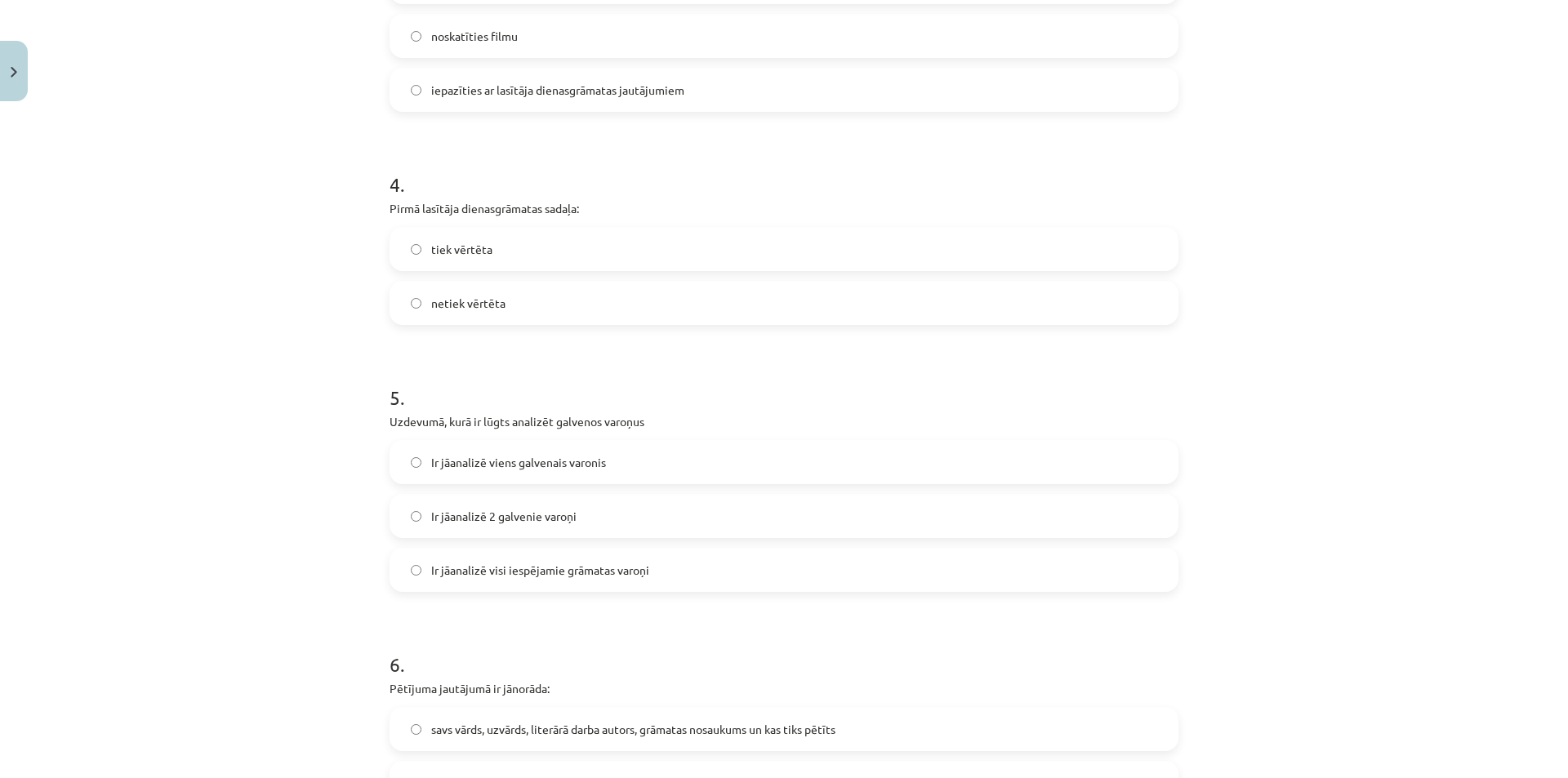
click at [461, 305] on span "netiek vērtēta" at bounding box center [468, 303] width 74 height 17
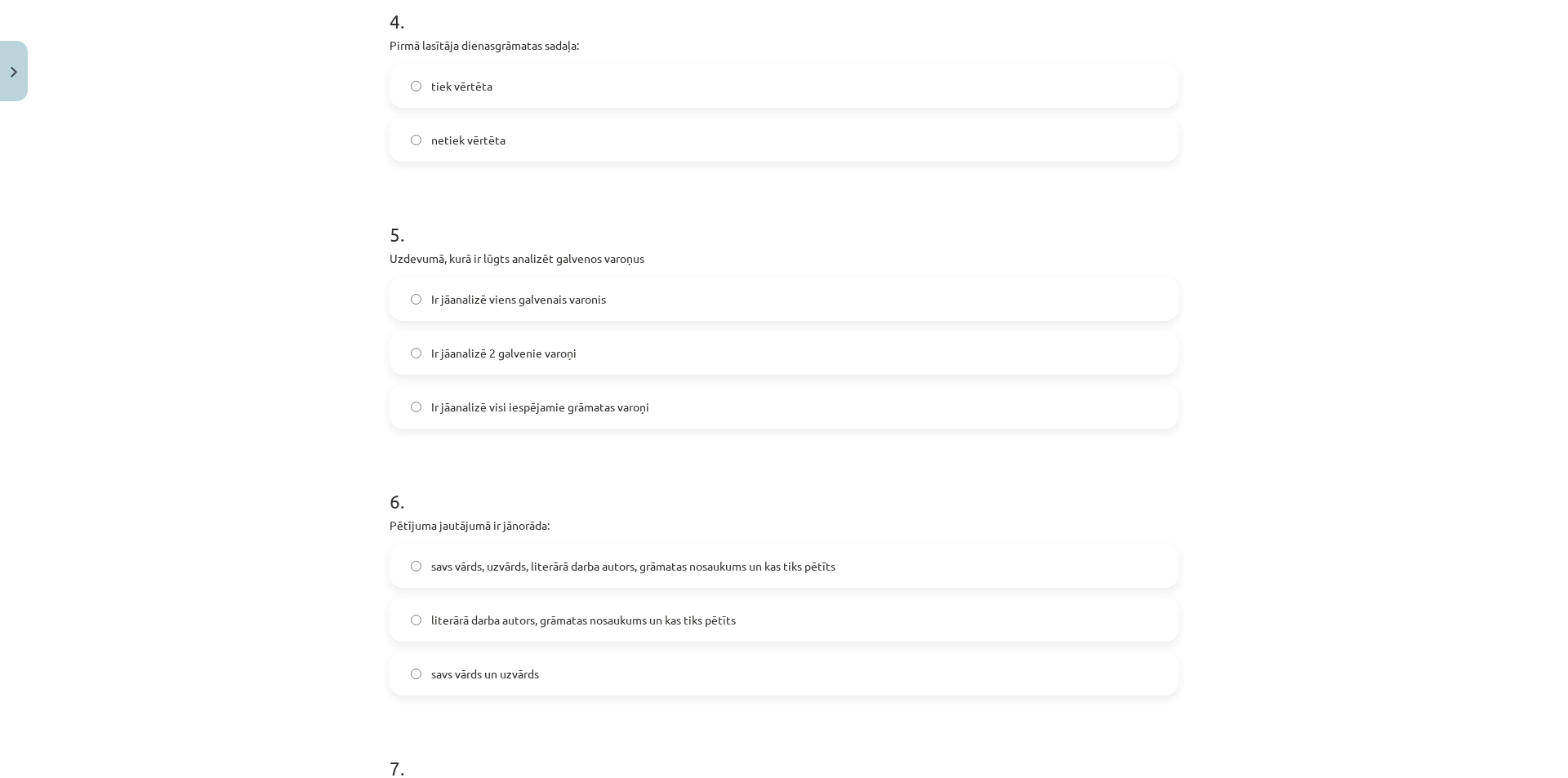
click at [572, 350] on label "Ir jāanalizē 2 galvenie varoņi" at bounding box center [784, 353] width 786 height 41
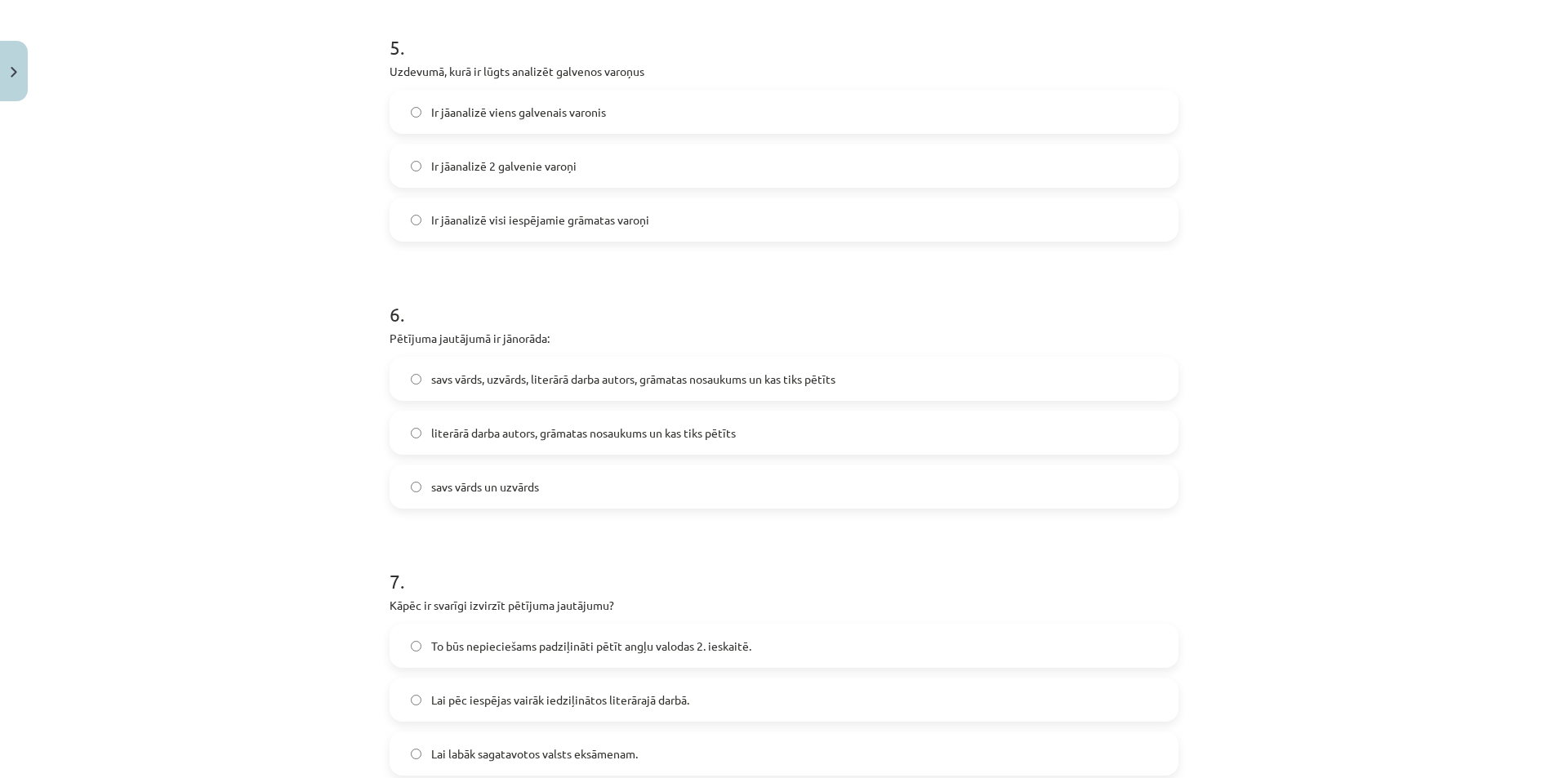
scroll to position [1469, 0]
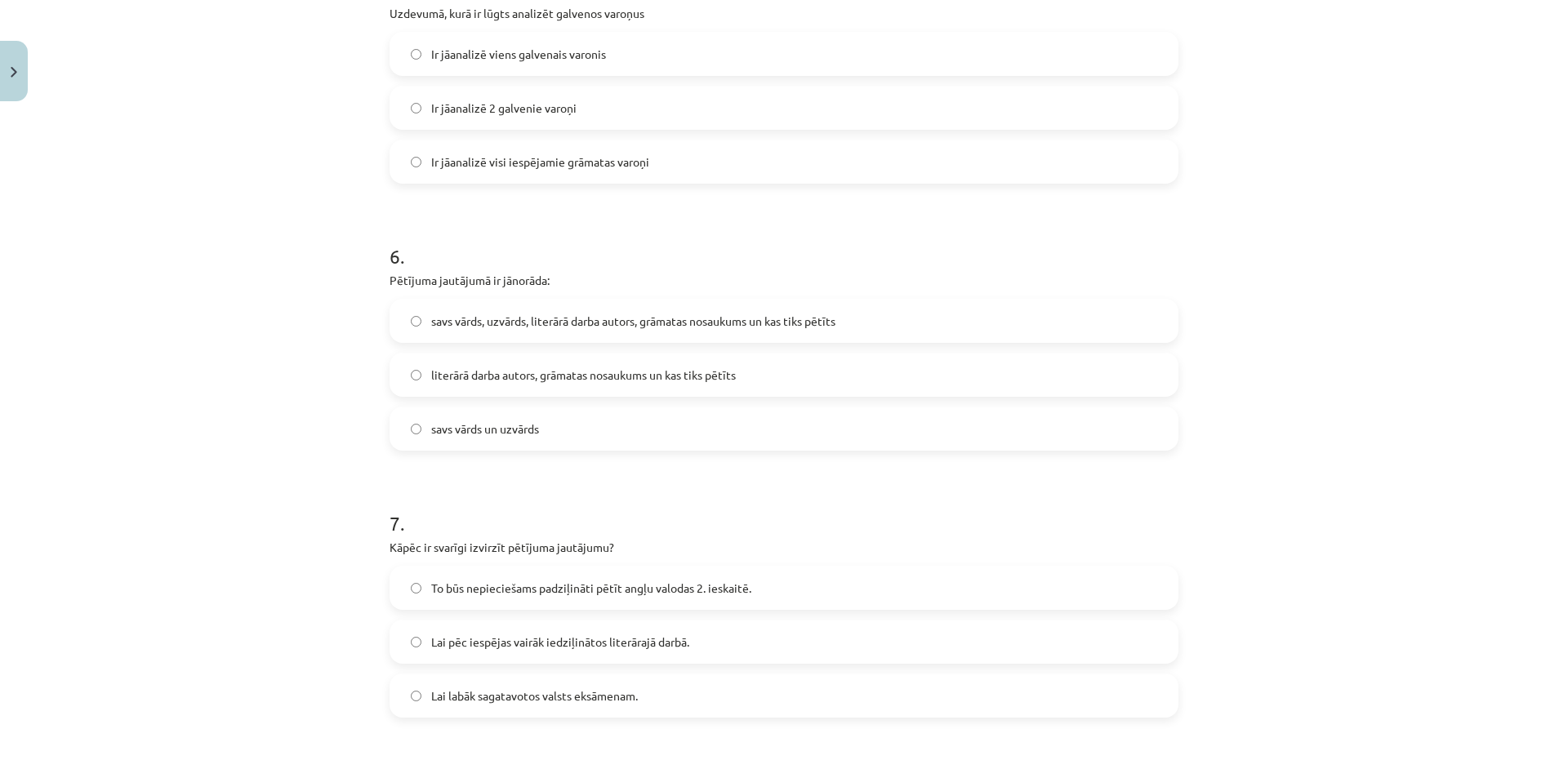
click at [571, 374] on span "literārā darba autors, grāmatas nosaukums un kas tiks pētīts" at bounding box center [583, 375] width 305 height 17
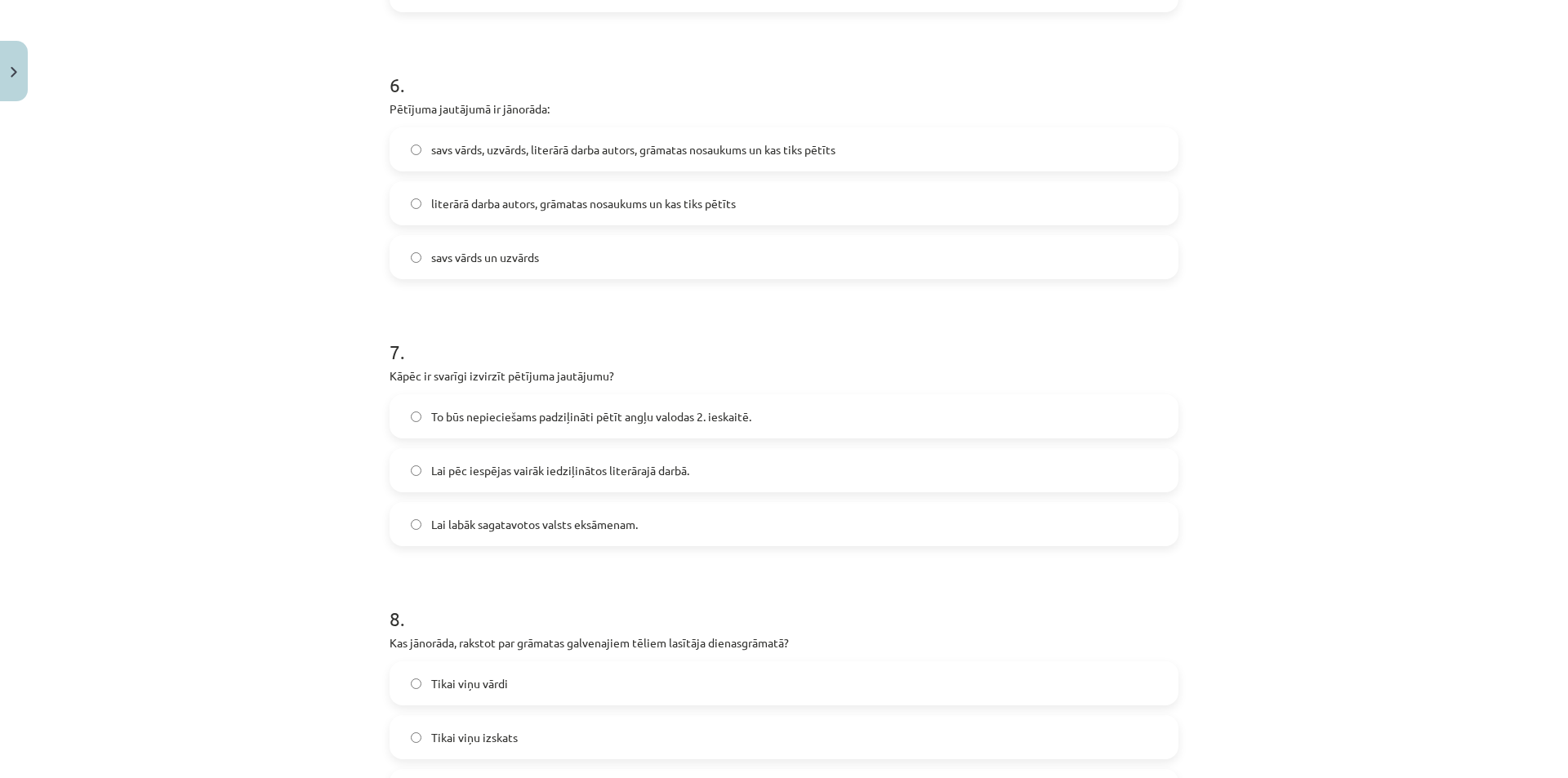
scroll to position [1714, 0]
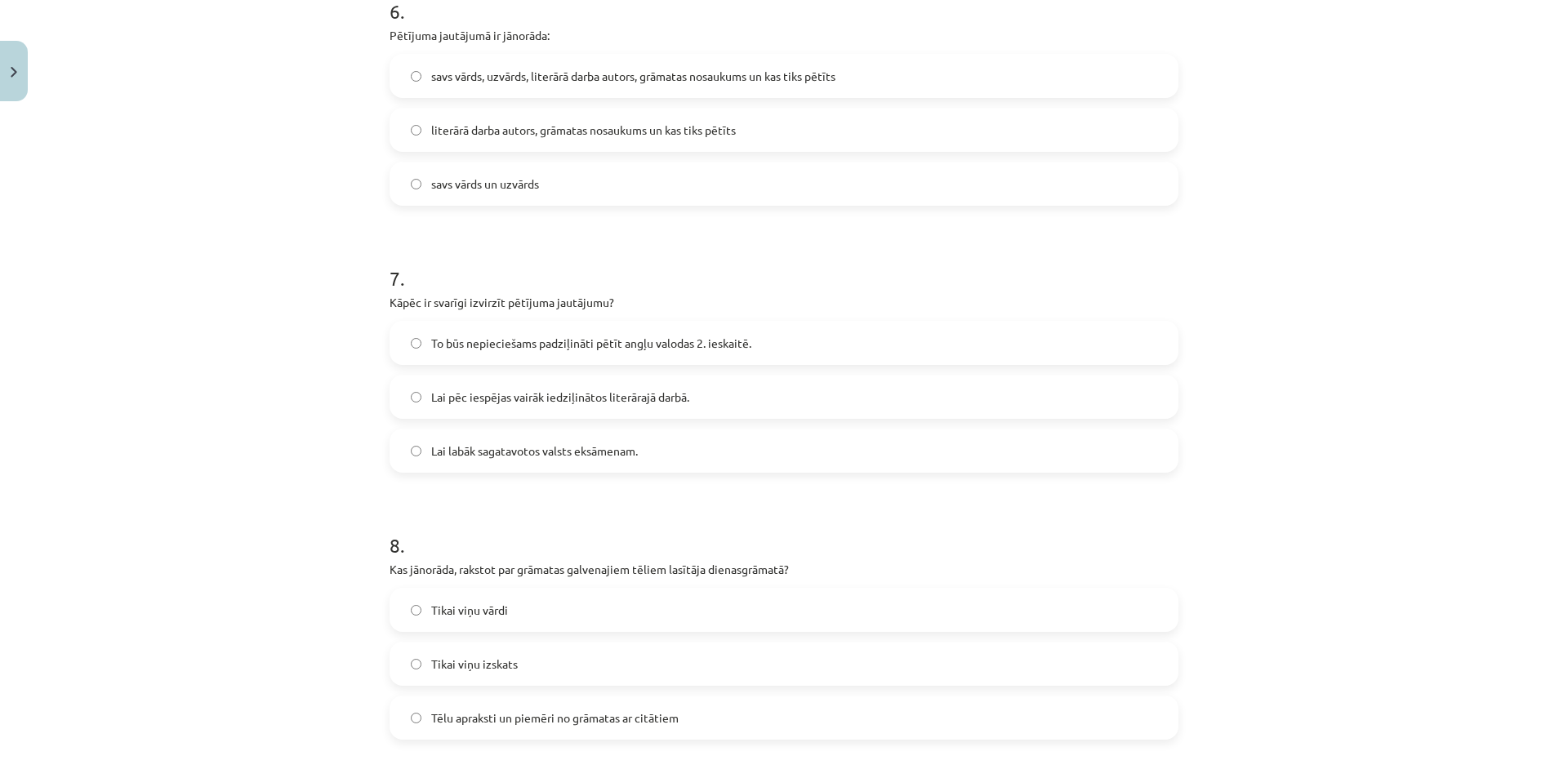
click at [590, 402] on span "Lai pēc iespējas vairāk iedziļinātos literārajā darbā." at bounding box center [560, 397] width 258 height 17
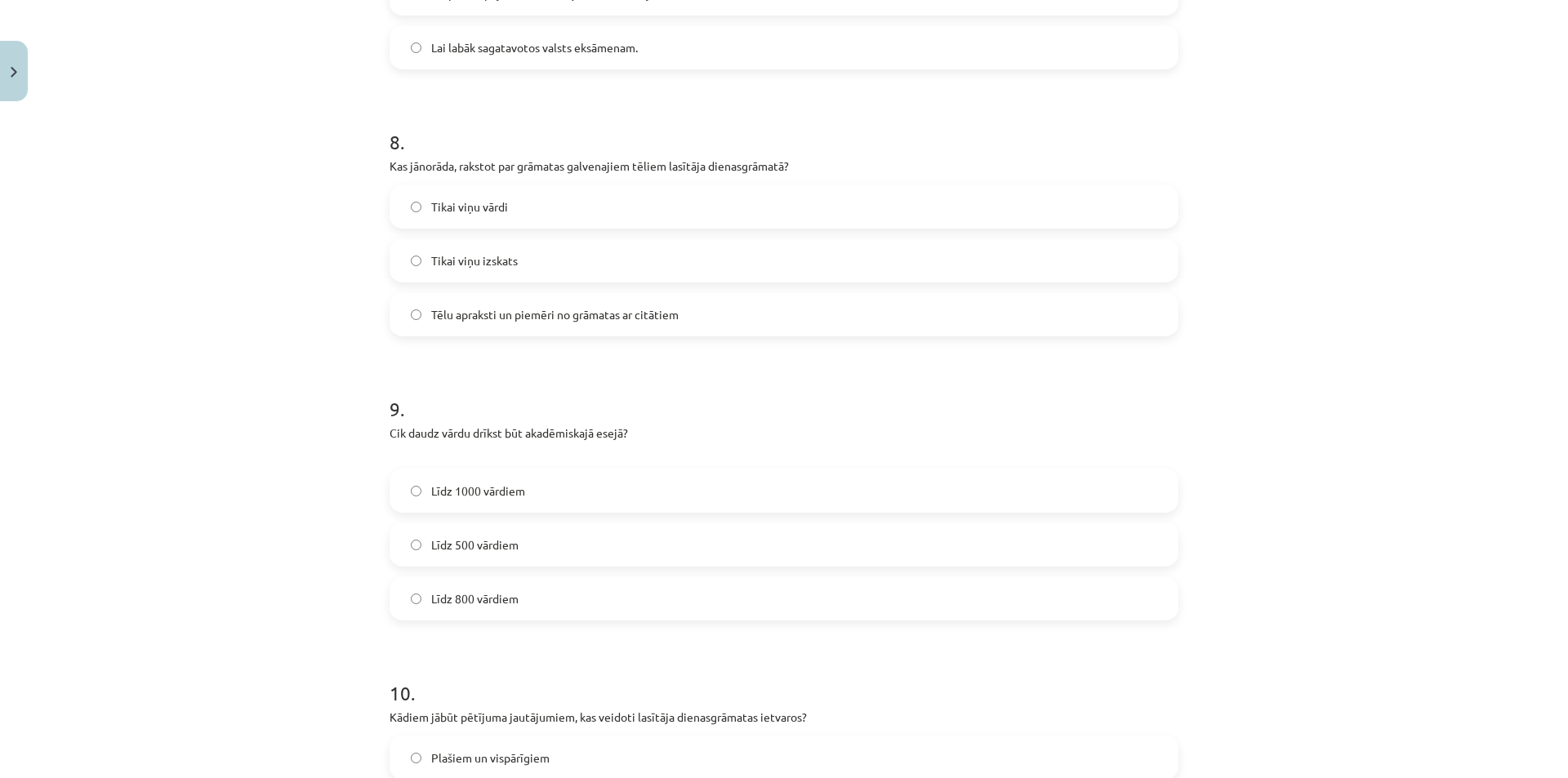
scroll to position [2123, 0]
click at [497, 313] on span "Tēlu apraksti un piemēri no grāmatas ar citātiem" at bounding box center [555, 309] width 247 height 17
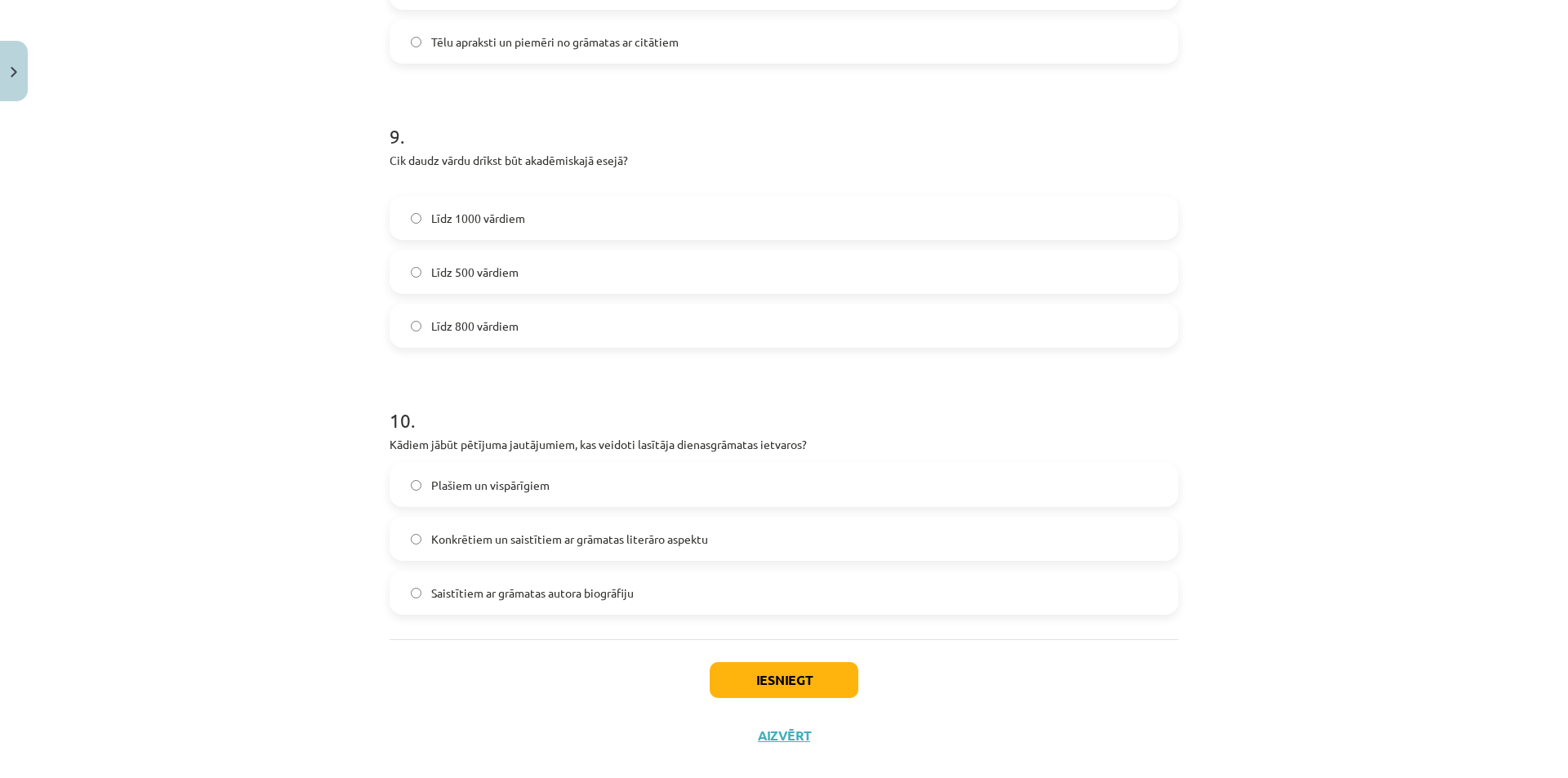
scroll to position [2416, 0]
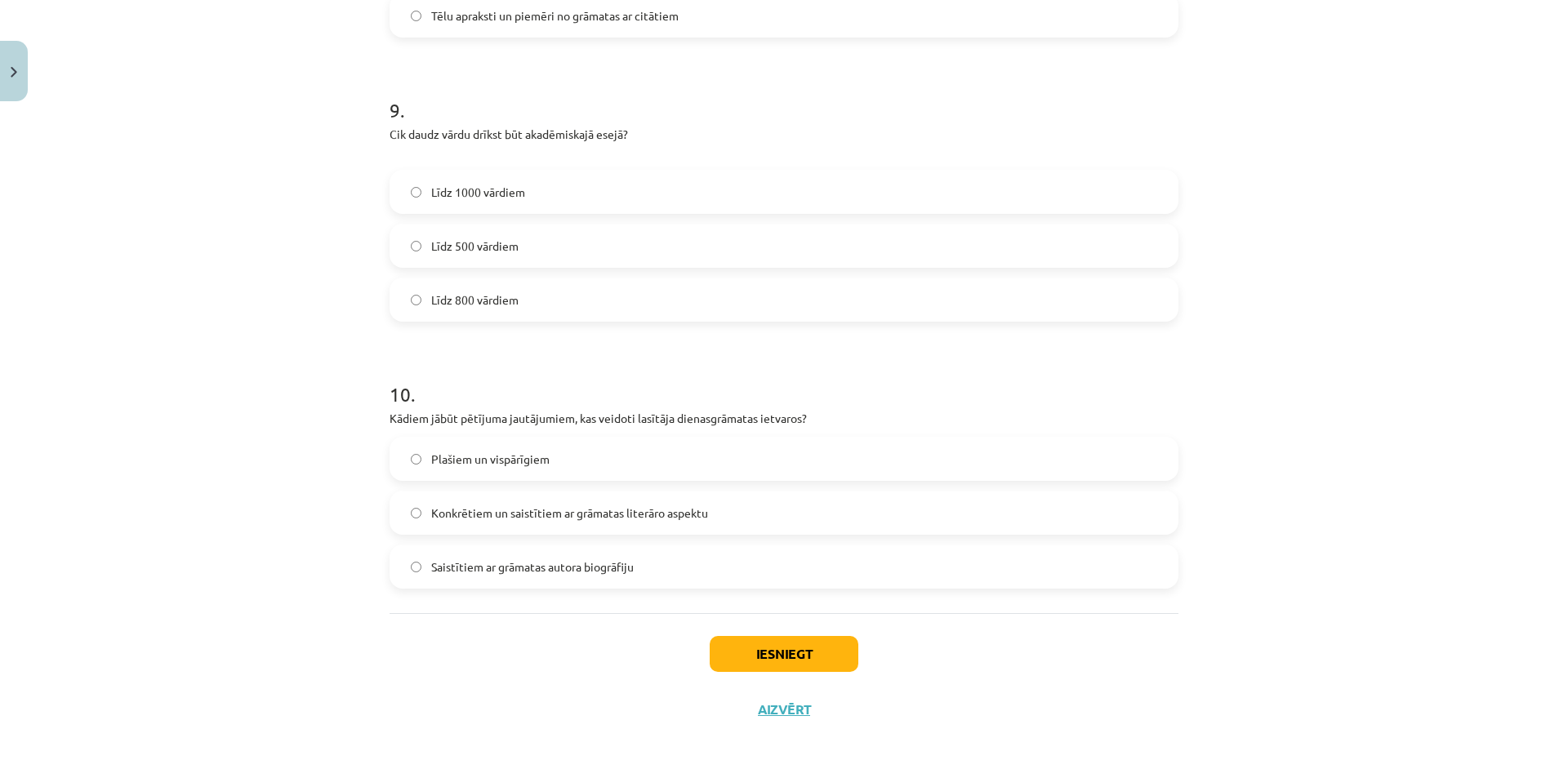
click at [510, 514] on span "Konkrētiem un saistītiem ar grāmatas literāro aspektu" at bounding box center [569, 513] width 277 height 17
click at [790, 660] on button "Iesniegt" at bounding box center [784, 654] width 149 height 36
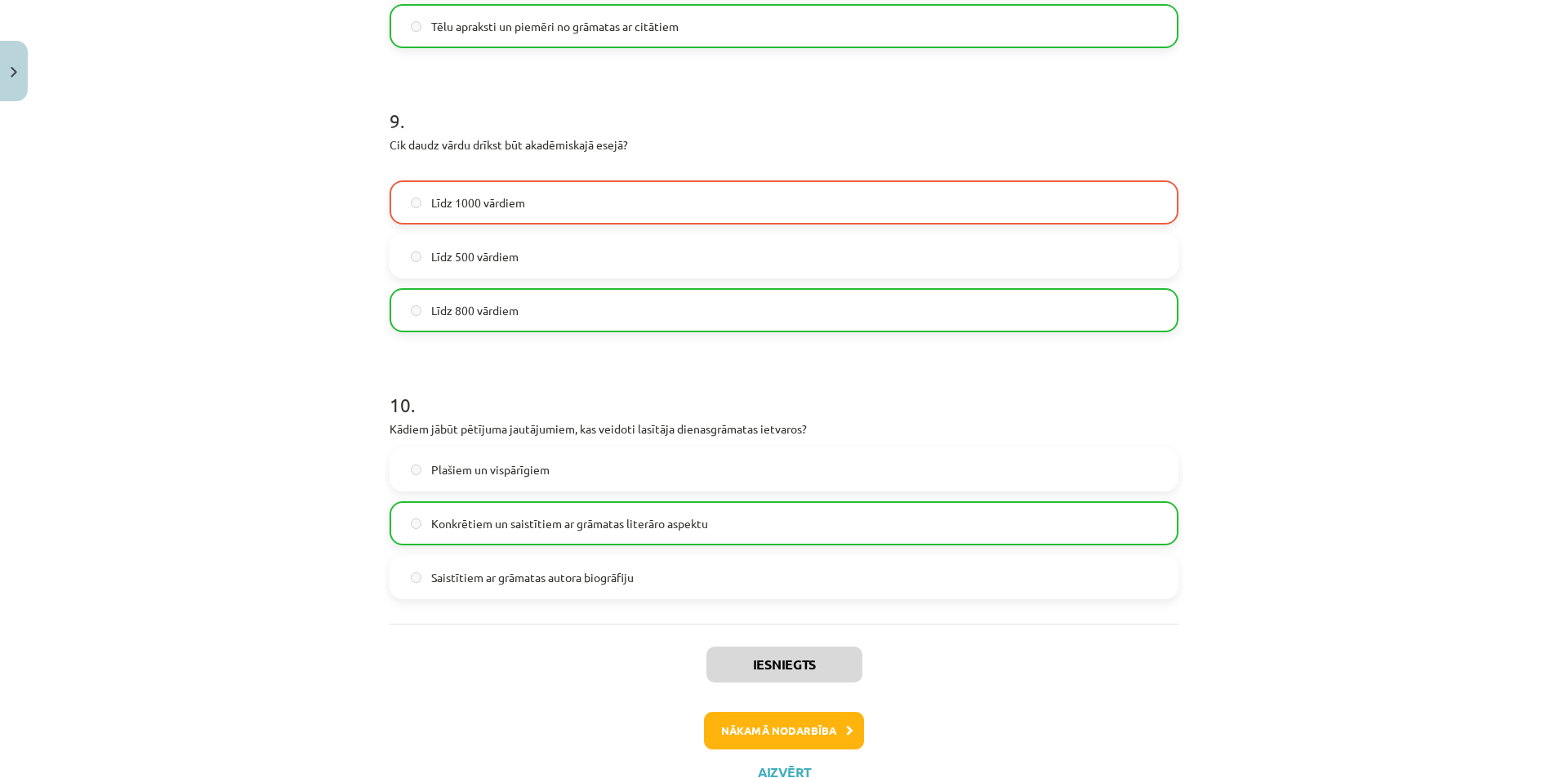
scroll to position [2469, 0]
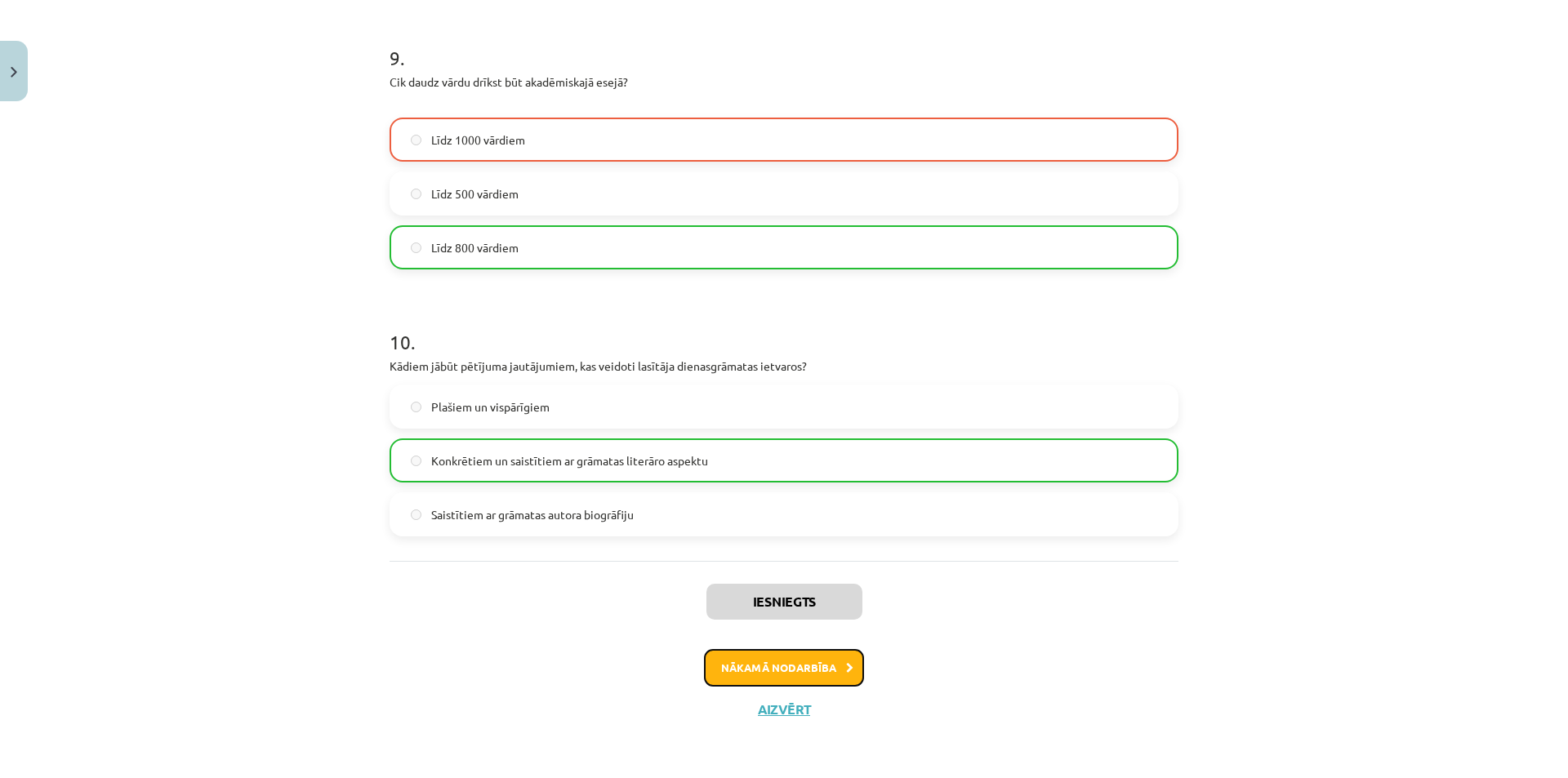
click at [765, 670] on button "Nākamā nodarbība" at bounding box center [784, 668] width 160 height 38
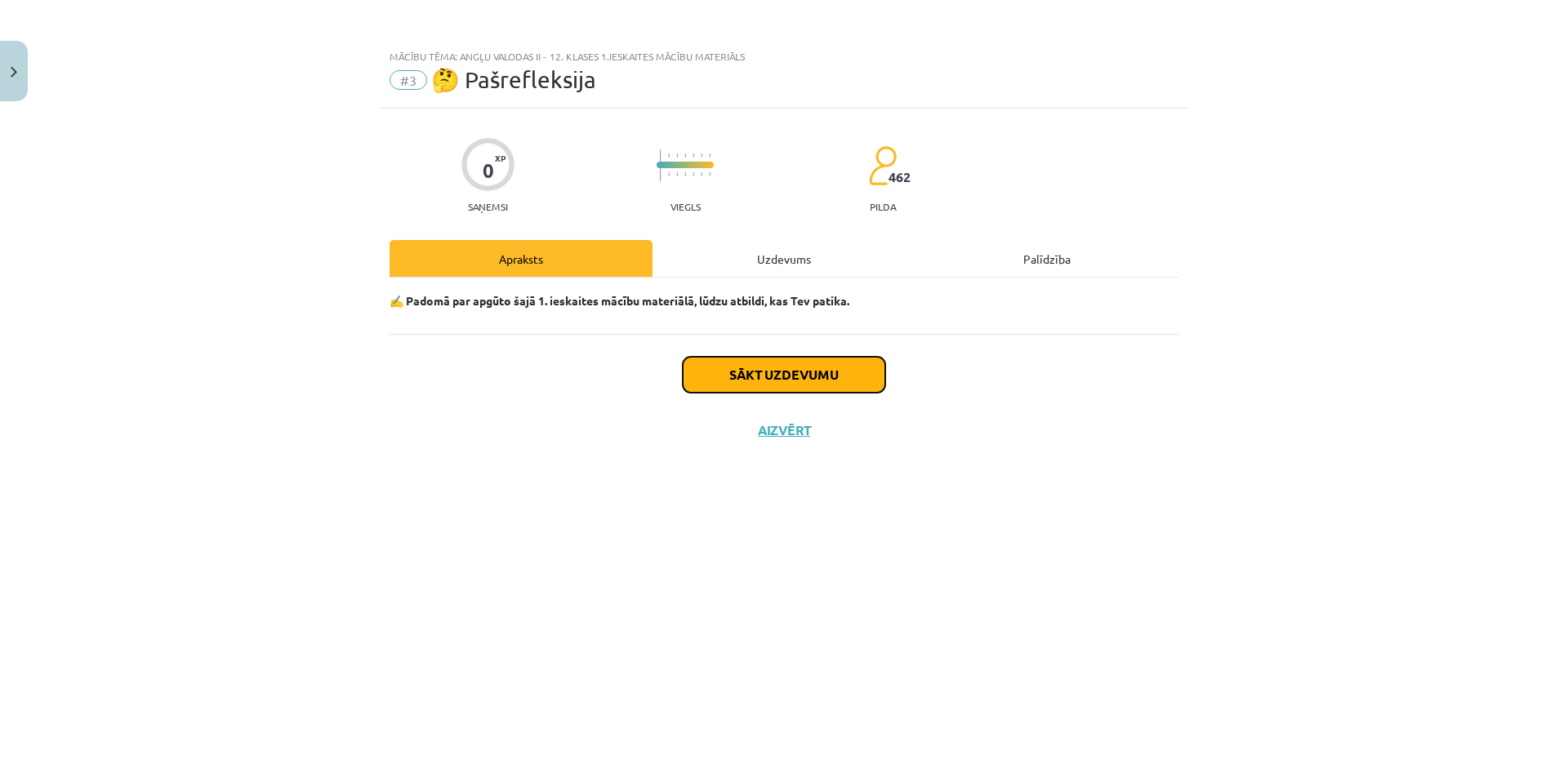
click at [768, 367] on button "Sākt uzdevumu" at bounding box center [784, 375] width 203 height 36
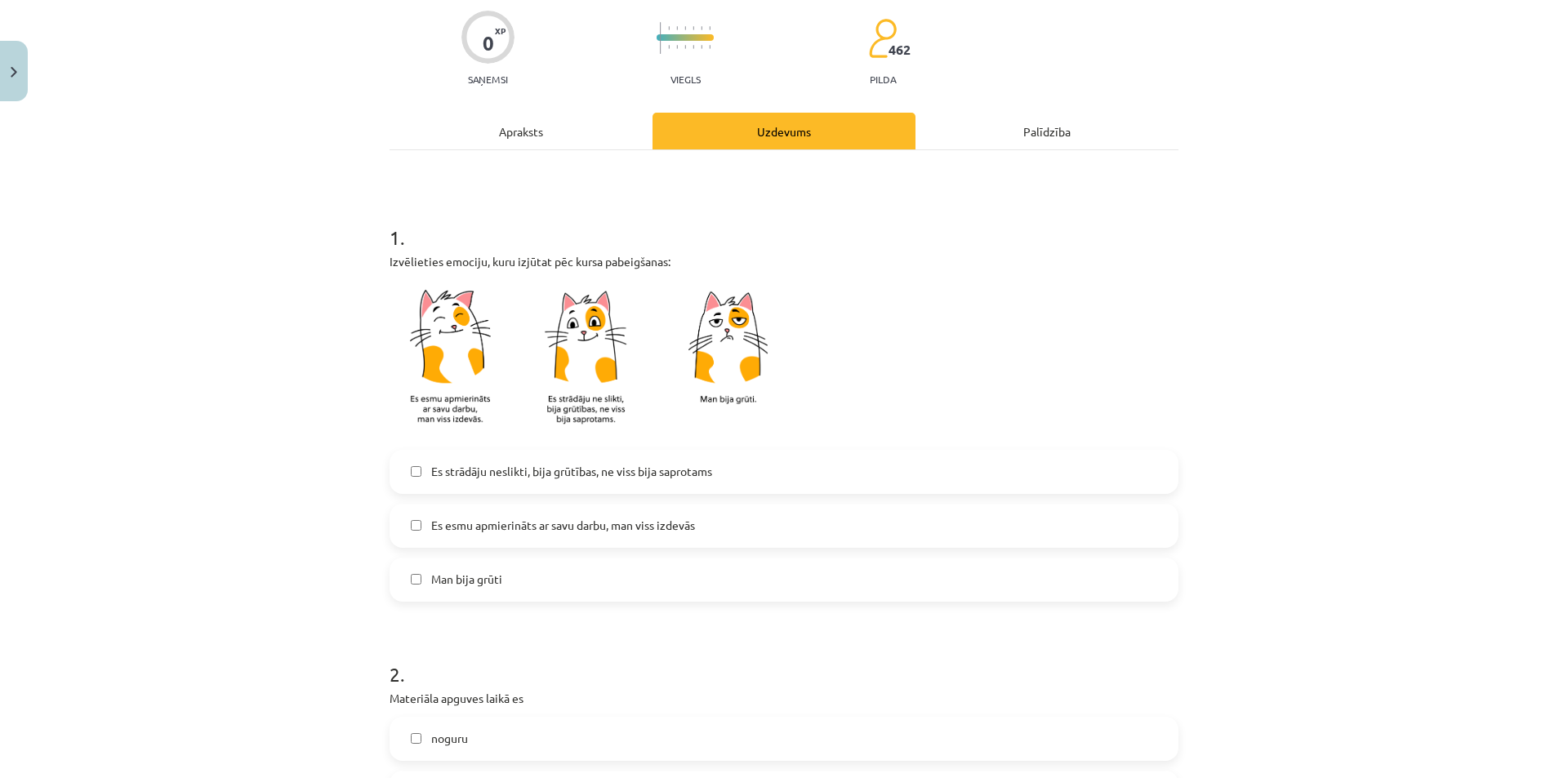
scroll to position [1260, 0]
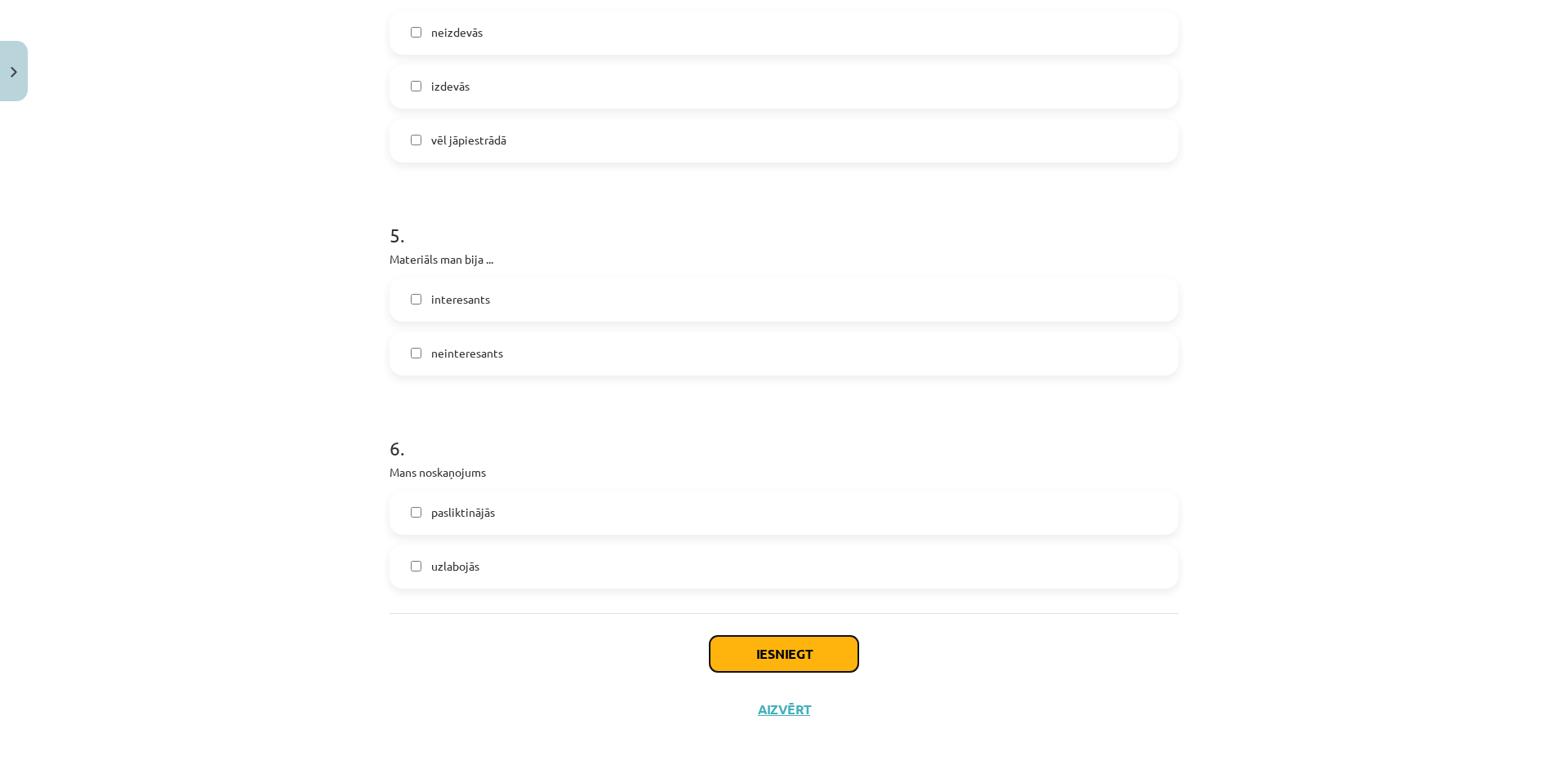
click at [763, 659] on button "Iesniegt" at bounding box center [784, 654] width 149 height 36
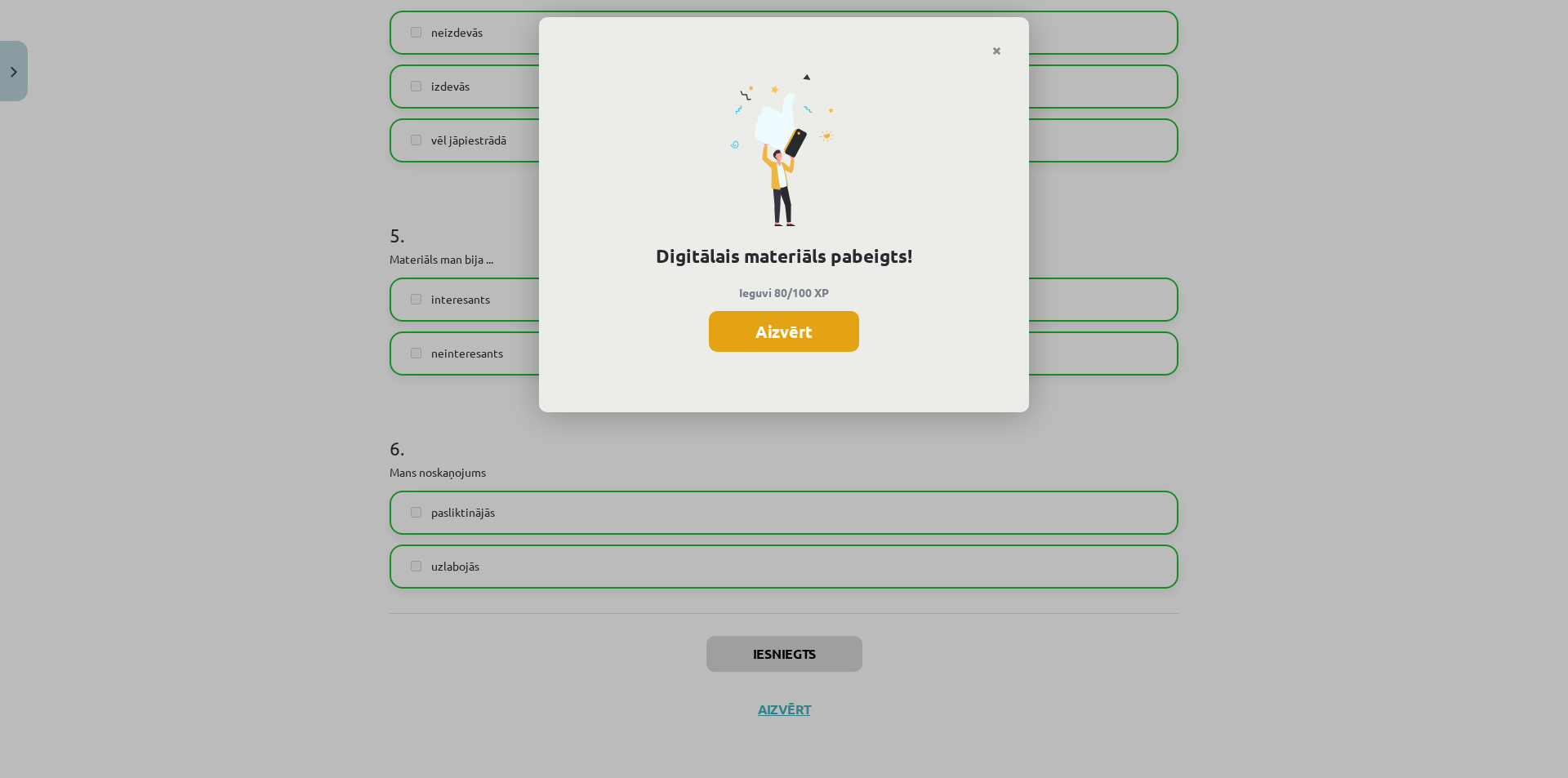
click at [817, 314] on button "Aizvērt" at bounding box center [784, 331] width 150 height 41
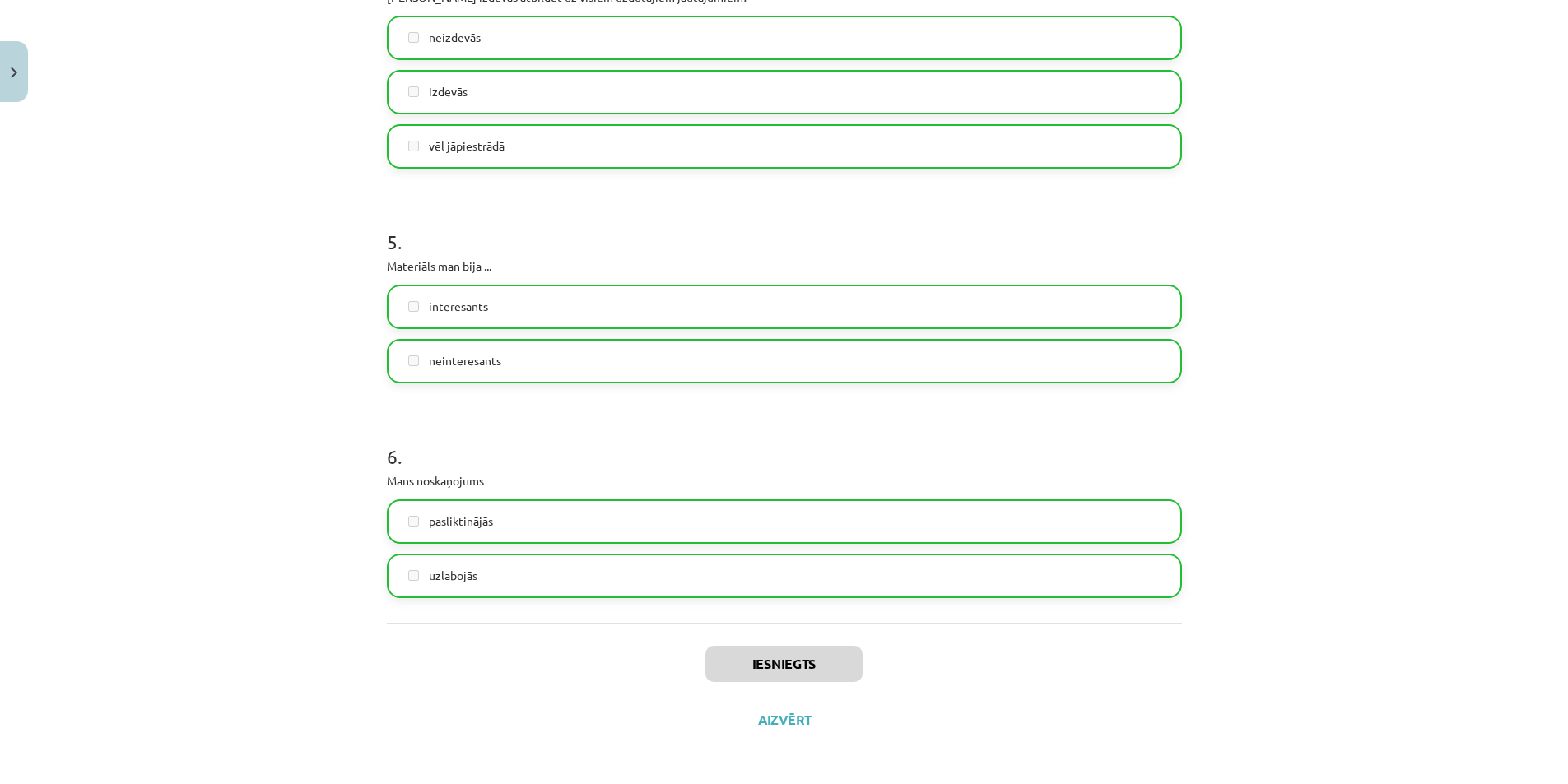
scroll to position [1269, 0]
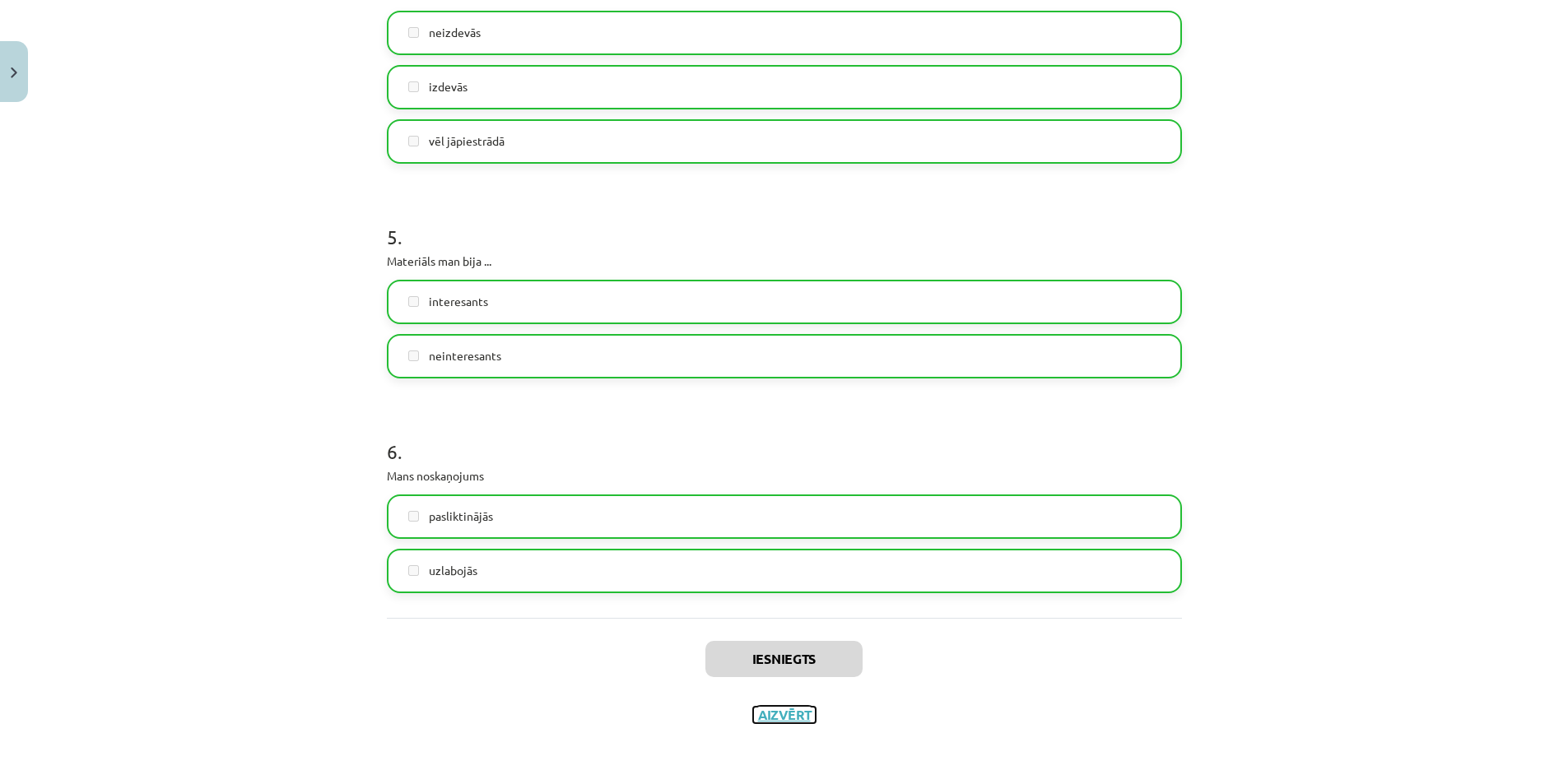
click at [783, 710] on button "Aizvērt" at bounding box center [784, 715] width 63 height 16
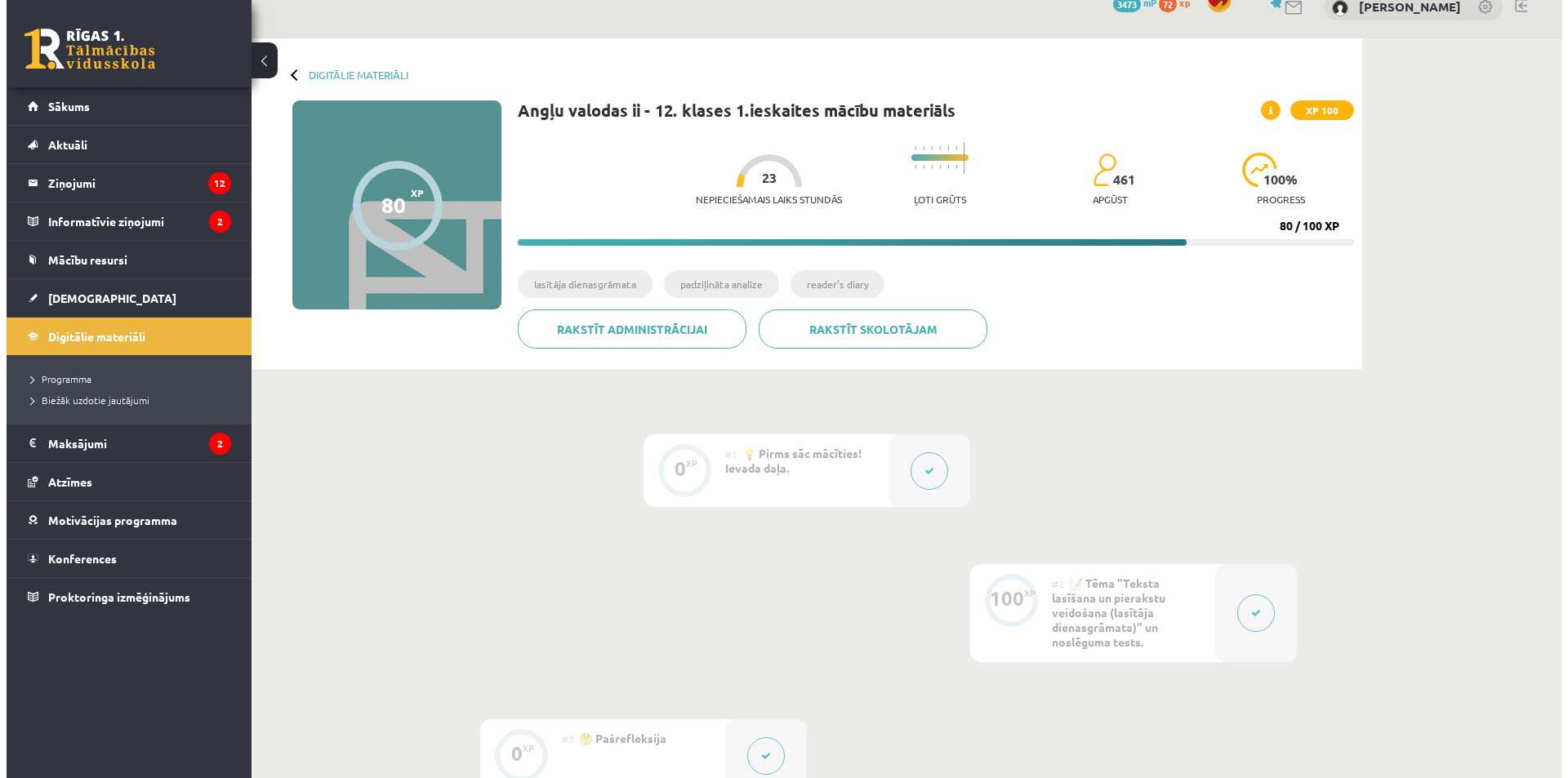
scroll to position [0, 0]
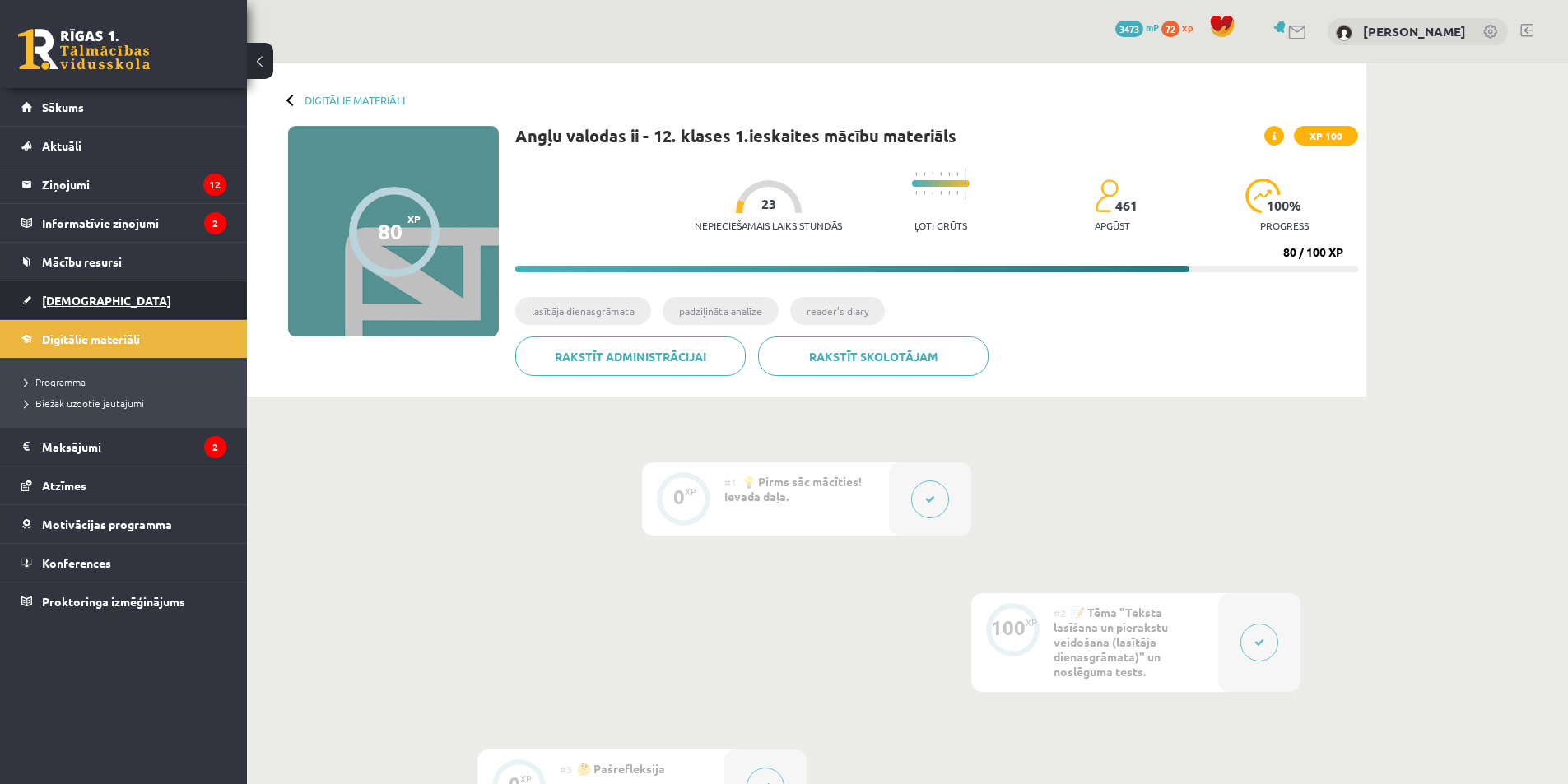
click at [110, 304] on link "[DEMOGRAPHIC_DATA]" at bounding box center [123, 300] width 205 height 38
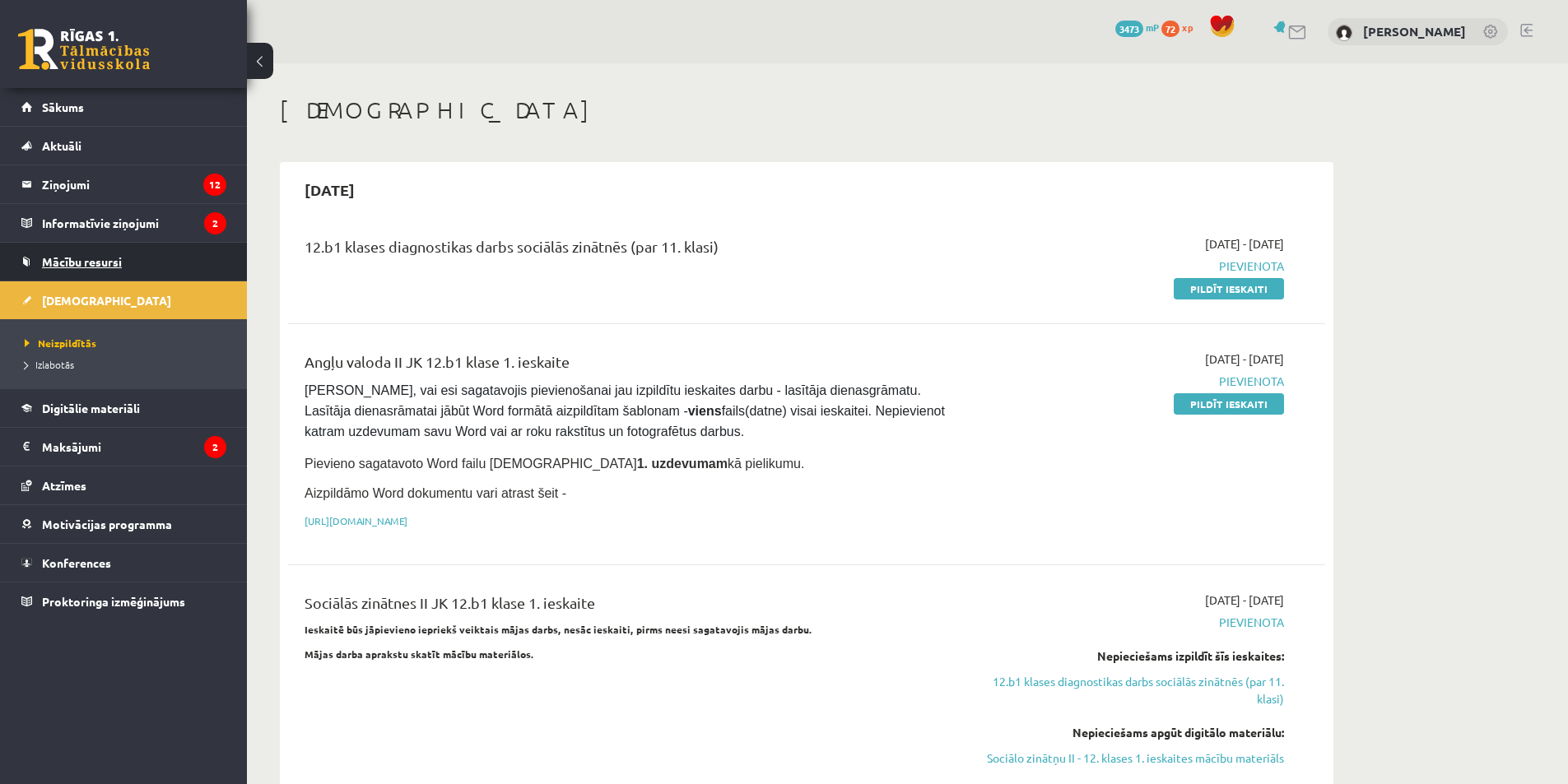
click at [91, 252] on link "Mācību resursi" at bounding box center [123, 262] width 205 height 38
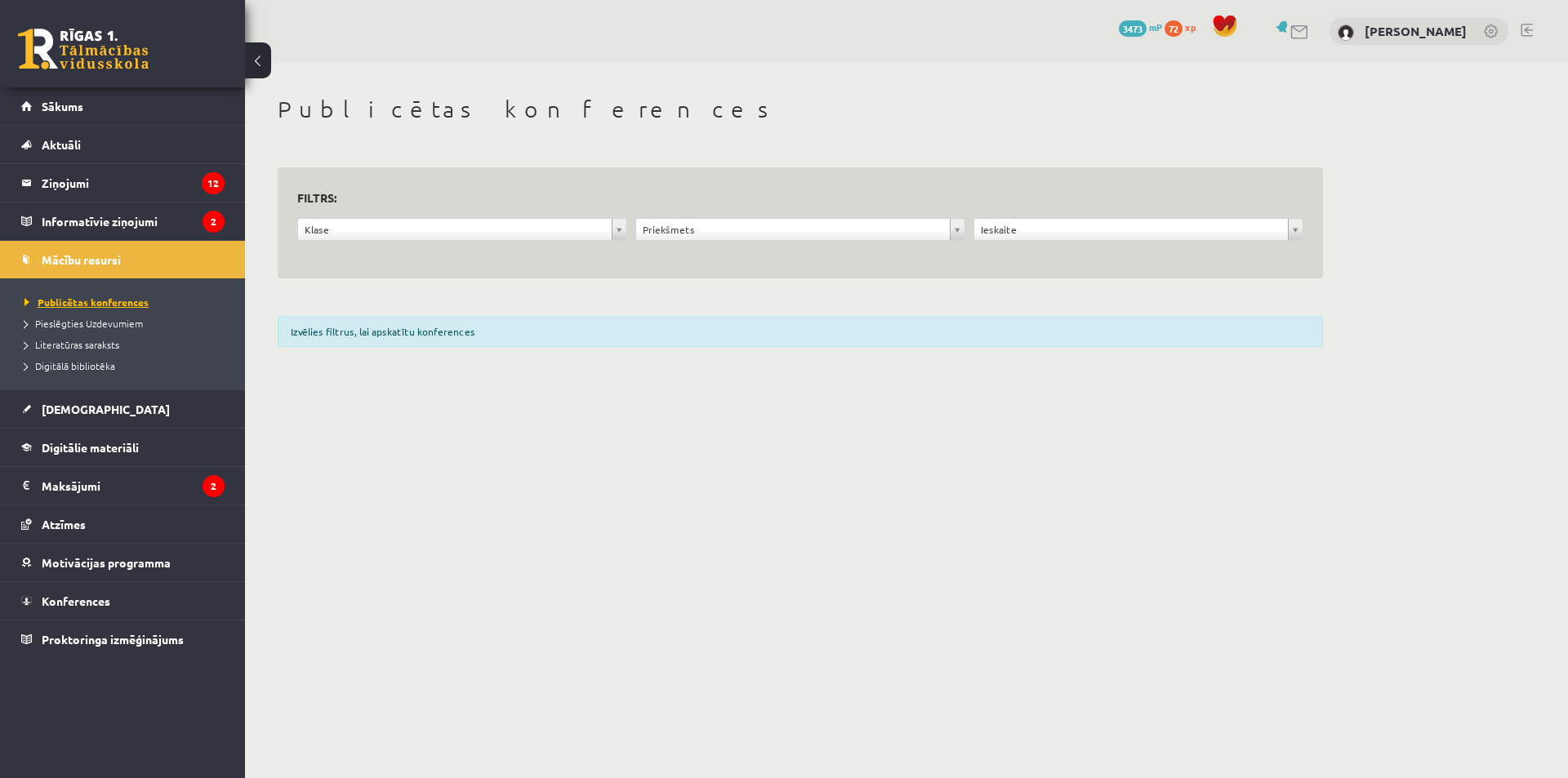
click at [100, 300] on span "Publicētas konferences" at bounding box center [87, 302] width 124 height 13
click at [100, 259] on span "Mācību resursi" at bounding box center [81, 260] width 79 height 15
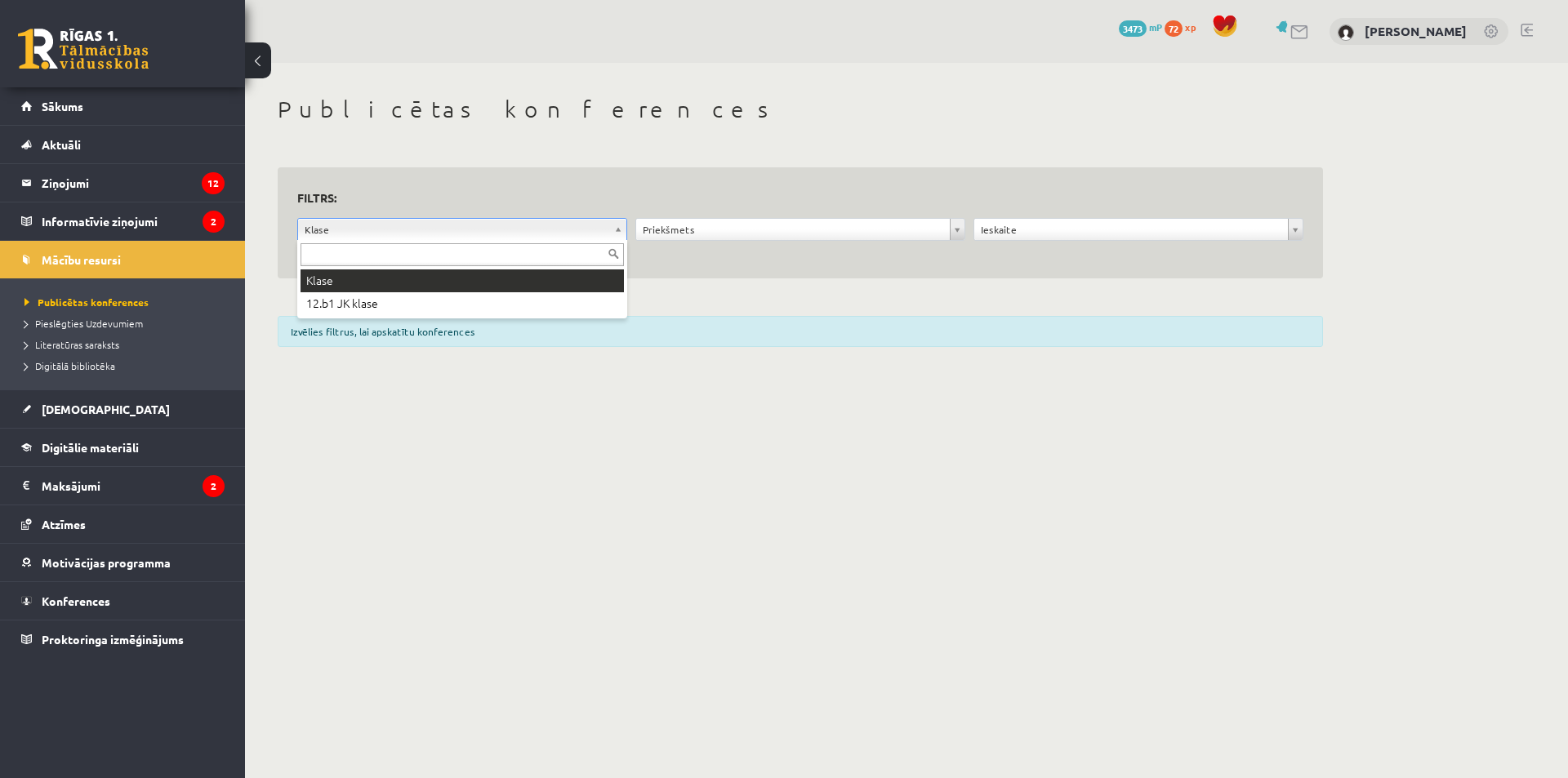
click at [337, 262] on input "text" at bounding box center [462, 255] width 323 height 23
type input "**"
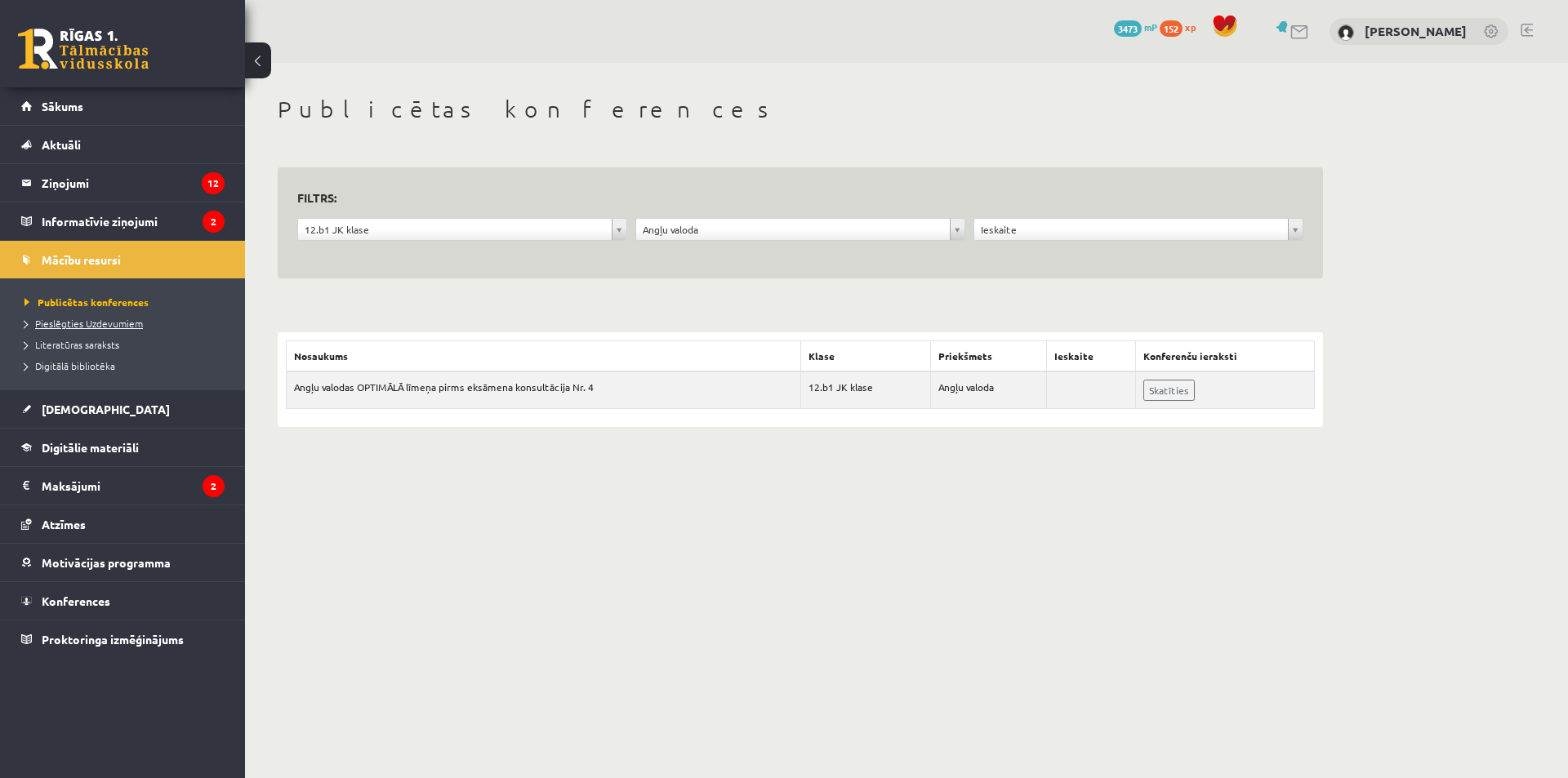
click at [111, 322] on span "Pieslēgties Uzdevumiem" at bounding box center [83, 323] width 118 height 13
click at [56, 337] on link "Literatūras saraksts" at bounding box center [127, 345] width 204 height 15
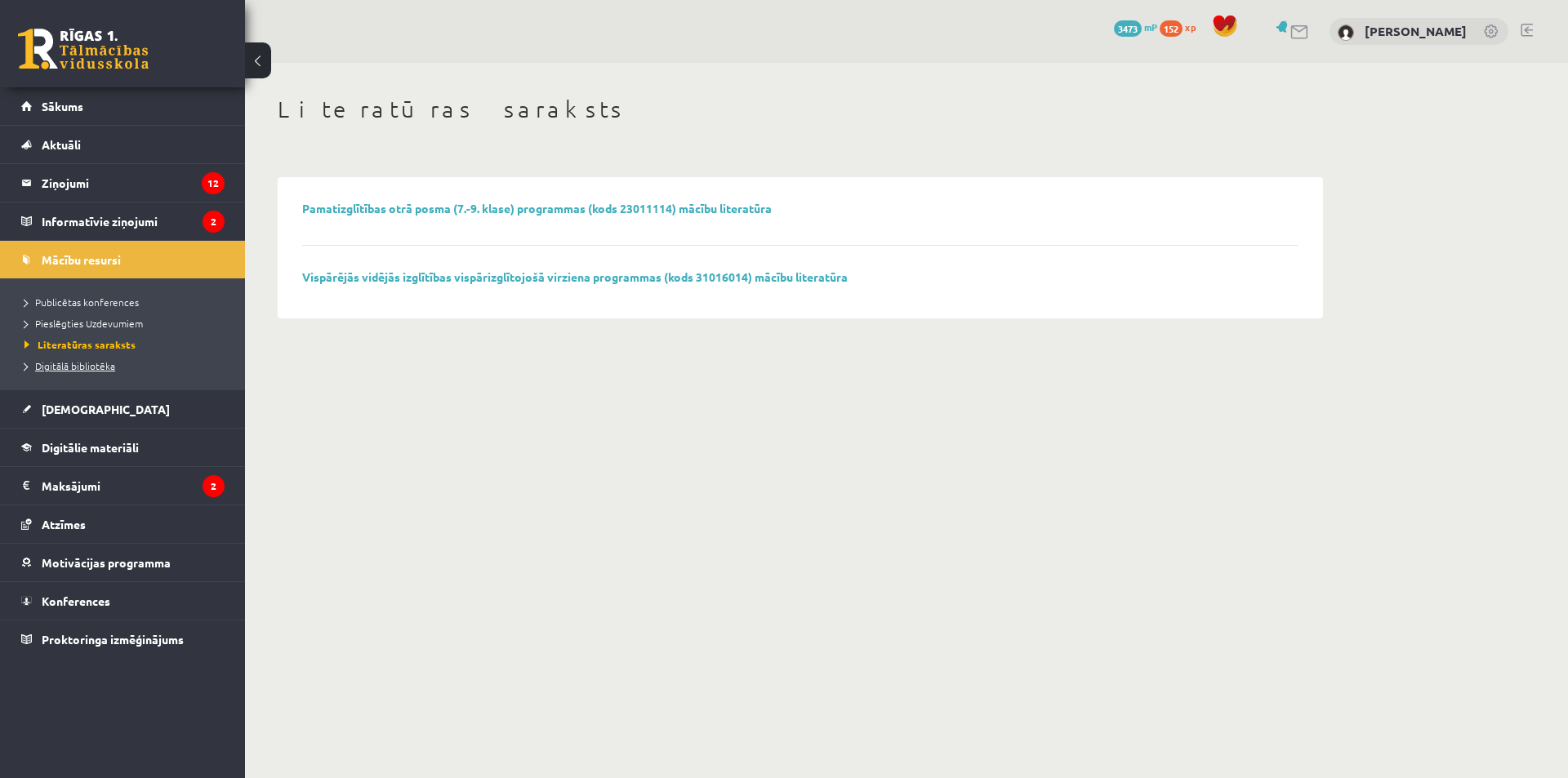
click at [92, 367] on span "Digitālā bibliotēka" at bounding box center [69, 366] width 91 height 13
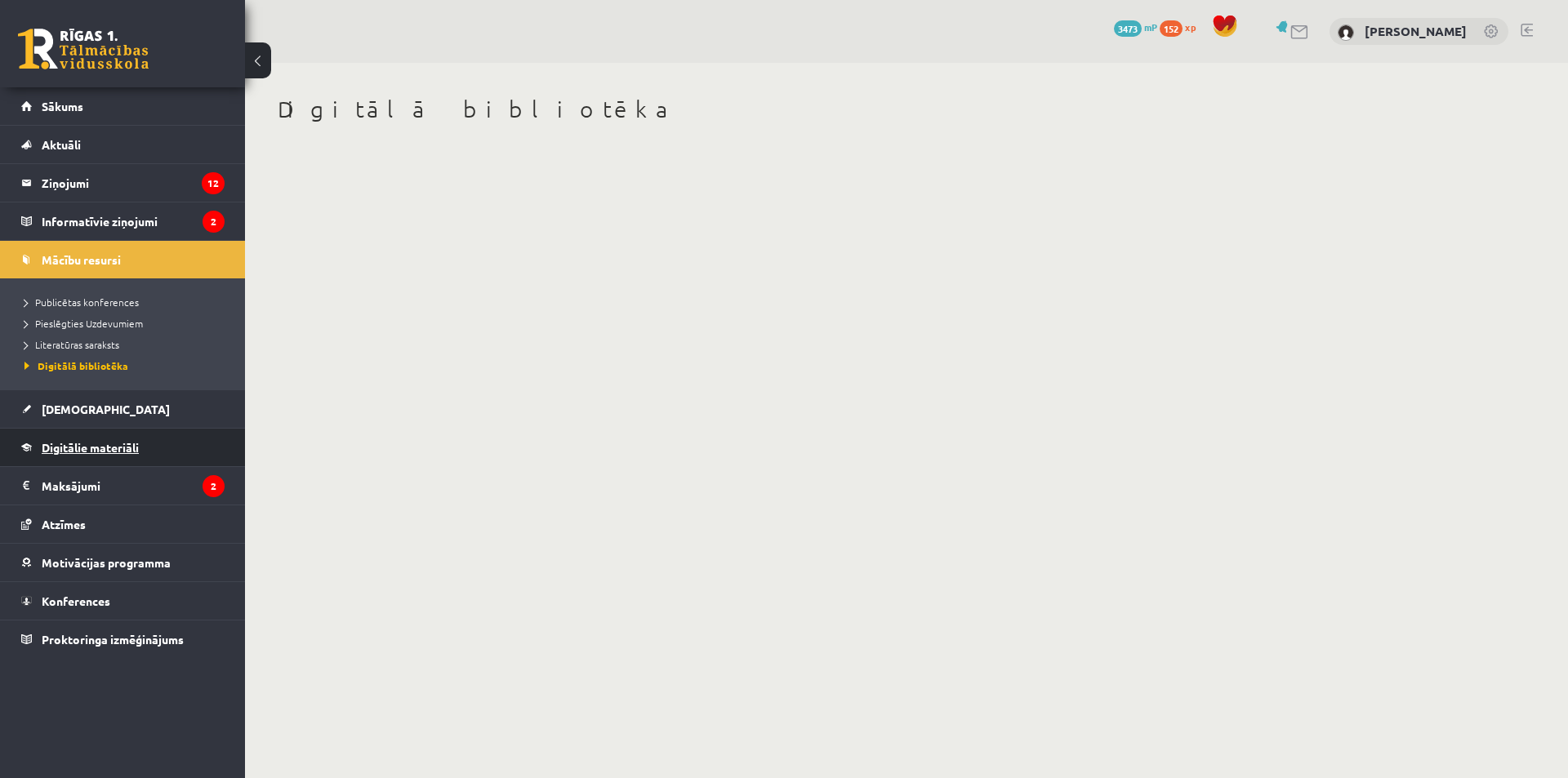
click at [110, 448] on span "Digitālie materiāli" at bounding box center [90, 447] width 97 height 15
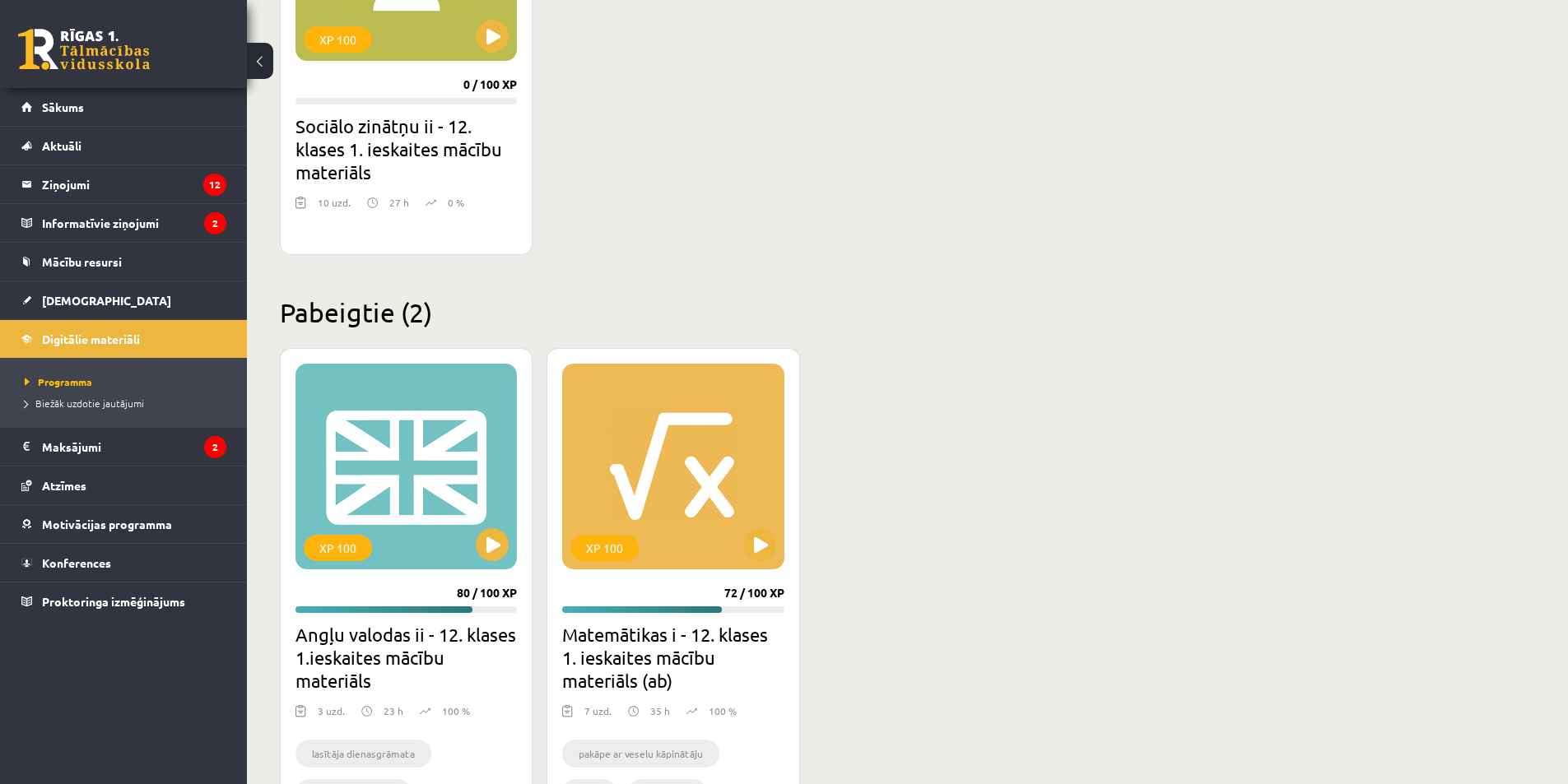
scroll to position [1728, 0]
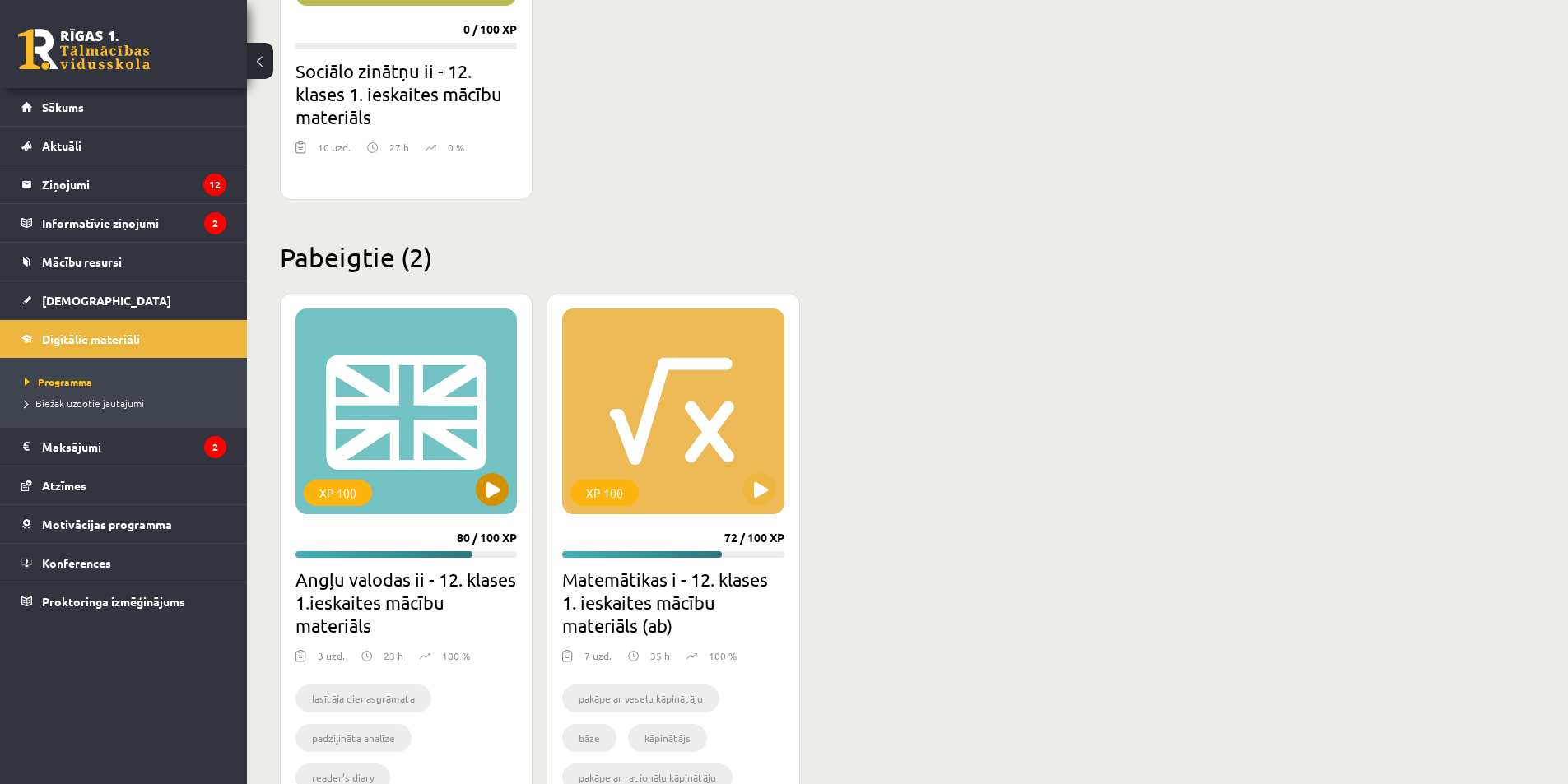
click at [410, 443] on div "XP 100" at bounding box center [406, 411] width 221 height 206
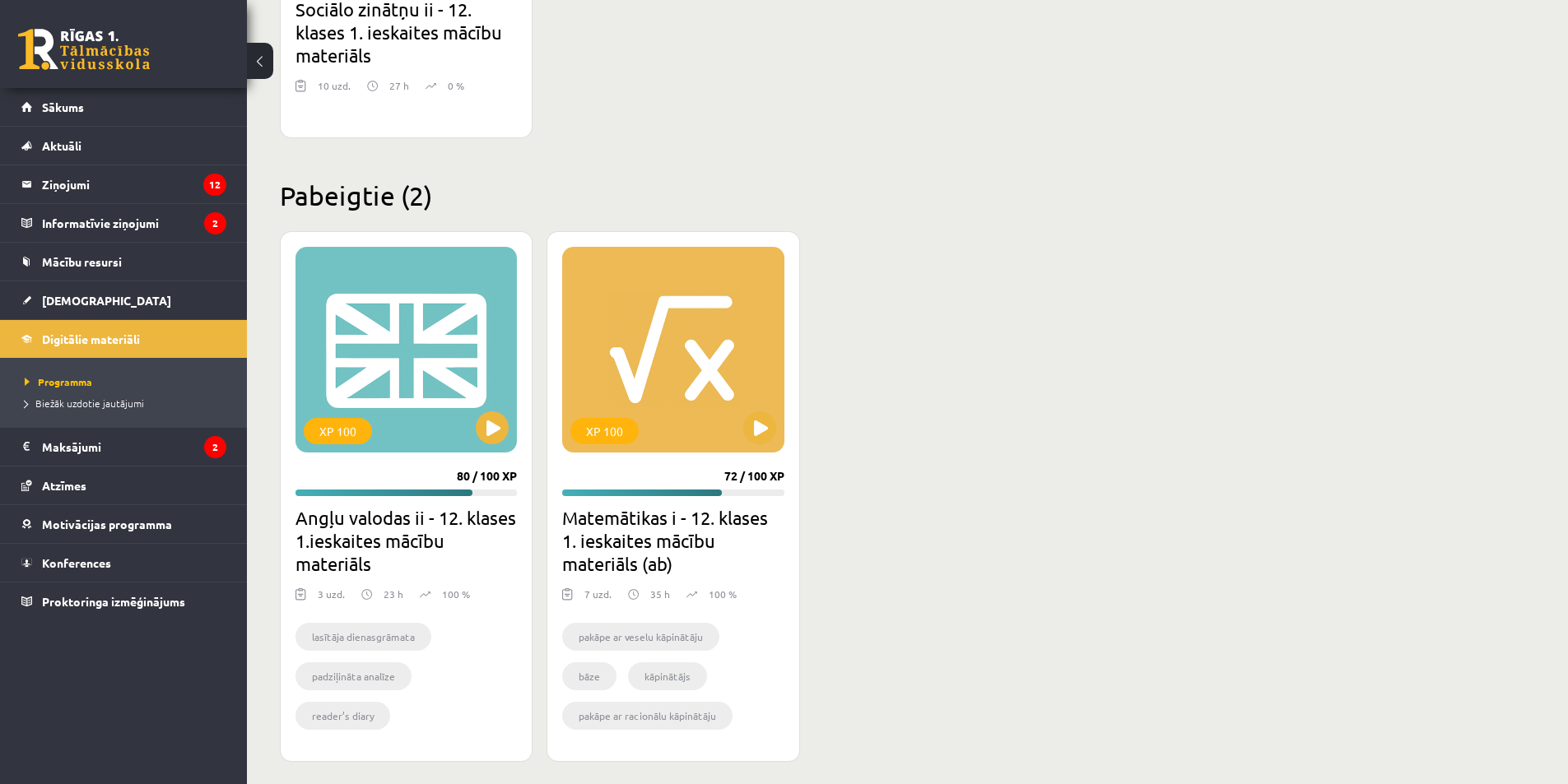
scroll to position [1800, 0]
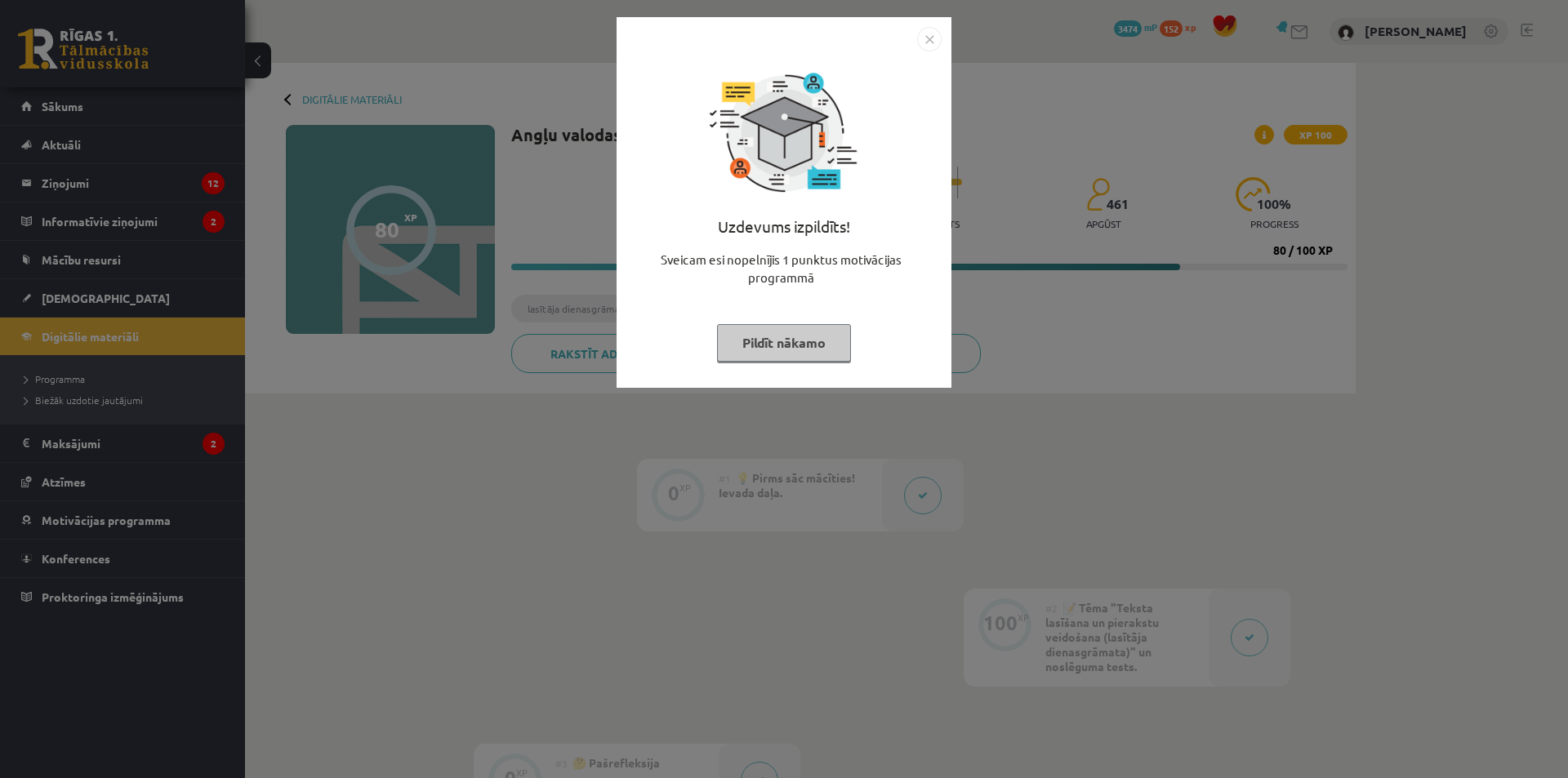
click at [931, 42] on img "Close" at bounding box center [929, 39] width 24 height 24
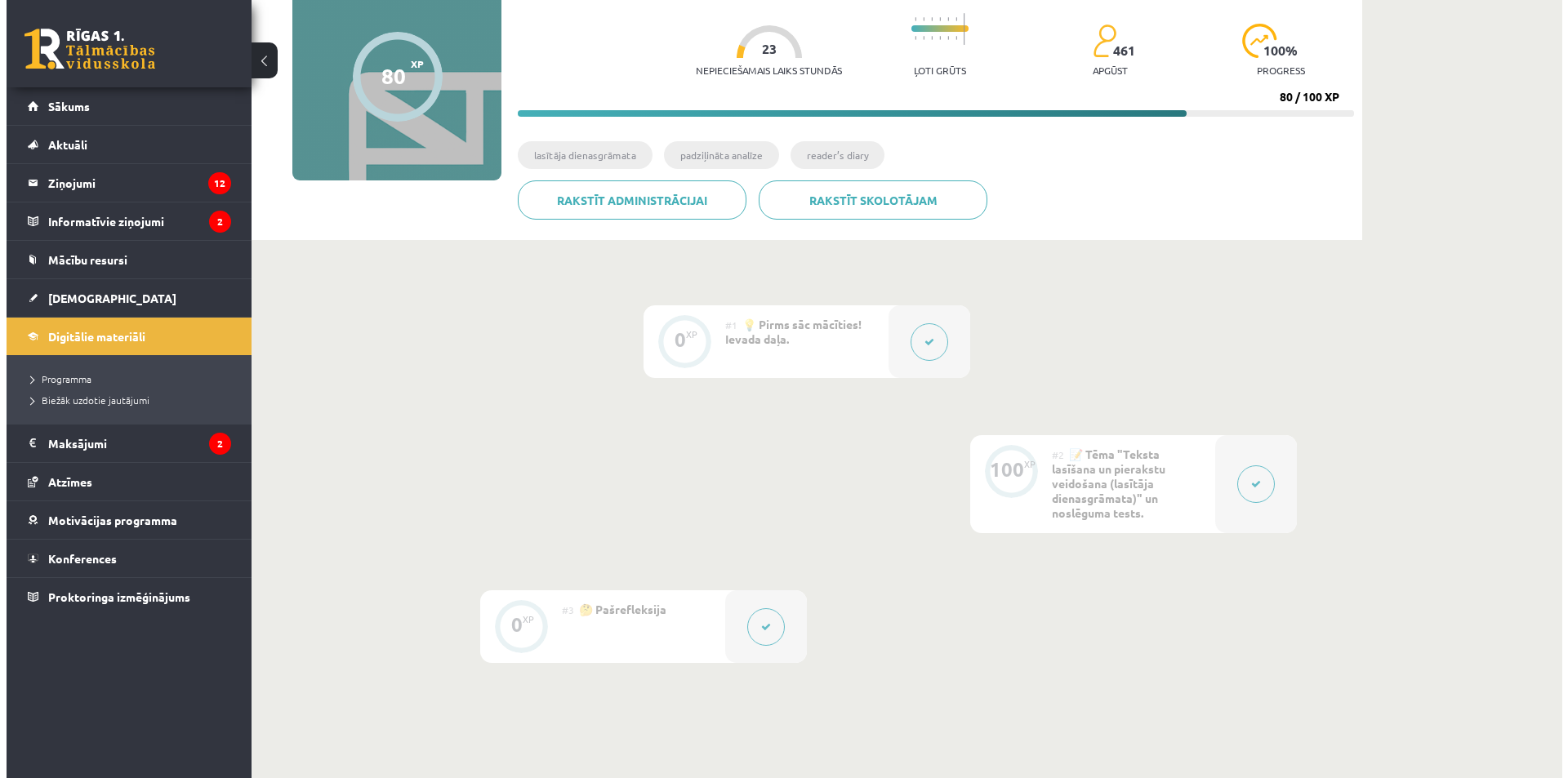
scroll to position [163, 0]
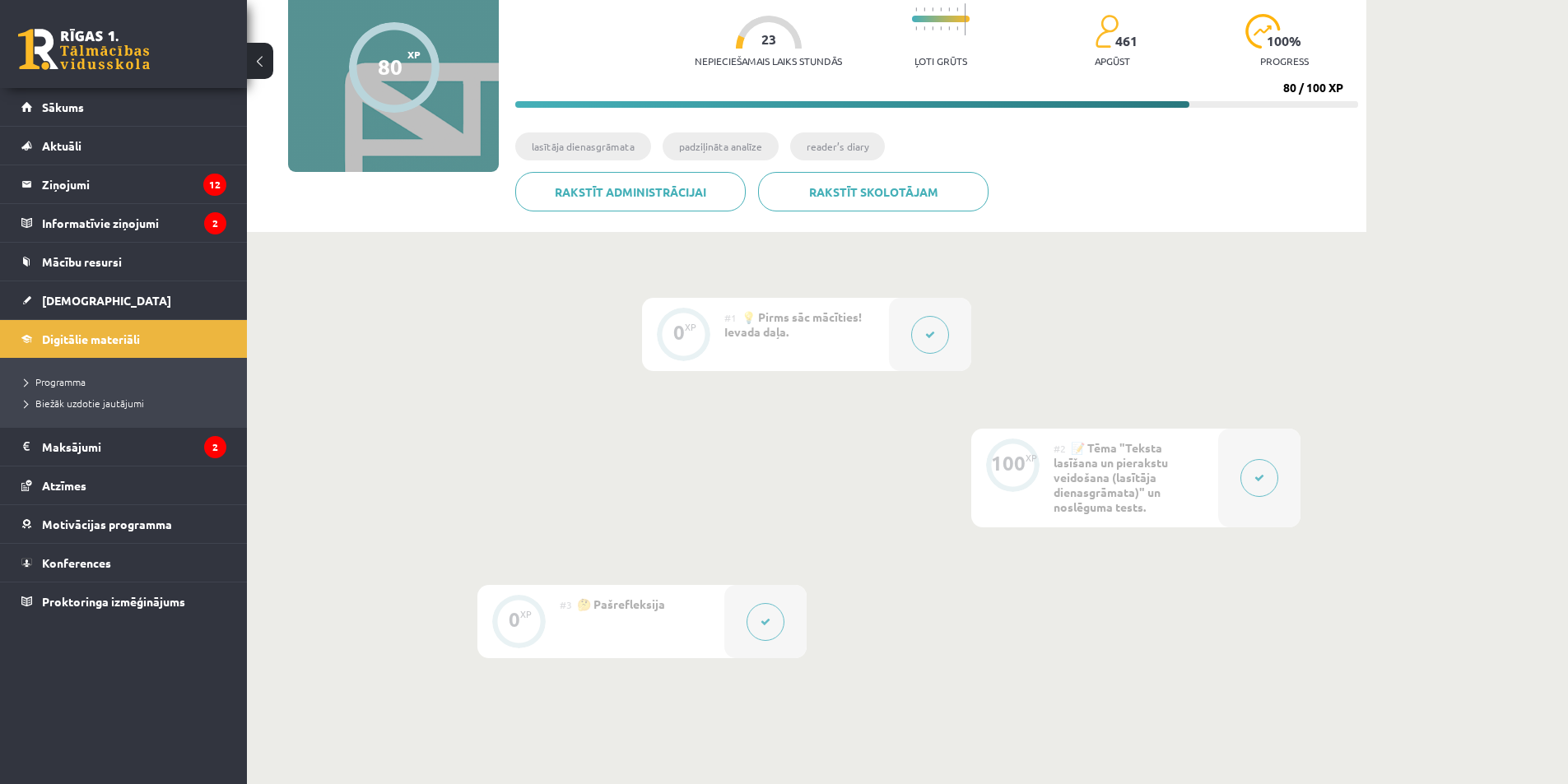
click at [835, 341] on div "#1 💡 Pirms sāc mācīties! Ievada daļa." at bounding box center [807, 334] width 165 height 73
click at [896, 328] on div at bounding box center [930, 334] width 82 height 73
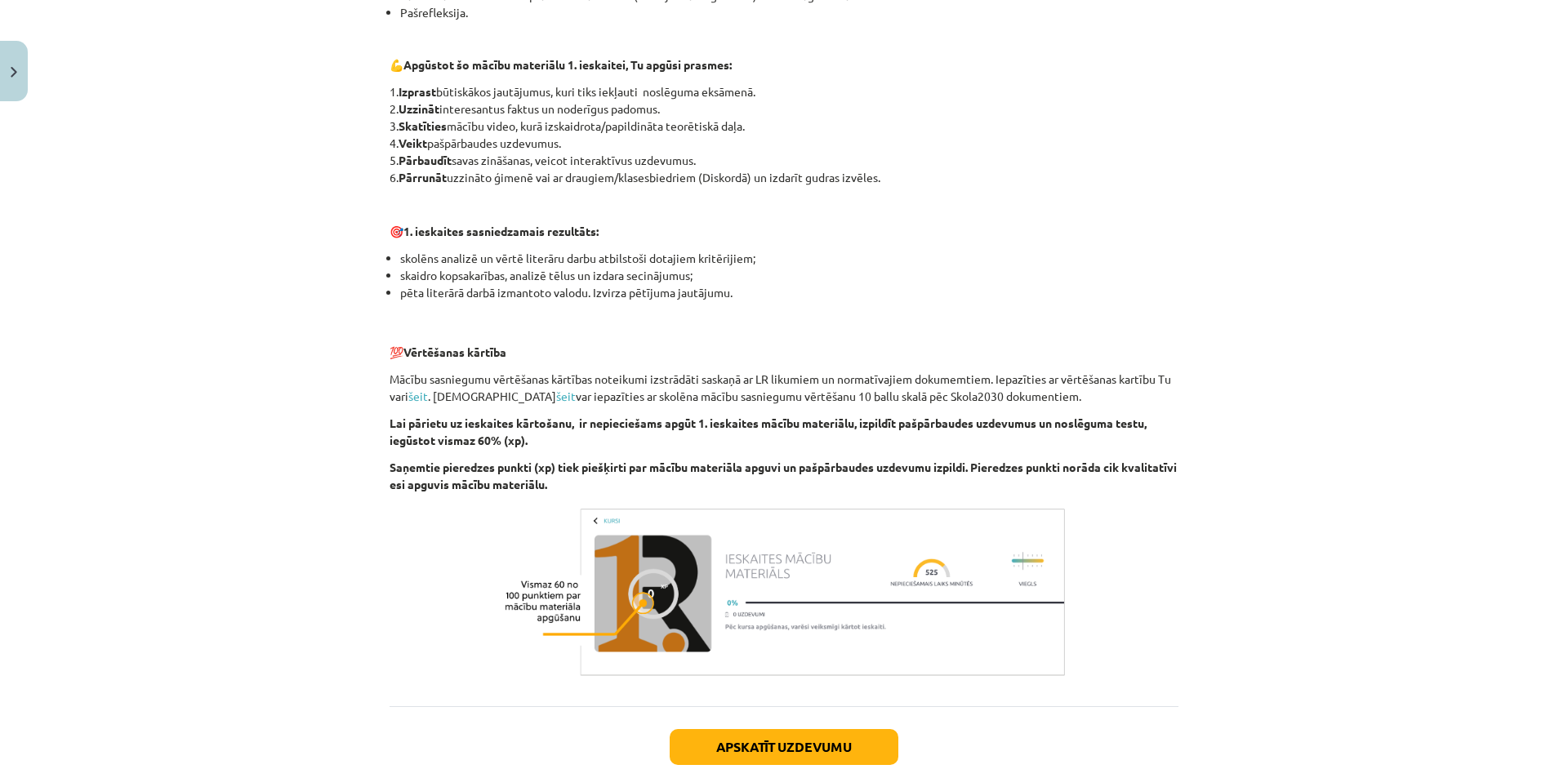
scroll to position [994, 0]
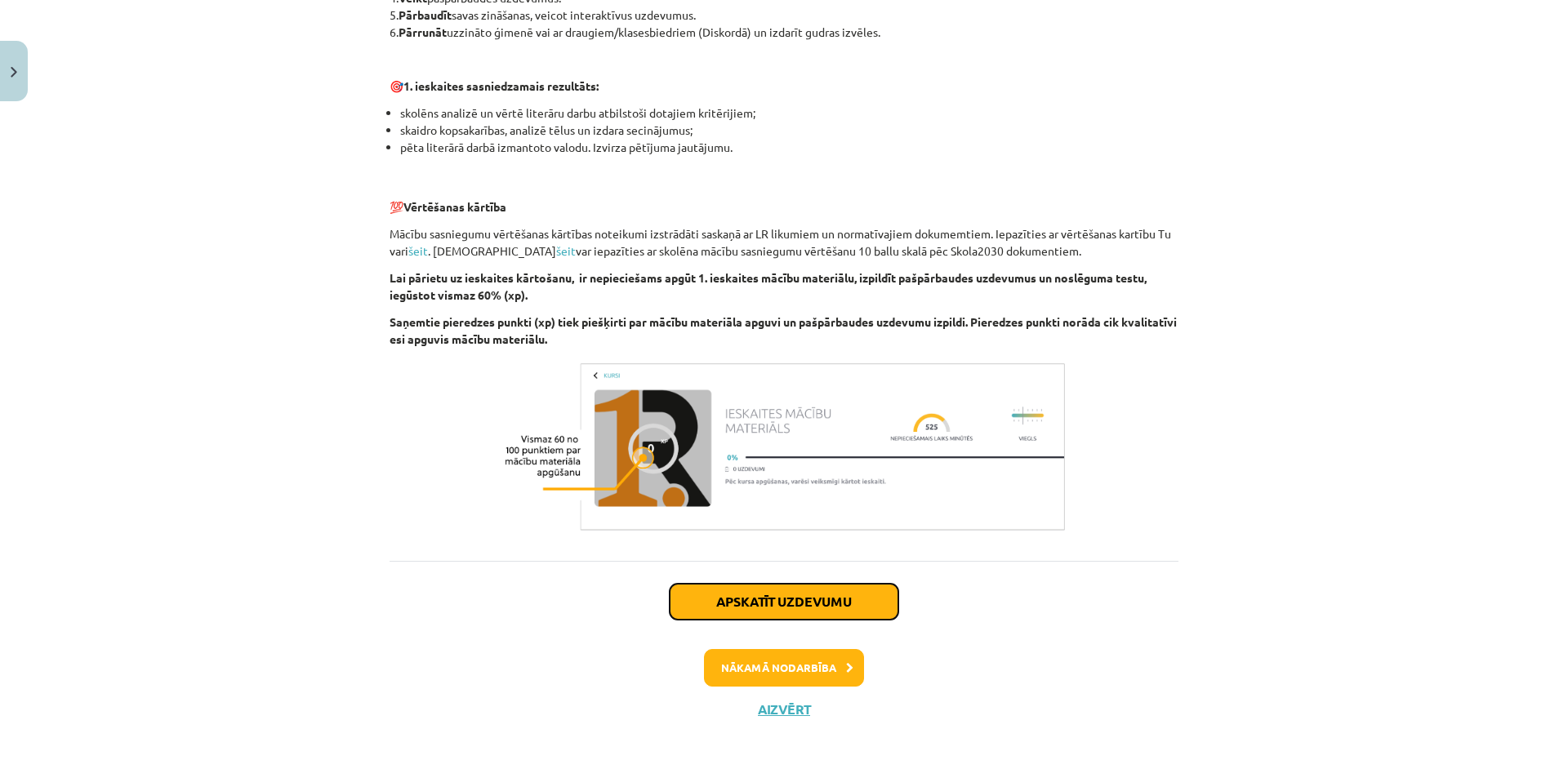
click at [773, 606] on button "Apskatīt uzdevumu" at bounding box center [784, 602] width 229 height 36
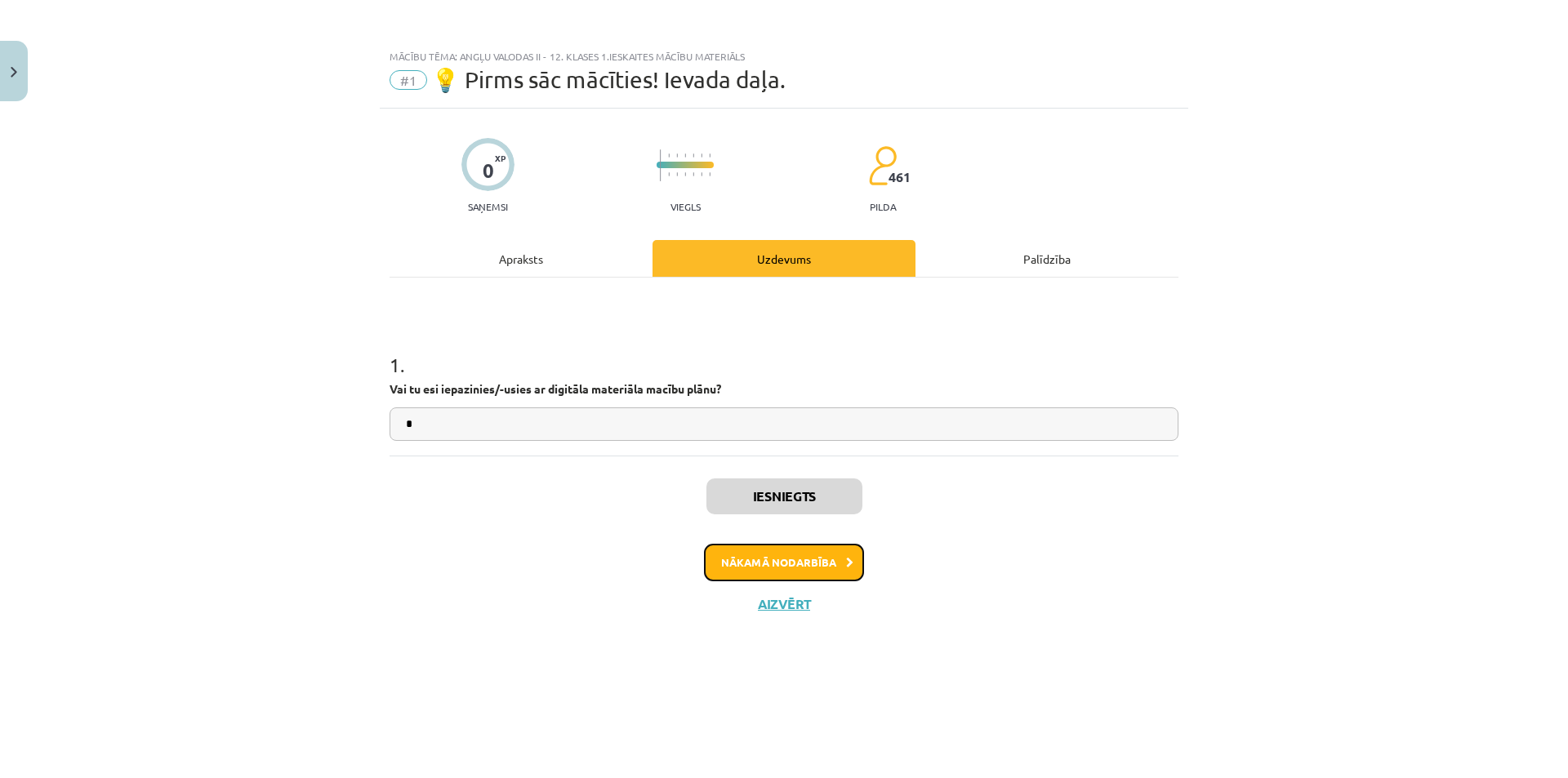
click at [780, 567] on button "Nākamā nodarbība" at bounding box center [784, 562] width 160 height 38
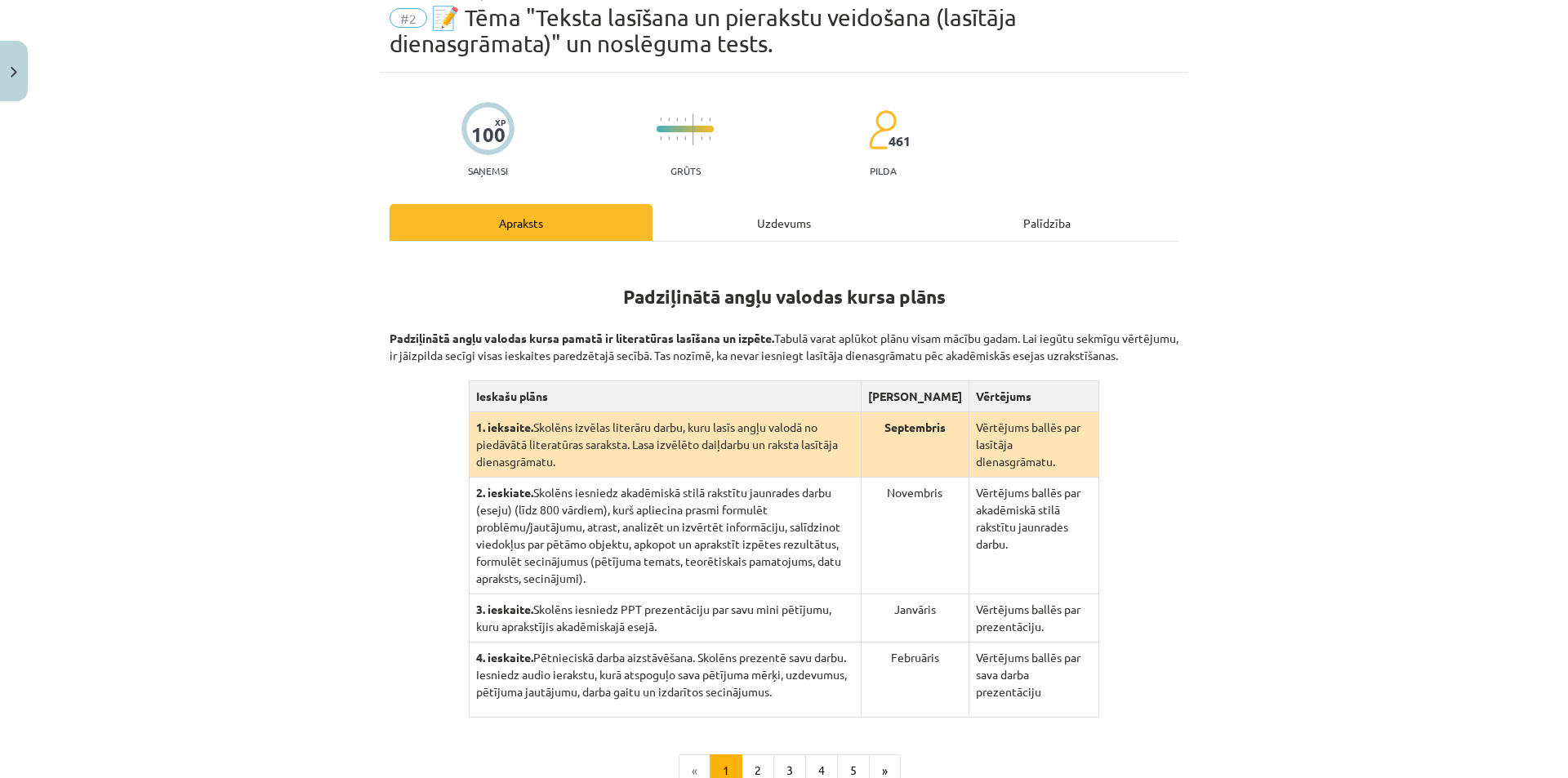
scroll to position [292, 0]
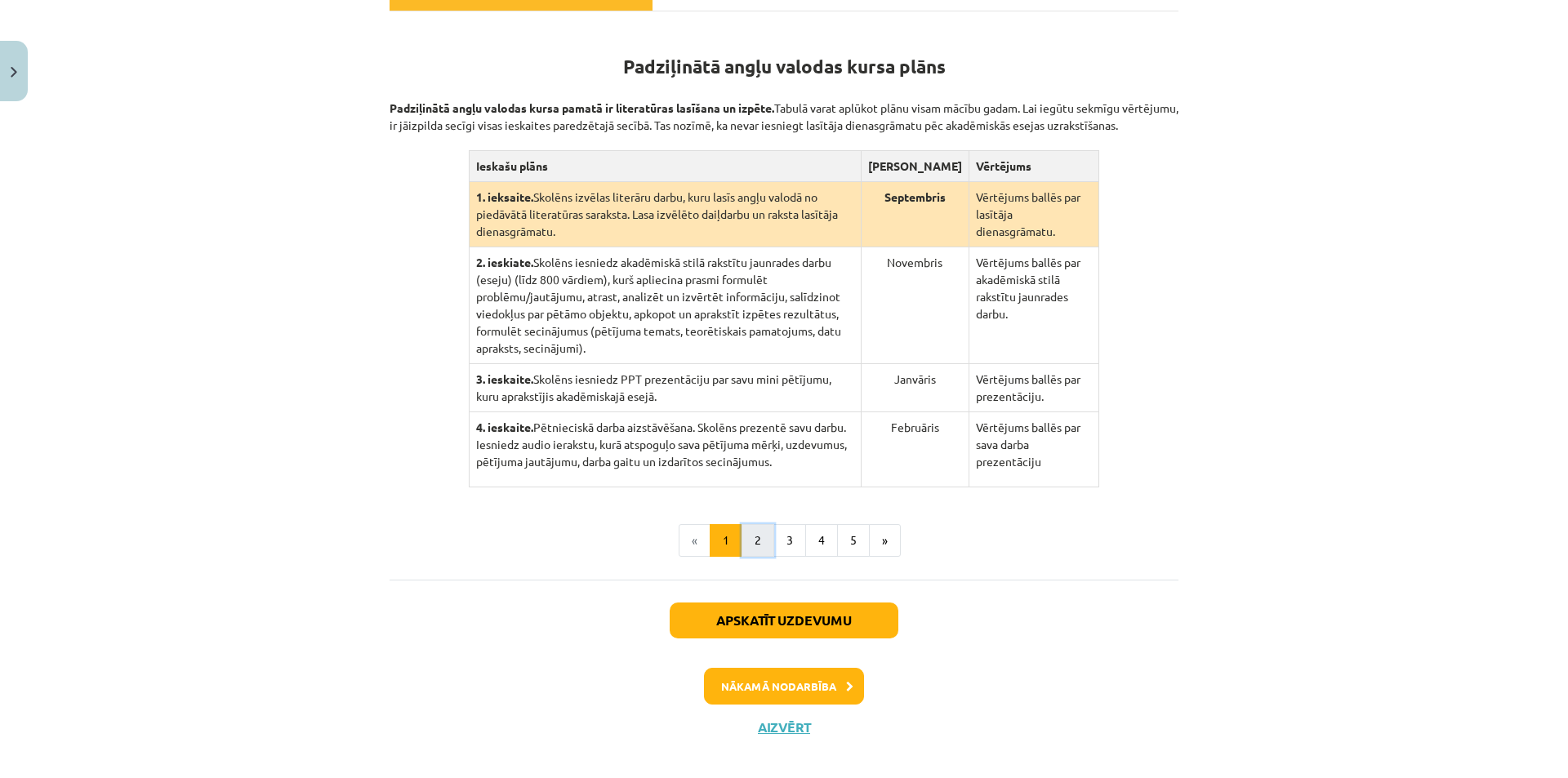
click at [755, 524] on button "2" at bounding box center [758, 540] width 33 height 33
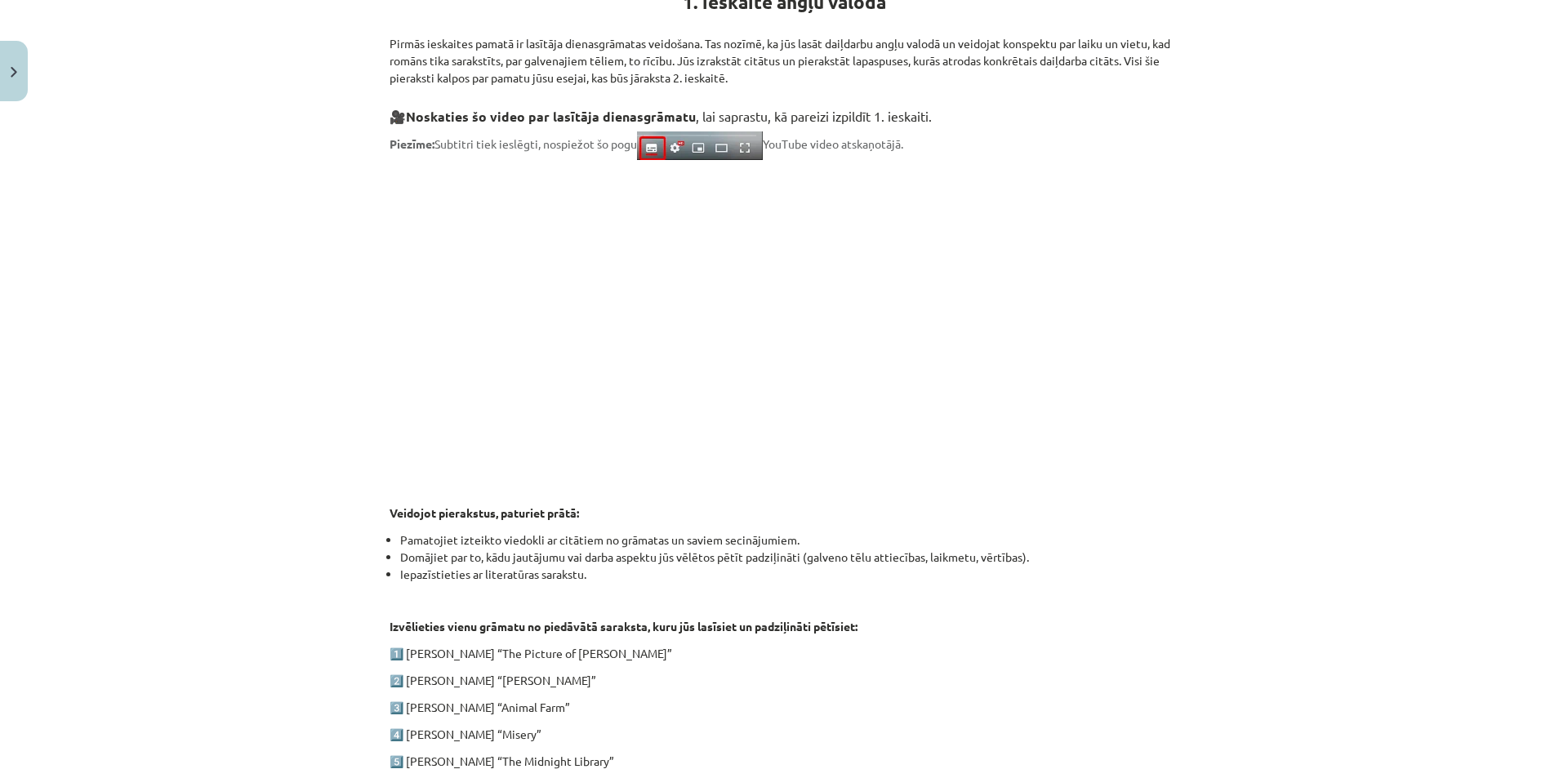
scroll to position [683, 0]
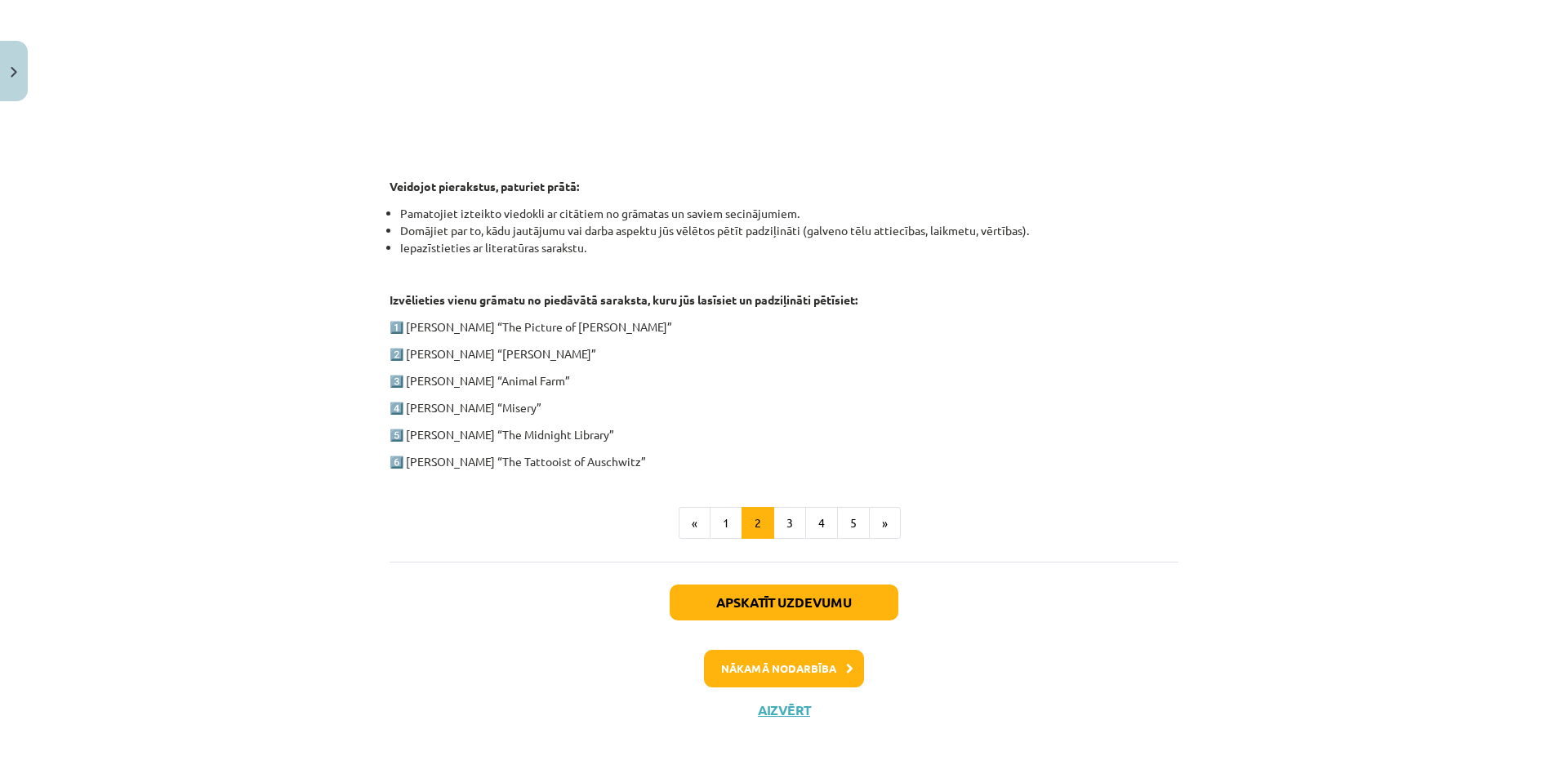
drag, startPoint x: 399, startPoint y: 323, endPoint x: 709, endPoint y: 455, distance: 336.9
click at [709, 455] on div "1. ieskaite angļu valodā Pirmās ieskaites pamatā ir lasītāja dienasgrāmatas vei…" at bounding box center [784, 52] width 789 height 835
copy div "Oscar Wilde “The Picture of Dorian Gray” 2️⃣ Charles Dickens “Oliver Twist” 3️⃣…"
click at [366, 328] on div "Mācību tēma: Angļu valodas ii - 12. klases 1.ieskaites mācību materiāls #2 📝 Tē…" at bounding box center [784, 389] width 1568 height 778
drag, startPoint x: 375, startPoint y: 316, endPoint x: 676, endPoint y: 459, distance: 333.2
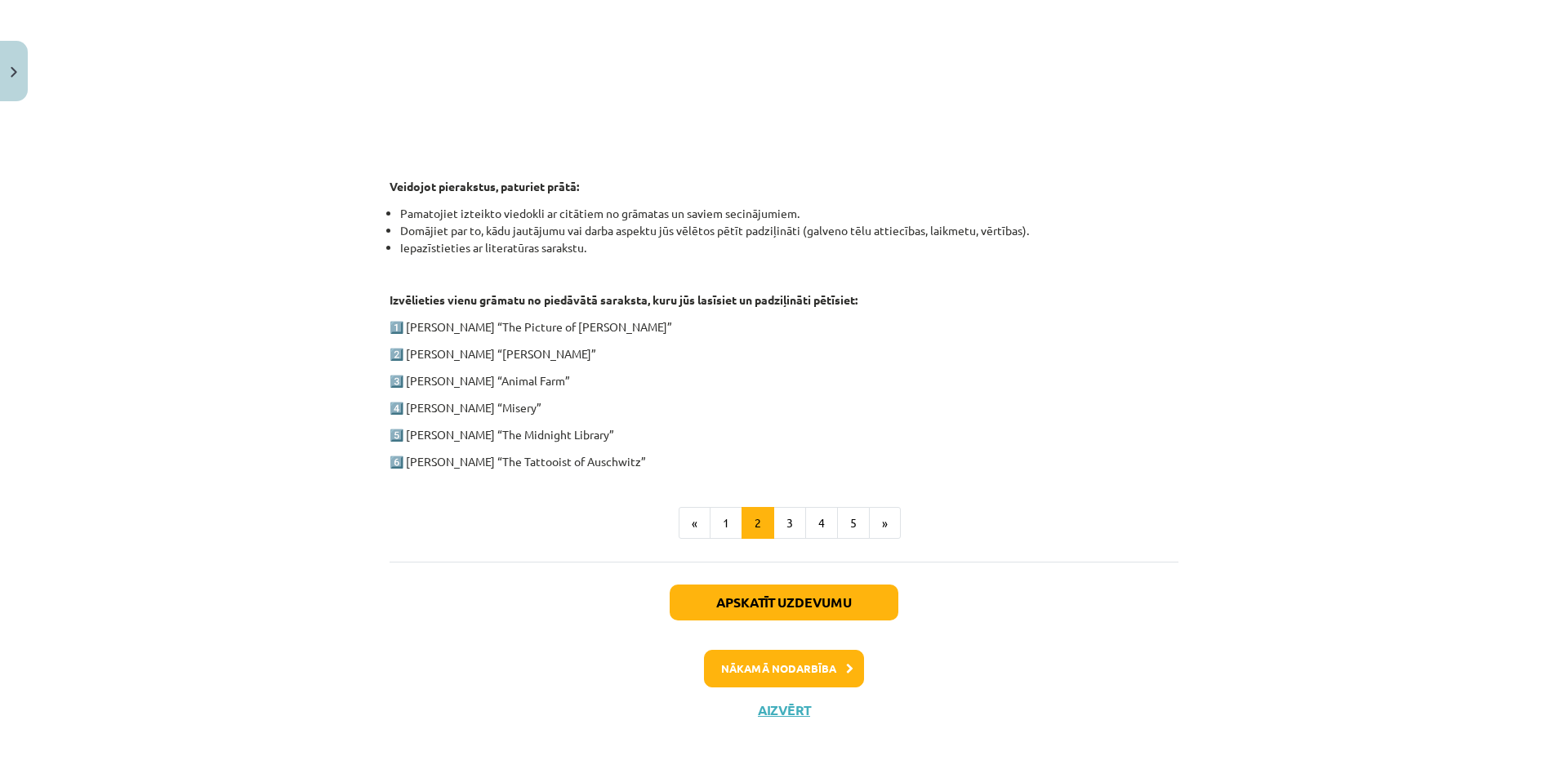
click at [676, 459] on div "100 XP Saņemsi Grūts 461 pilda Apraksts Uzdevums Palīdzība 1. ieskaite angļu va…" at bounding box center [784, 95] width 808 height 1287
copy div "1️⃣ Oscar Wilde “The Picture of Dorian Gray” 2️⃣ Charles Dickens “Oliver Twist”…"
click at [903, 232] on li "Domājiet par to, kādu jautājumu vai darba aspektu jūs vēlētos pētīt padziļināti…" at bounding box center [789, 230] width 778 height 17
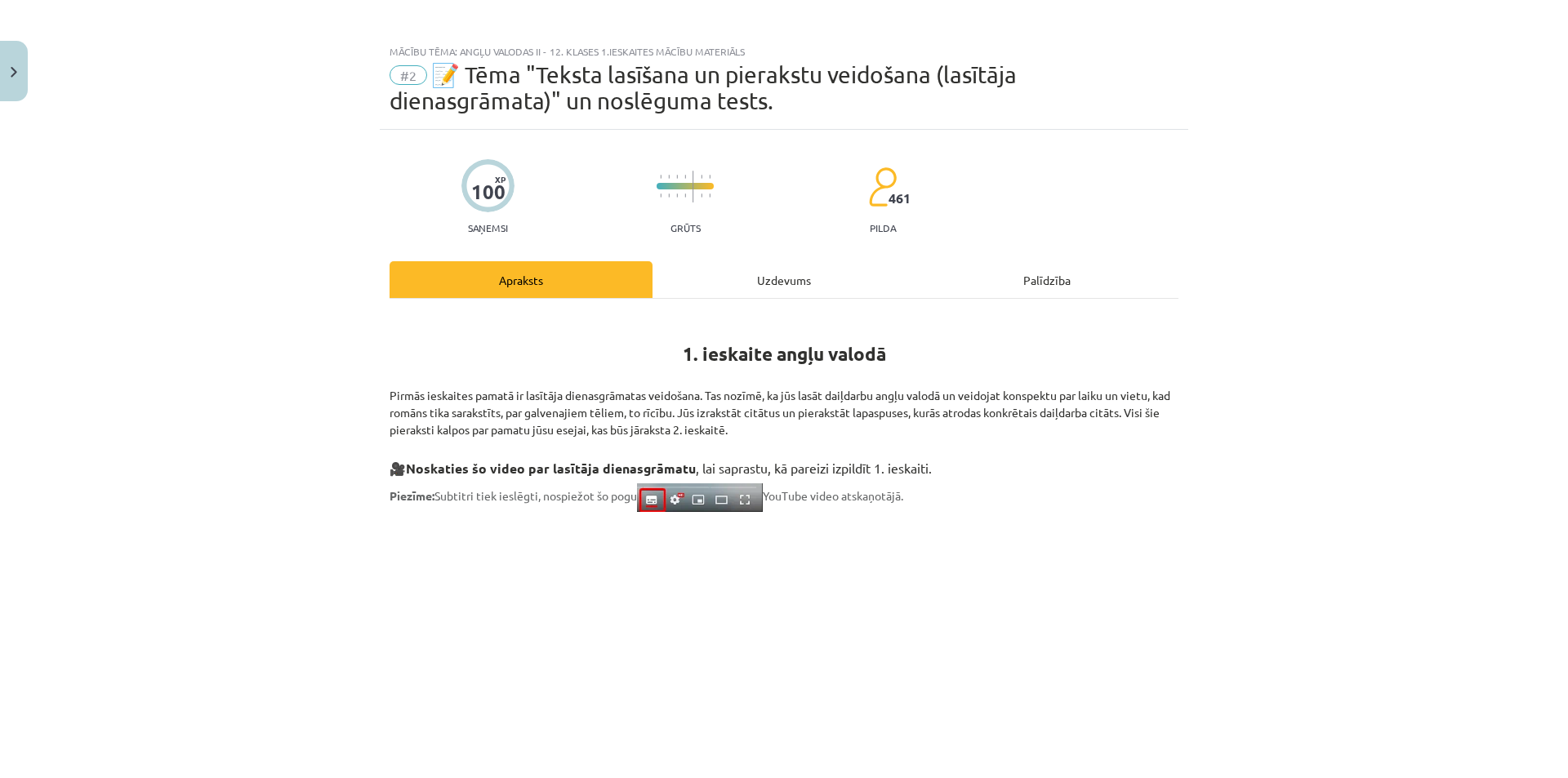
scroll to position [0, 0]
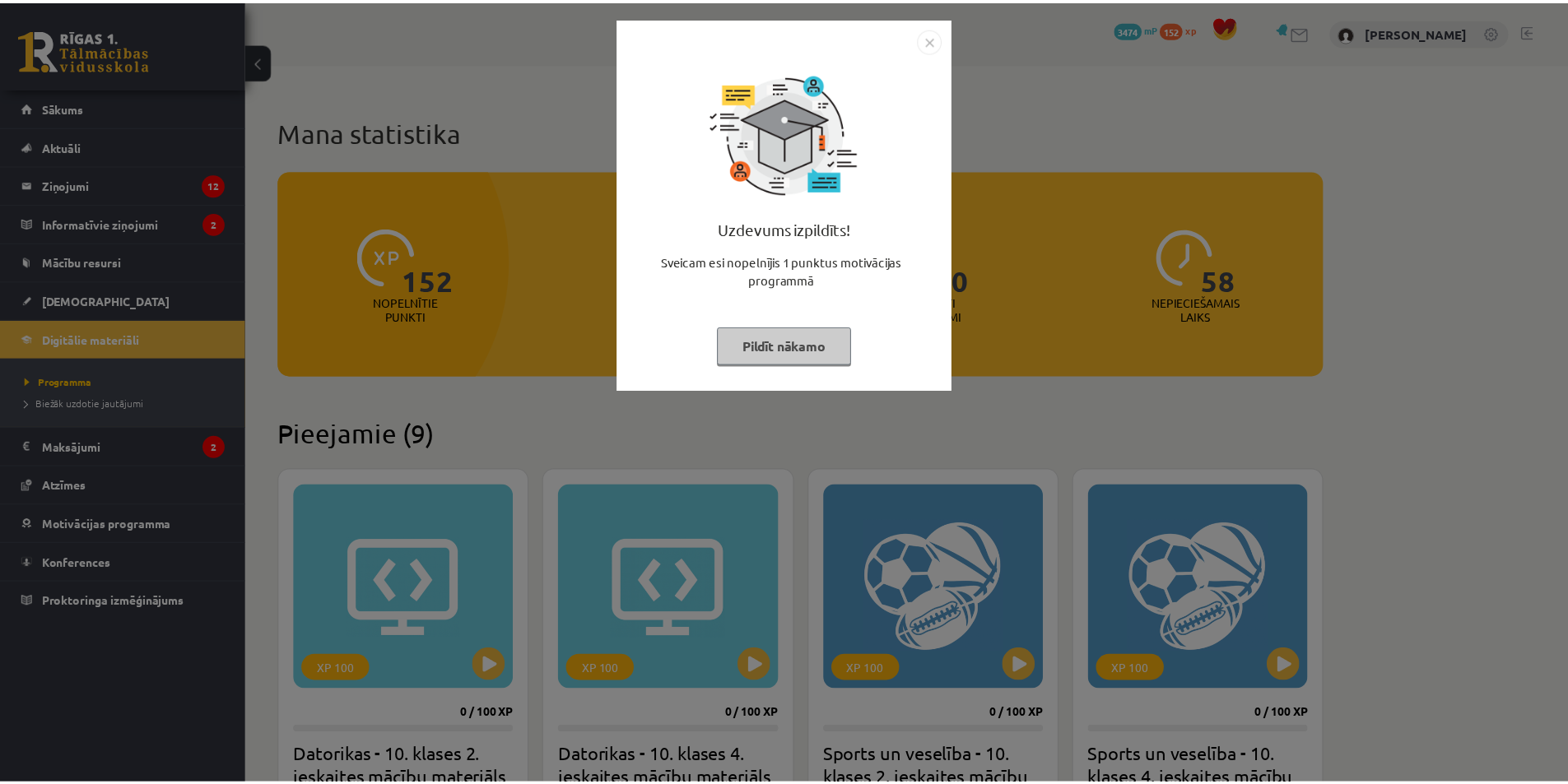
scroll to position [1799, 0]
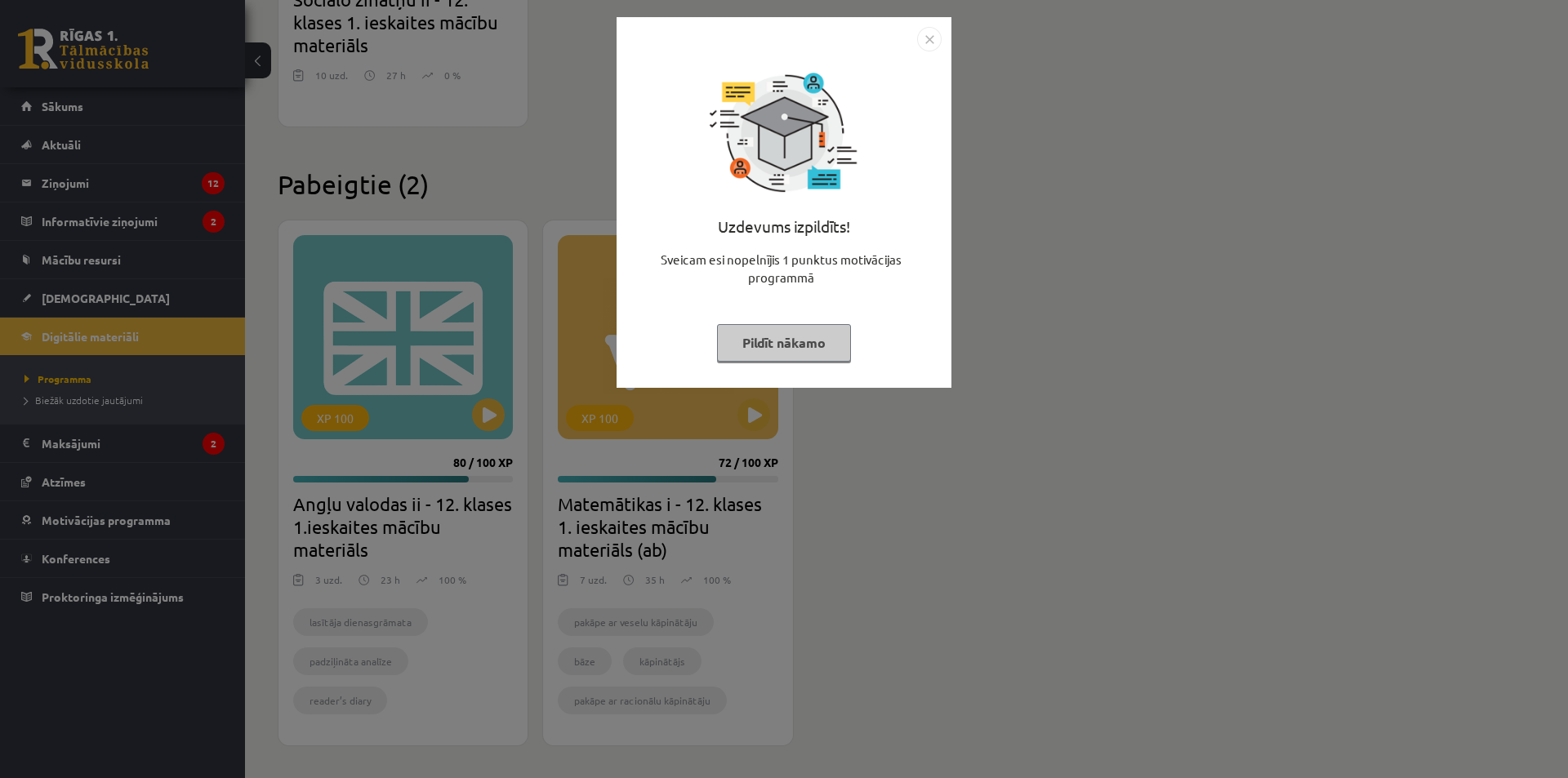
click at [224, 130] on div "Uzdevums izpildīts! Sveicam esi nopelnījis 1 punktus motivācijas programmā Pild…" at bounding box center [784, 389] width 1568 height 778
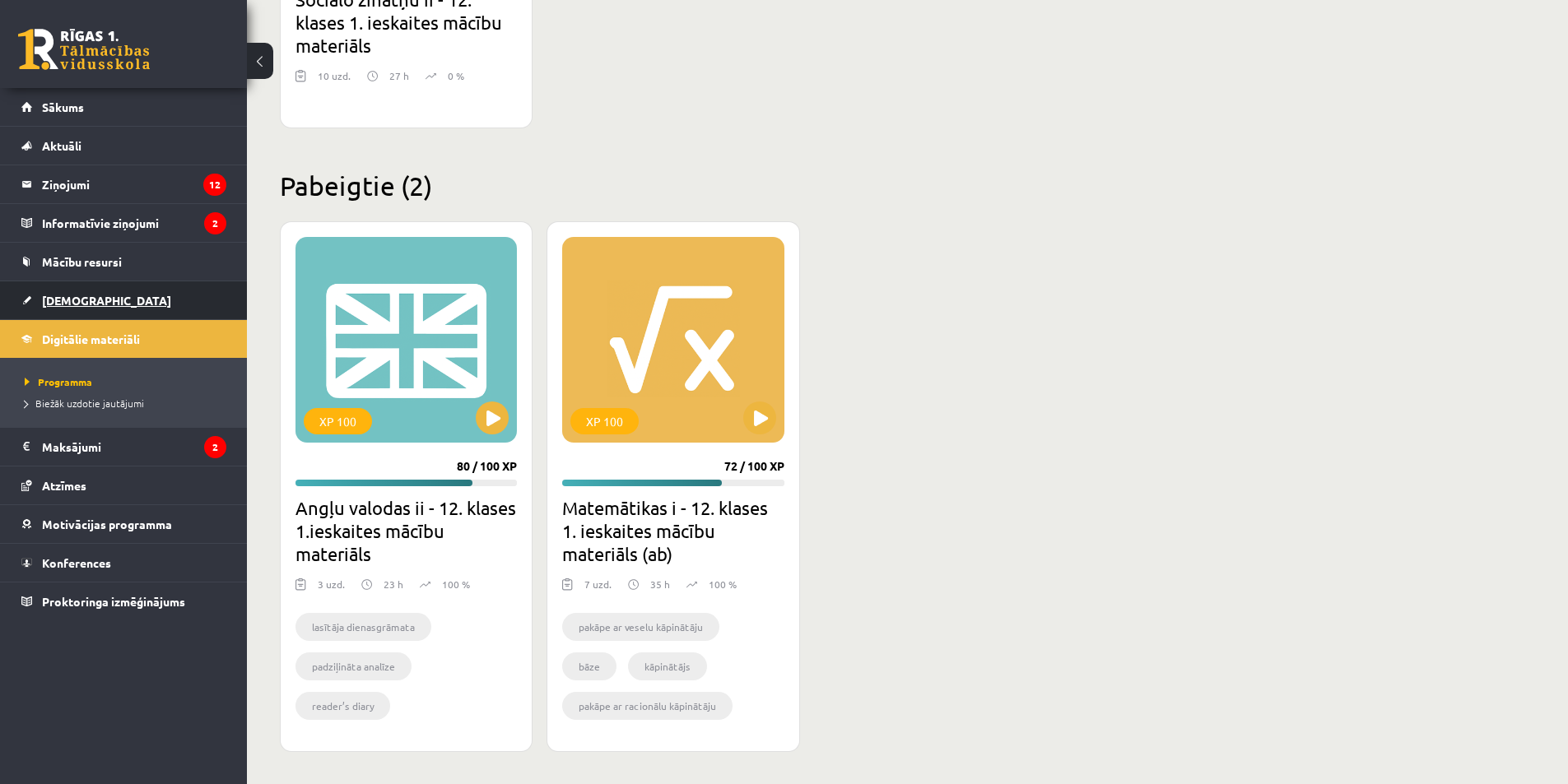
click at [72, 305] on span "[DEMOGRAPHIC_DATA]" at bounding box center [106, 300] width 129 height 15
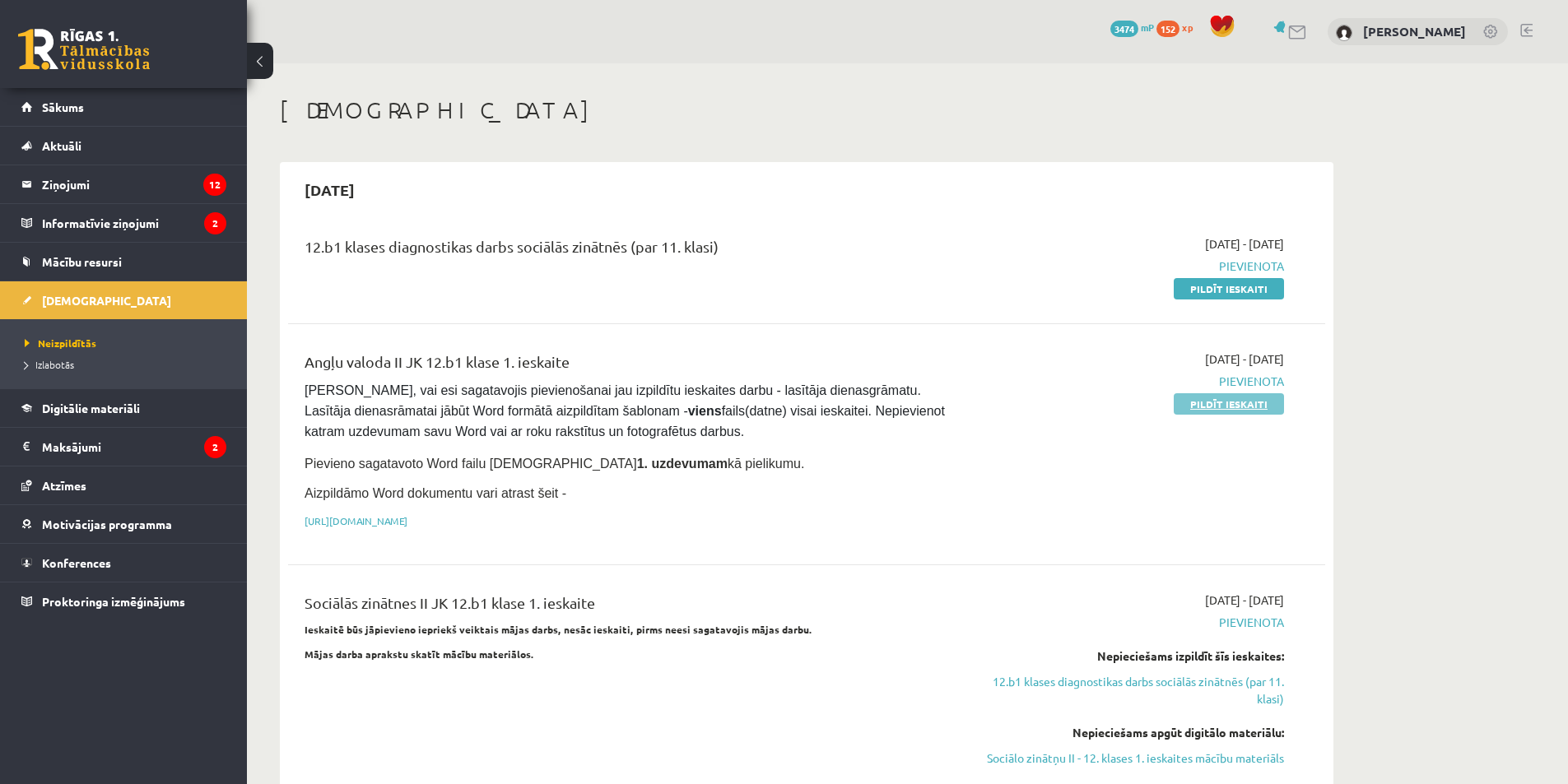
click at [1230, 406] on link "Pildīt ieskaiti" at bounding box center [1229, 404] width 110 height 21
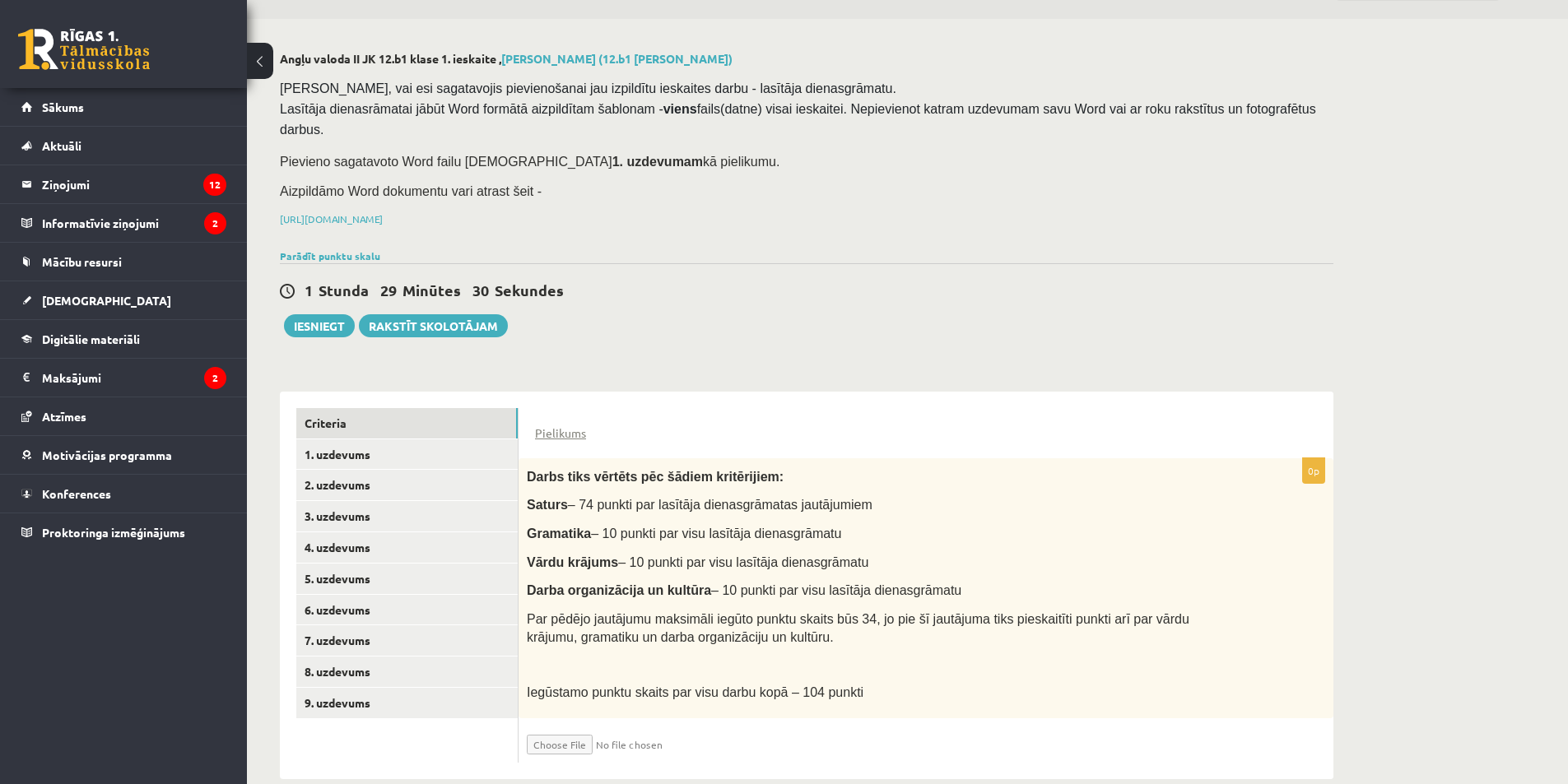
scroll to position [50, 0]
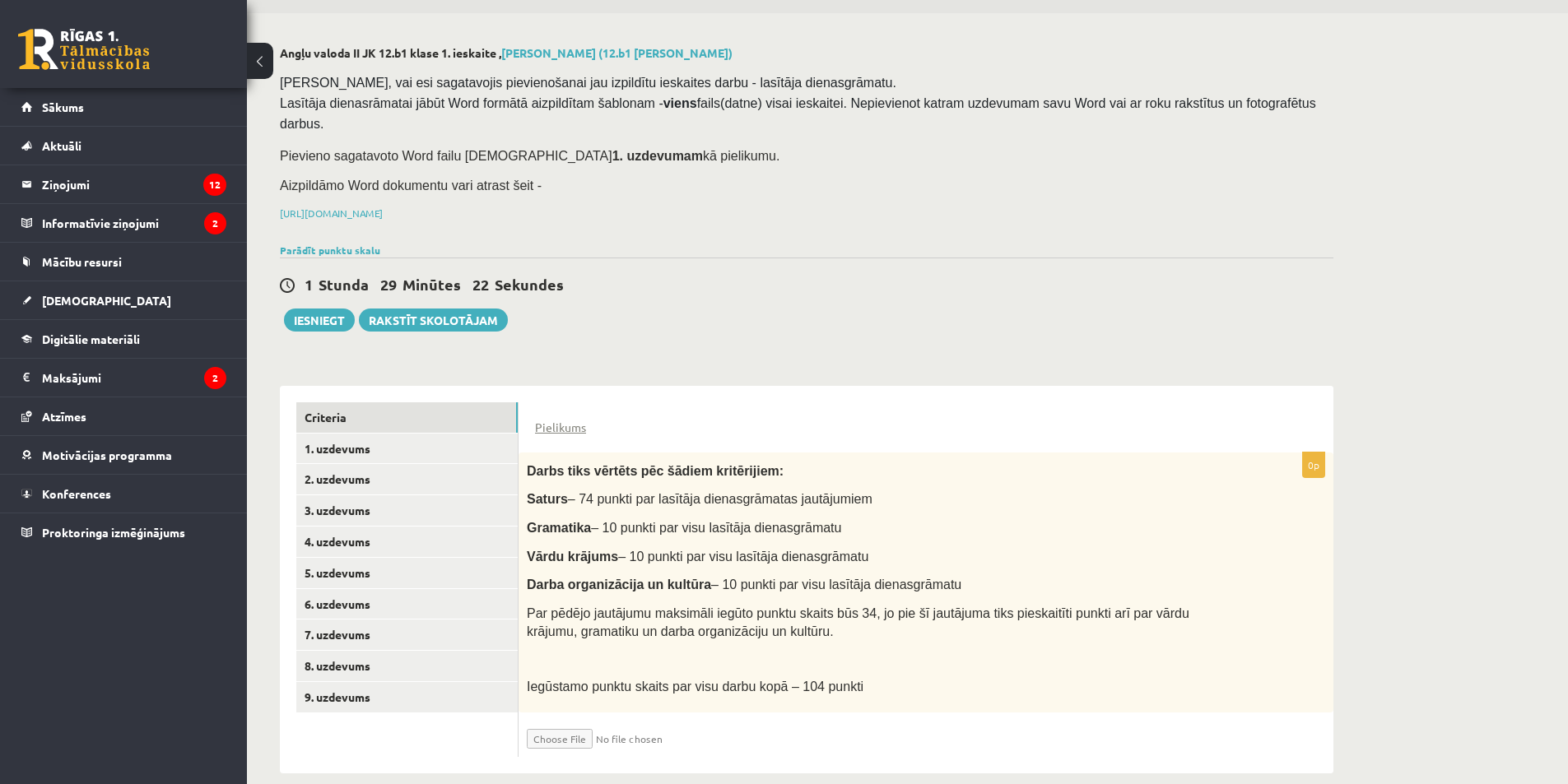
click at [595, 721] on input "file" at bounding box center [625, 735] width 196 height 28
type input "**********"
click at [408, 434] on link "1. uzdevums" at bounding box center [407, 448] width 221 height 30
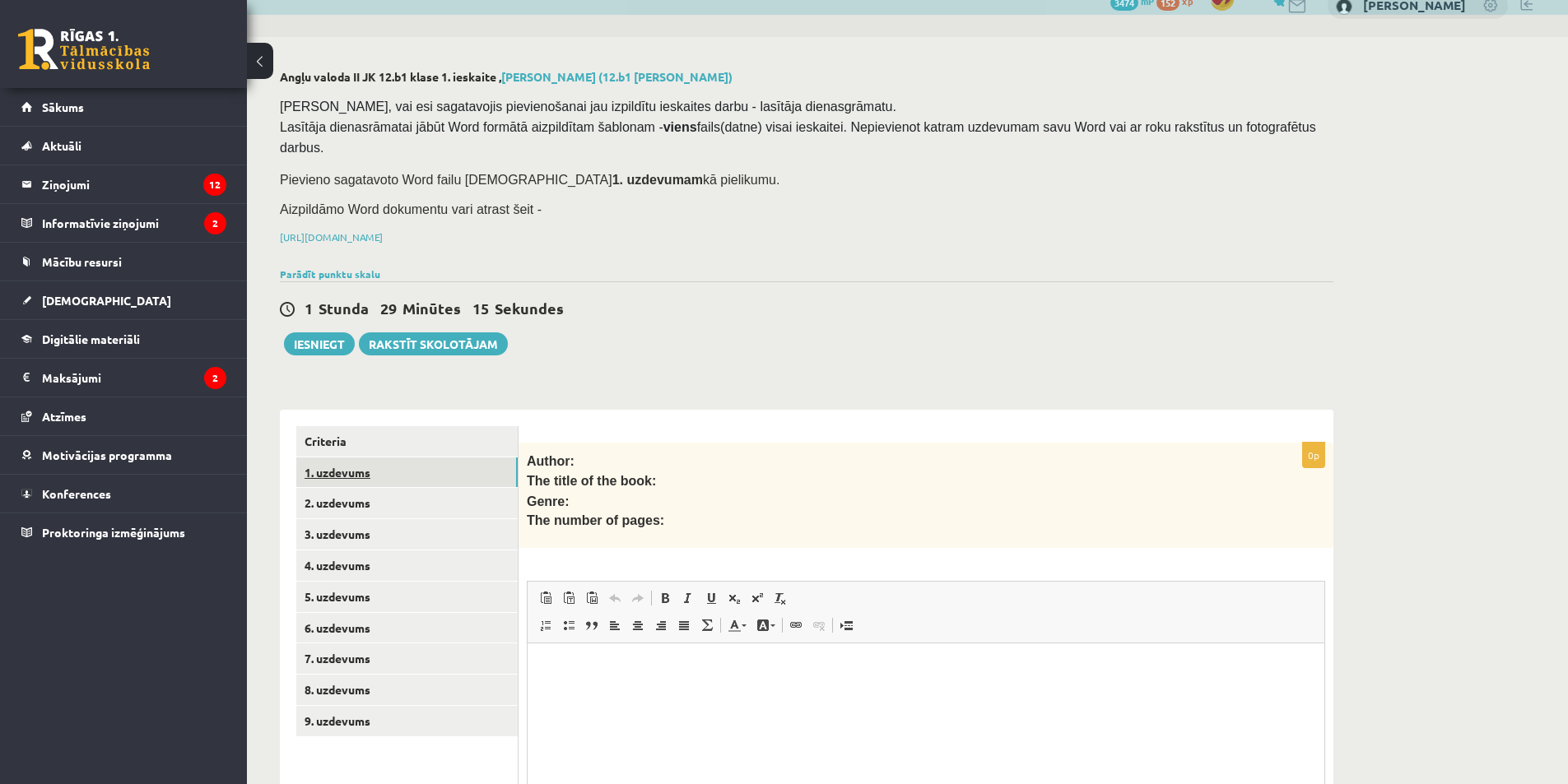
scroll to position [0, 0]
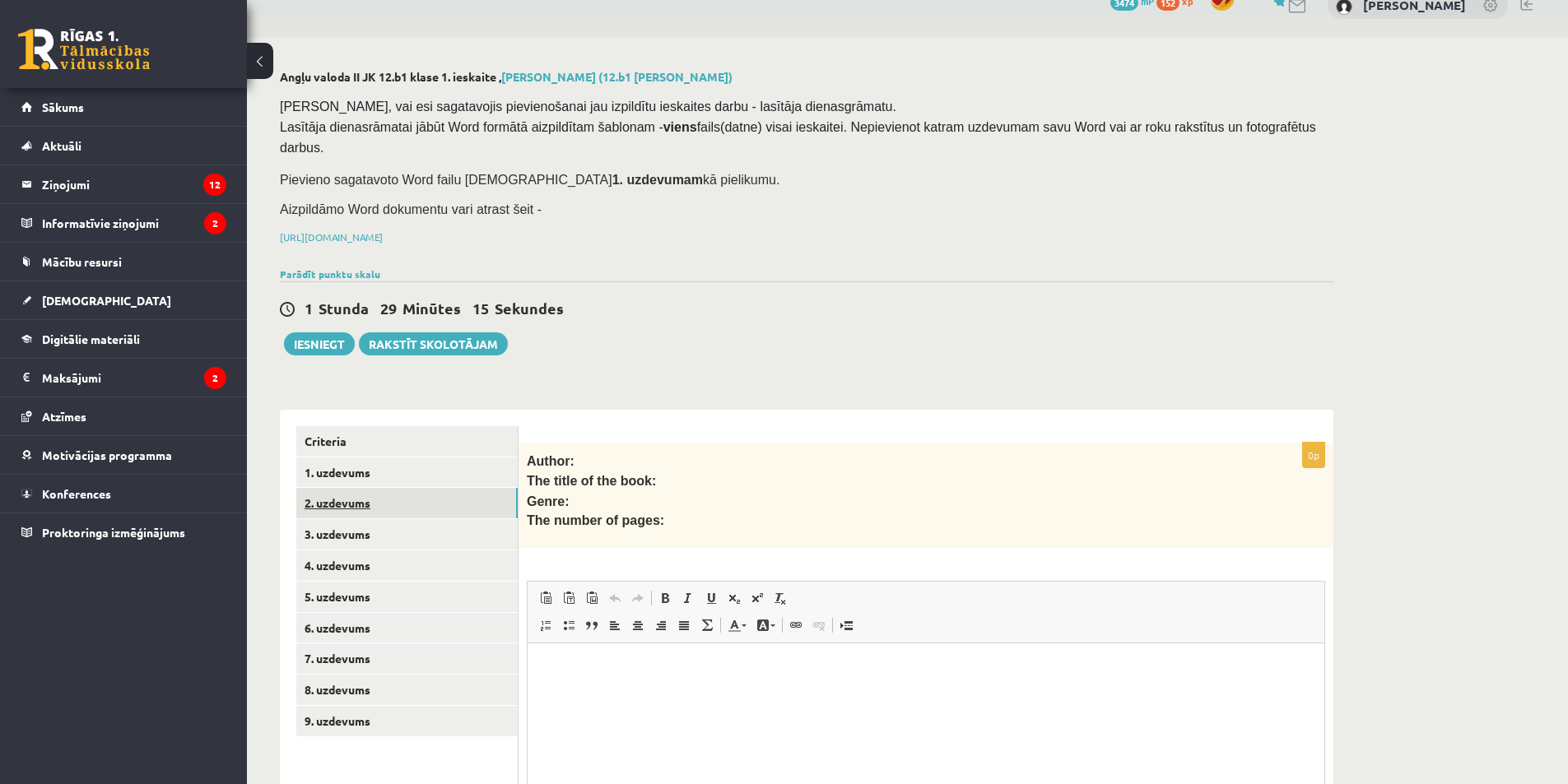
click at [392, 488] on link "2. uzdevums" at bounding box center [407, 503] width 221 height 30
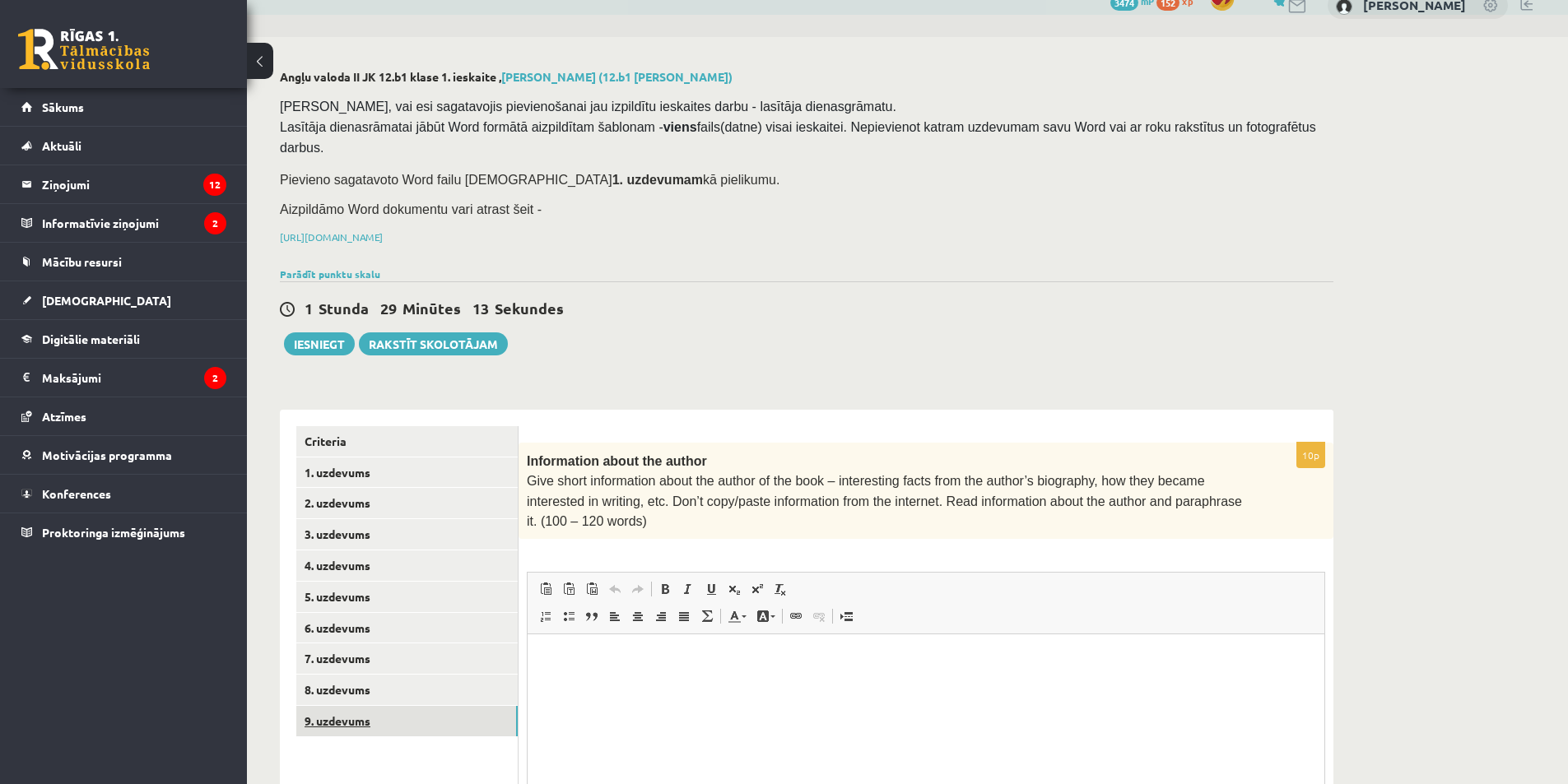
click at [414, 706] on link "9. uzdevums" at bounding box center [407, 721] width 221 height 30
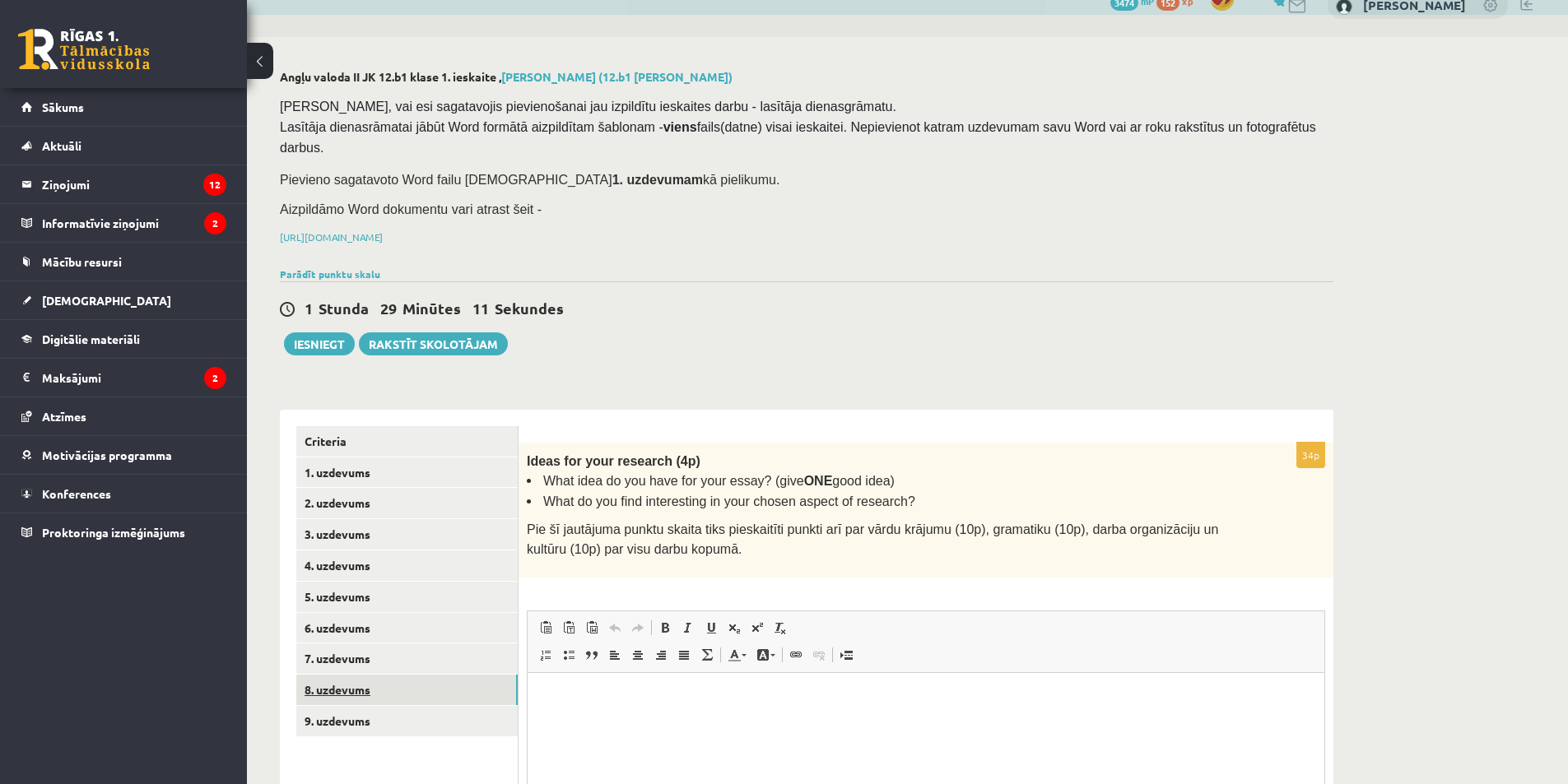
click at [409, 675] on link "8. uzdevums" at bounding box center [407, 689] width 221 height 30
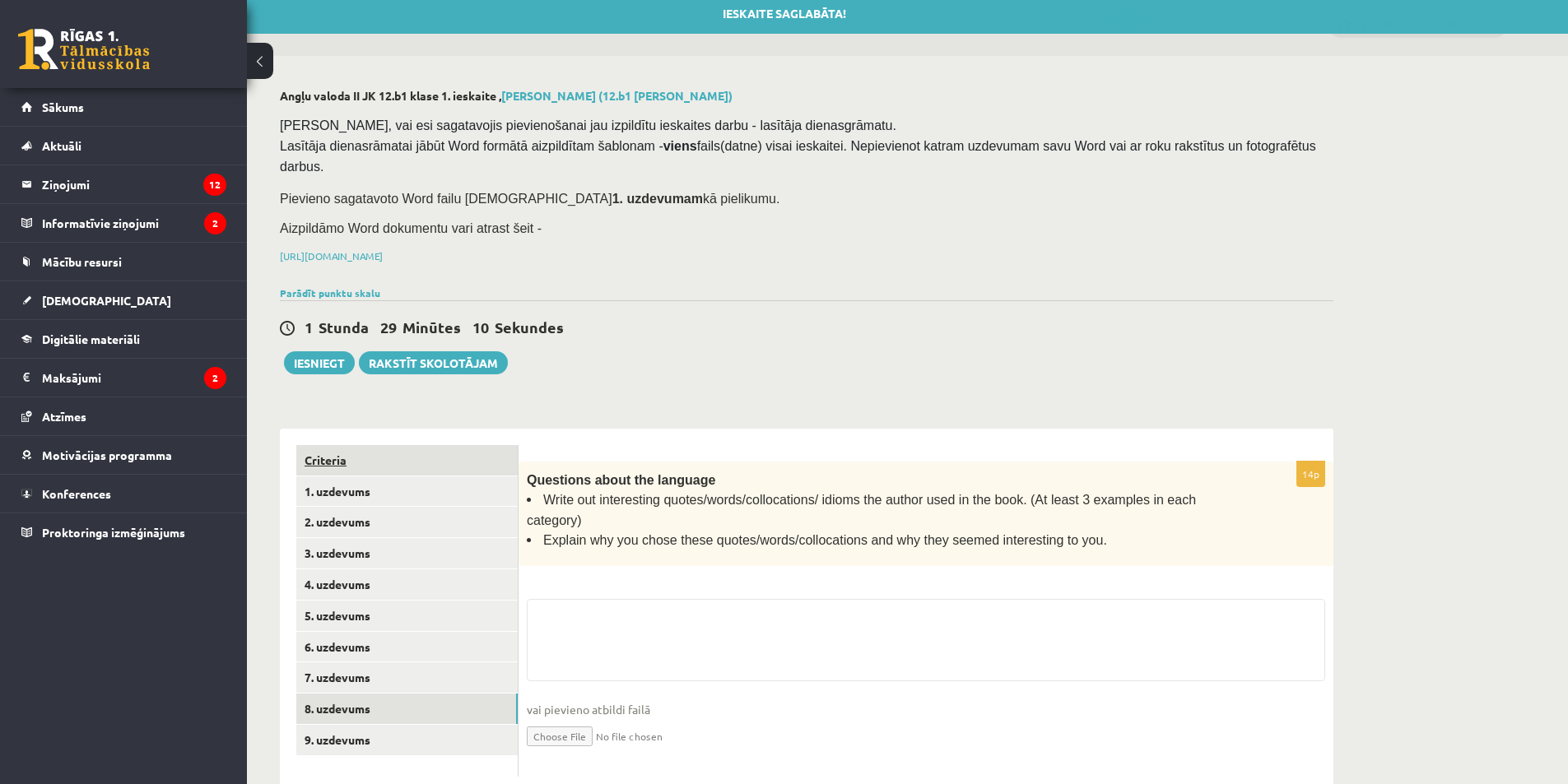
click at [359, 445] on link "Criteria" at bounding box center [407, 460] width 221 height 30
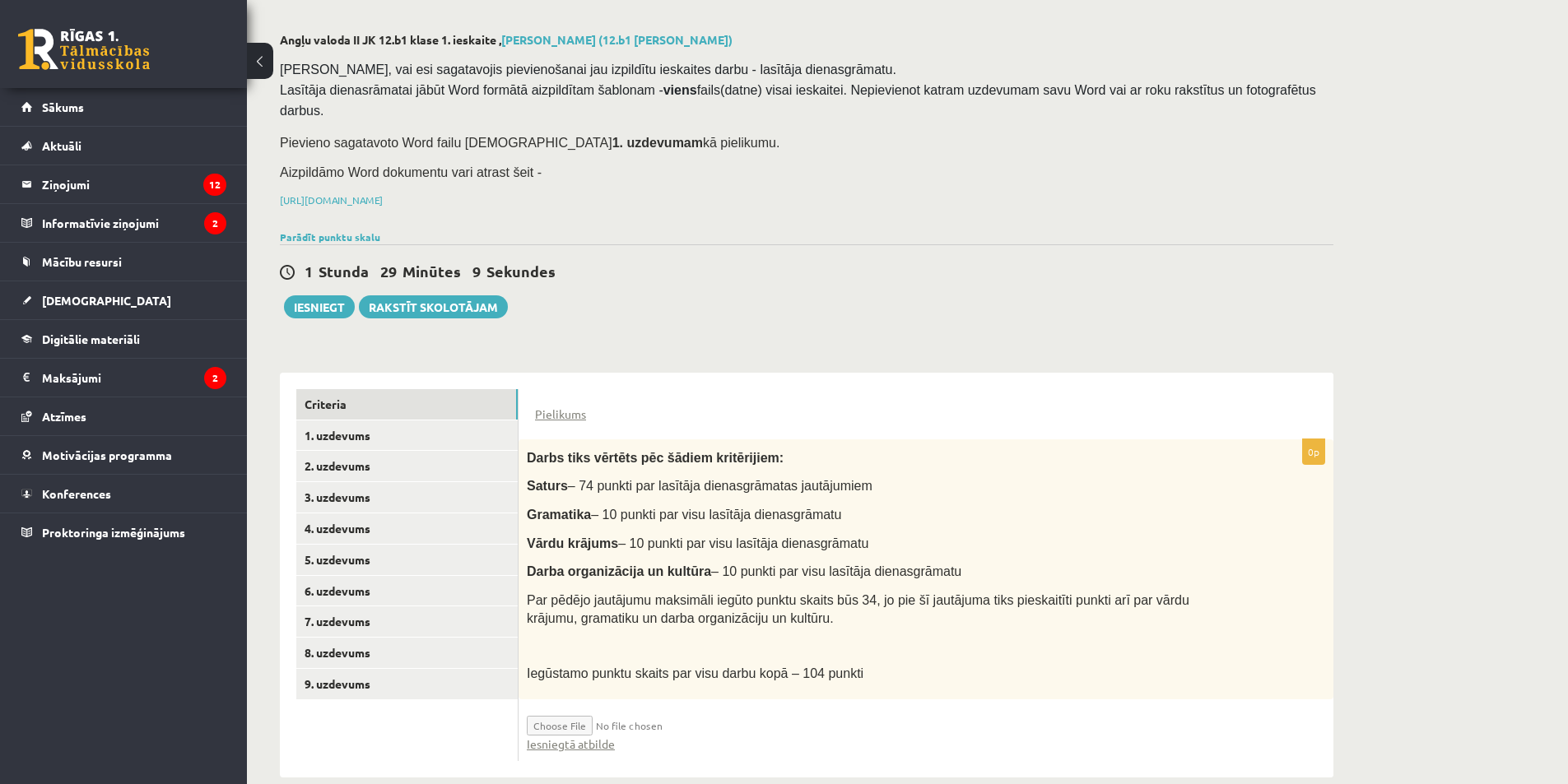
scroll to position [68, 0]
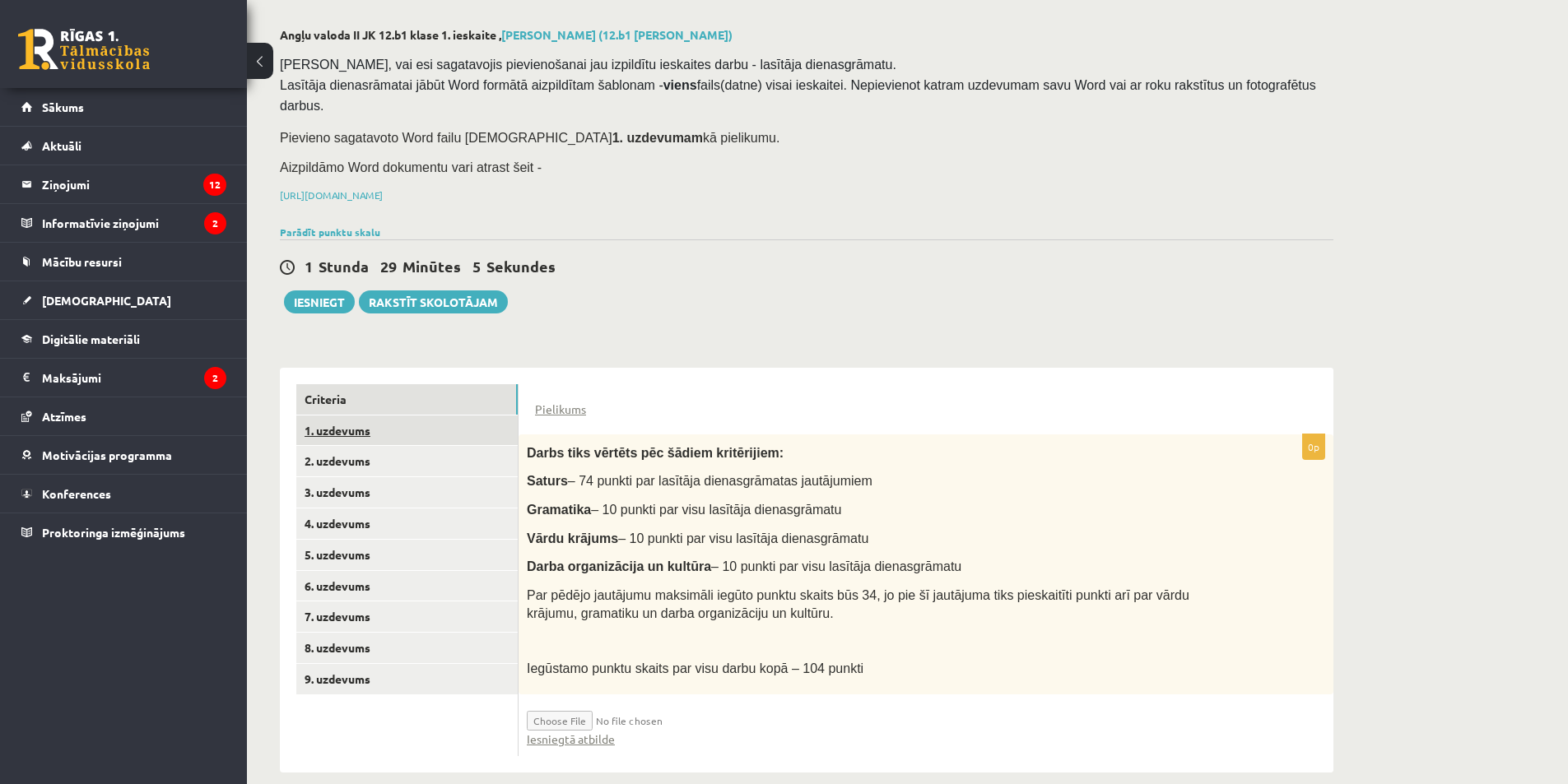
click at [383, 415] on link "1. uzdevums" at bounding box center [407, 430] width 221 height 30
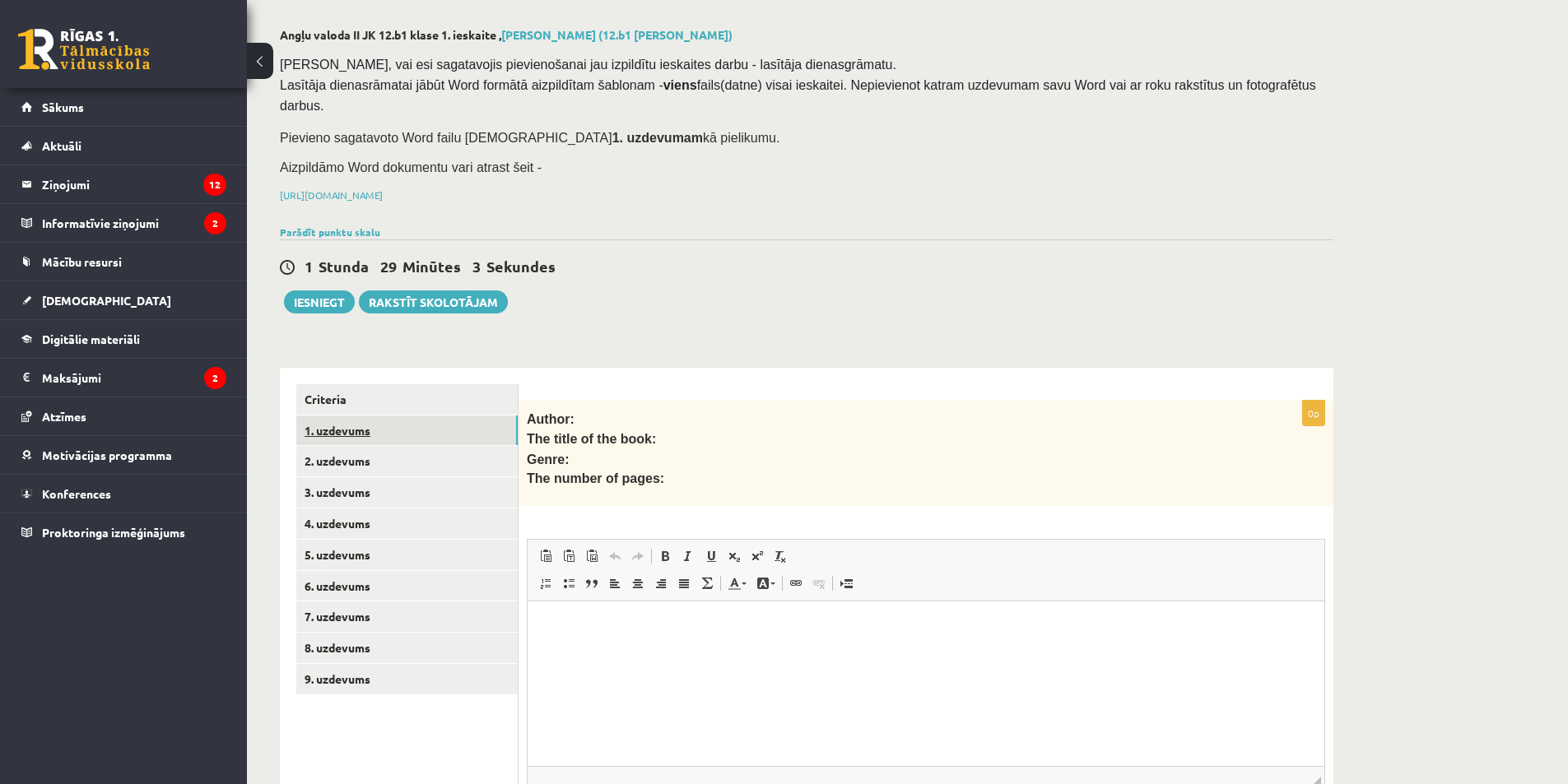
click at [375, 419] on link "1. uzdevums" at bounding box center [407, 430] width 221 height 30
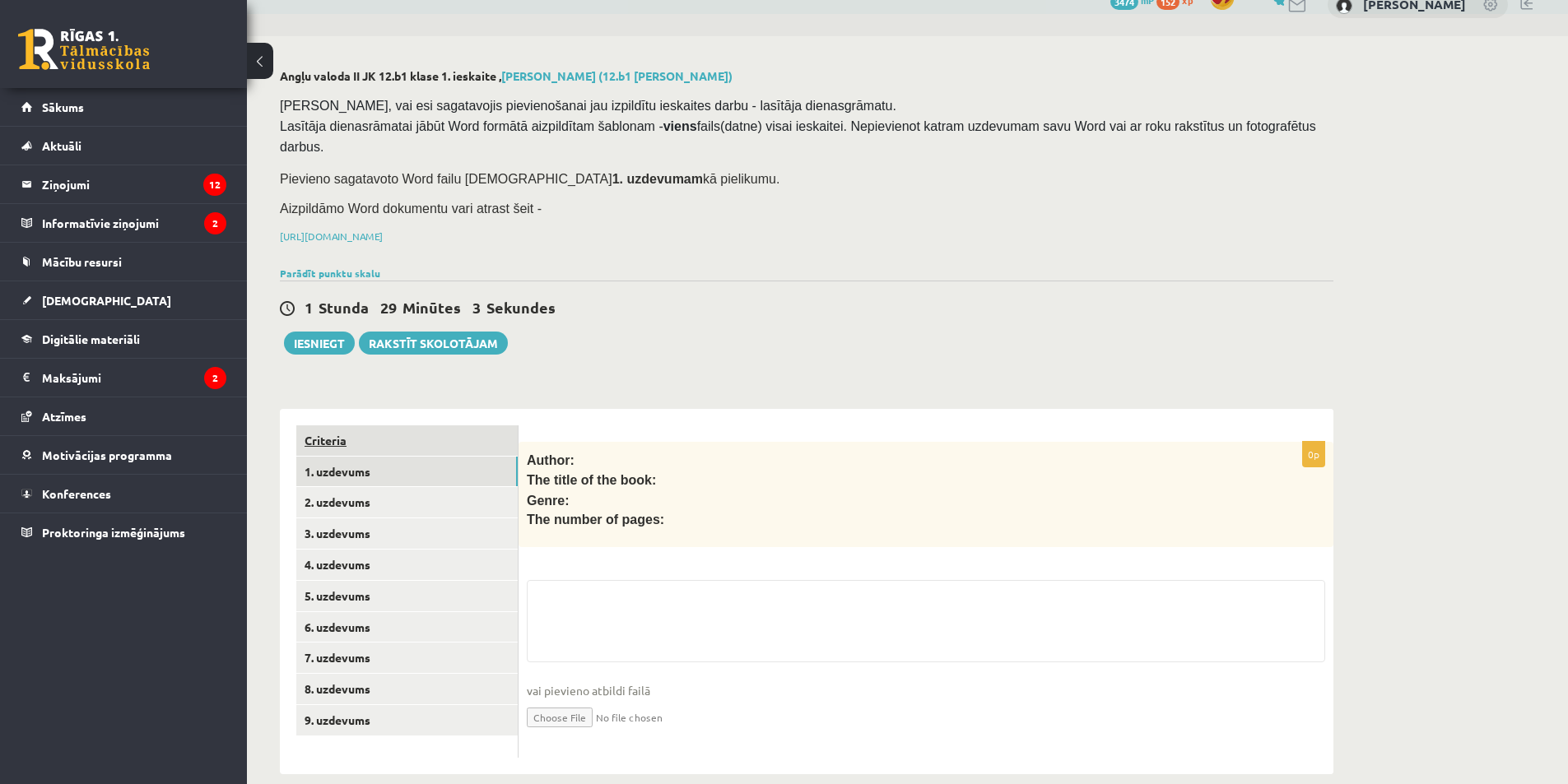
click at [370, 425] on link "Criteria" at bounding box center [407, 440] width 221 height 30
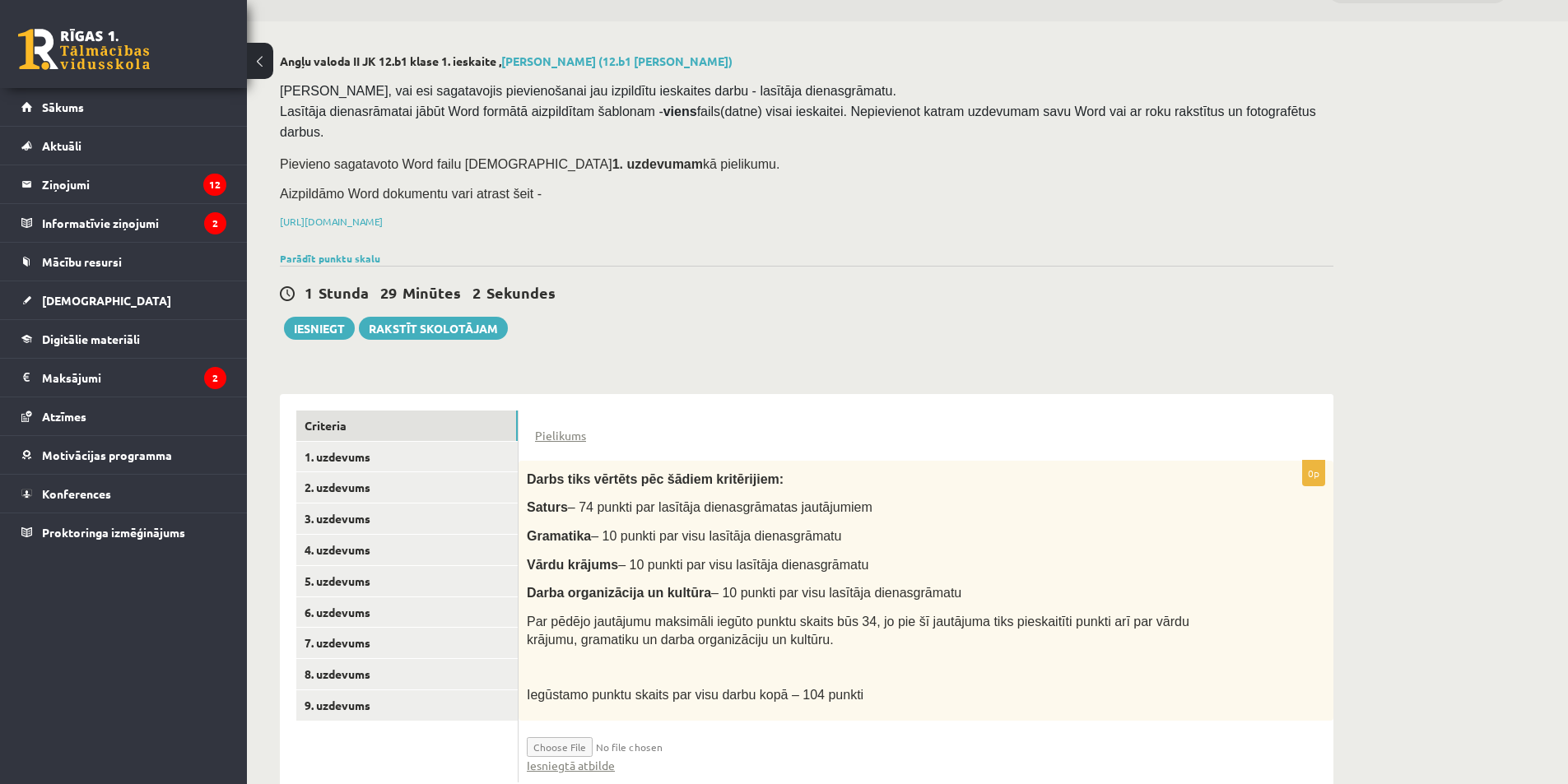
scroll to position [68, 0]
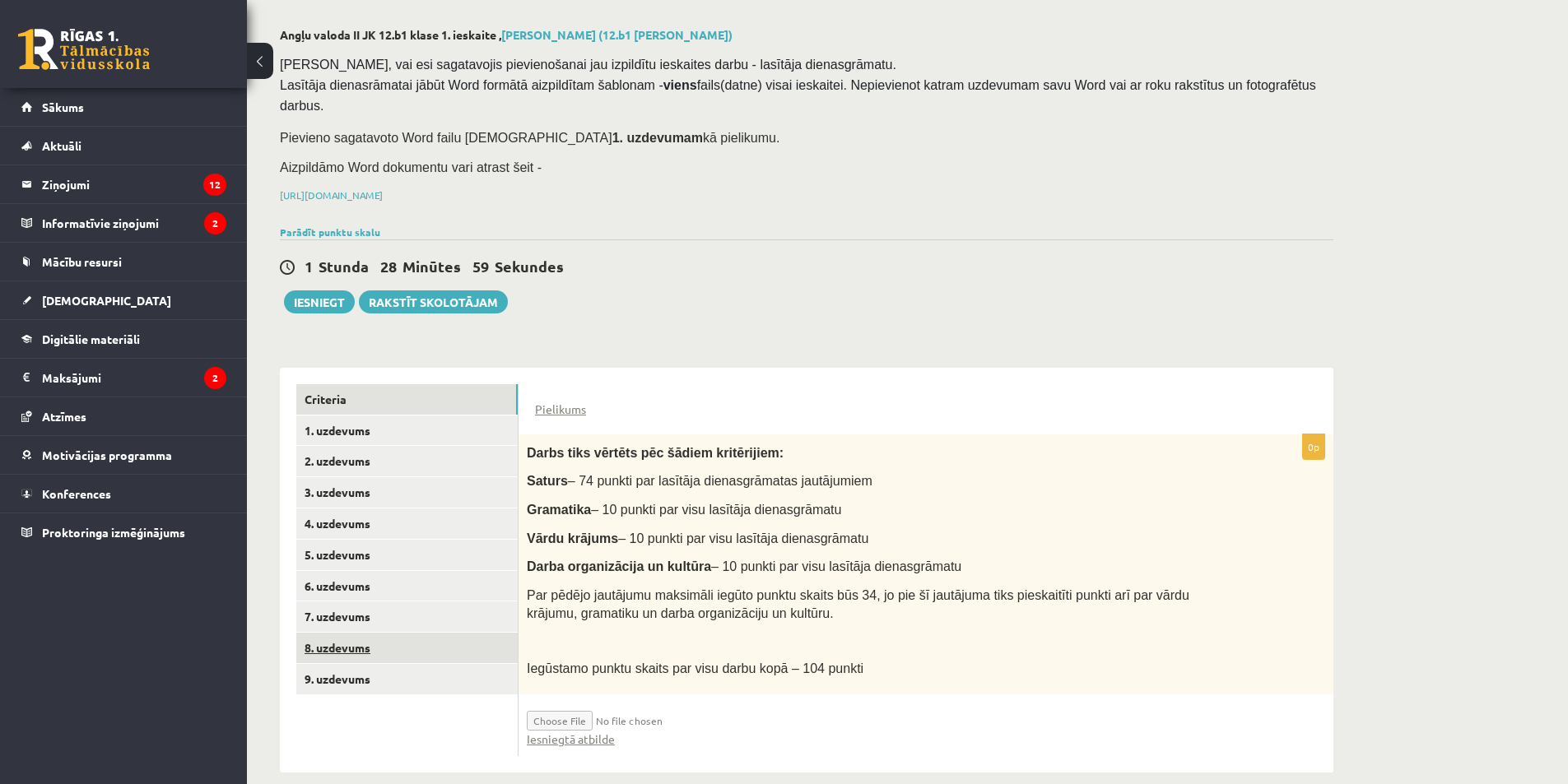
click at [407, 633] on link "8. uzdevums" at bounding box center [407, 647] width 221 height 30
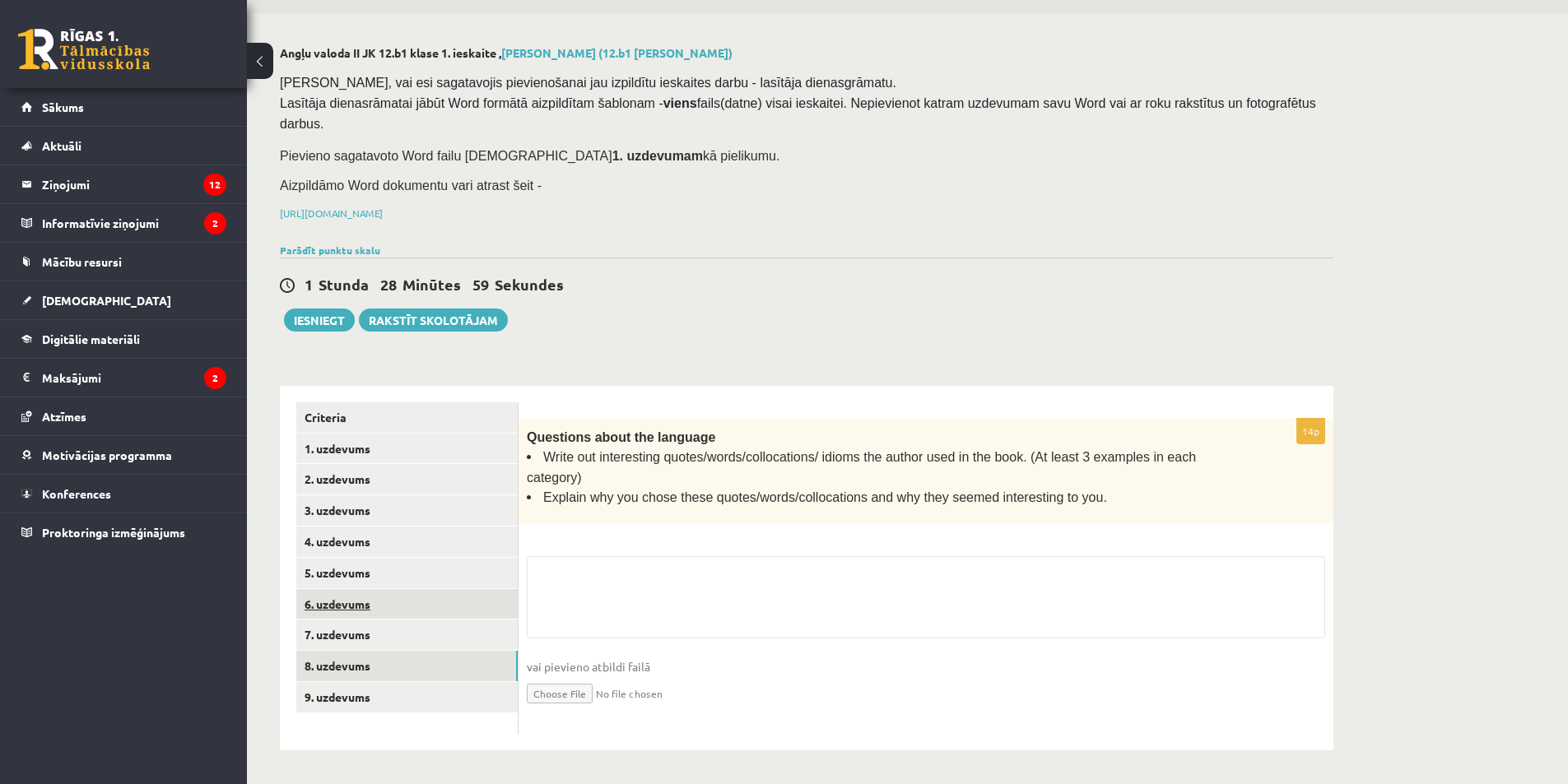
scroll to position [7, 0]
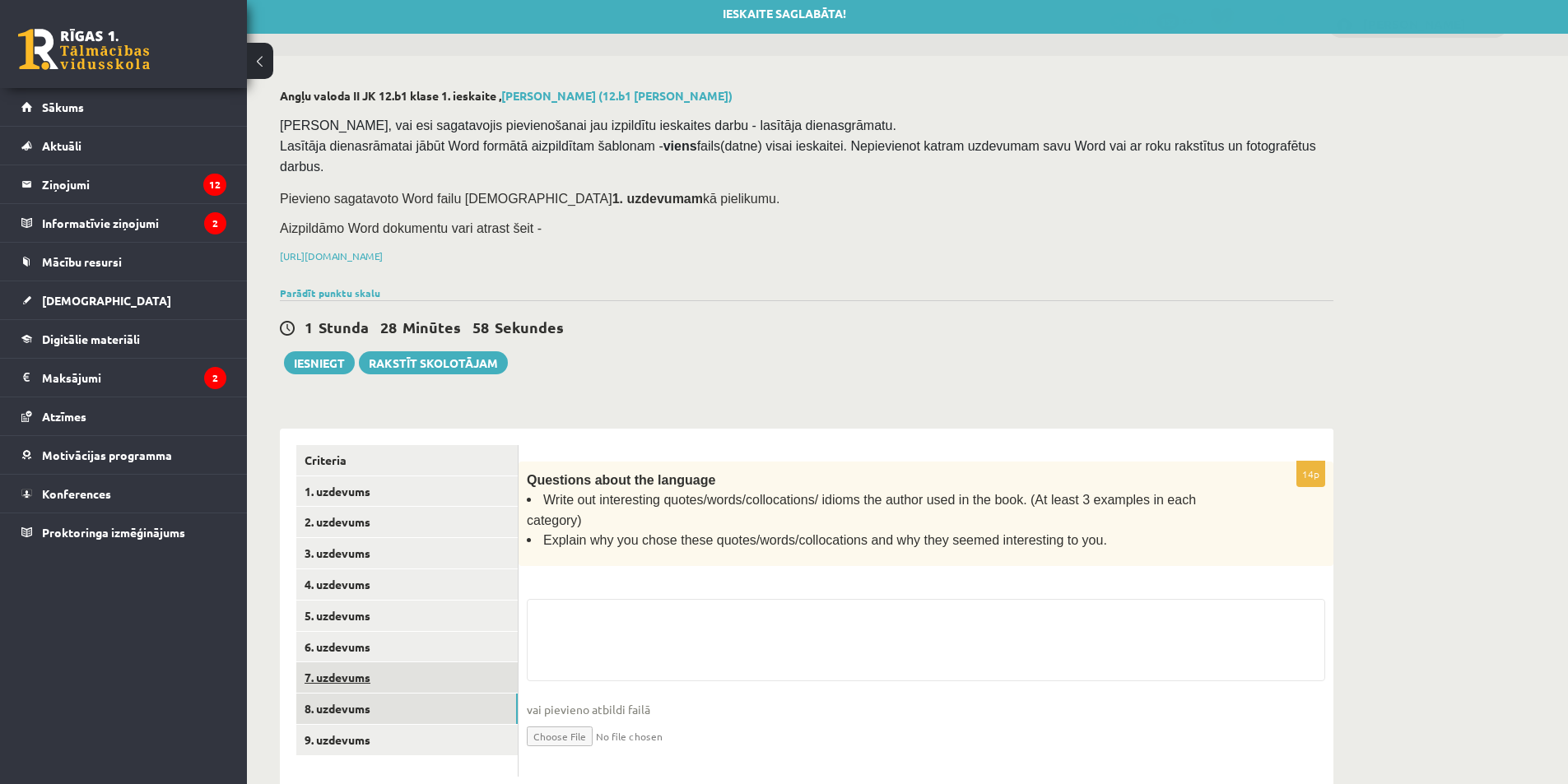
click at [421, 662] on link "7. uzdevums" at bounding box center [407, 677] width 221 height 30
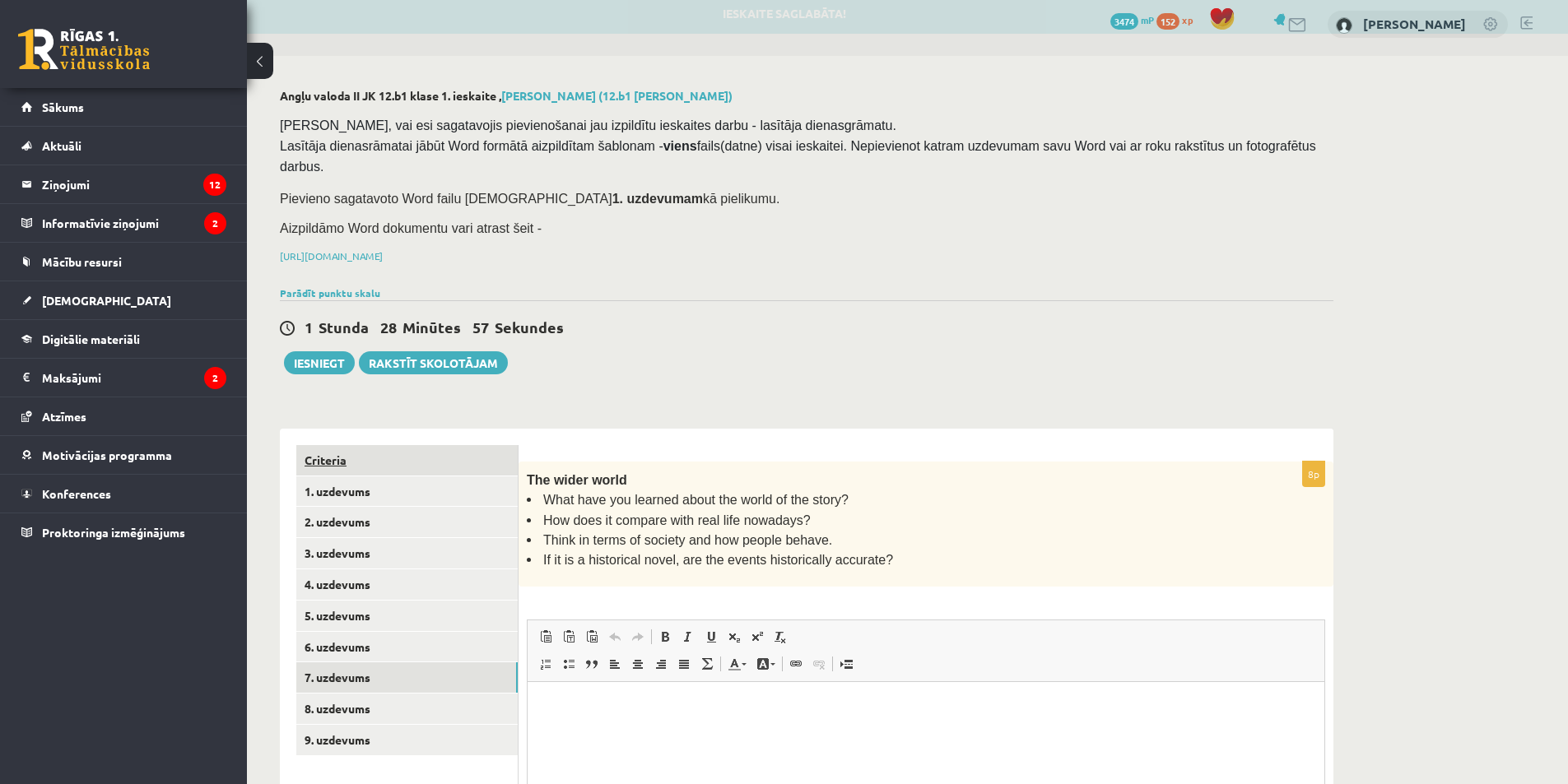
scroll to position [0, 0]
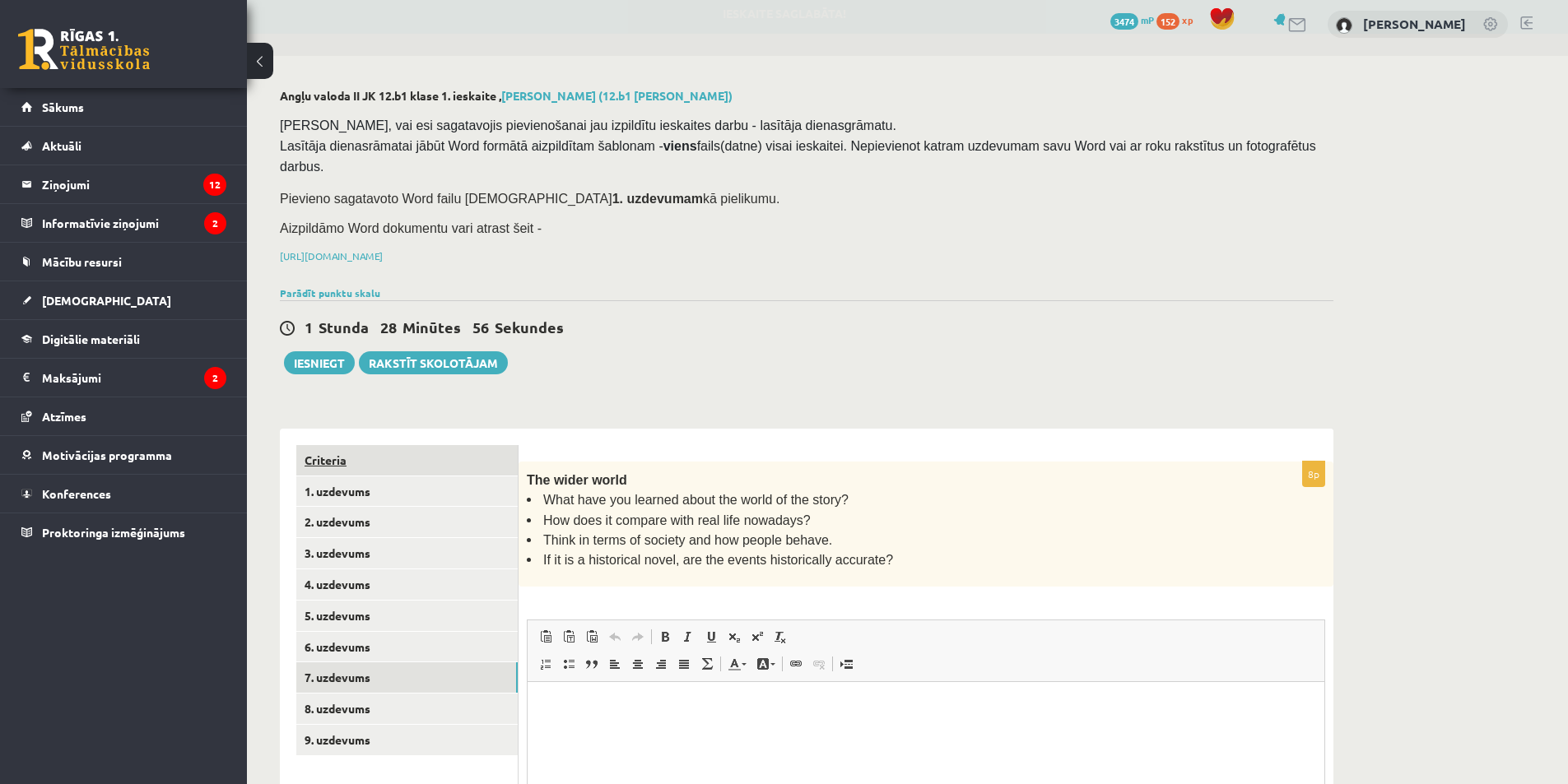
click at [333, 445] on link "Criteria" at bounding box center [407, 460] width 221 height 30
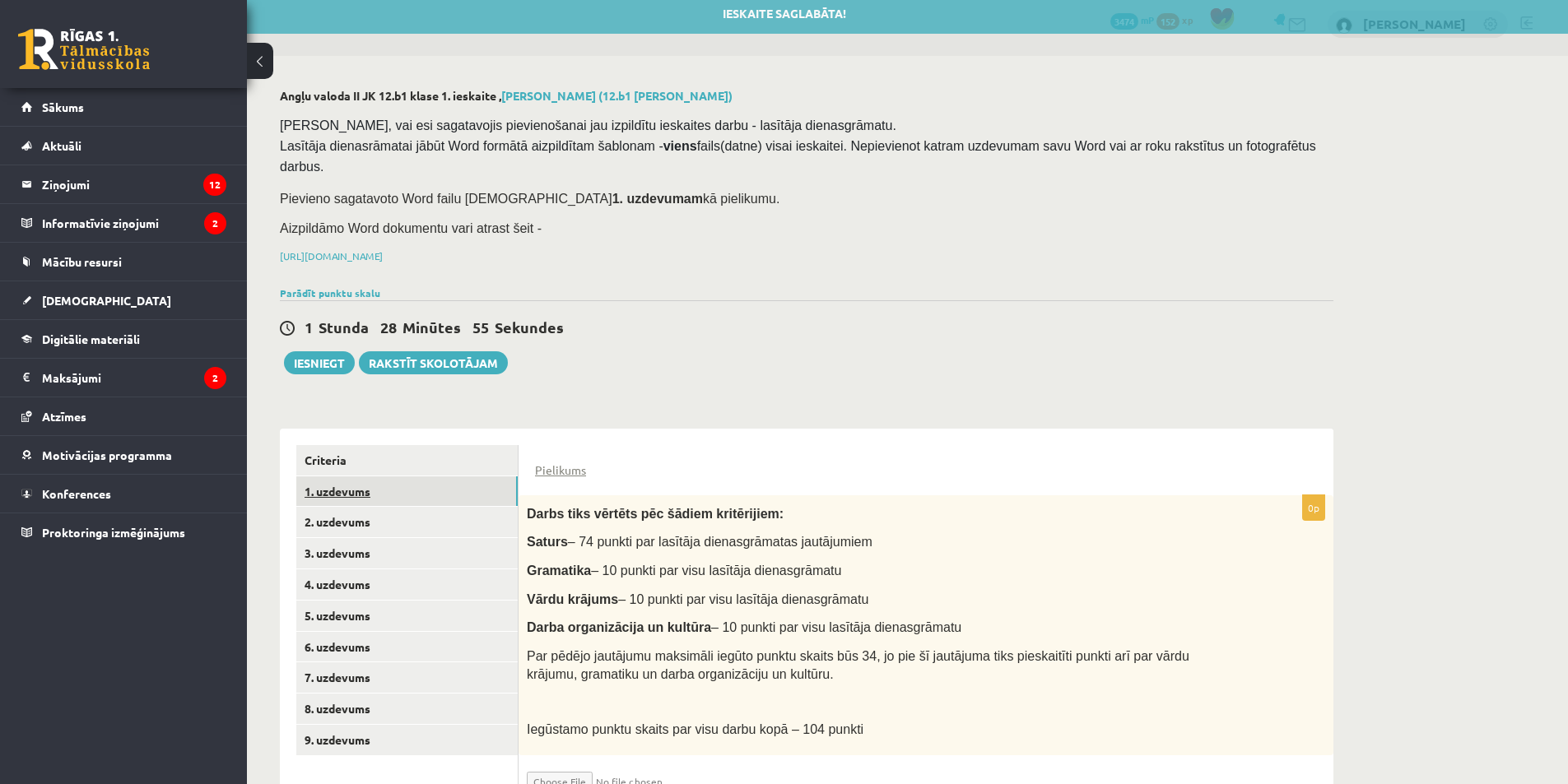
click at [402, 476] on link "1. uzdevums" at bounding box center [407, 491] width 221 height 30
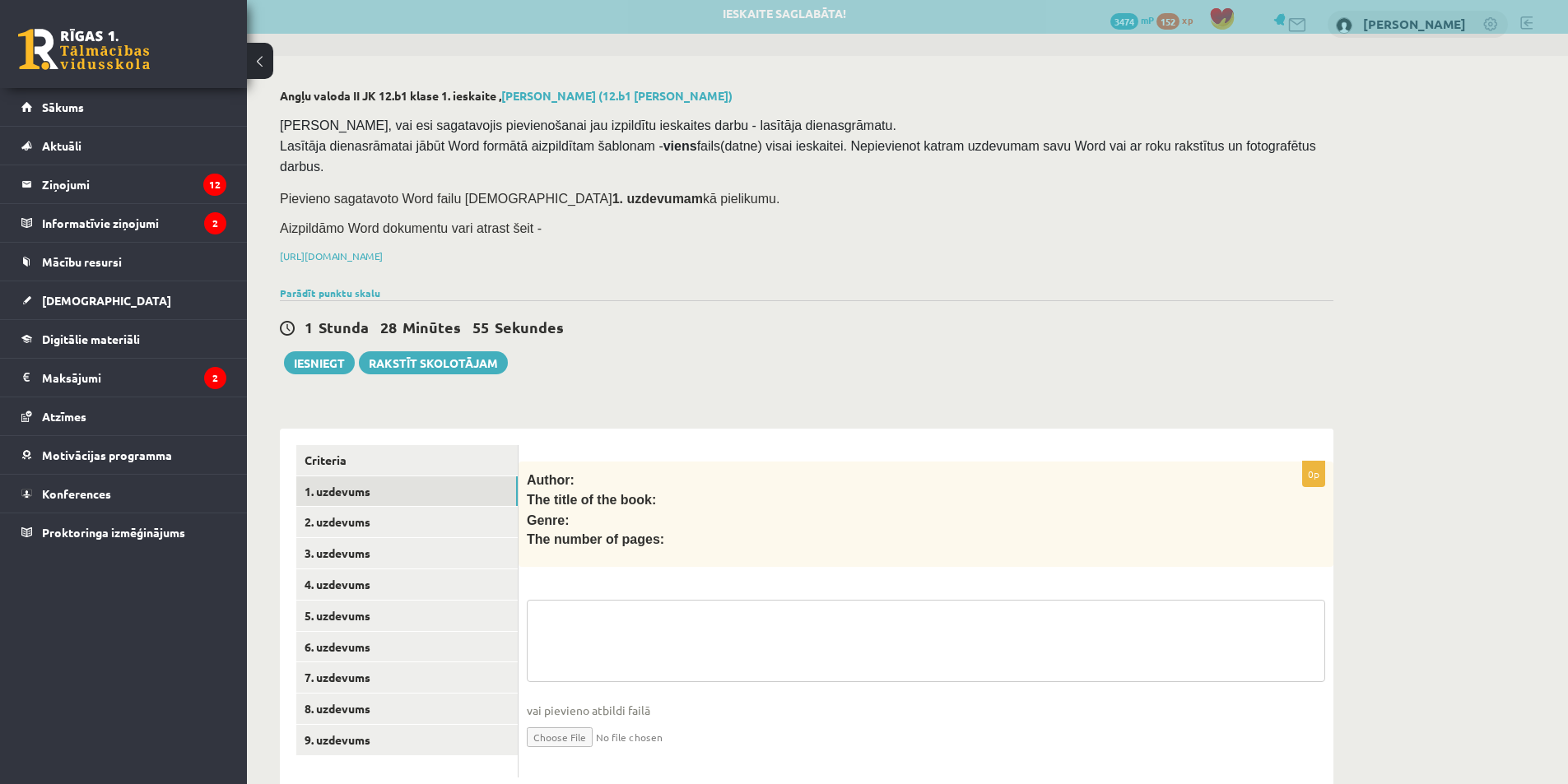
click at [641, 616] on textarea at bounding box center [926, 641] width 798 height 82
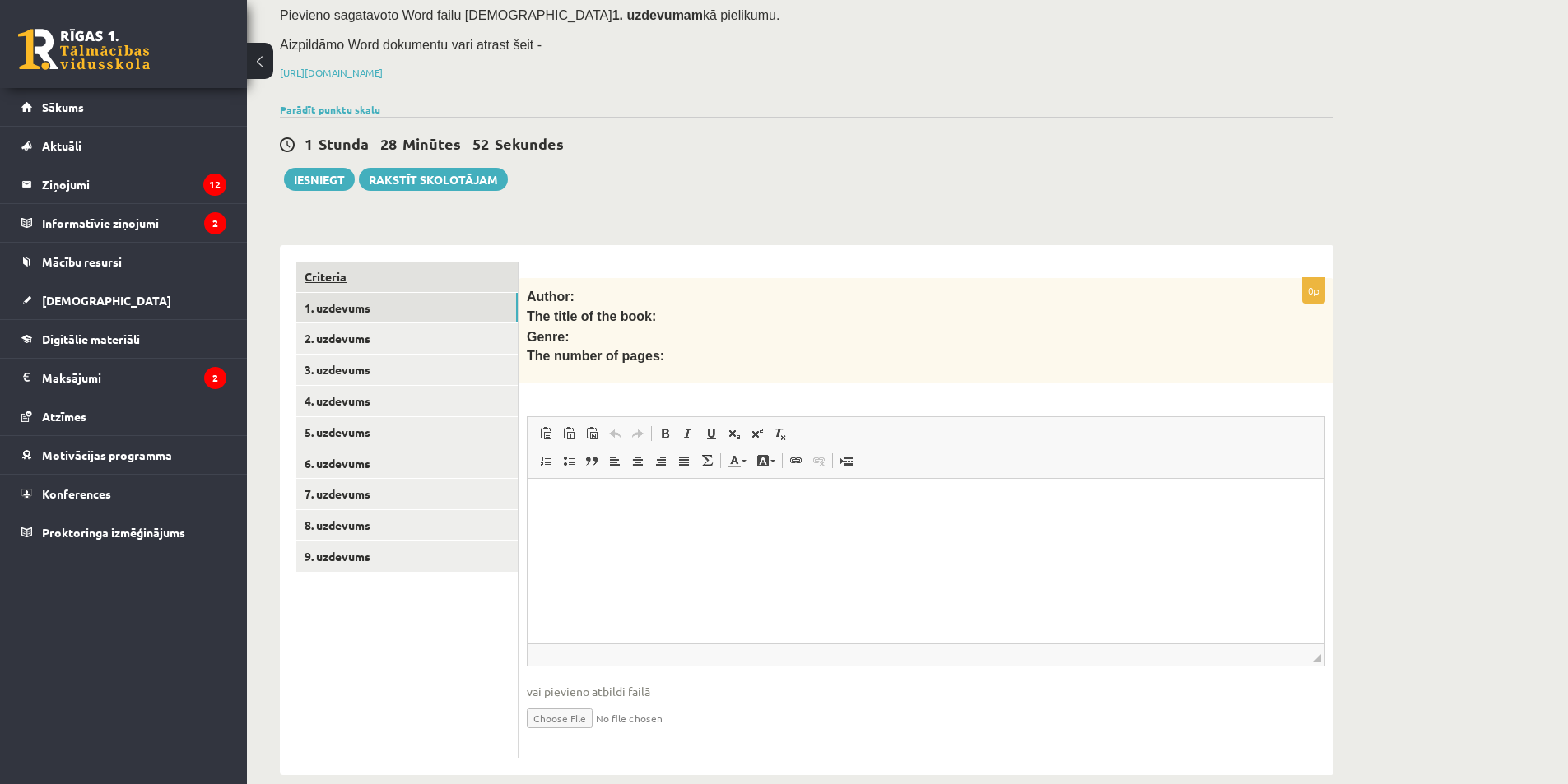
click at [341, 262] on link "Criteria" at bounding box center [407, 276] width 221 height 30
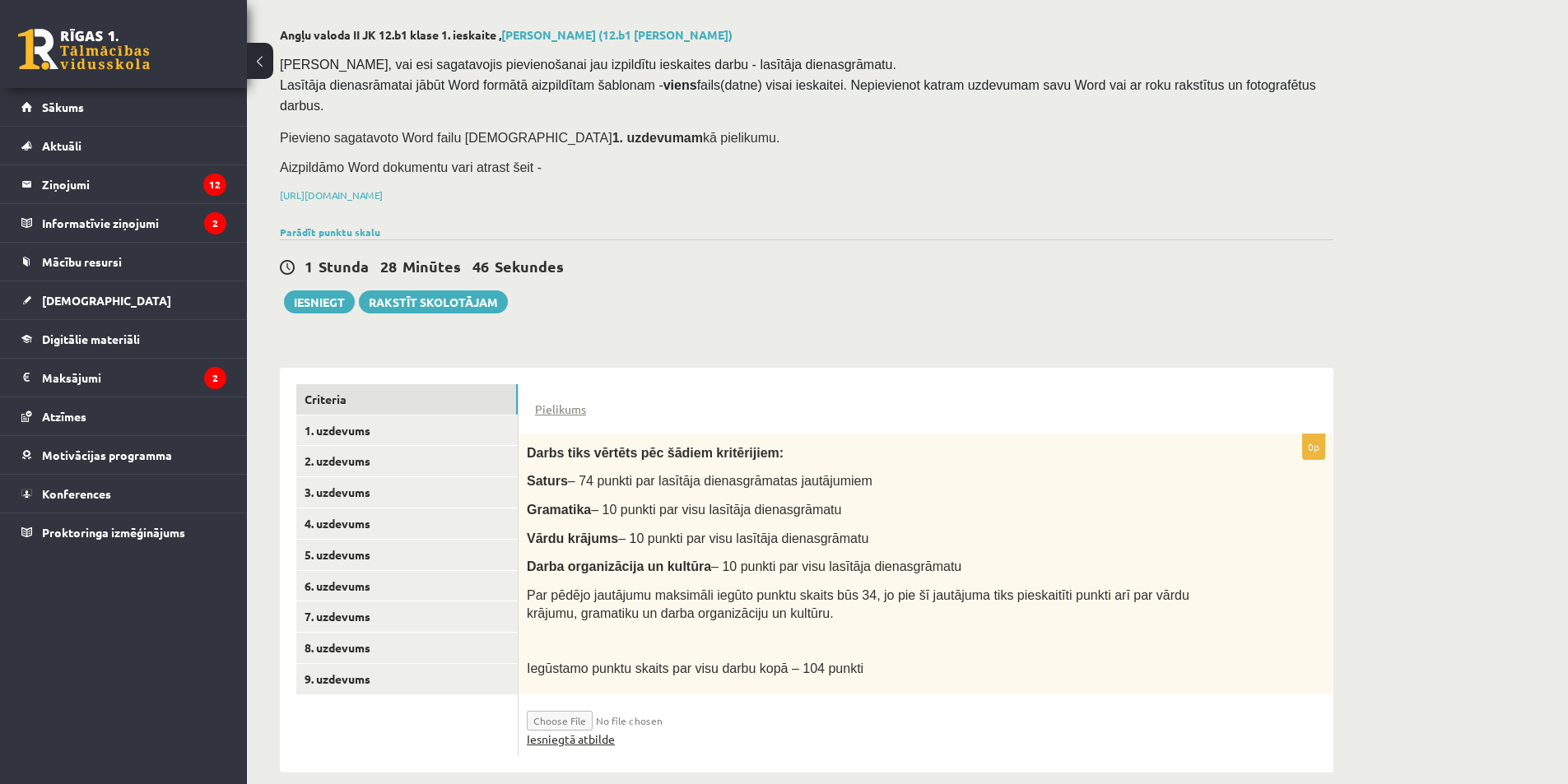
click at [582, 731] on link "Iesniegtā atbilde" at bounding box center [570, 739] width 88 height 17
click at [348, 415] on link "1. uzdevums" at bounding box center [407, 430] width 221 height 30
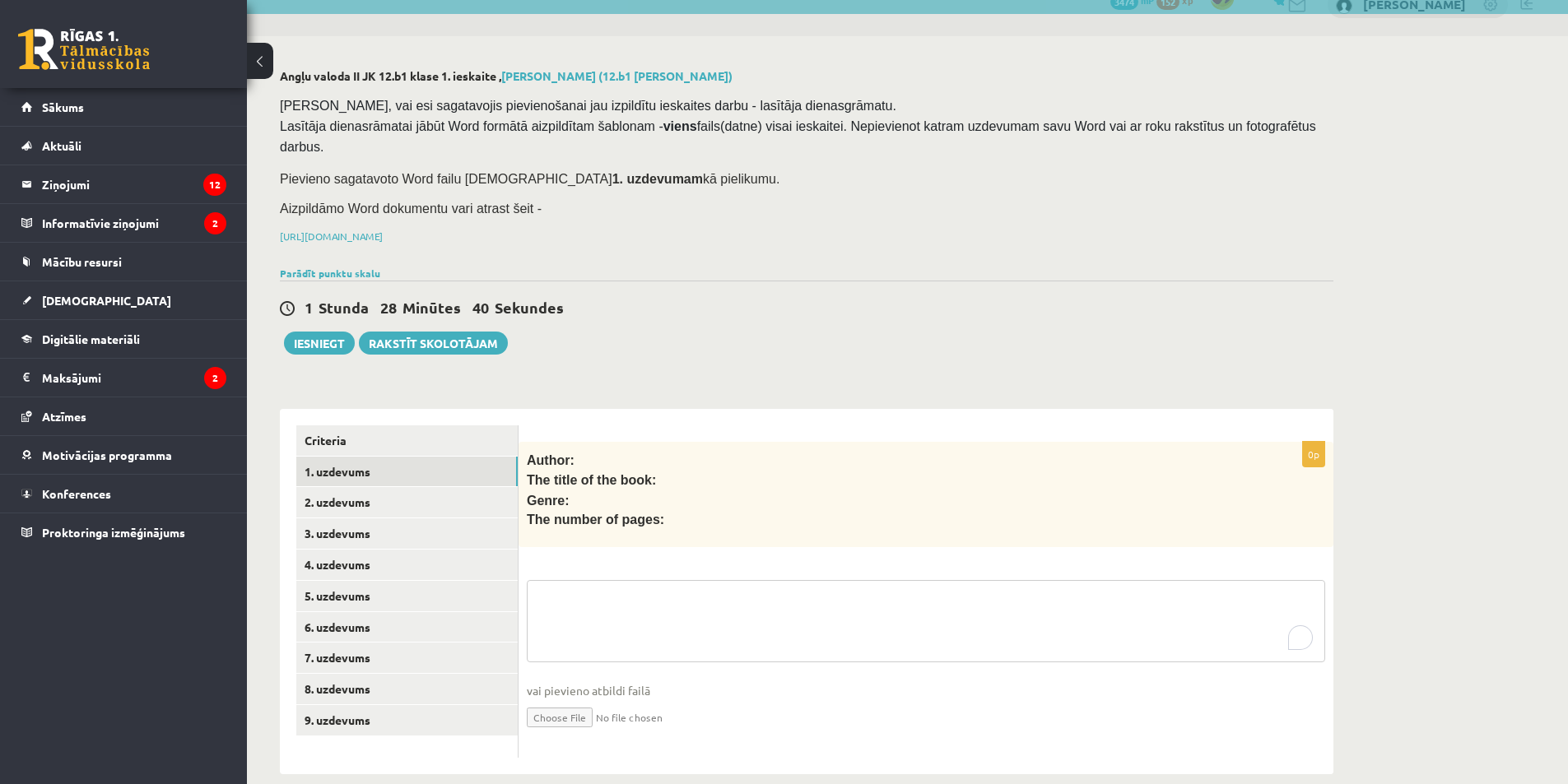
click at [581, 600] on textarea "To enrich screen reader interactions, please activate Accessibility in Grammarl…" at bounding box center [926, 621] width 798 height 82
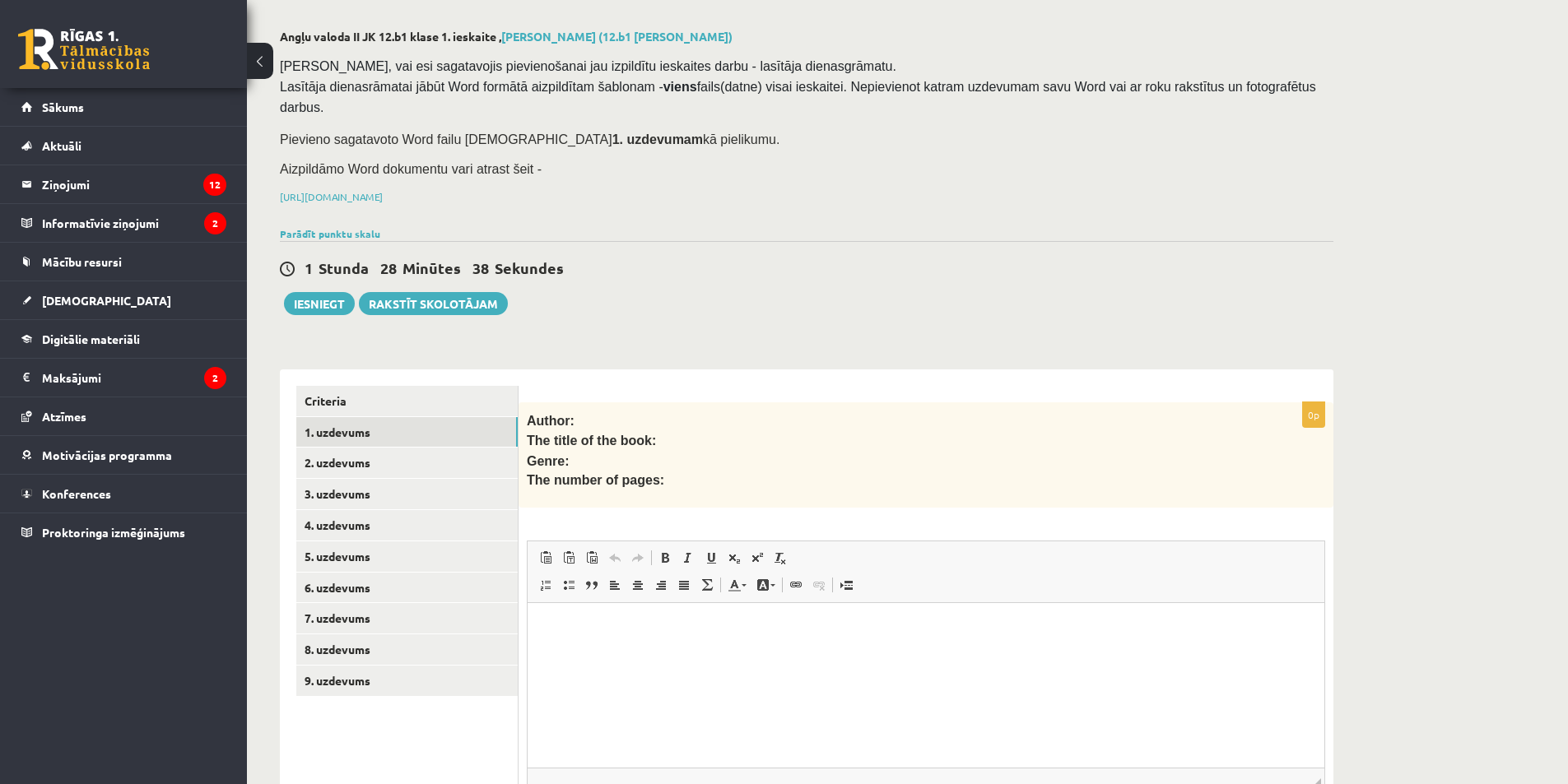
scroll to position [191, 0]
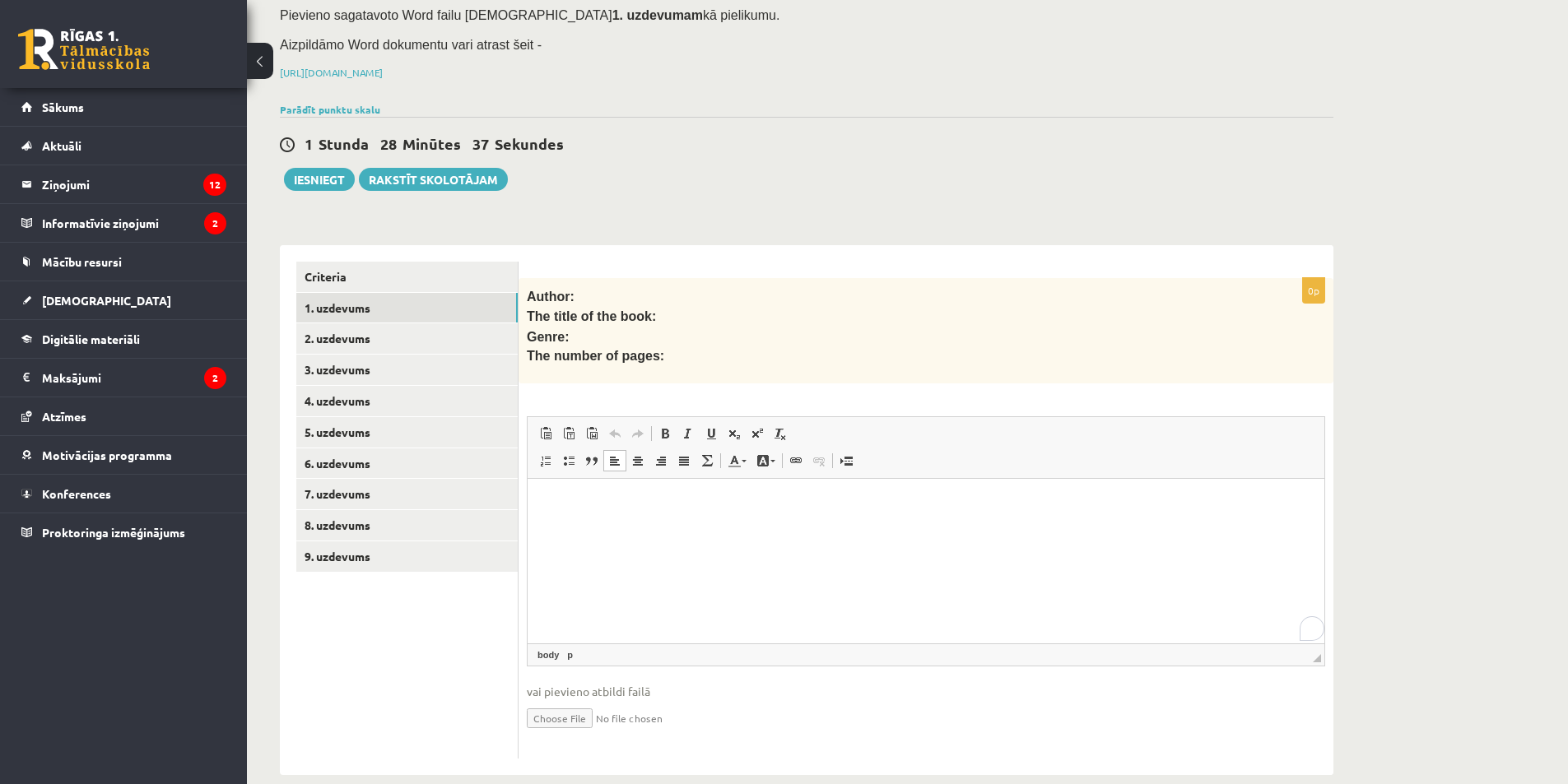
click at [591, 524] on html at bounding box center [926, 503] width 797 height 50
click at [355, 262] on link "Criteria" at bounding box center [407, 276] width 221 height 30
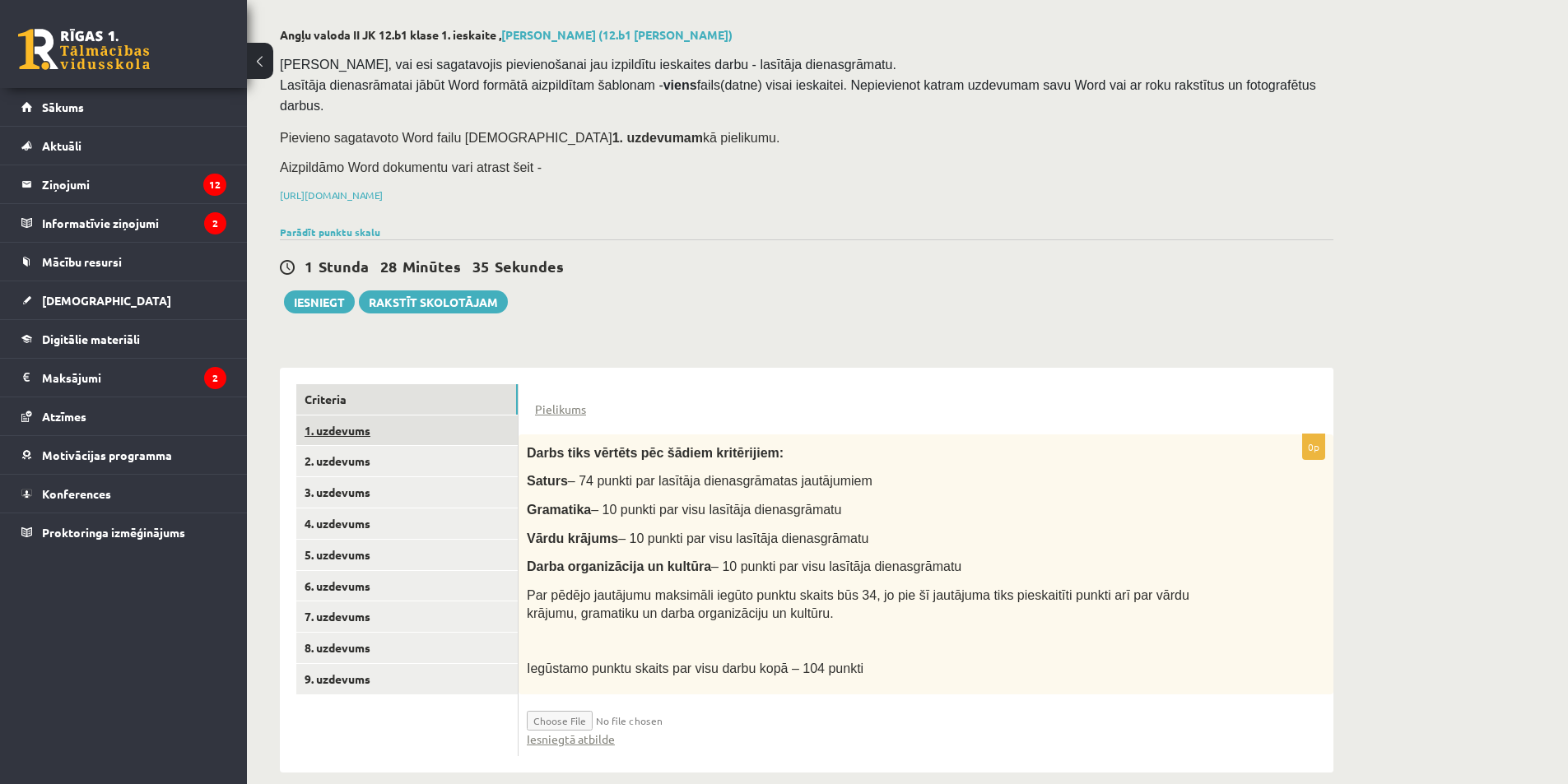
click at [364, 415] on link "1. uzdevums" at bounding box center [407, 430] width 221 height 30
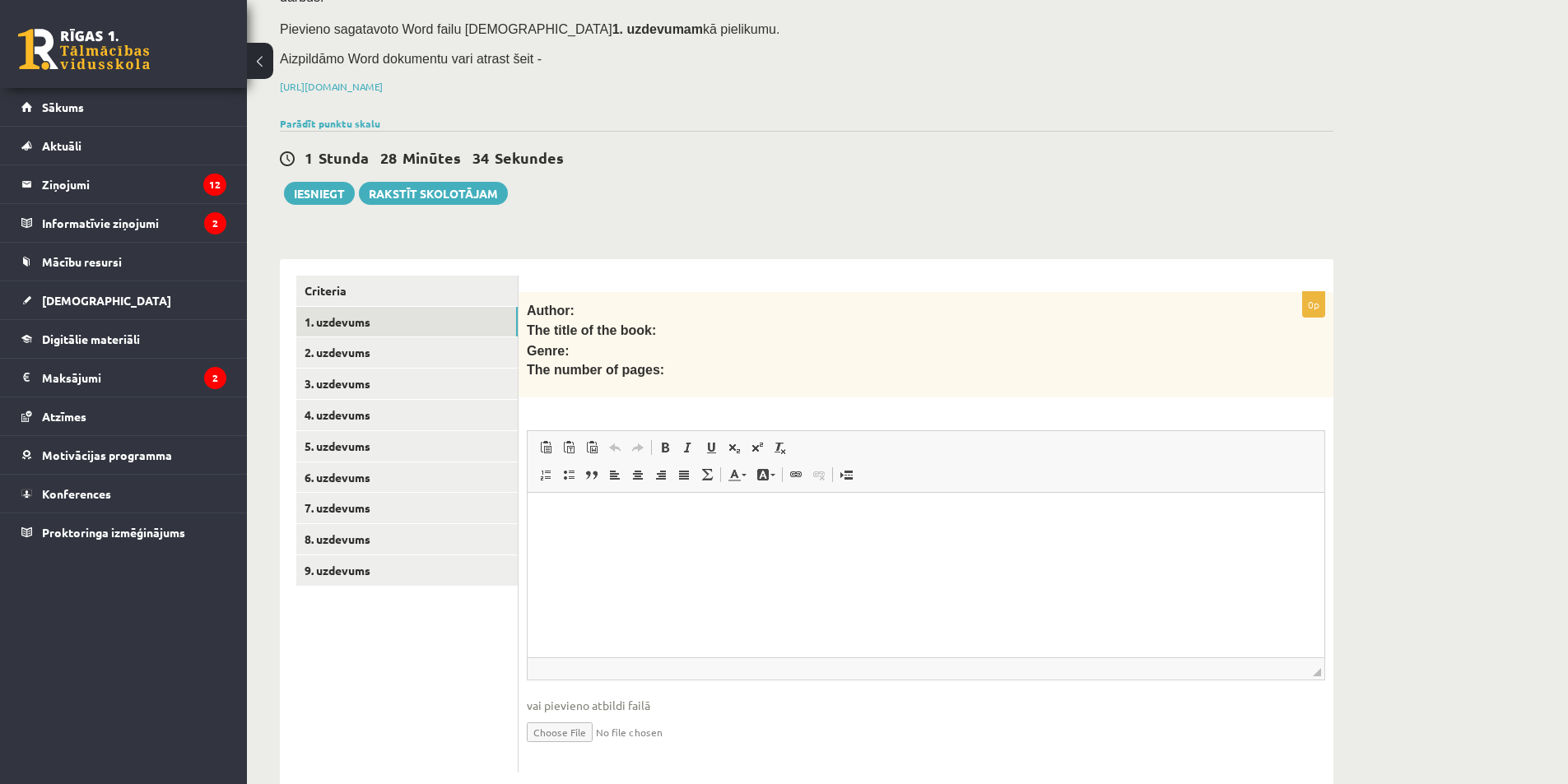
scroll to position [191, 0]
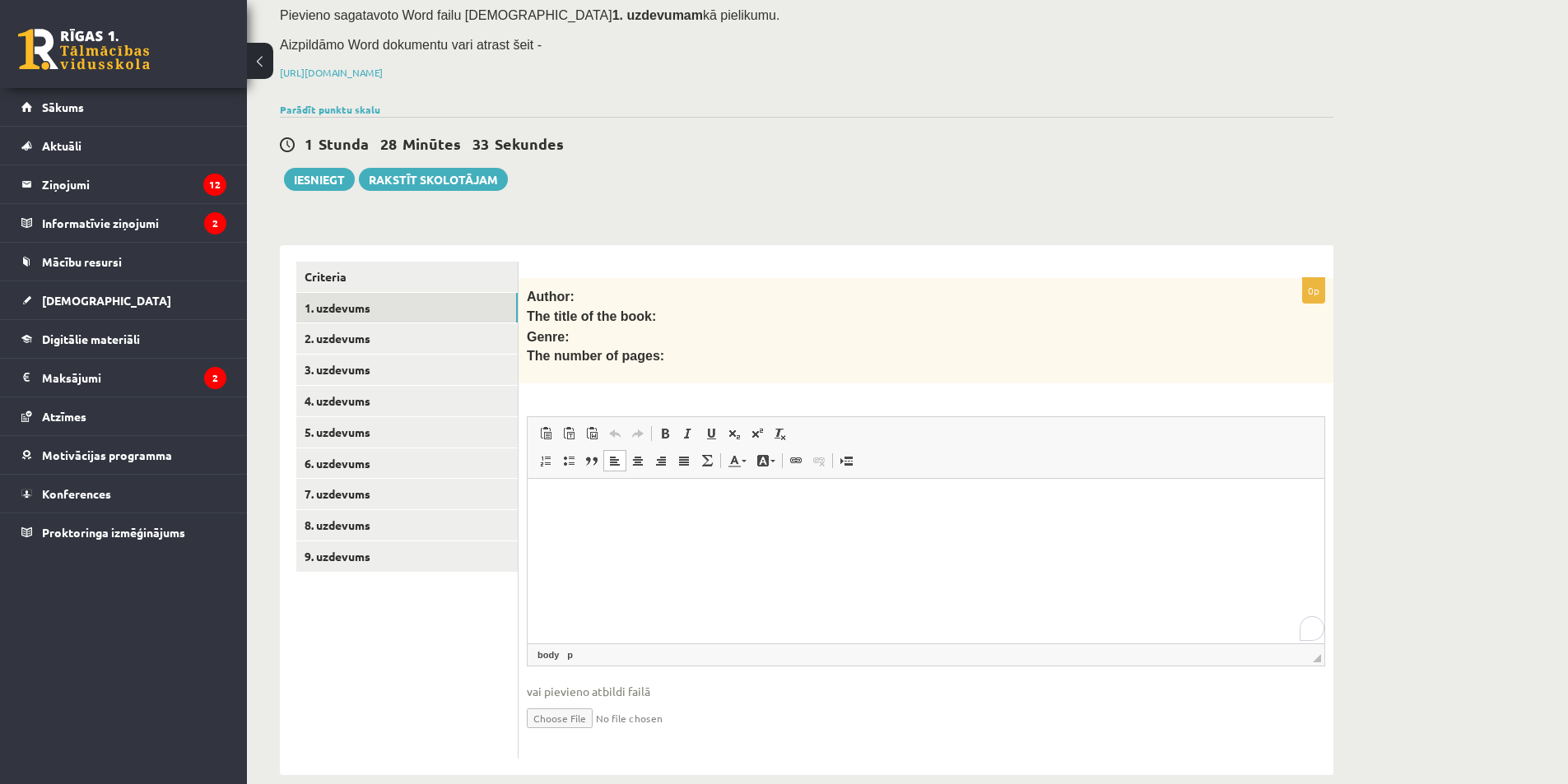
click at [592, 529] on html at bounding box center [926, 503] width 797 height 50
click at [365, 262] on link "Criteria" at bounding box center [407, 276] width 221 height 30
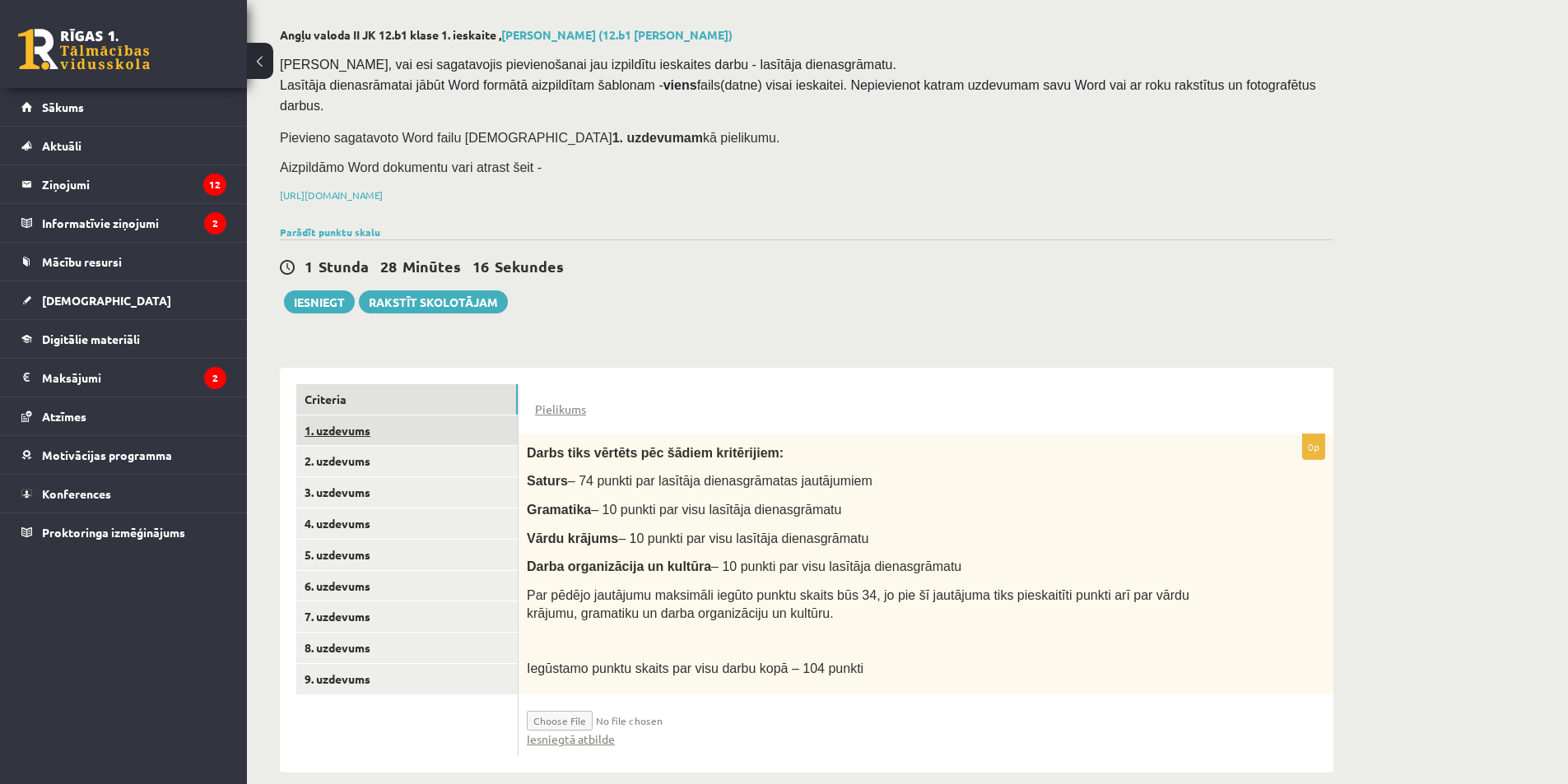
click at [422, 415] on link "1. uzdevums" at bounding box center [407, 430] width 221 height 30
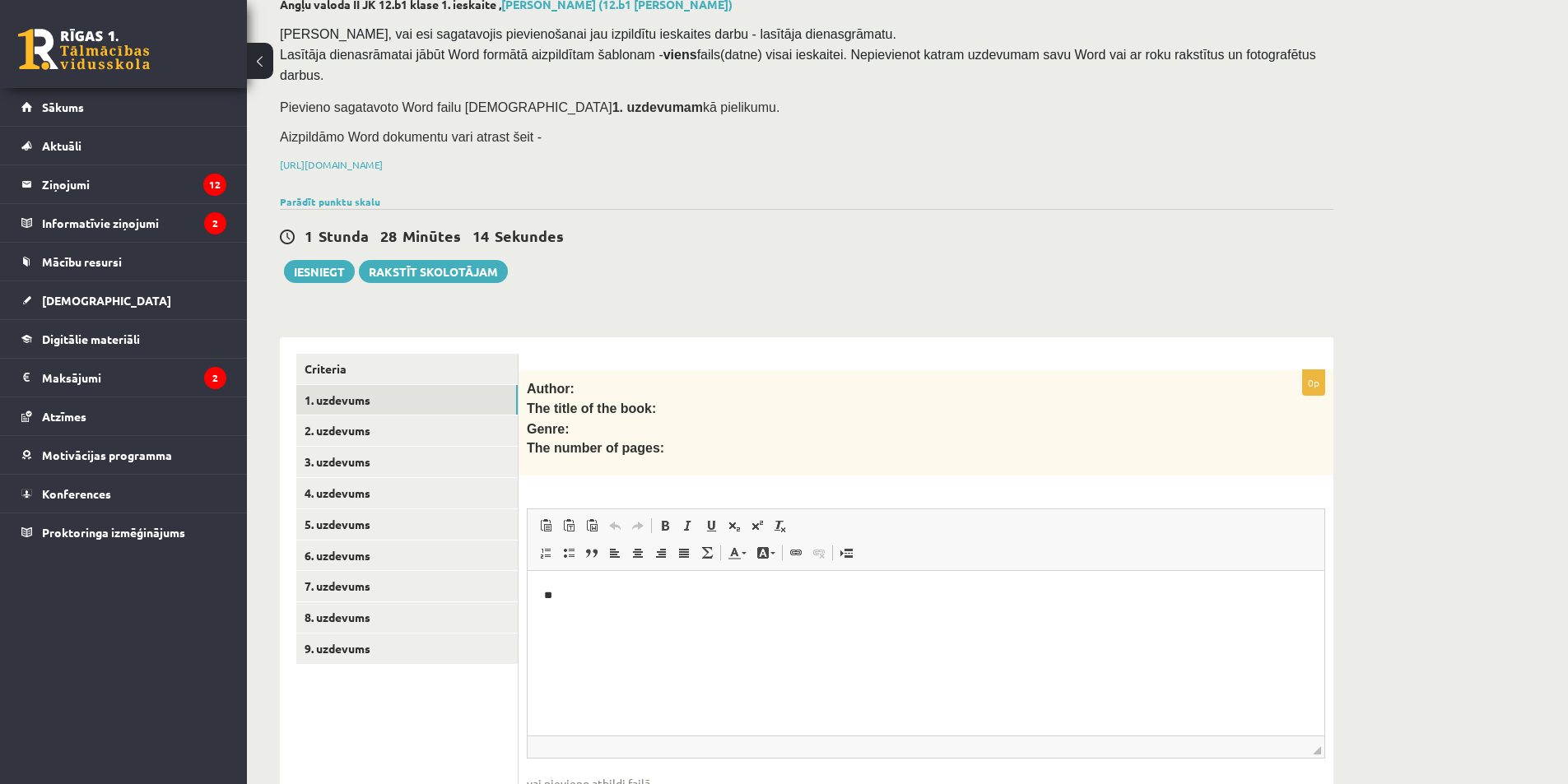
scroll to position [191, 0]
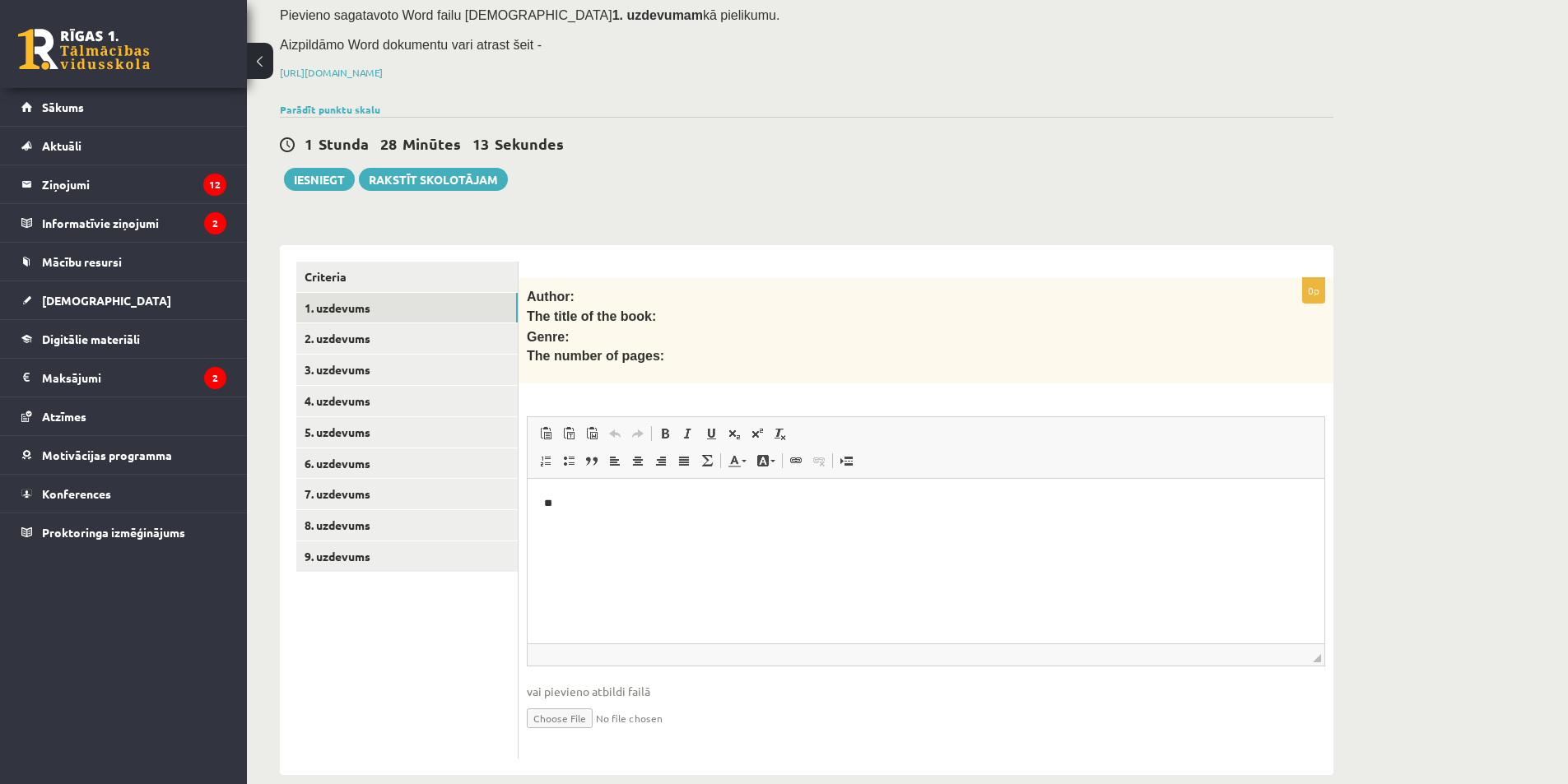
click at [598, 700] on input "file" at bounding box center [926, 717] width 798 height 34
type input "**********"
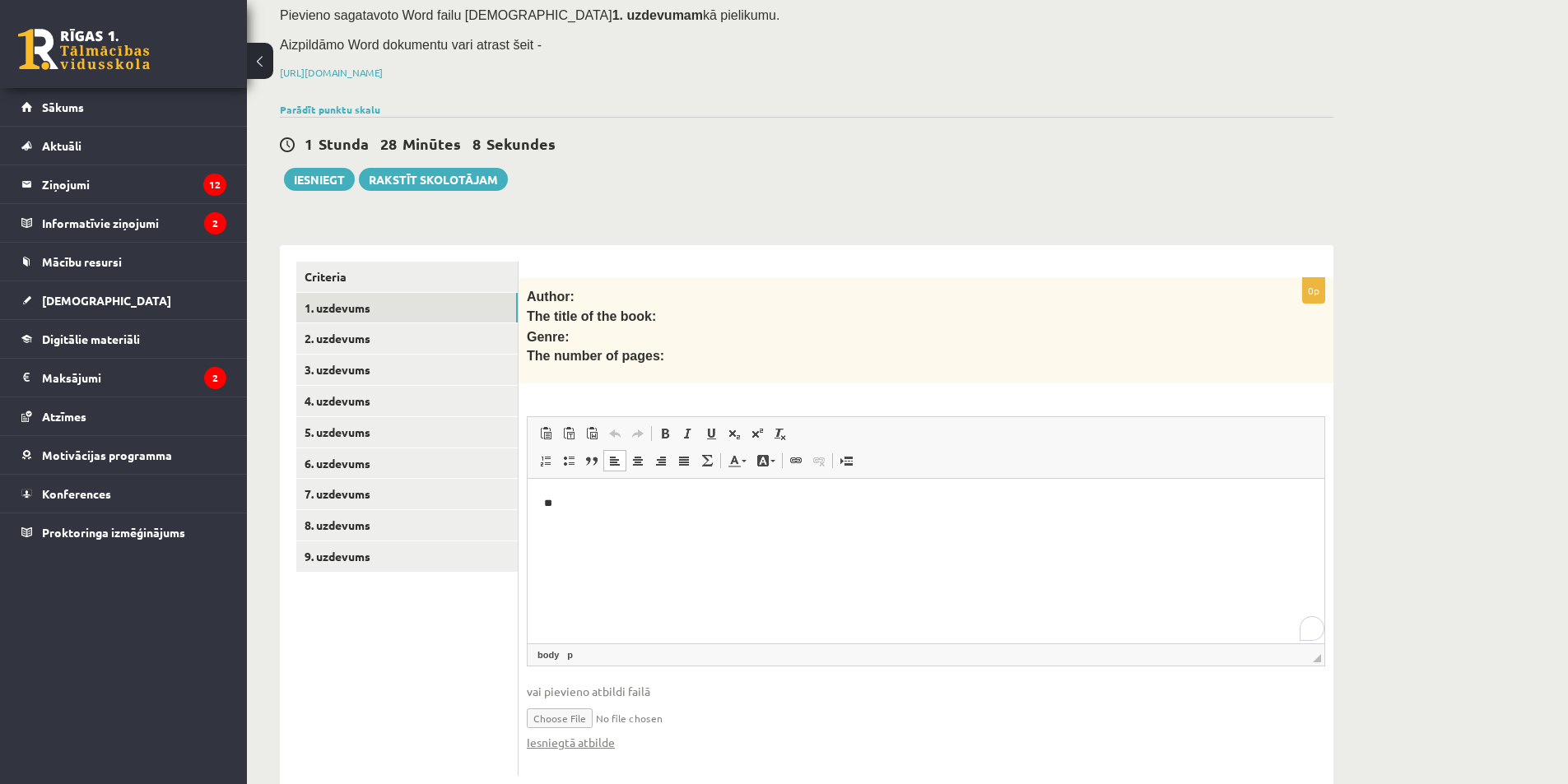
click at [652, 529] on html "**" at bounding box center [926, 503] width 797 height 50
click at [305, 168] on button "Iesniegt" at bounding box center [319, 179] width 71 height 23
click at [392, 541] on link "9. uzdevums" at bounding box center [407, 556] width 221 height 30
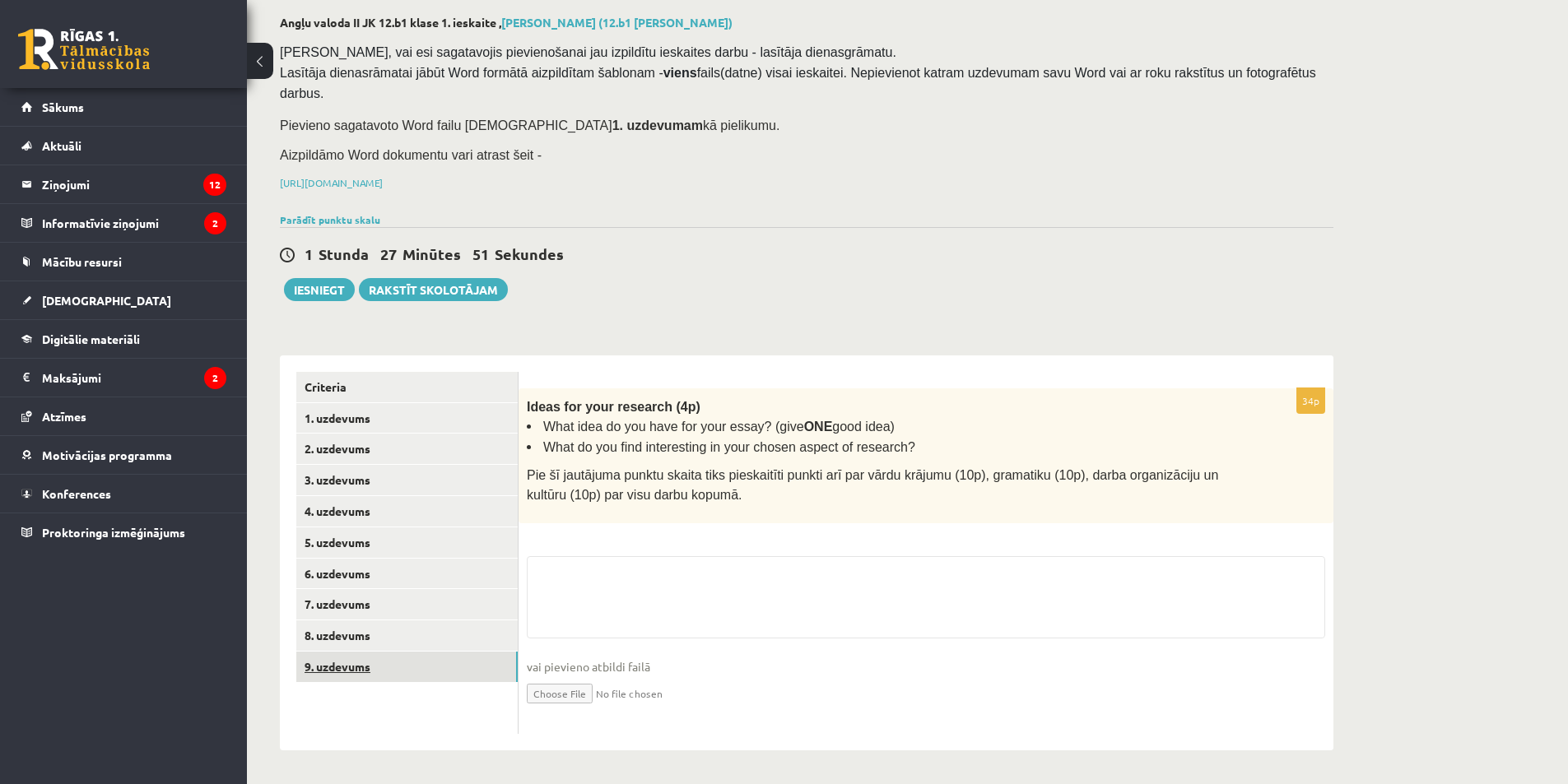
scroll to position [55, 0]
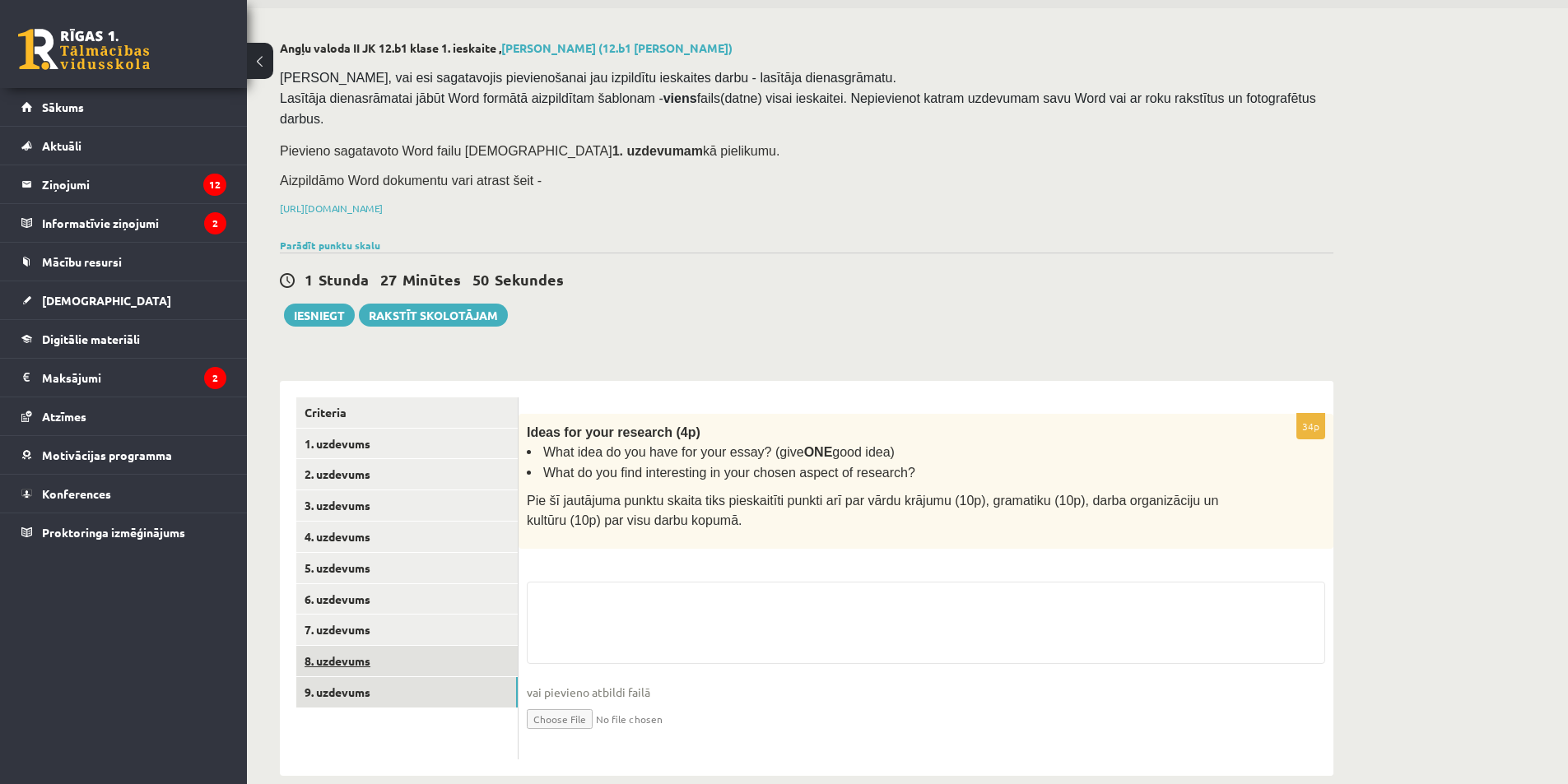
click at [384, 646] on link "8. uzdevums" at bounding box center [407, 661] width 221 height 30
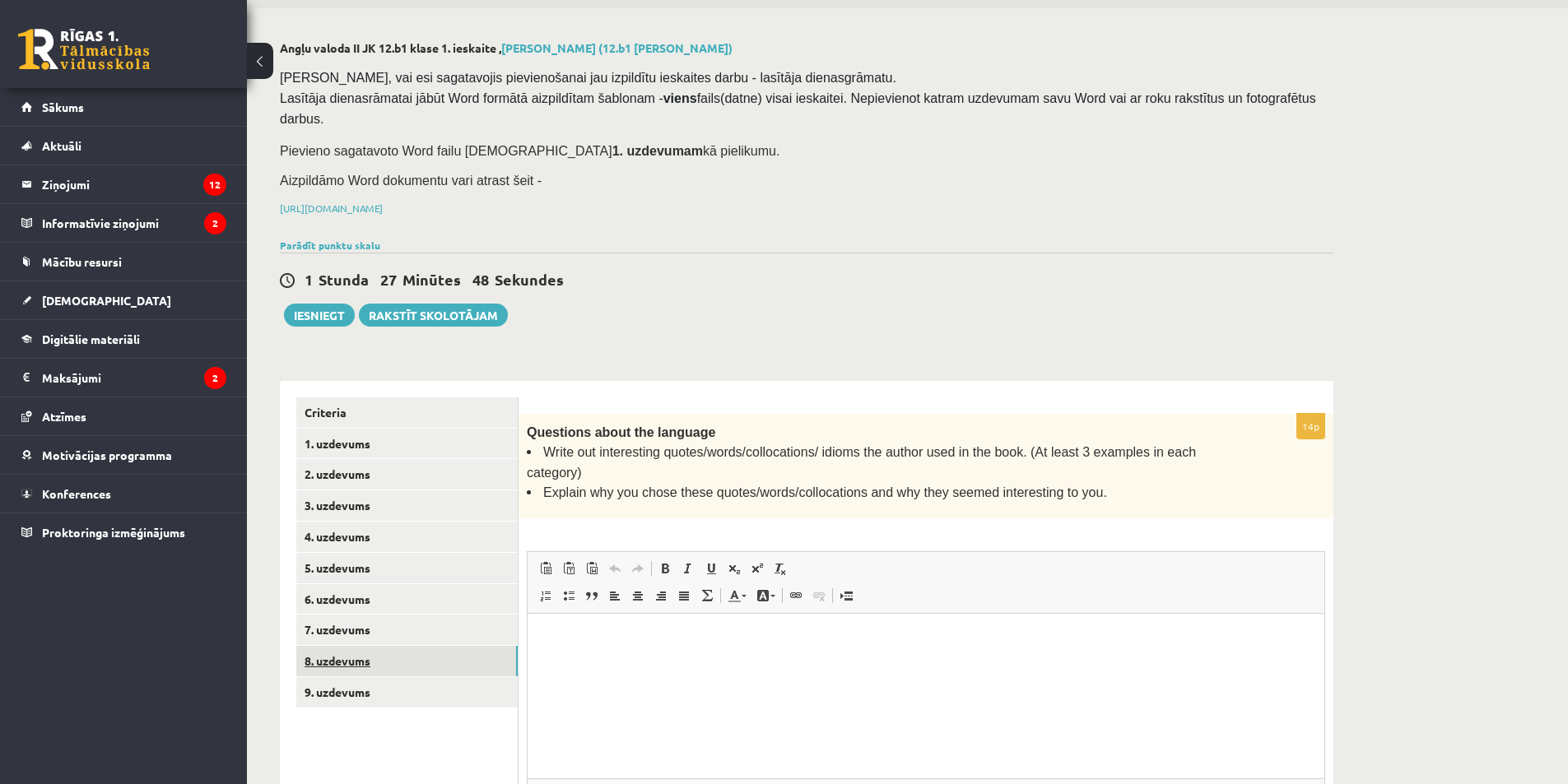
scroll to position [0, 0]
click at [385, 615] on link "7. uzdevums" at bounding box center [407, 629] width 221 height 30
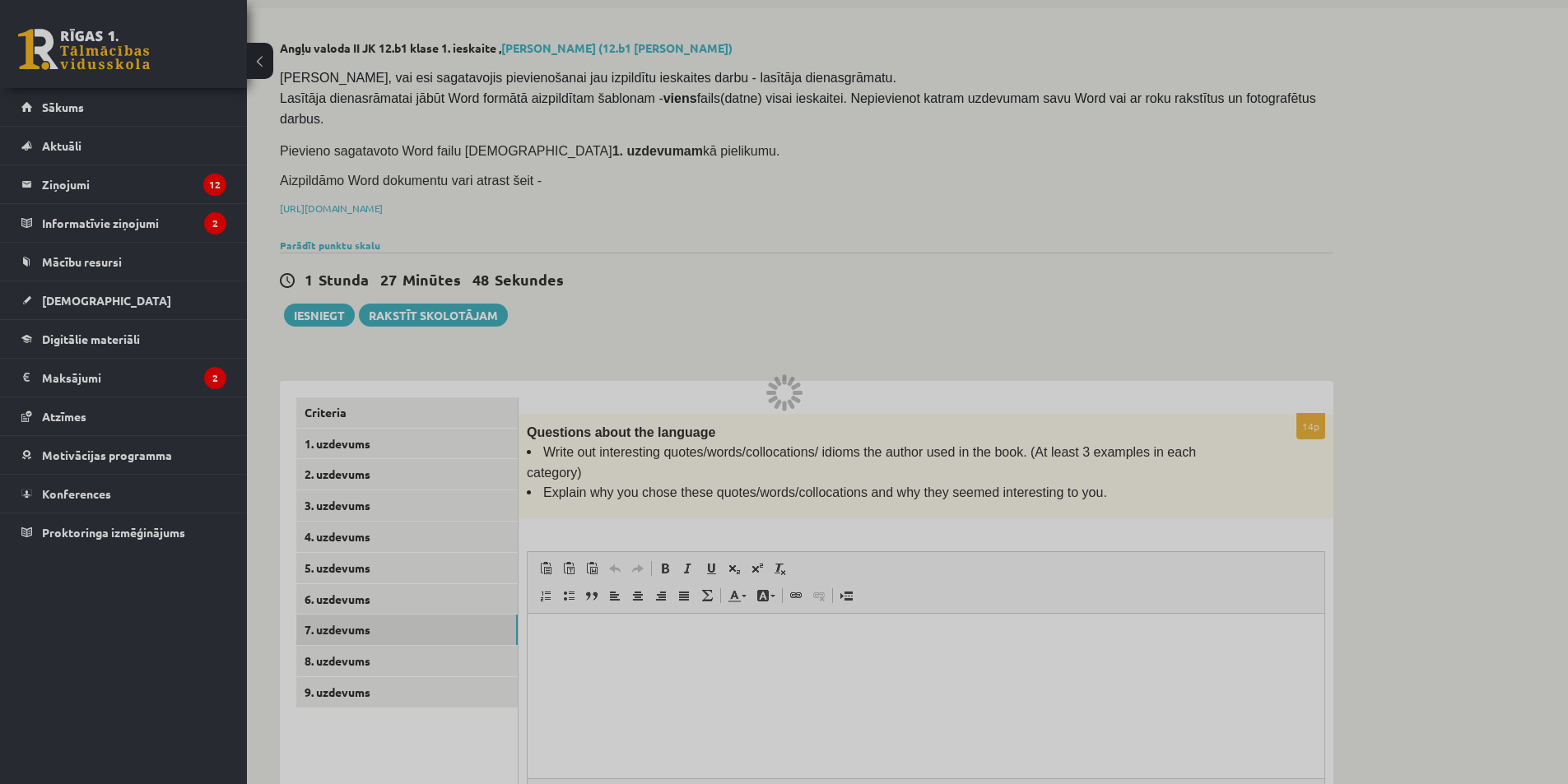
scroll to position [45, 0]
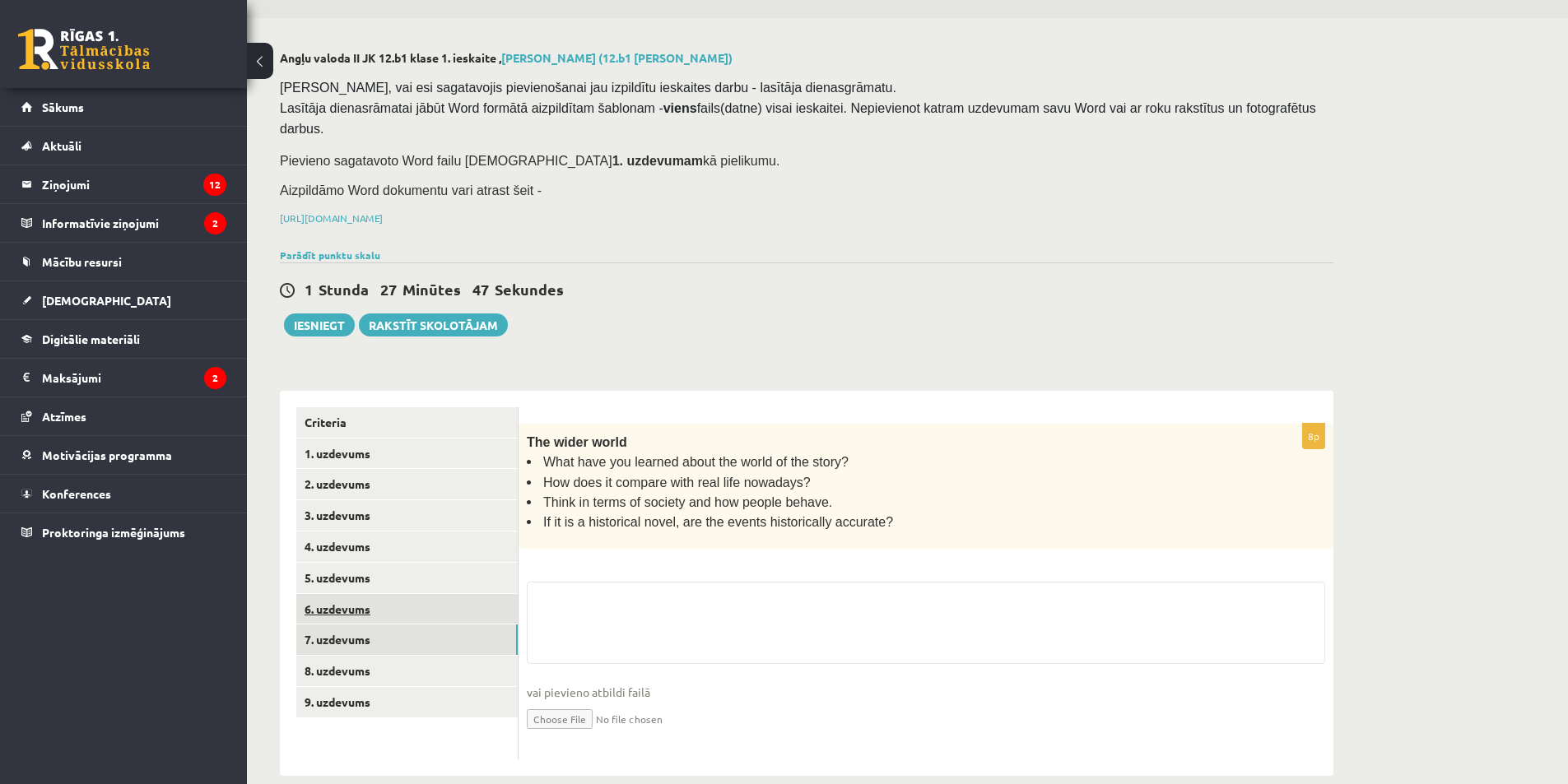
click at [378, 594] on link "6. uzdevums" at bounding box center [407, 609] width 221 height 30
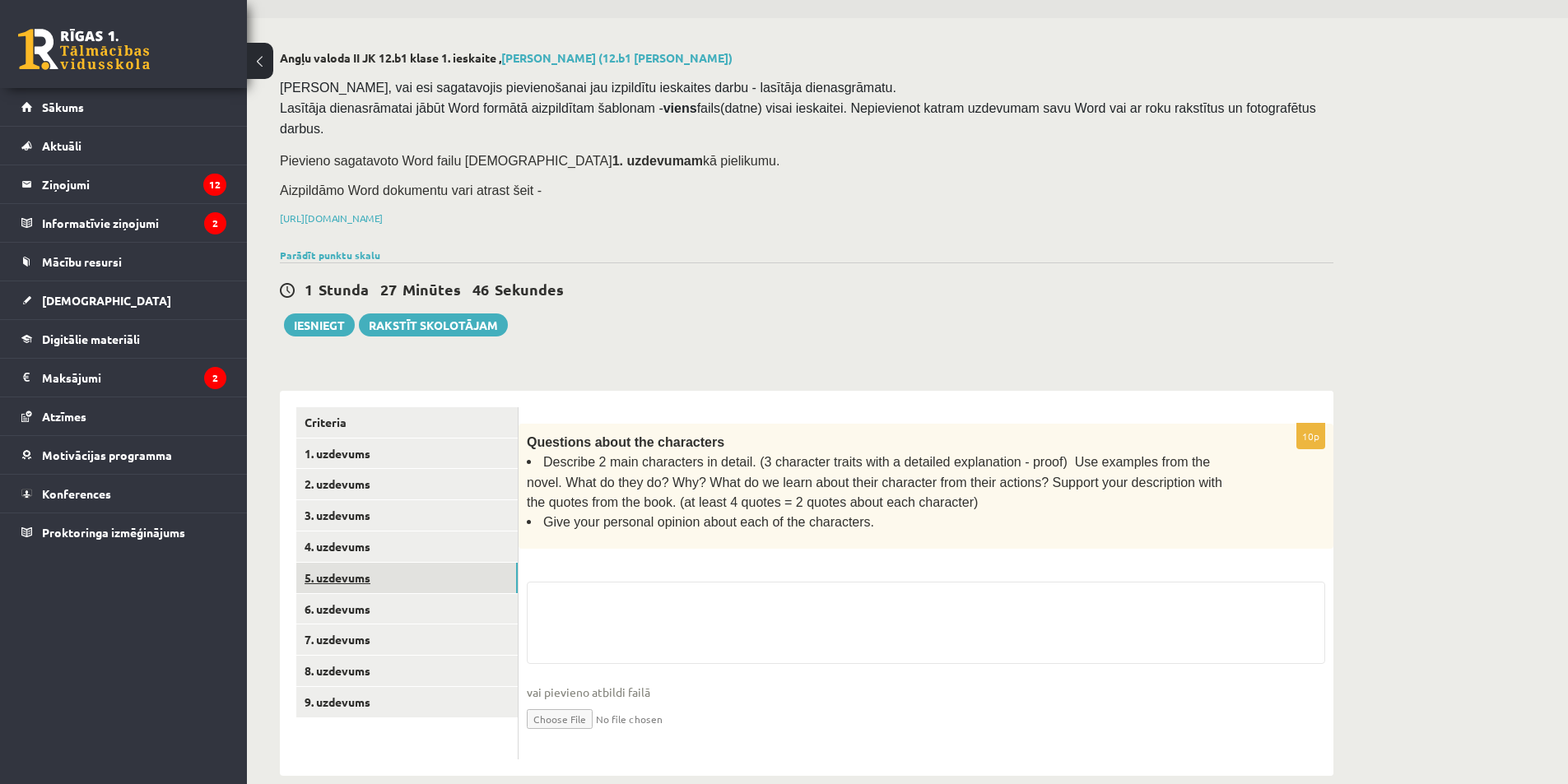
click at [381, 563] on link "5. uzdevums" at bounding box center [407, 578] width 221 height 30
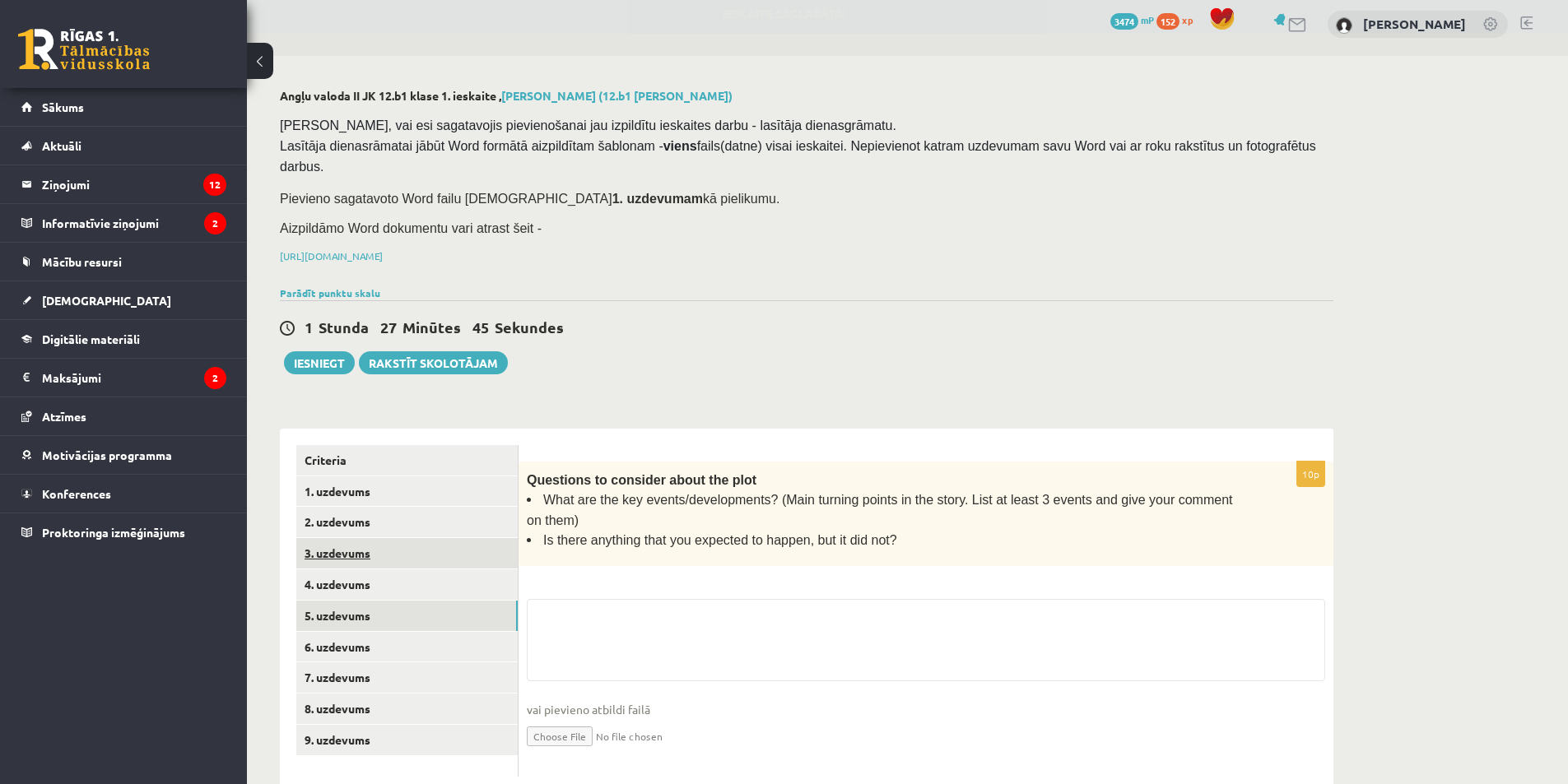
click at [381, 542] on link "3. uzdevums" at bounding box center [407, 553] width 221 height 30
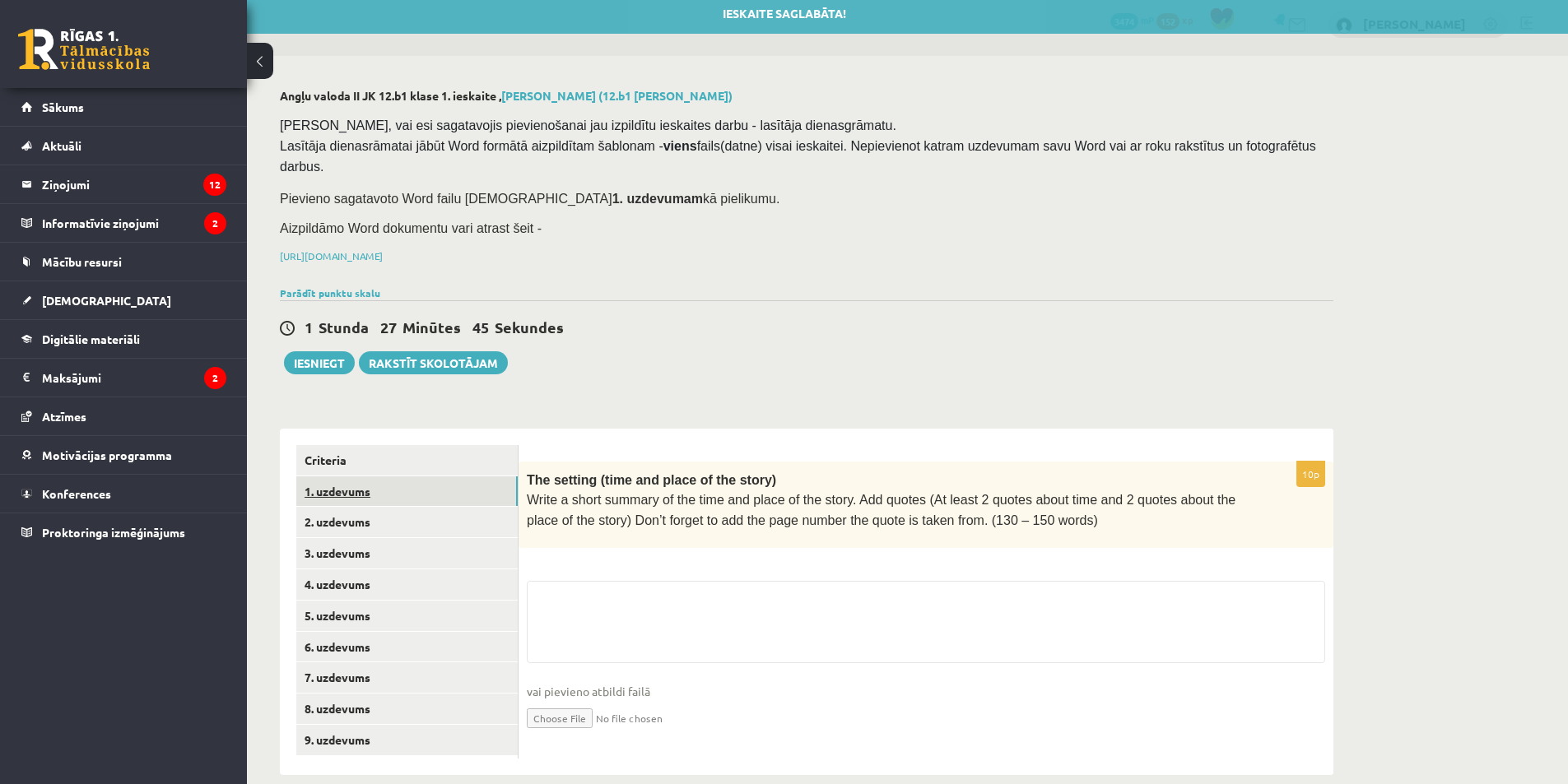
click at [388, 476] on link "1. uzdevums" at bounding box center [407, 491] width 221 height 30
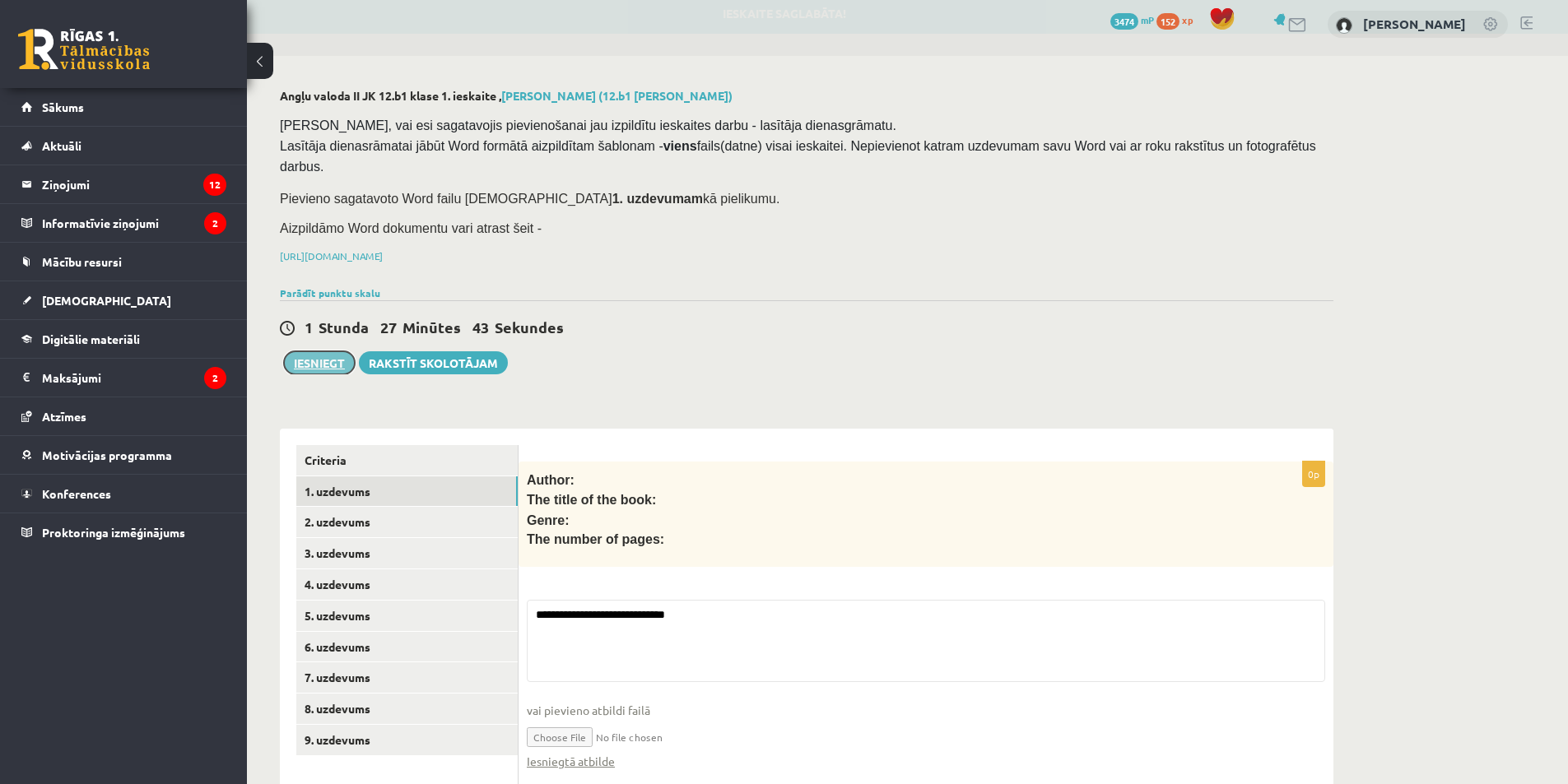
click at [312, 351] on button "Iesniegt" at bounding box center [319, 363] width 71 height 23
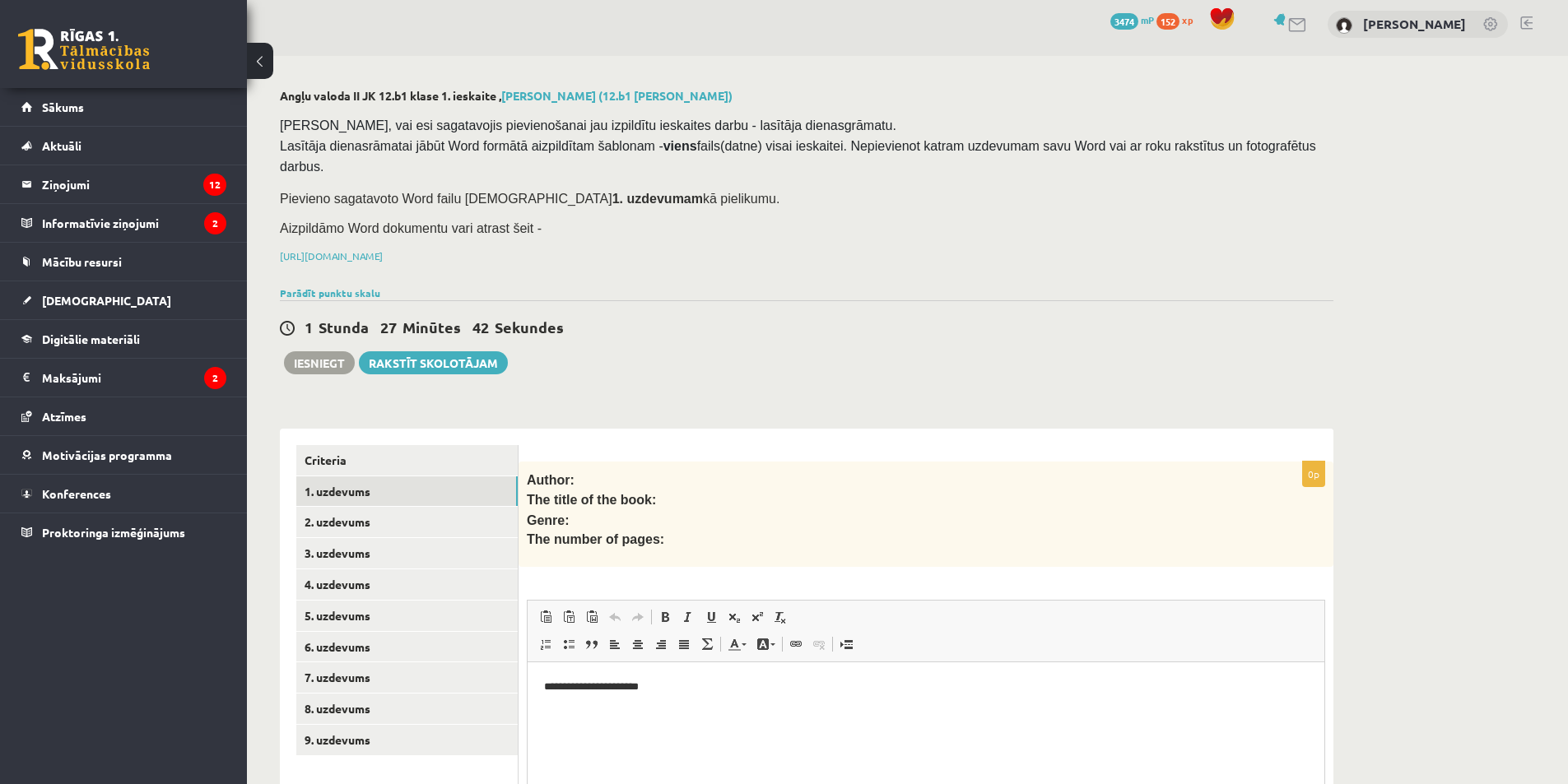
scroll to position [0, 0]
